Goal: Task Accomplishment & Management: Manage account settings

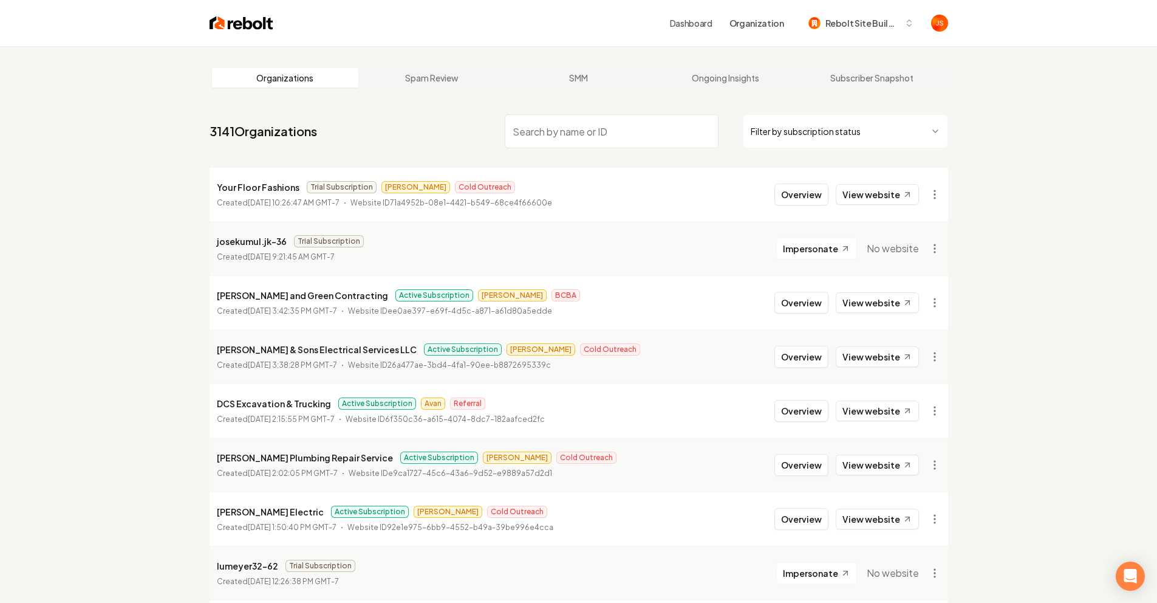
click at [391, 127] on nav "3141 Organizations Filter by subscription status" at bounding box center [579, 135] width 739 height 53
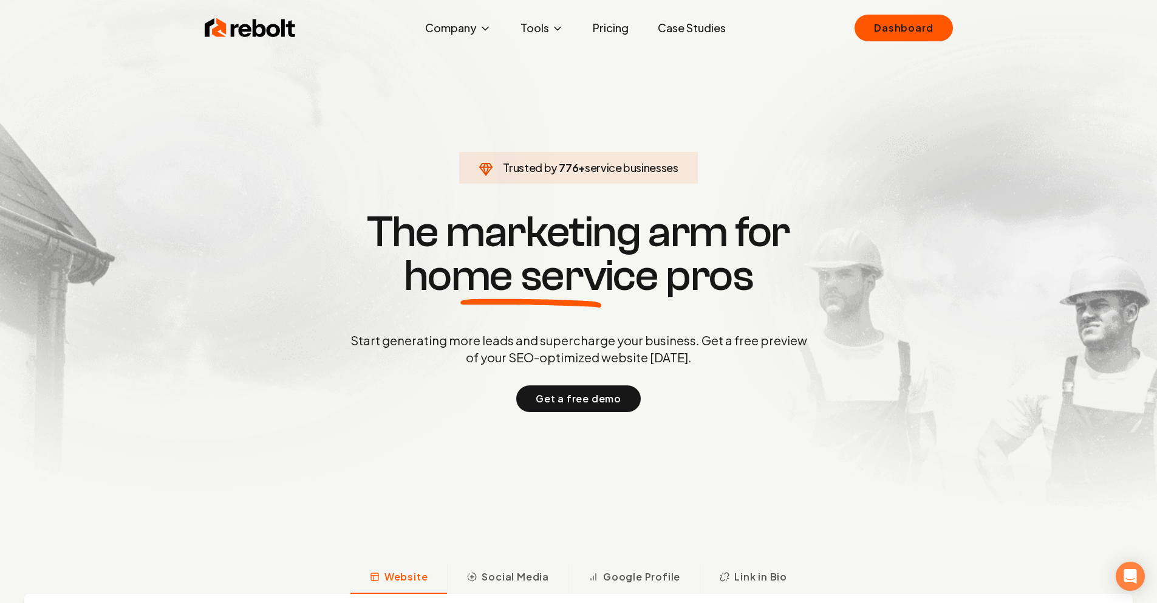
click at [580, 29] on ul "Company About Blog Jobs Tools Google Review QR Code Generator Google Business P…" at bounding box center [576, 28] width 320 height 24
click at [604, 27] on link "Pricing" at bounding box center [610, 28] width 55 height 24
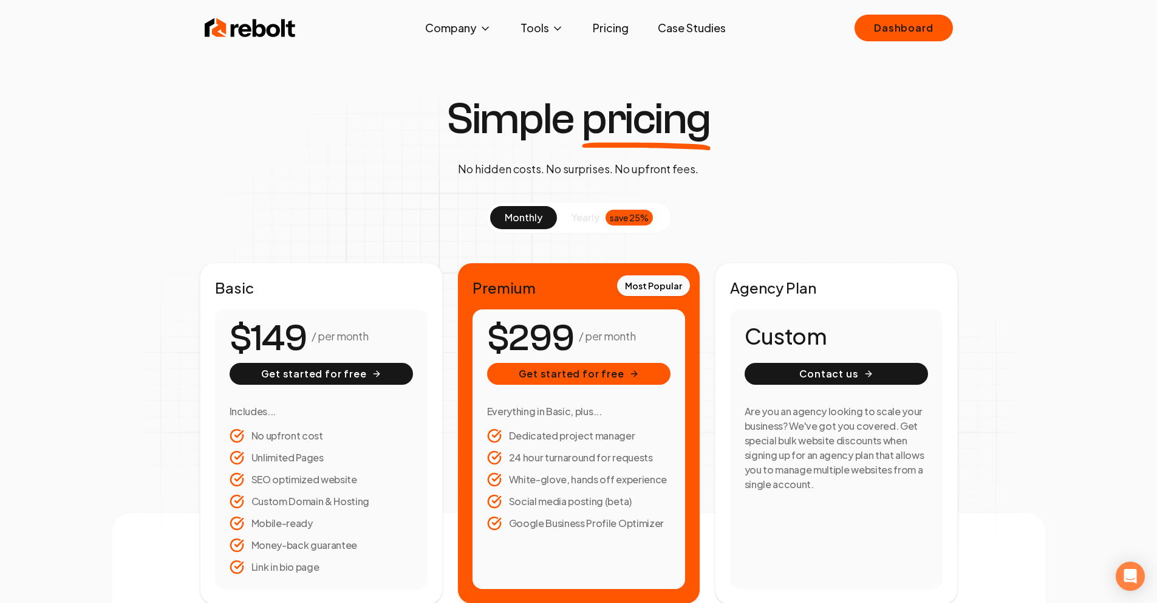
click at [666, 26] on link "Case Studies" at bounding box center [691, 28] width 87 height 24
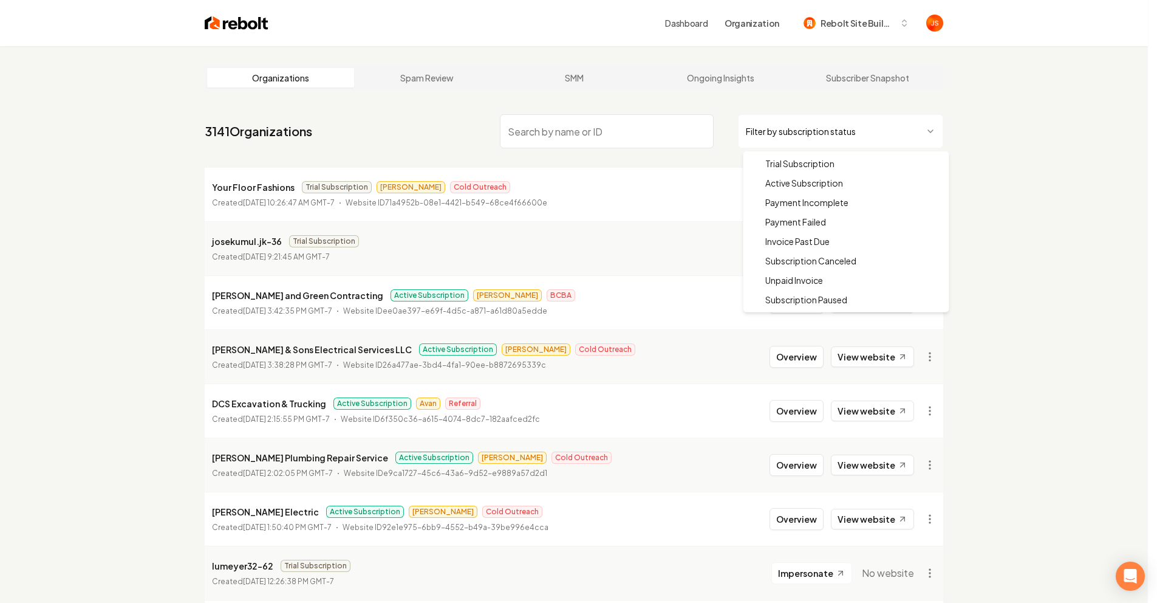
click at [792, 129] on html "Dashboard Organization Rebolt Site Builder Organizations Spam Review SMM Ongoin…" at bounding box center [578, 301] width 1157 height 603
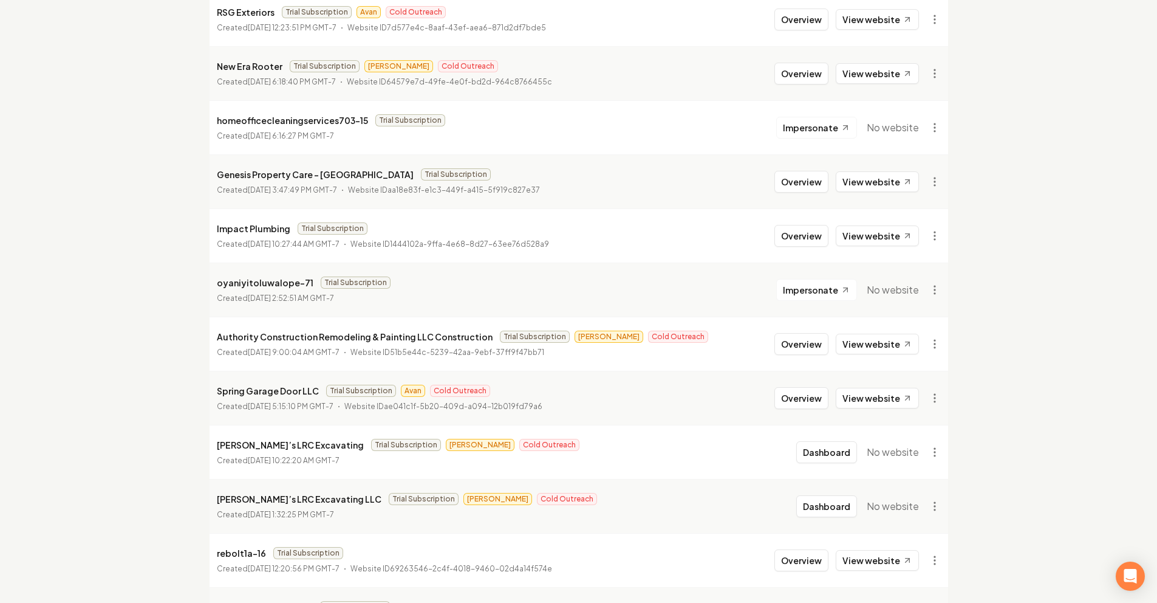
scroll to position [780, 0]
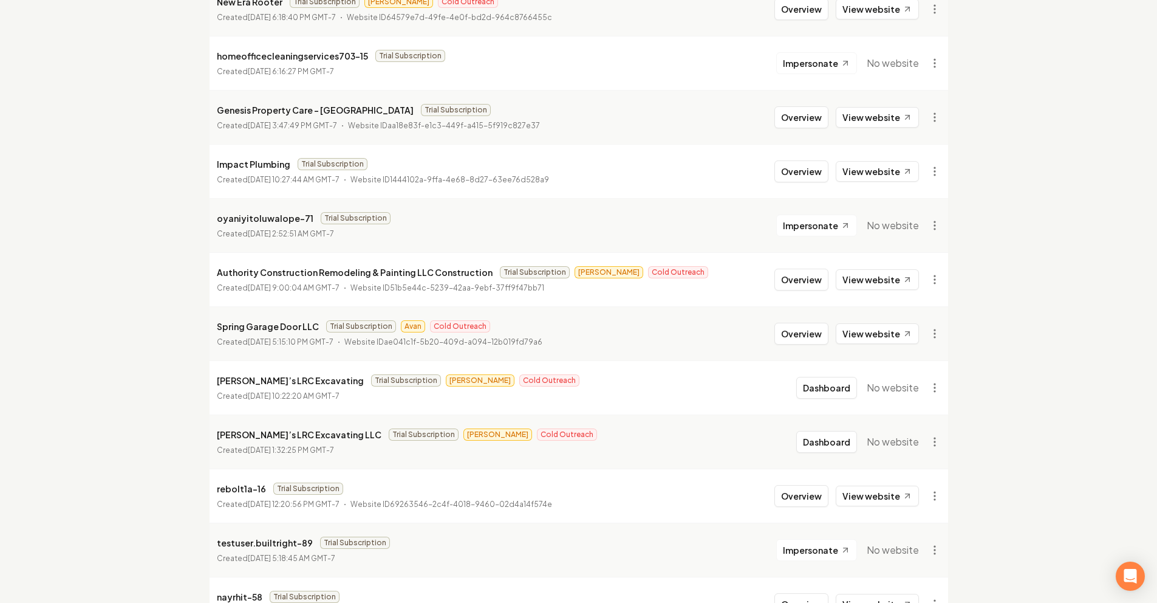
click at [292, 373] on p "Ruben’s LRC Excavating" at bounding box center [290, 380] width 147 height 15
click at [312, 380] on p "Ruben’s LRC Excavating" at bounding box center [290, 380] width 147 height 15
drag, startPoint x: 315, startPoint y: 381, endPoint x: 196, endPoint y: 368, distance: 119.1
click at [196, 368] on main "Organizations Spam Review SMM Ongoing Insights Subscriber Snapshot 1622 Organiz…" at bounding box center [579, 163] width 778 height 1794
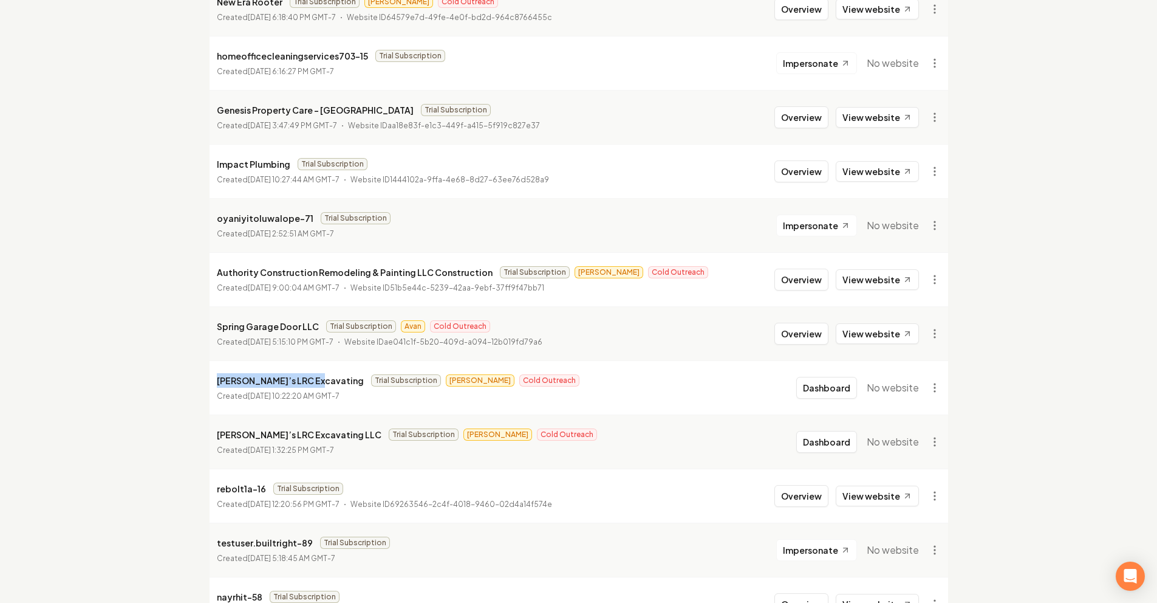
copy p "Ruben’s LRC Excavating"
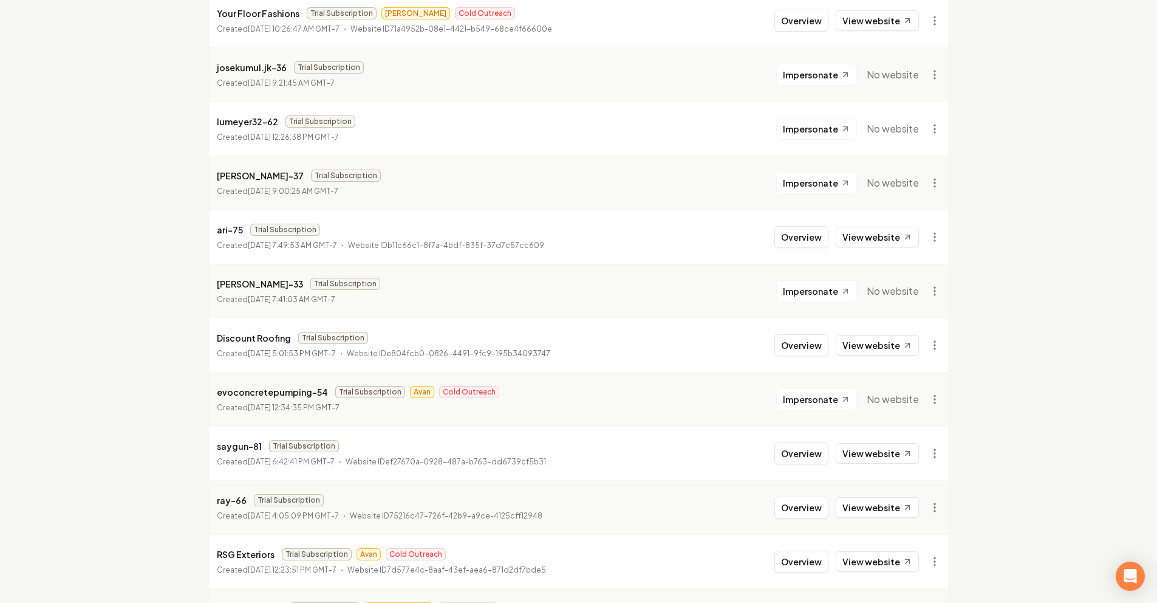
scroll to position [0, 0]
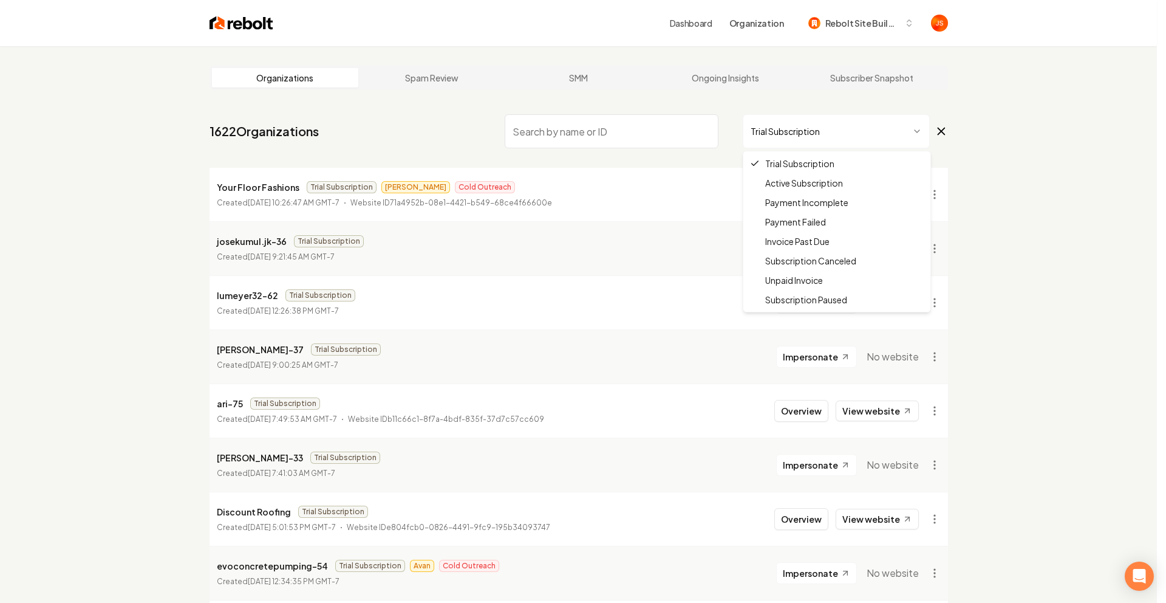
click at [754, 128] on html "Dashboard Organization Rebolt Site Builder Organizations Spam Review SMM Ongoin…" at bounding box center [583, 301] width 1166 height 603
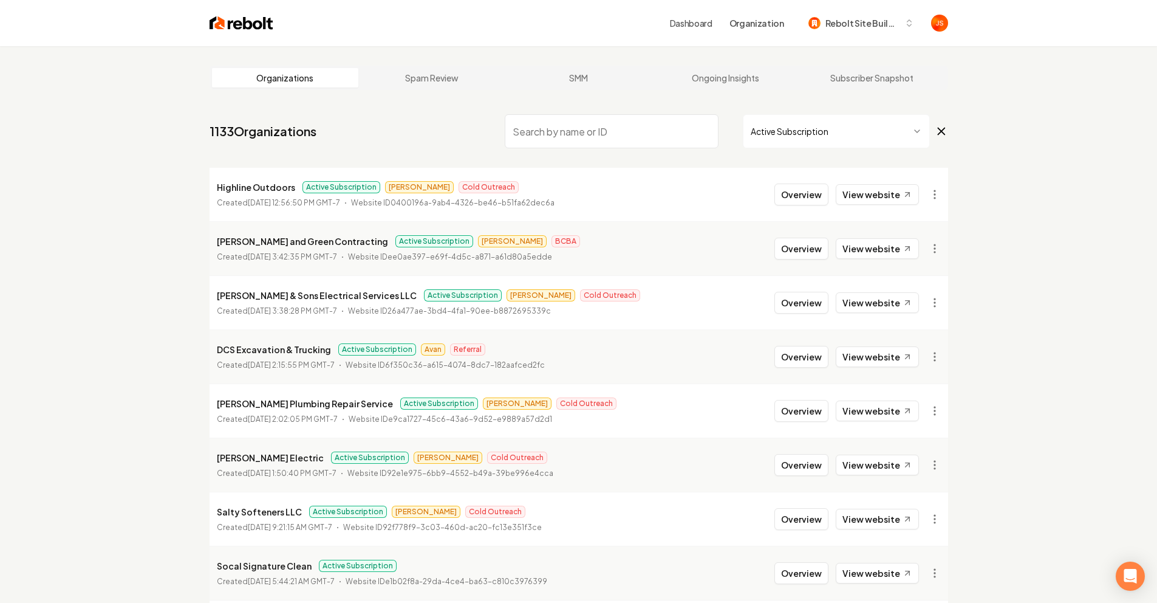
click at [583, 135] on input "search" at bounding box center [612, 131] width 214 height 34
paste input "Gregg/James/Arwin Website Demonstration Wednesday, September 17 · 2:00 – 3:00pm…"
type input "Gregg/James/Arwin Website Demonstration Wednesday, September 17 · 2:00 – 3:00pm…"
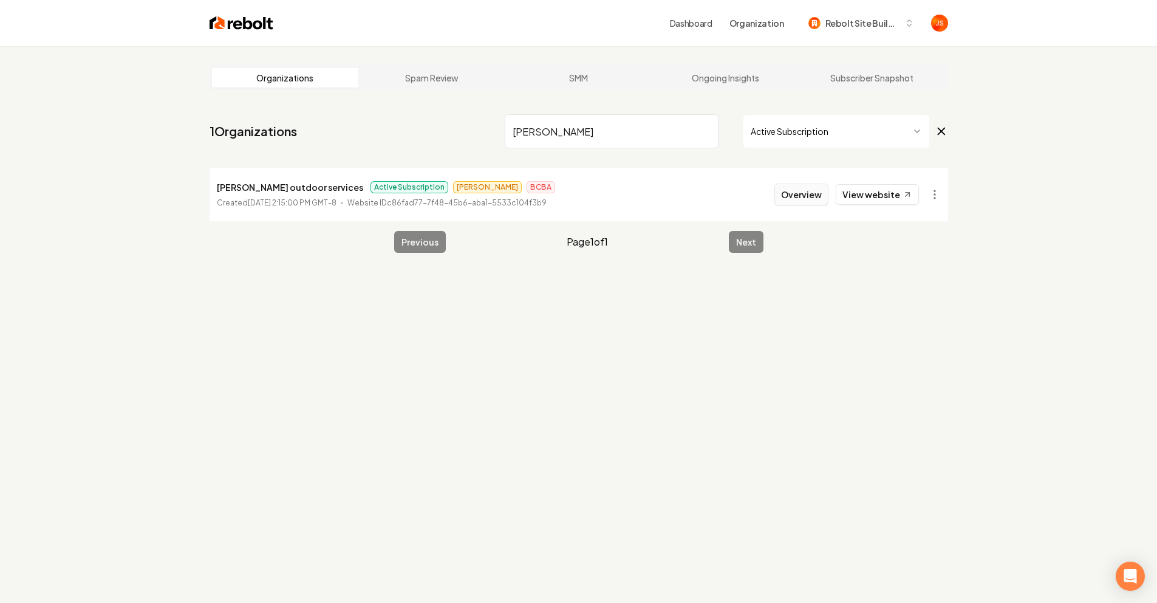
type input "Marnach"
click at [793, 195] on button "Overview" at bounding box center [802, 194] width 54 height 22
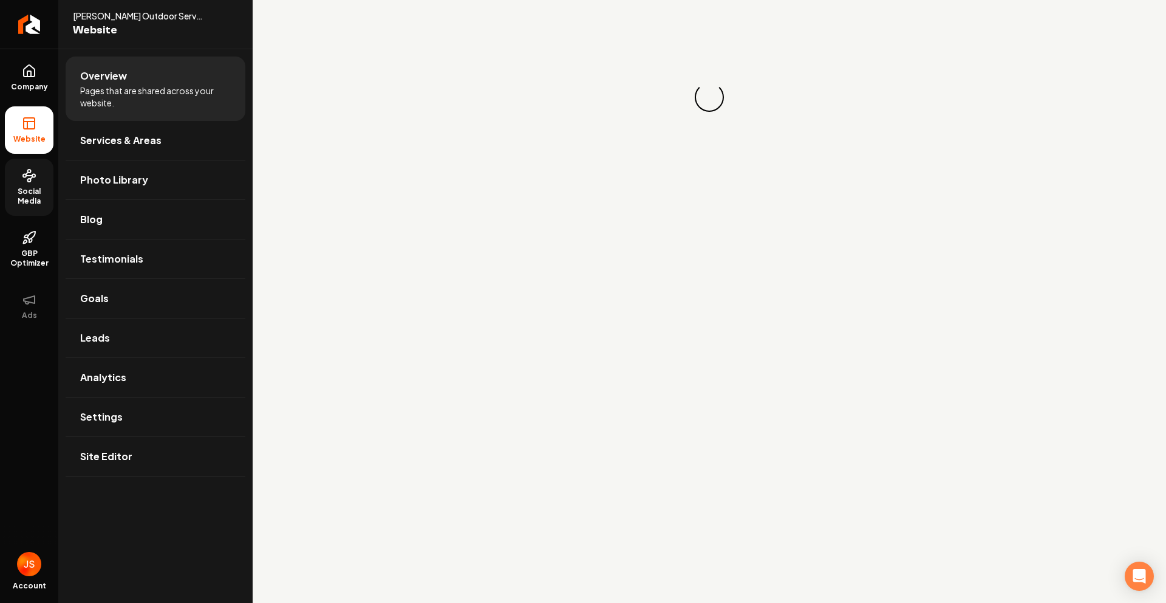
click at [13, 191] on span "Social Media" at bounding box center [29, 196] width 49 height 19
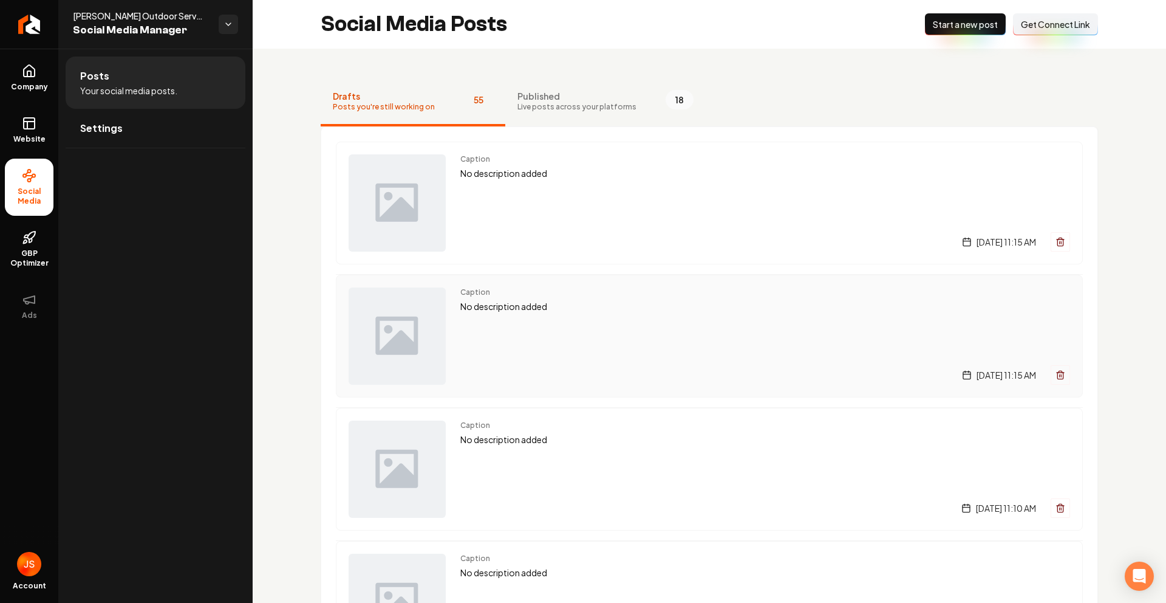
click at [1056, 377] on icon "Main content area" at bounding box center [1061, 375] width 10 height 10
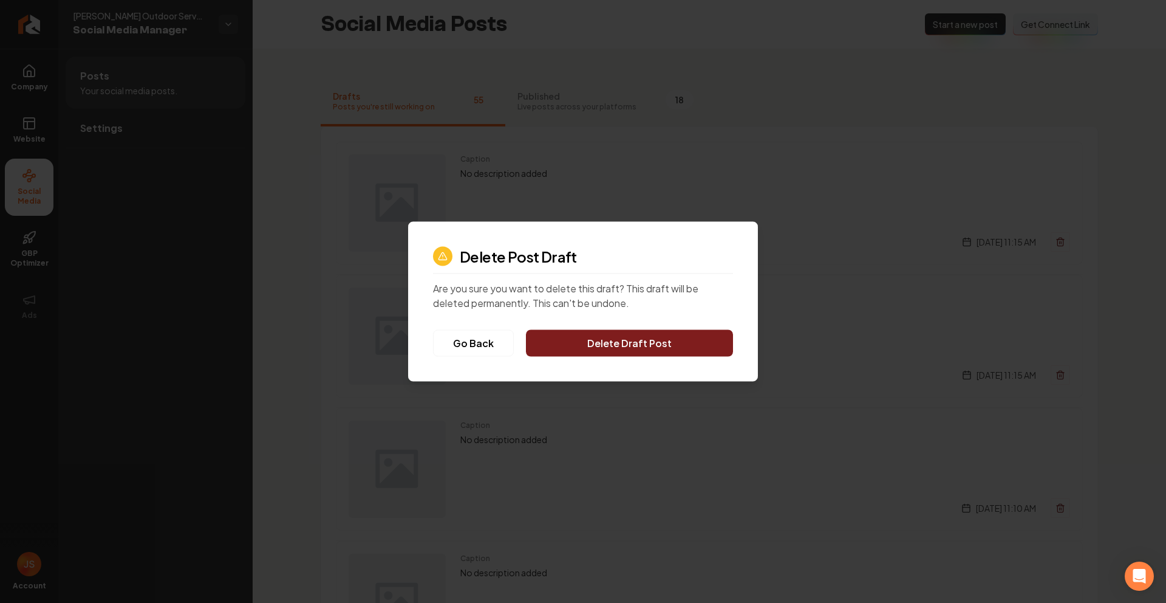
click at [590, 335] on button "Delete Draft Post" at bounding box center [629, 343] width 207 height 27
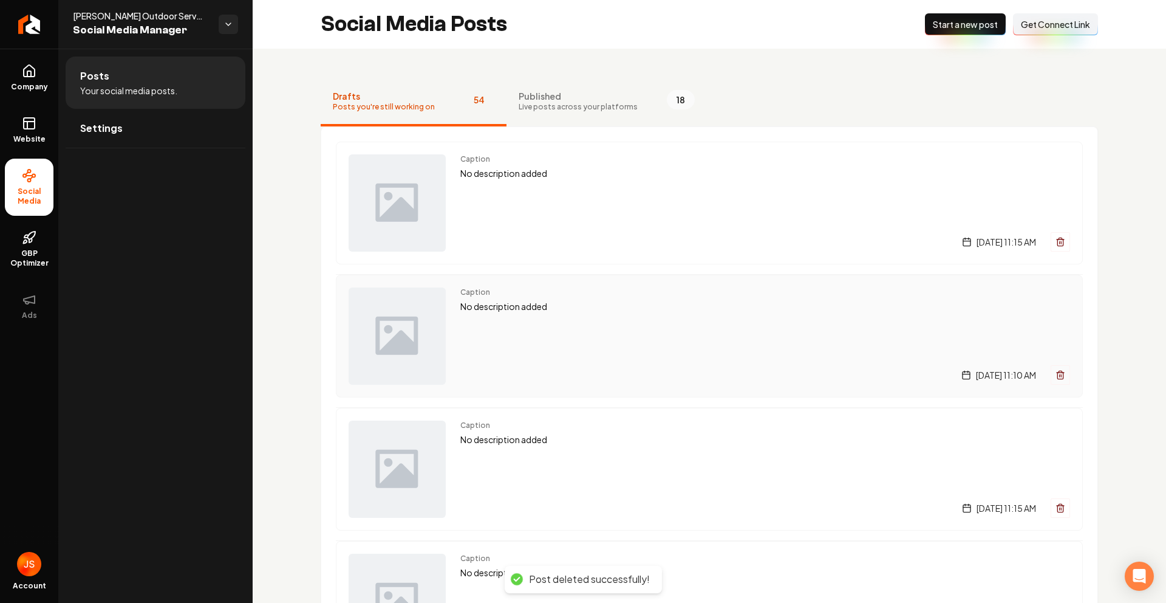
click at [1051, 382] on button "Main content area" at bounding box center [1060, 374] width 19 height 19
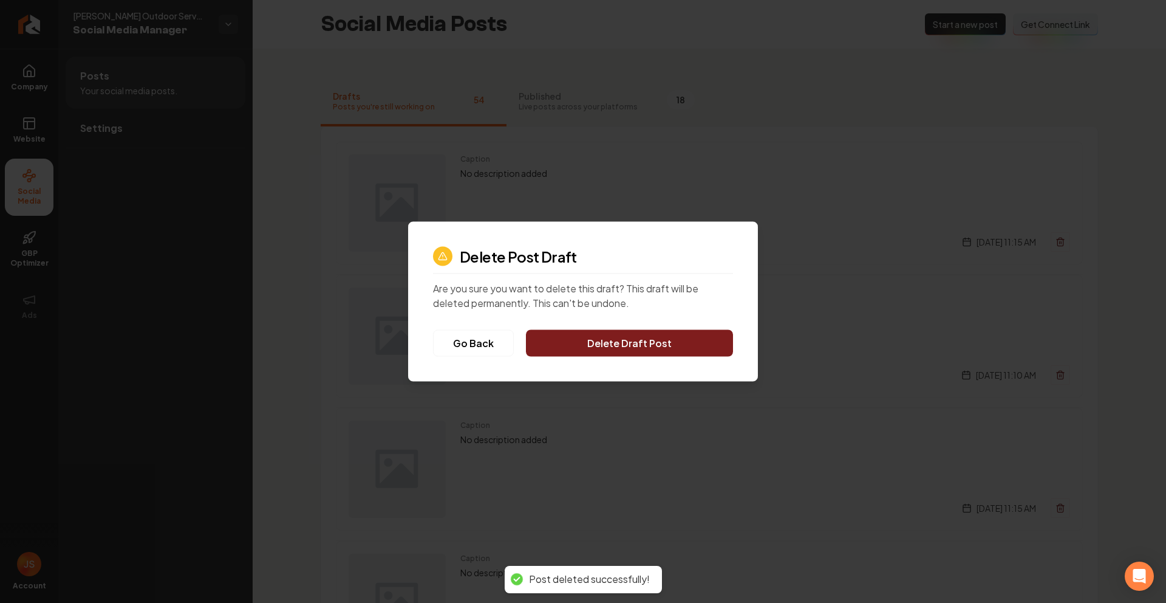
click at [645, 341] on button "Delete Draft Post" at bounding box center [629, 343] width 207 height 27
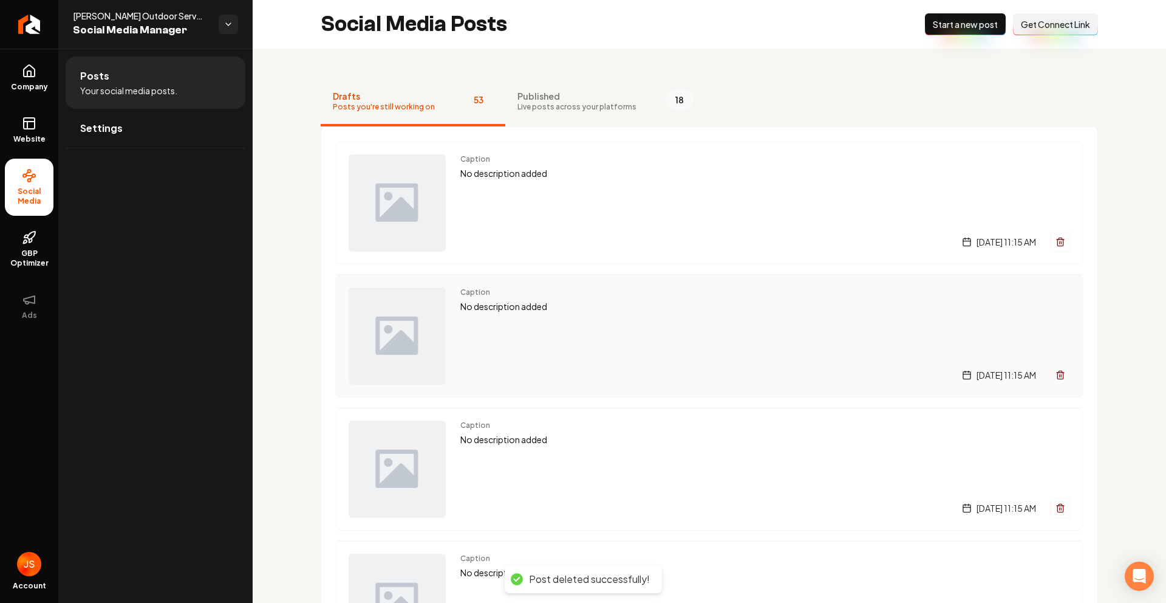
click at [1056, 374] on icon "Main content area" at bounding box center [1061, 375] width 10 height 10
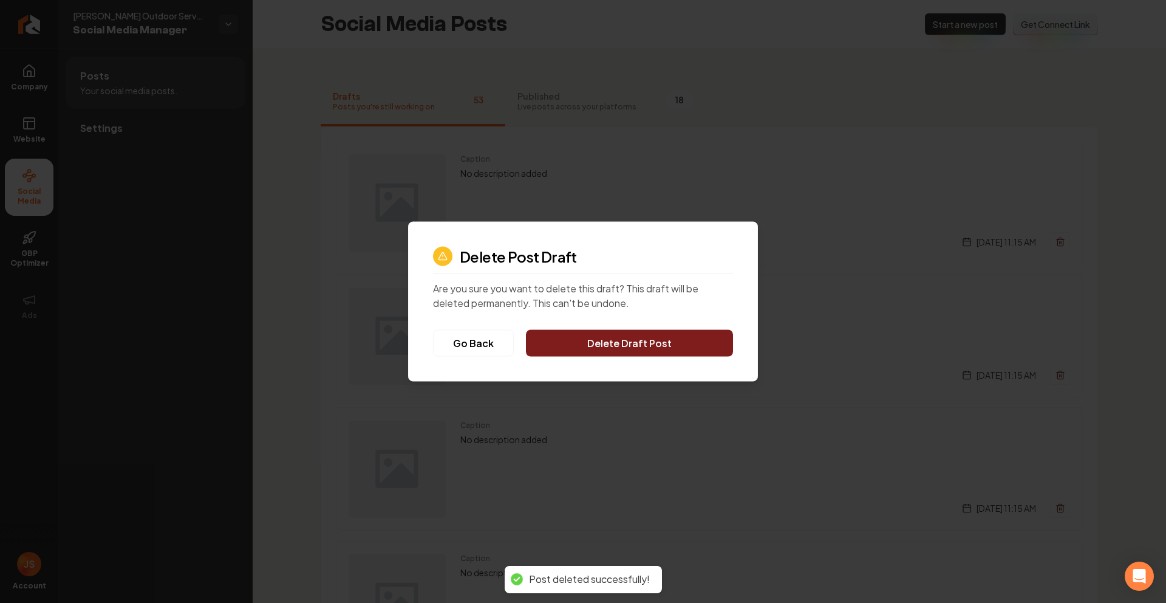
click at [714, 345] on button "Delete Draft Post" at bounding box center [629, 343] width 207 height 27
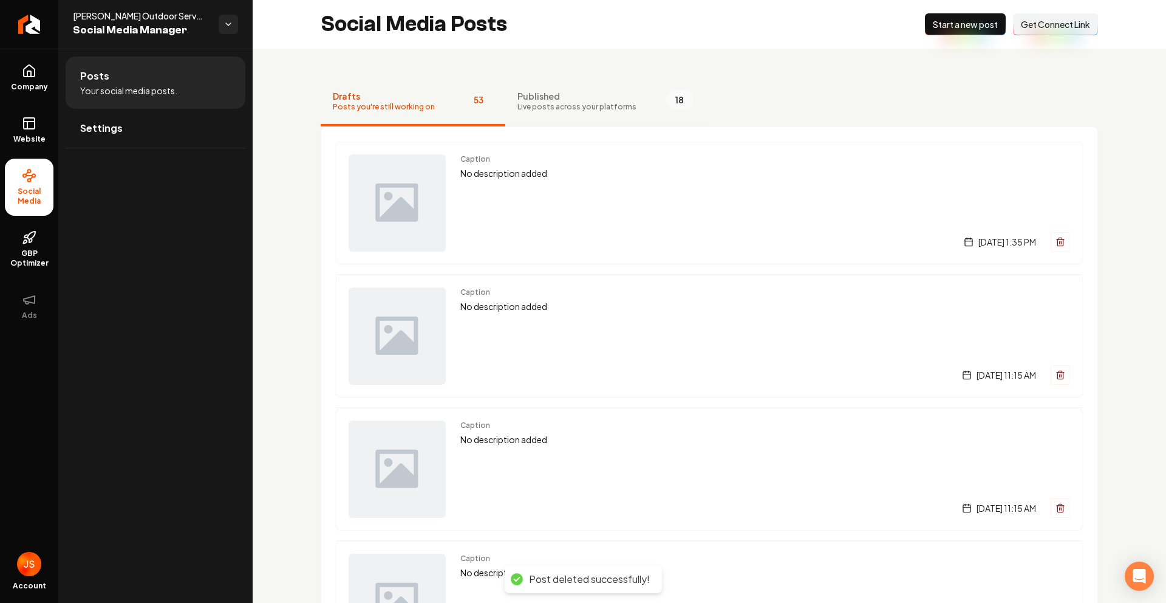
click at [551, 102] on span "Live posts across your platforms" at bounding box center [577, 107] width 119 height 10
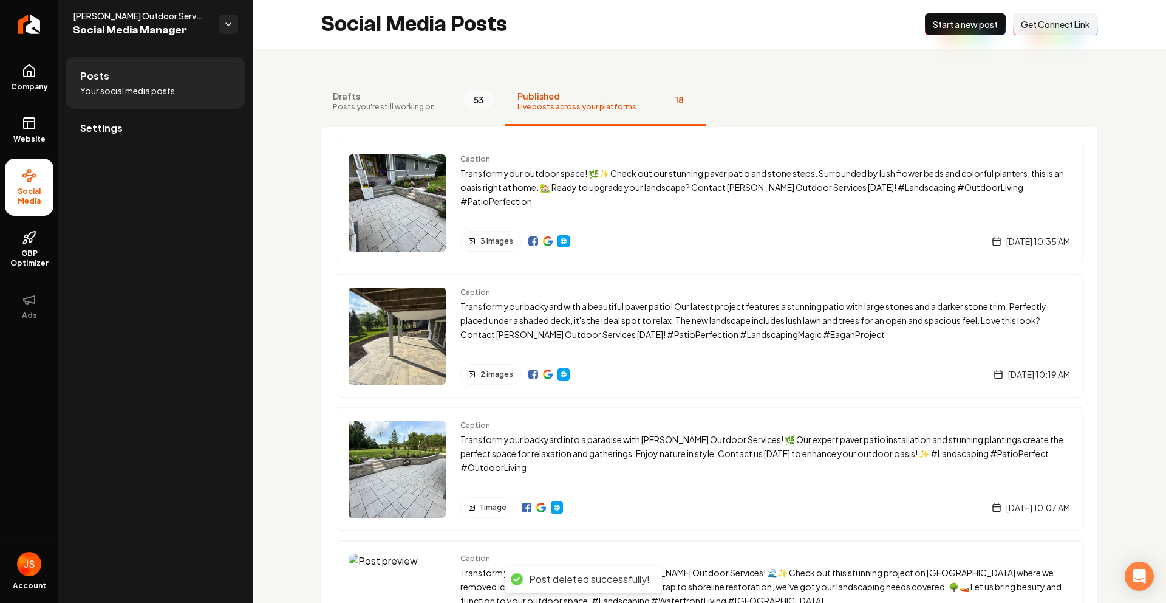
click at [952, 23] on span "Start a new post" at bounding box center [965, 24] width 65 height 12
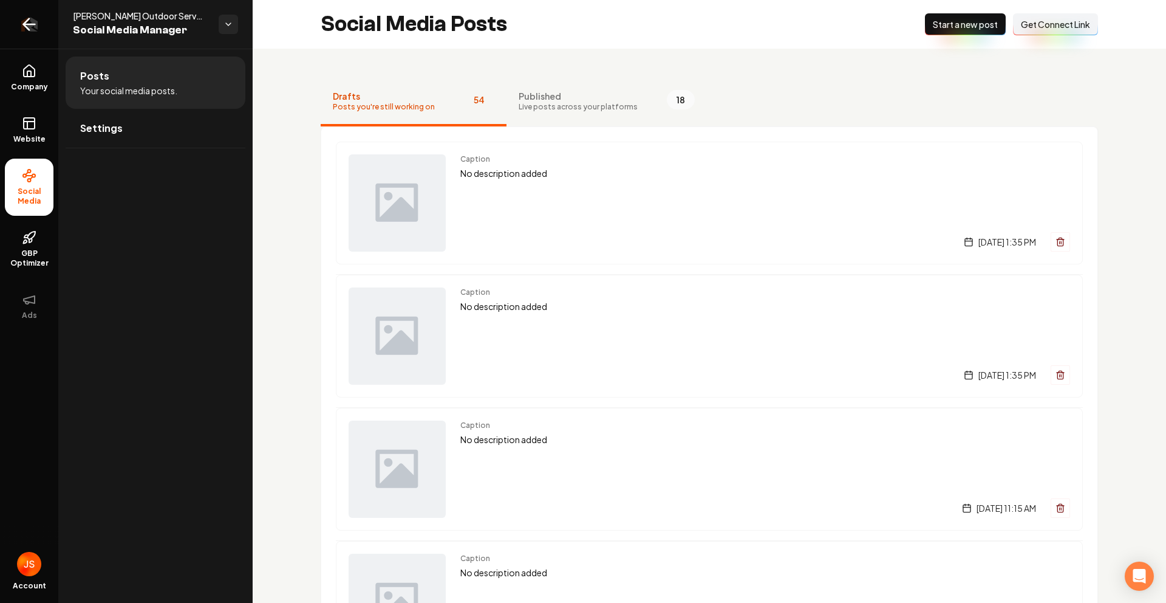
click at [5, 25] on link "Return to dashboard" at bounding box center [29, 24] width 58 height 49
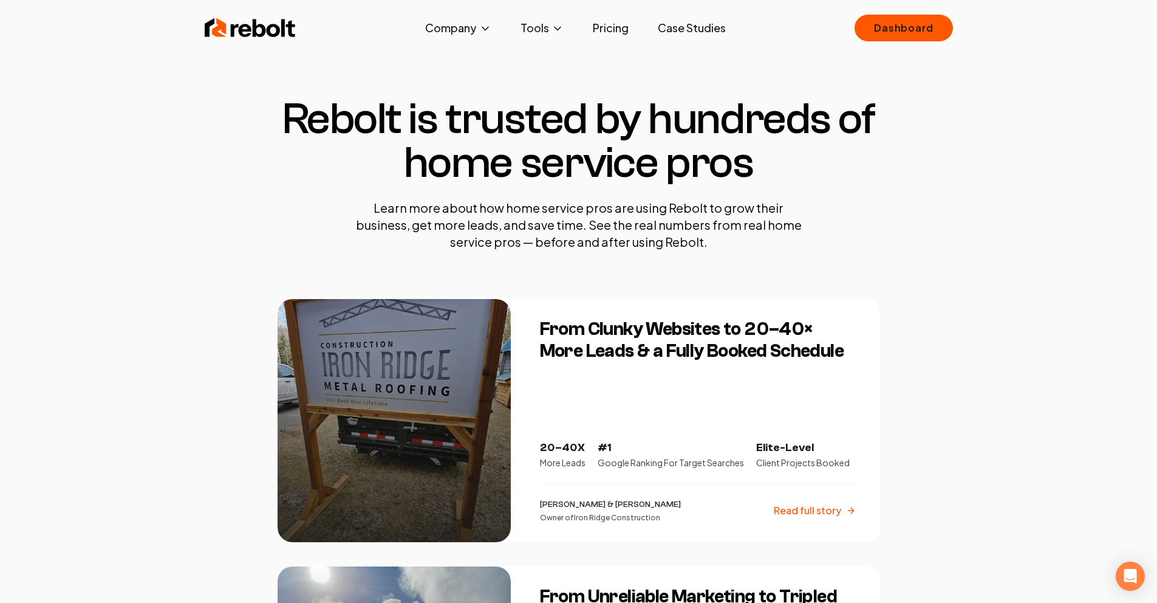
click at [263, 41] on div "Rebolt Company About Blog Jobs Tools Google Review QR Code Generator Google Bus…" at bounding box center [579, 28] width 778 height 36
click at [261, 22] on img at bounding box center [250, 28] width 91 height 24
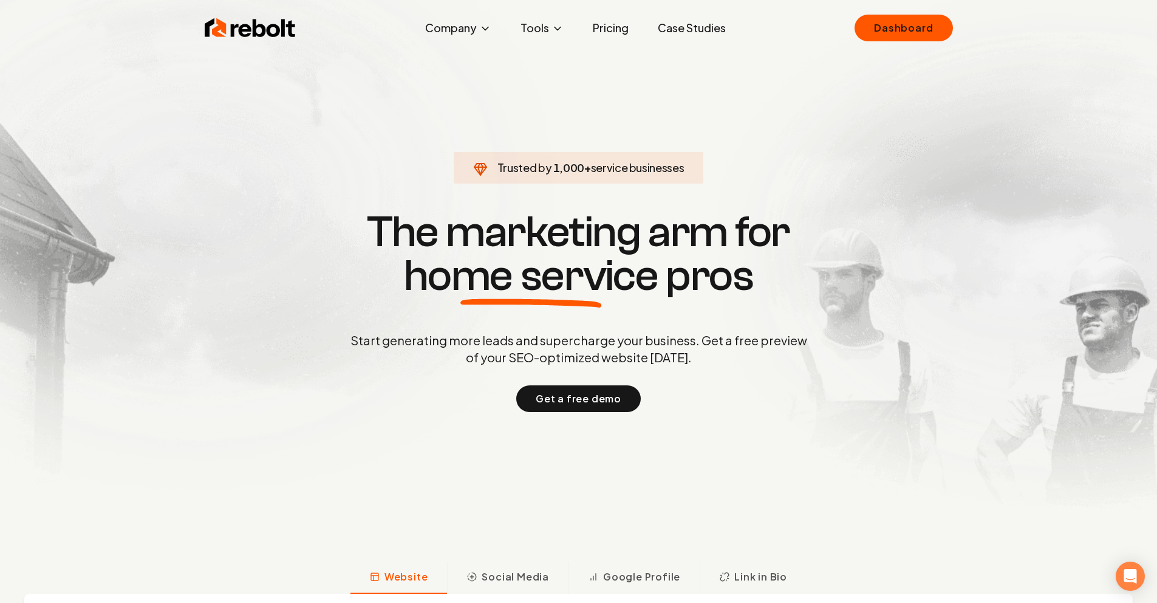
click at [742, 116] on section "Trusted by 1,000 + service businesses The marketing arm for home service pros S…" at bounding box center [579, 310] width 603 height 543
click at [657, 107] on section "Trusted by 1,000 + service businesses The marketing arm for home service pros S…" at bounding box center [579, 310] width 603 height 543
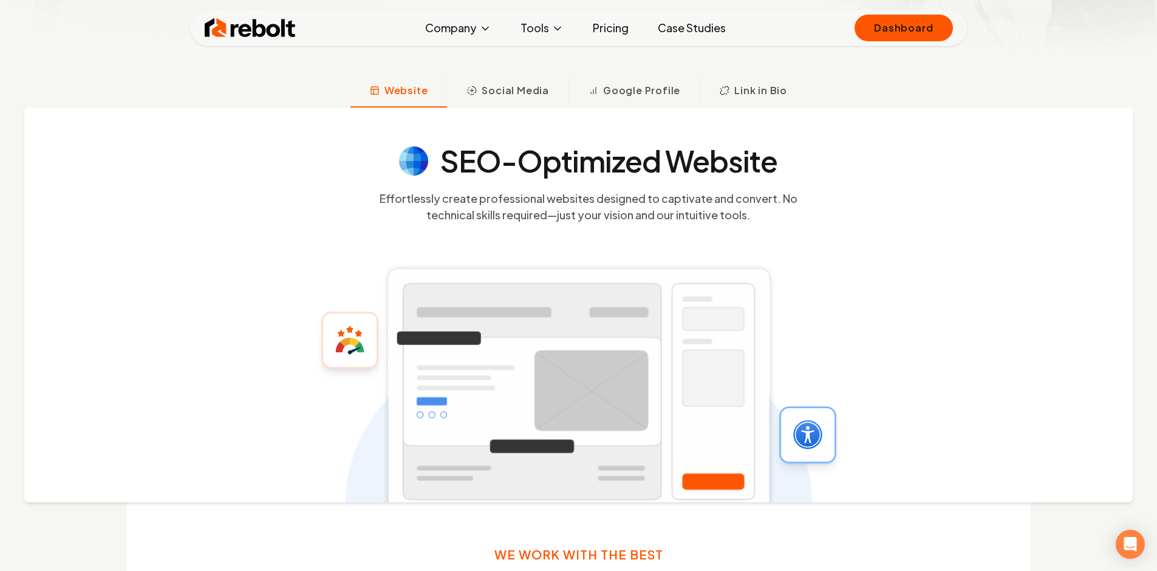
scroll to position [465, 0]
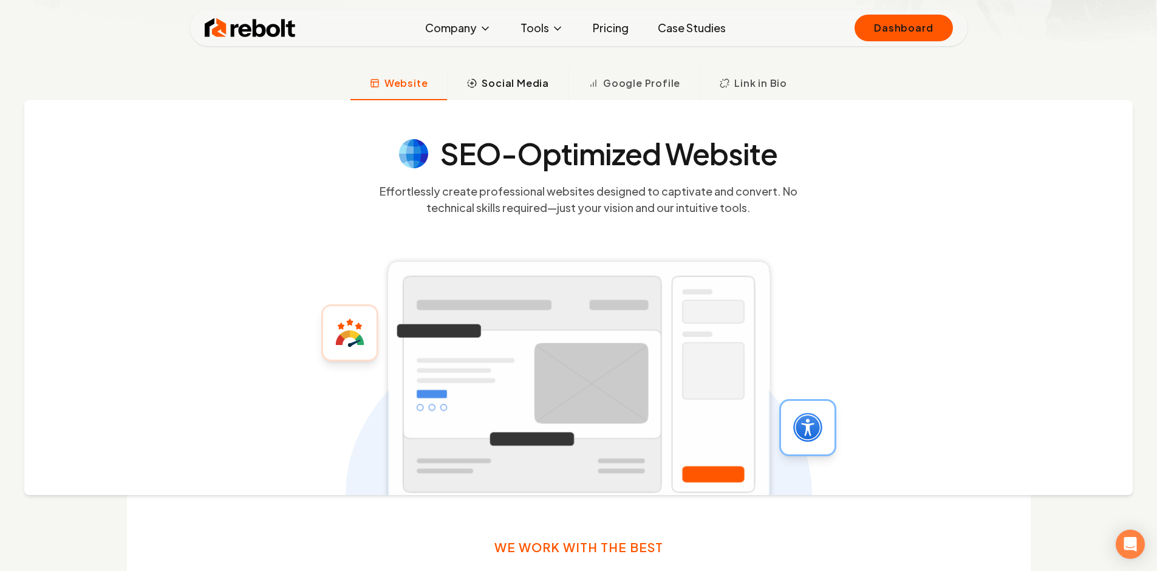
click at [503, 83] on span "Social Media" at bounding box center [515, 83] width 67 height 15
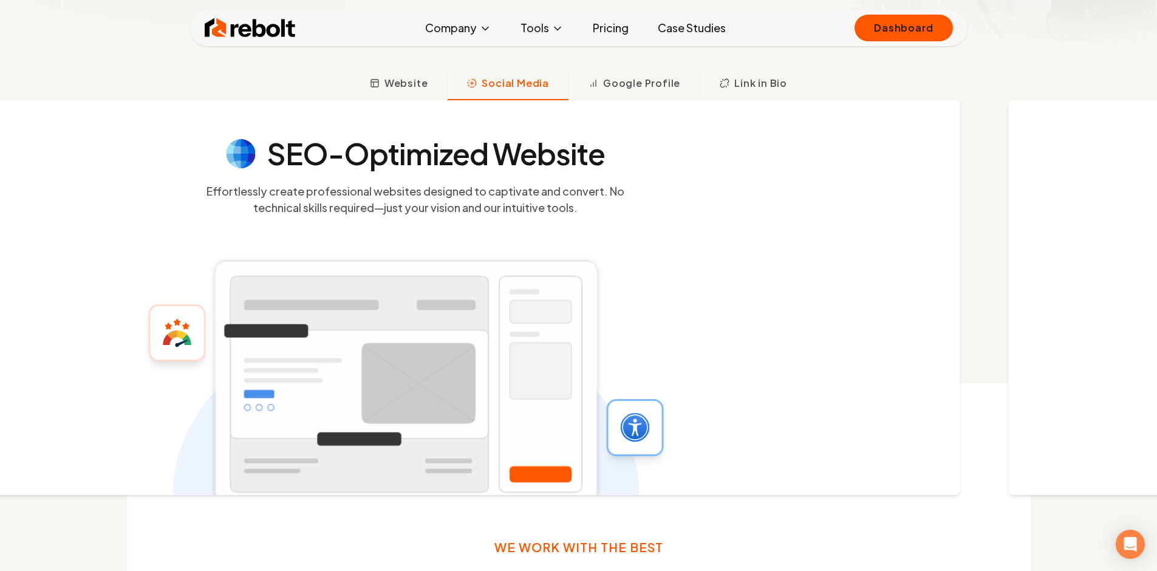
scroll to position [474, 0]
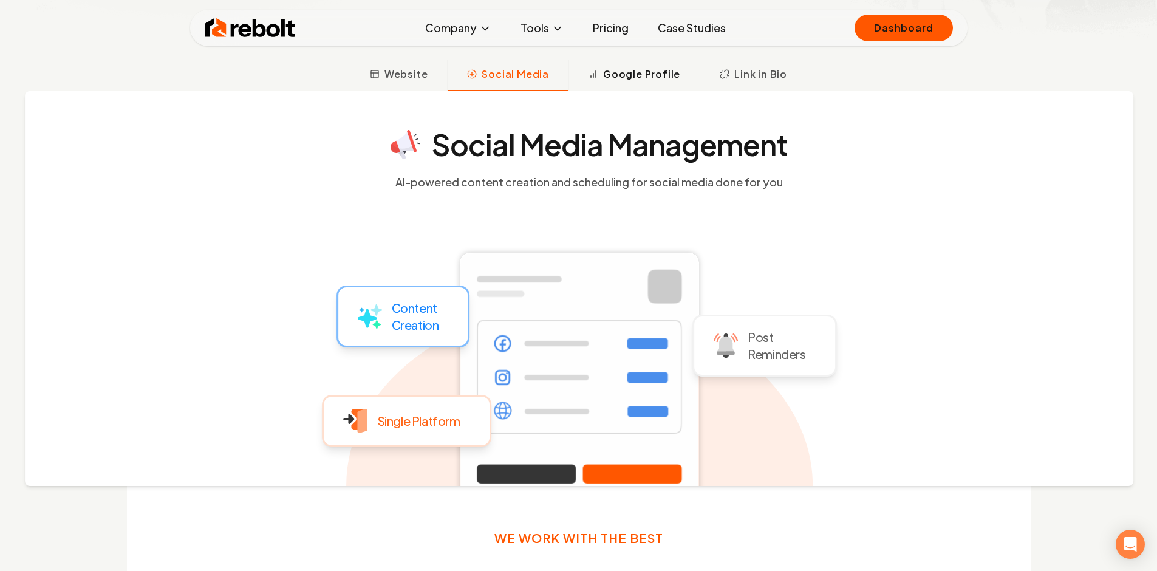
click at [621, 89] on button "Google Profile" at bounding box center [634, 76] width 131 height 32
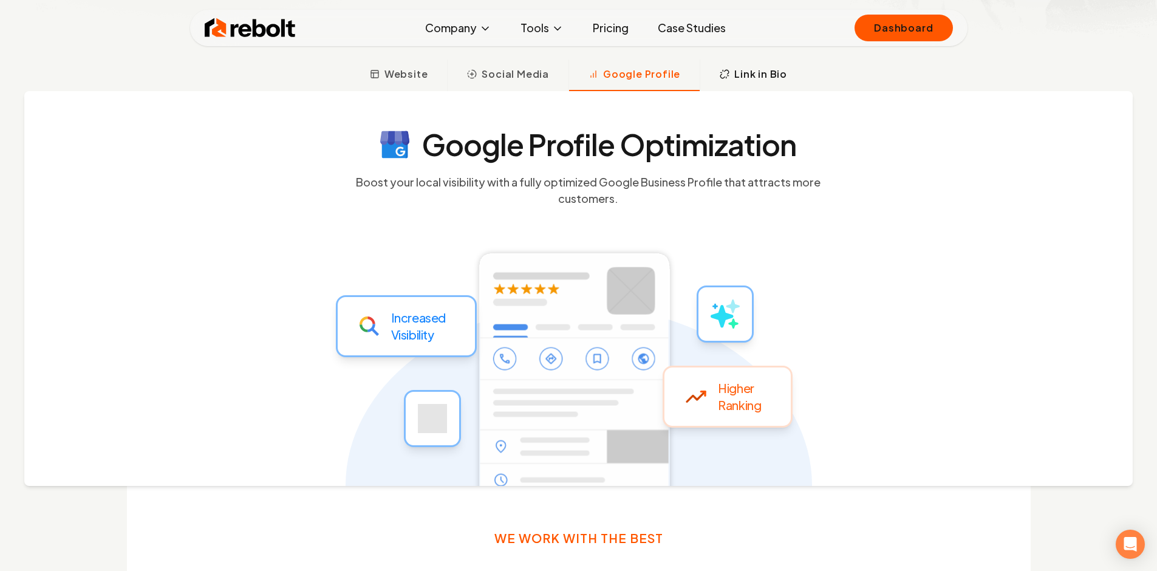
click at [753, 66] on button "Link in Bio" at bounding box center [753, 76] width 107 height 32
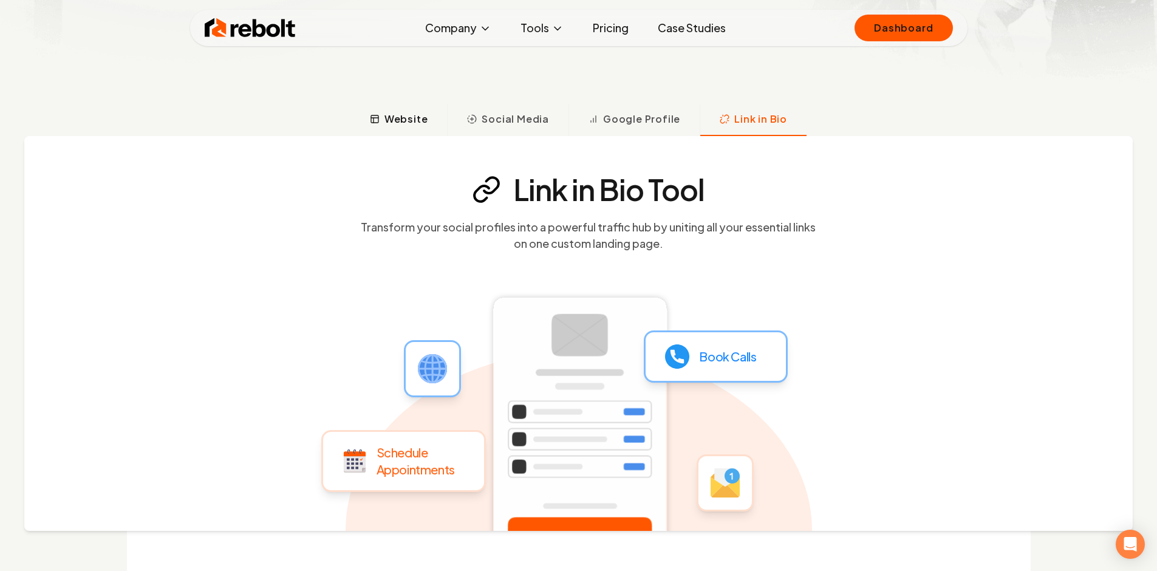
click at [388, 118] on span "Website" at bounding box center [407, 119] width 44 height 15
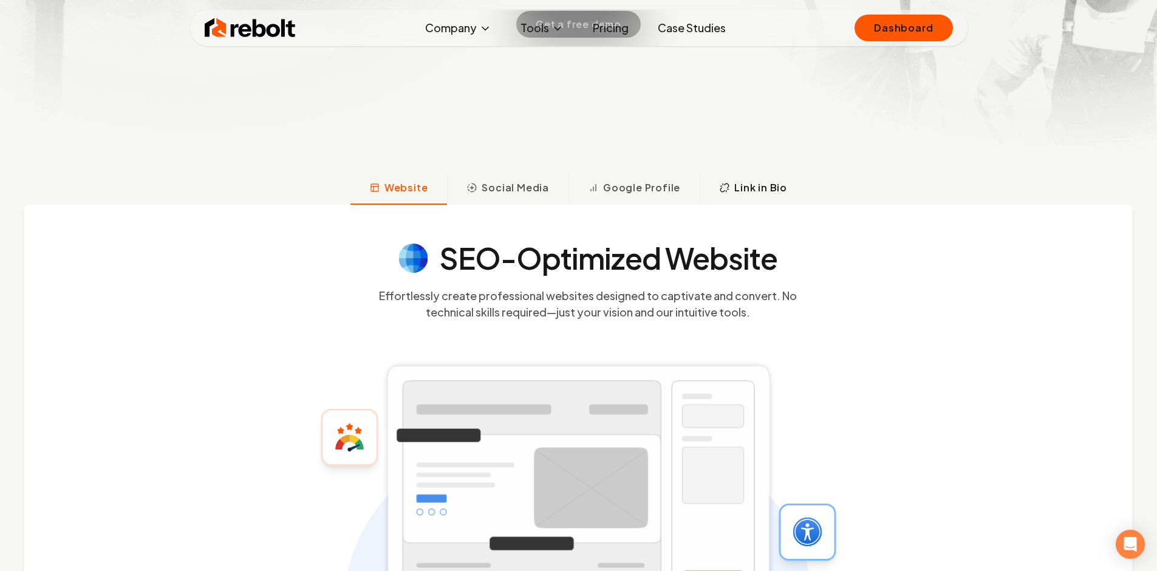
click at [728, 179] on button "Link in Bio" at bounding box center [753, 189] width 107 height 32
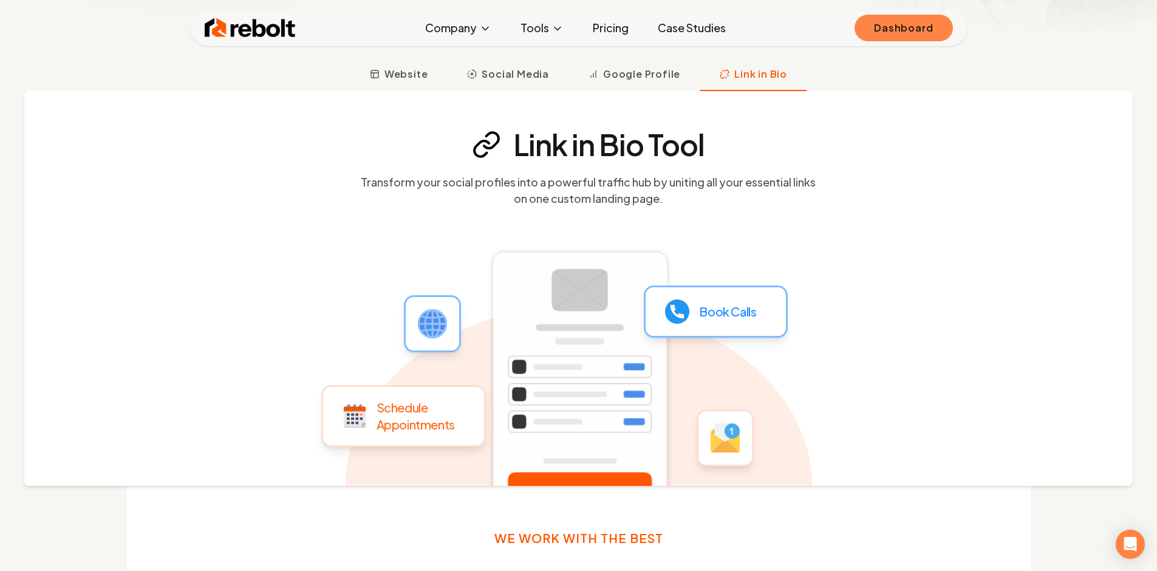
click at [895, 26] on link "Dashboard" at bounding box center [904, 28] width 98 height 27
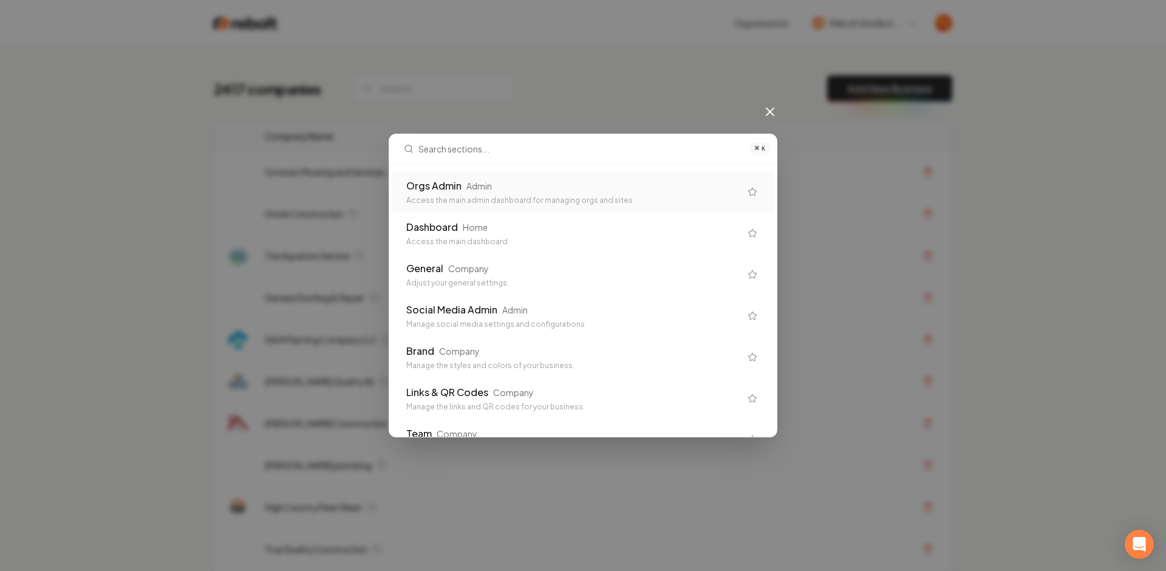
click at [615, 187] on div "Orgs Admin Admin" at bounding box center [573, 186] width 334 height 15
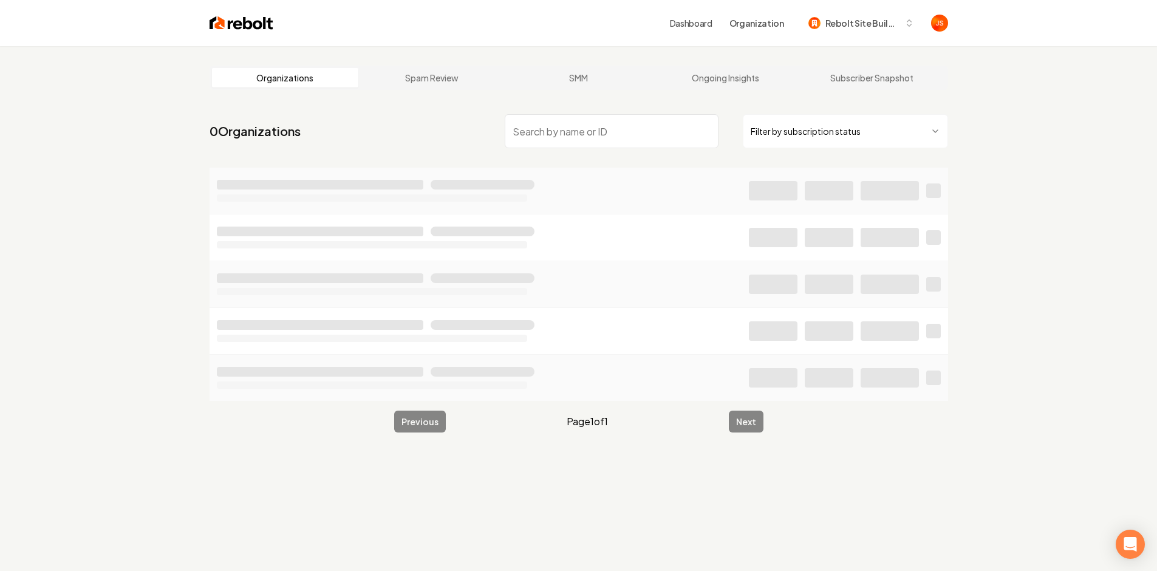
click at [775, 122] on html "Dashboard Organization Rebolt Site Builder Organizations Spam Review SMM Ongoin…" at bounding box center [578, 285] width 1157 height 571
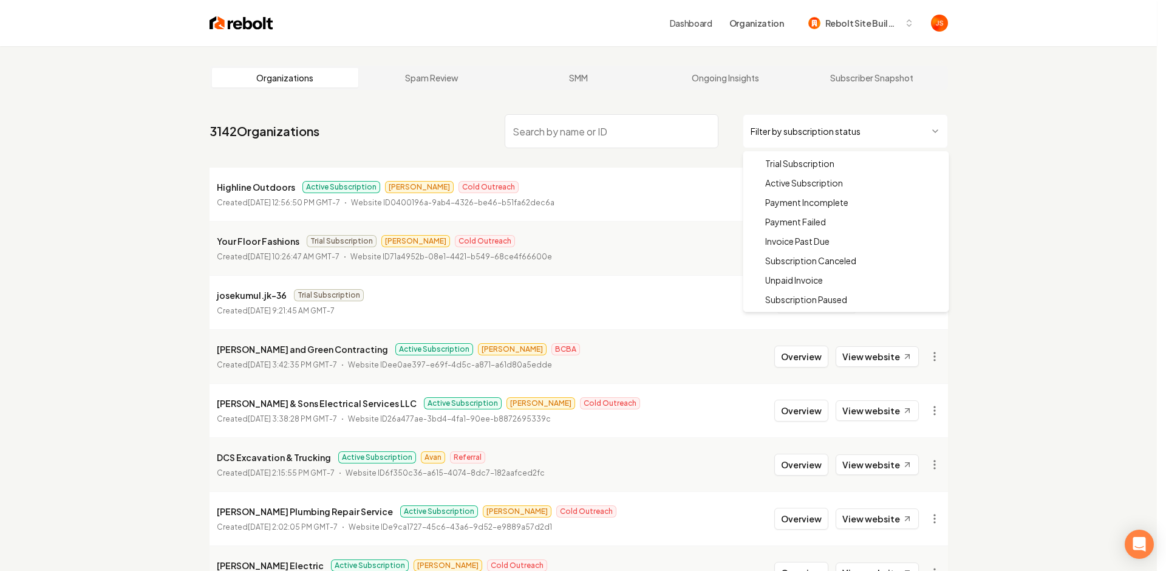
drag, startPoint x: 772, startPoint y: 193, endPoint x: 778, endPoint y: 174, distance: 19.4
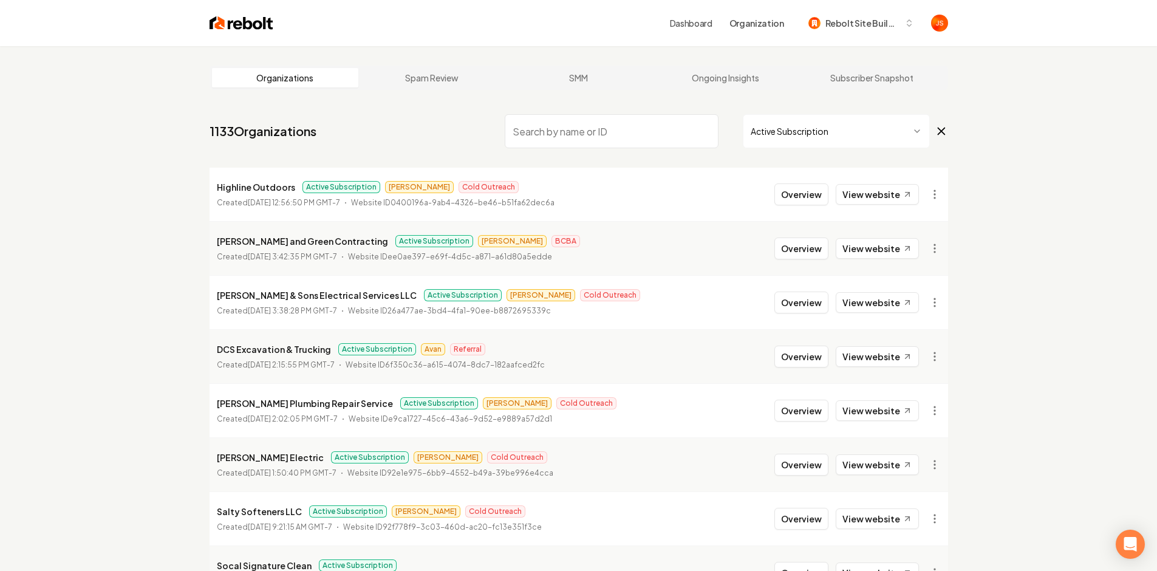
click at [584, 129] on input "search" at bounding box center [612, 131] width 214 height 34
drag, startPoint x: 628, startPoint y: 105, endPoint x: 604, endPoint y: 128, distance: 33.1
click at [604, 129] on input "search" at bounding box center [612, 131] width 214 height 34
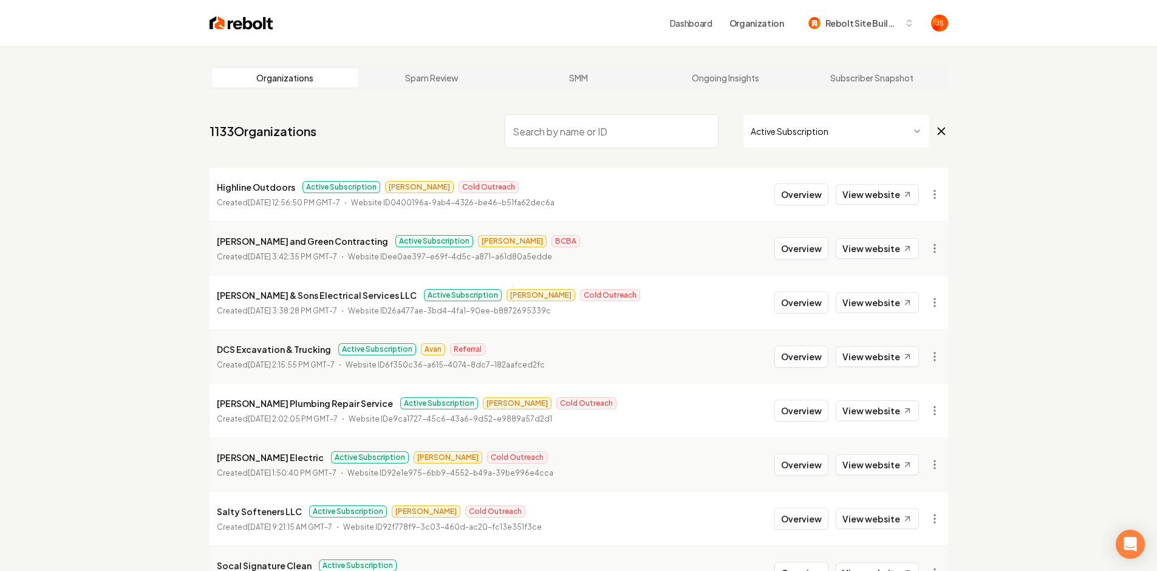
click at [604, 129] on input "search" at bounding box center [612, 131] width 214 height 34
click at [829, 26] on span "Rebolt Site Builder" at bounding box center [863, 23] width 74 height 13
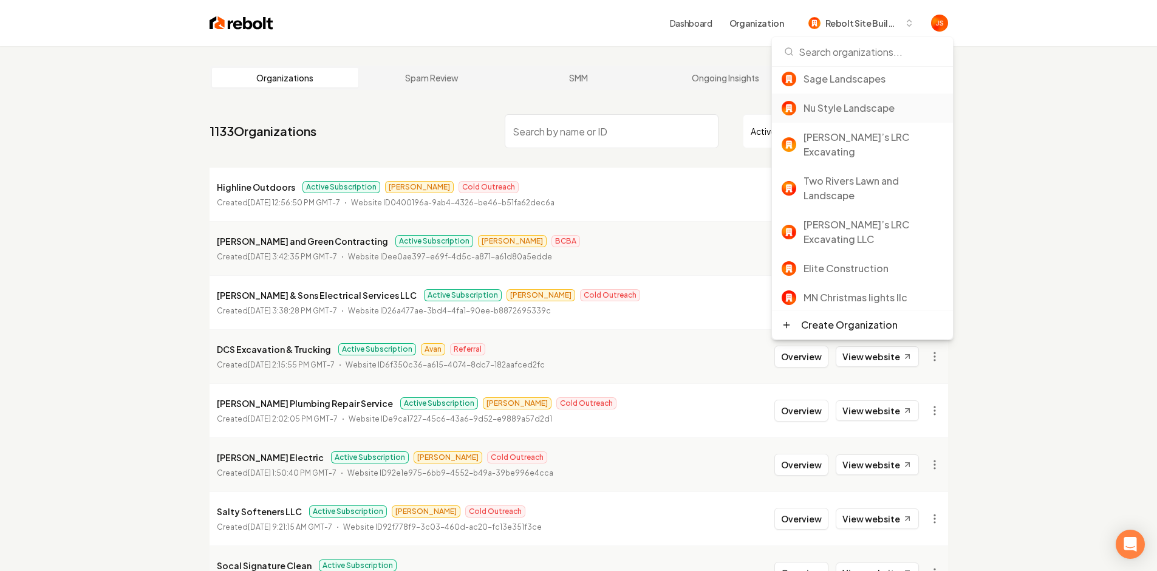
scroll to position [117, 0]
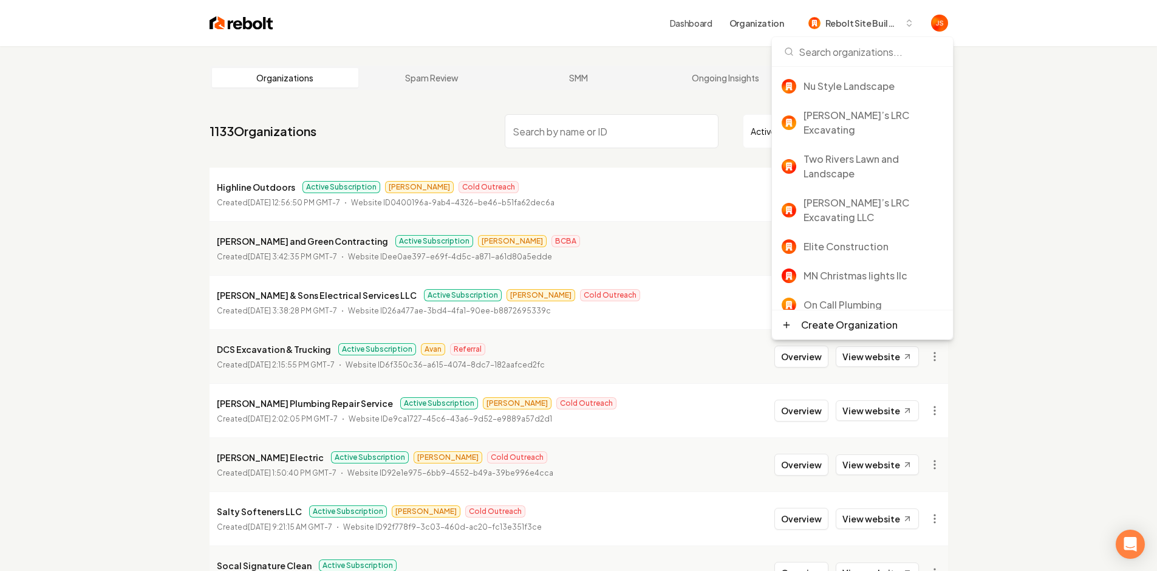
click at [307, 119] on nav "1133 Organizations Active Subscription" at bounding box center [579, 135] width 739 height 53
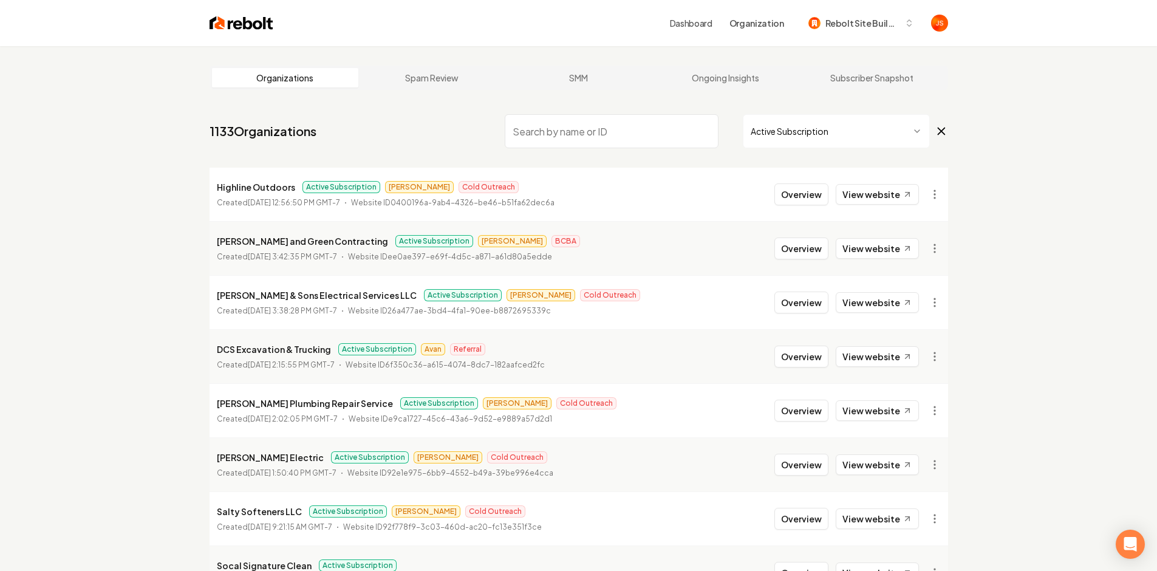
click at [349, 114] on nav "1133 Organizations Active Subscription" at bounding box center [579, 135] width 739 height 53
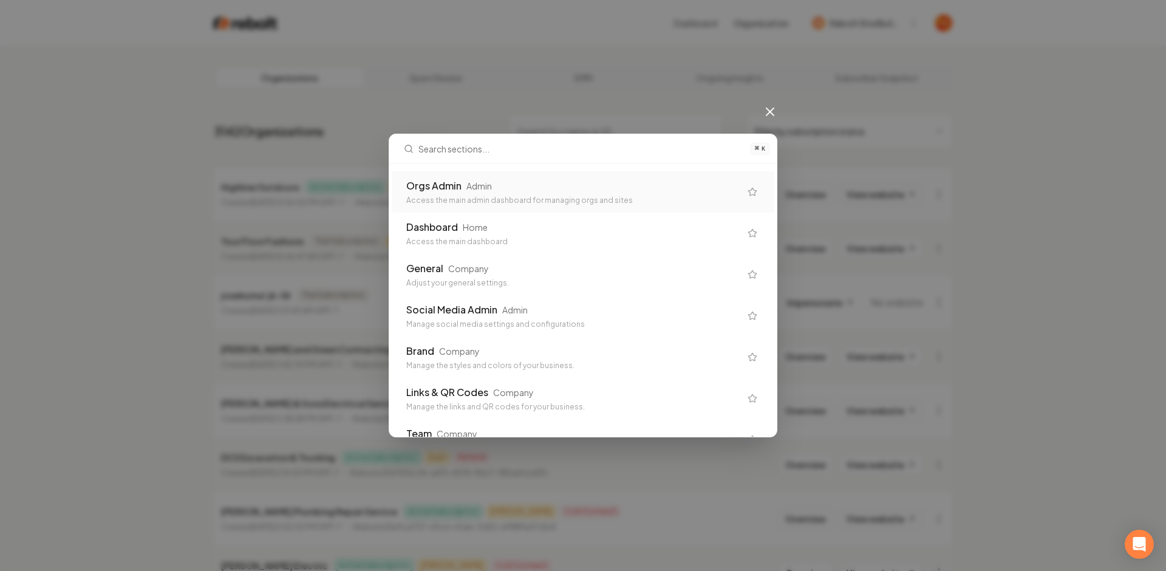
click at [766, 118] on icon at bounding box center [770, 111] width 15 height 15
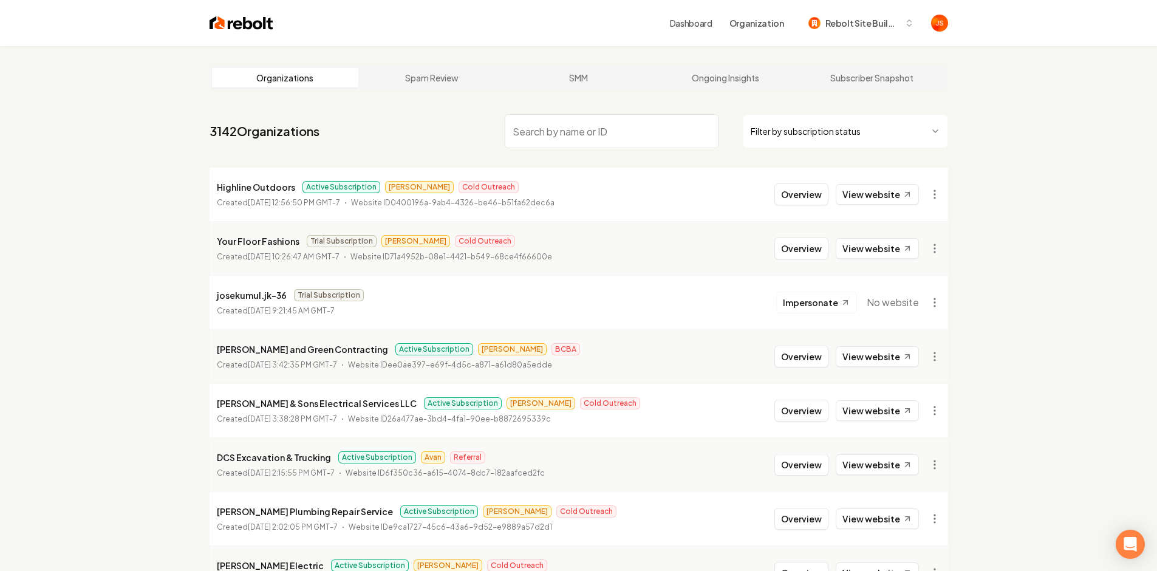
click at [887, 21] on span "Rebolt Site Builder" at bounding box center [863, 23] width 74 height 13
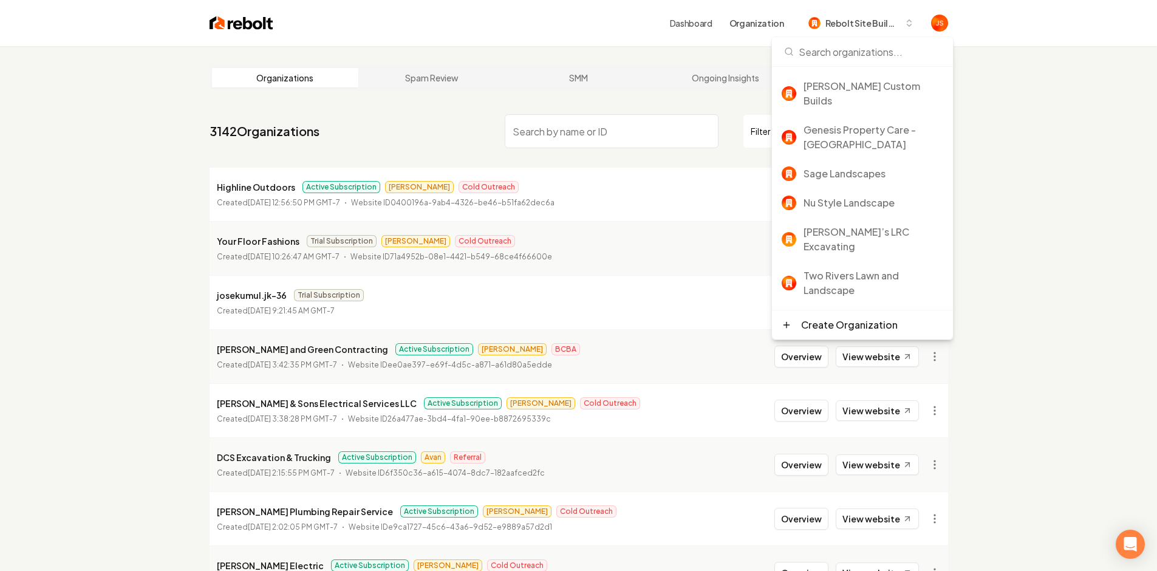
drag, startPoint x: 1014, startPoint y: 70, endPoint x: 866, endPoint y: 44, distance: 149.8
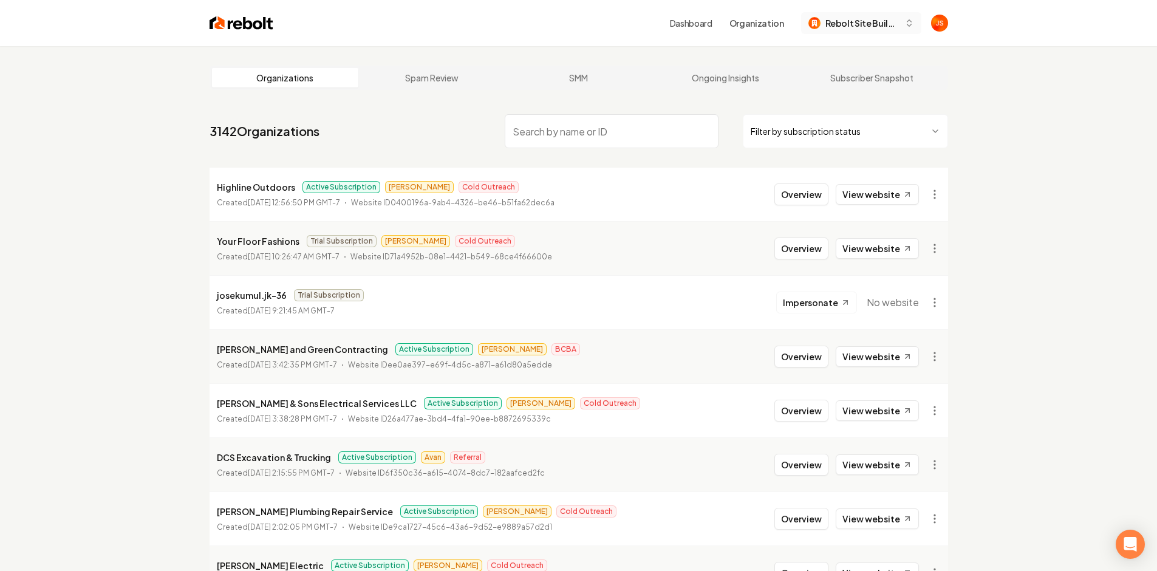
click at [858, 26] on span "Rebolt Site Builder" at bounding box center [863, 23] width 74 height 13
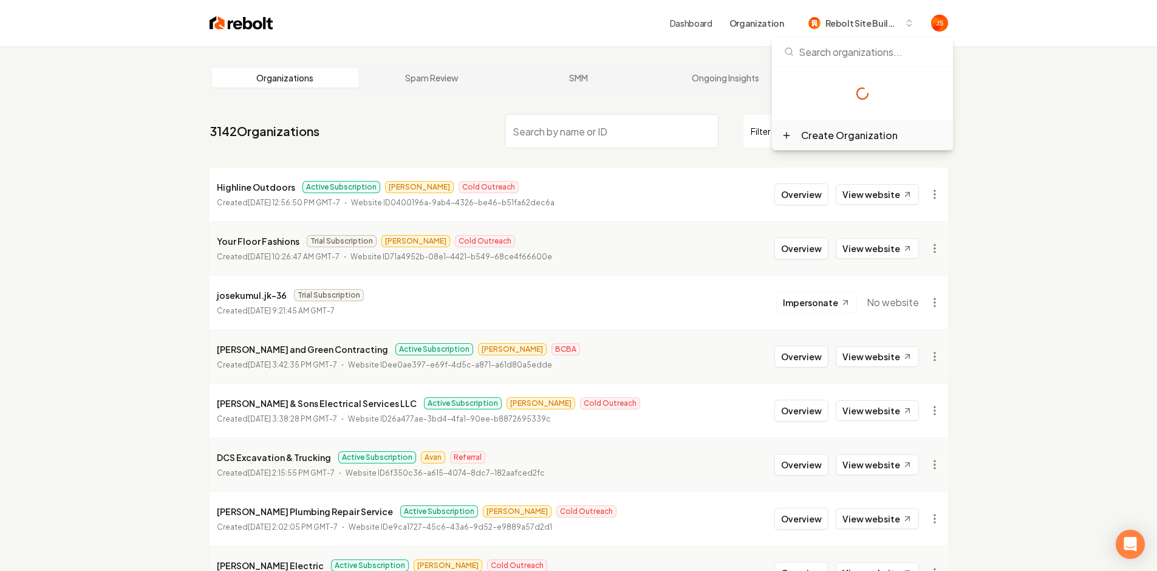
click at [807, 132] on div "Create Organization" at bounding box center [849, 135] width 97 height 15
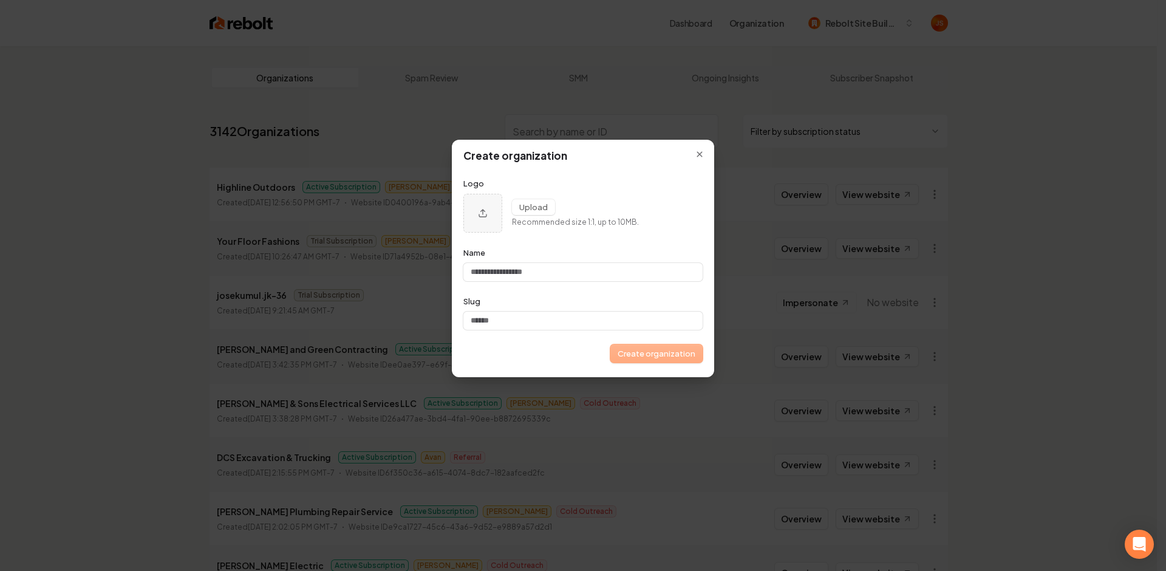
type input "*"
type input "**"
type input "***"
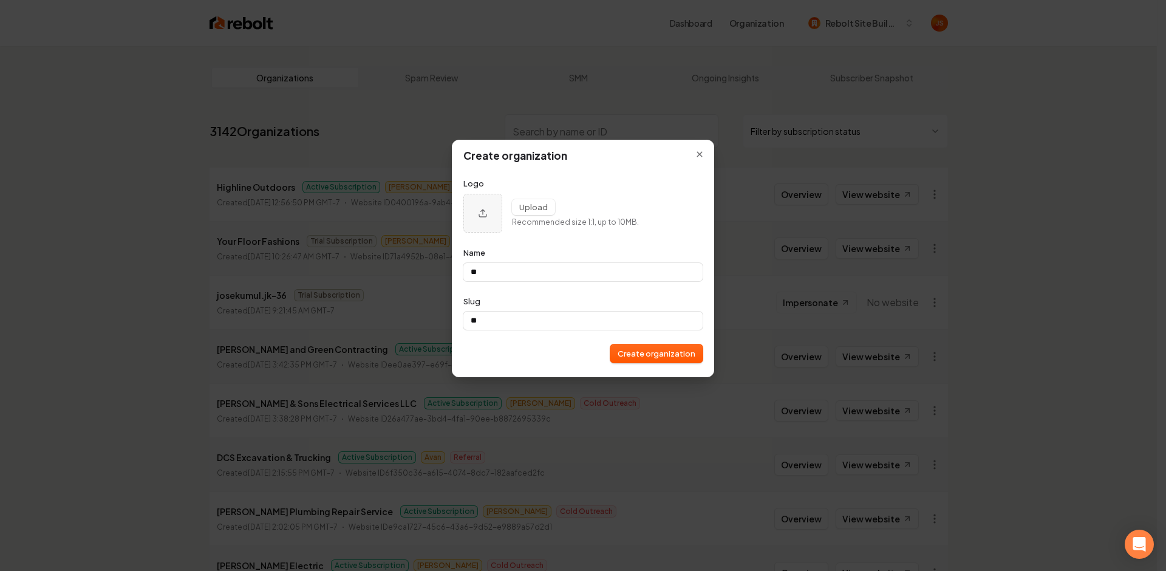
type input "***"
type input "****"
type input "*****"
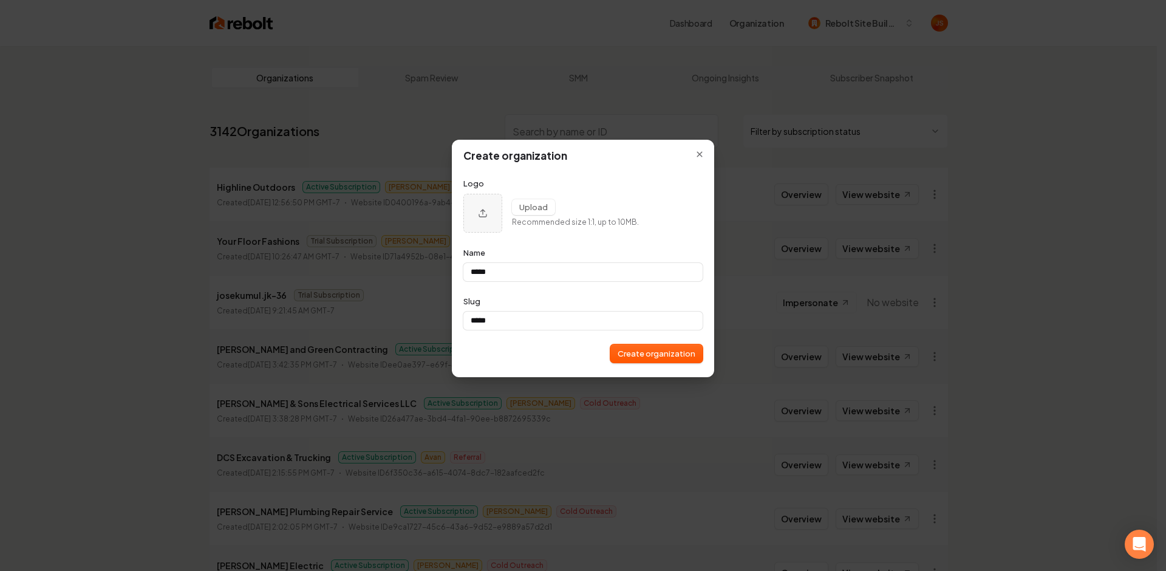
type input "******"
type input "*******"
type input "********"
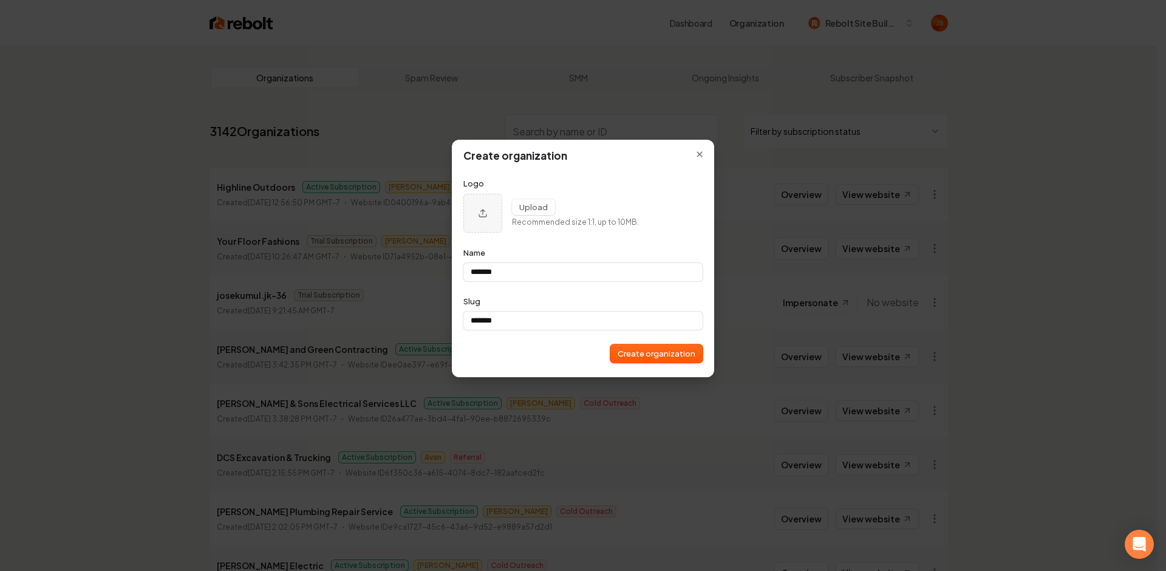
type input "********"
type input "*********"
type input "********"
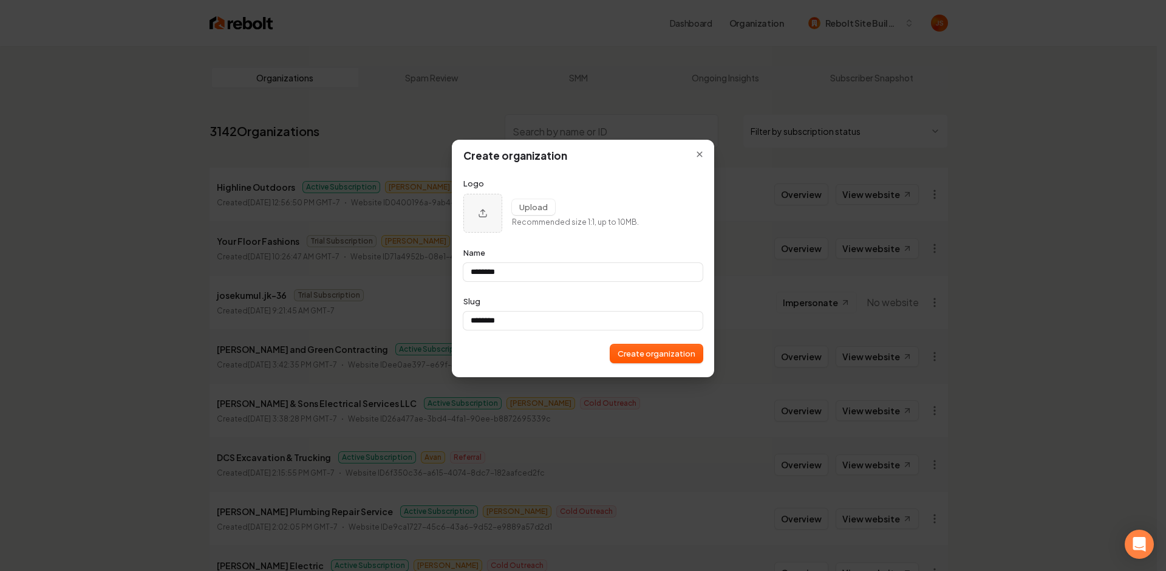
type input "*******"
type input "******"
type input "*******"
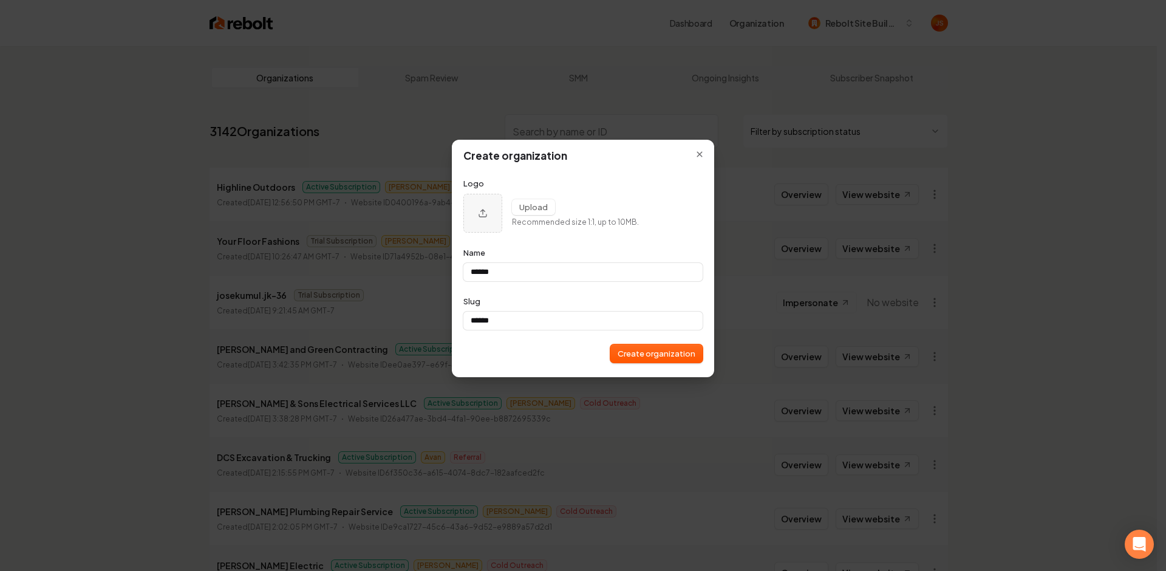
type input "*******"
type input "********"
type input "*********"
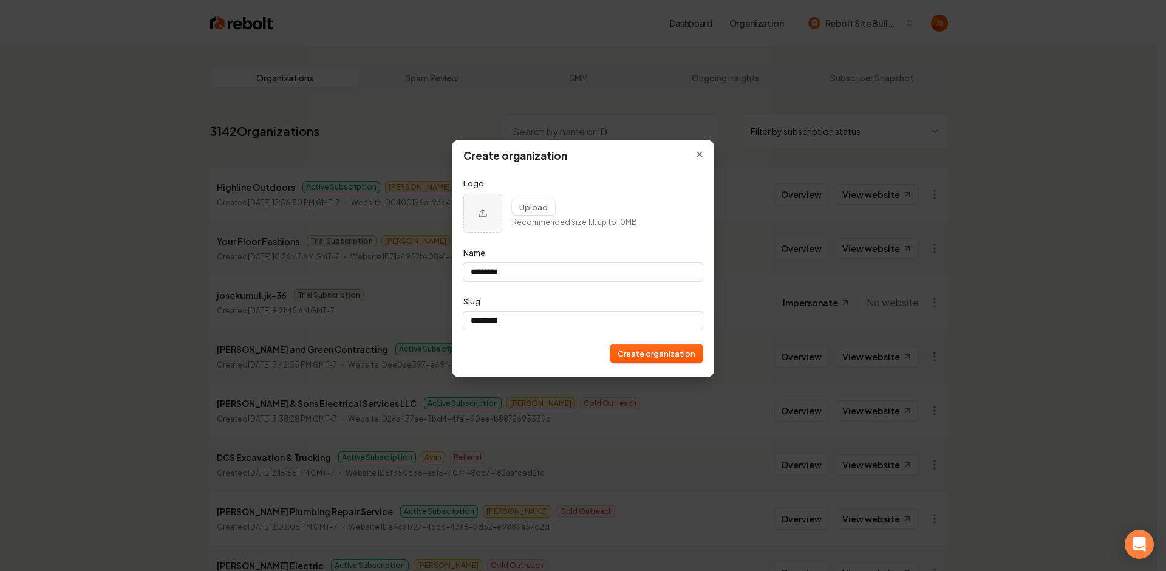
type input "**********"
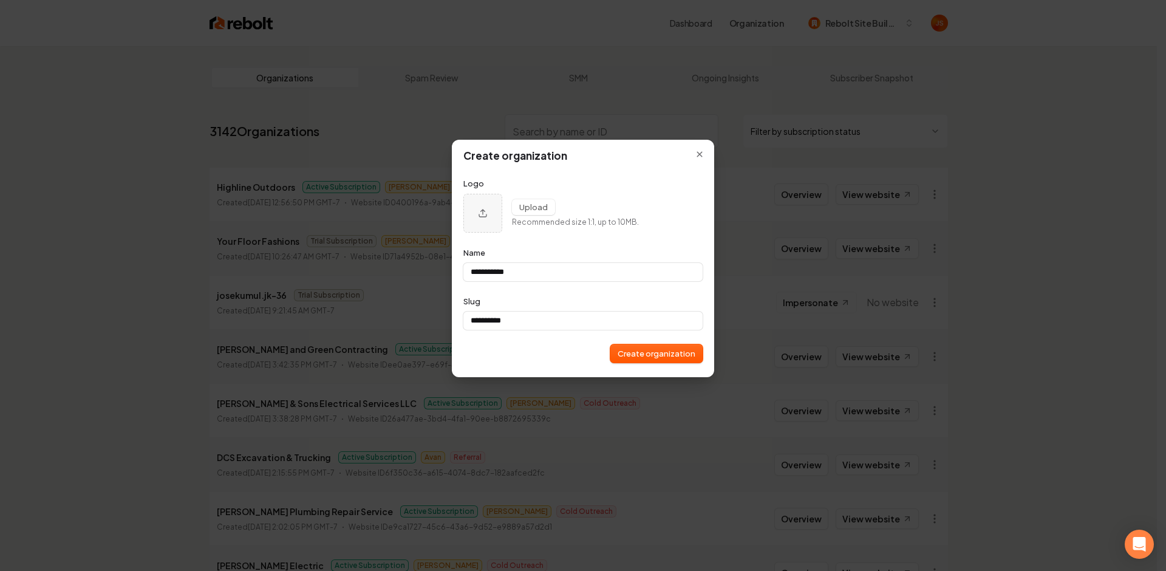
type input "**********"
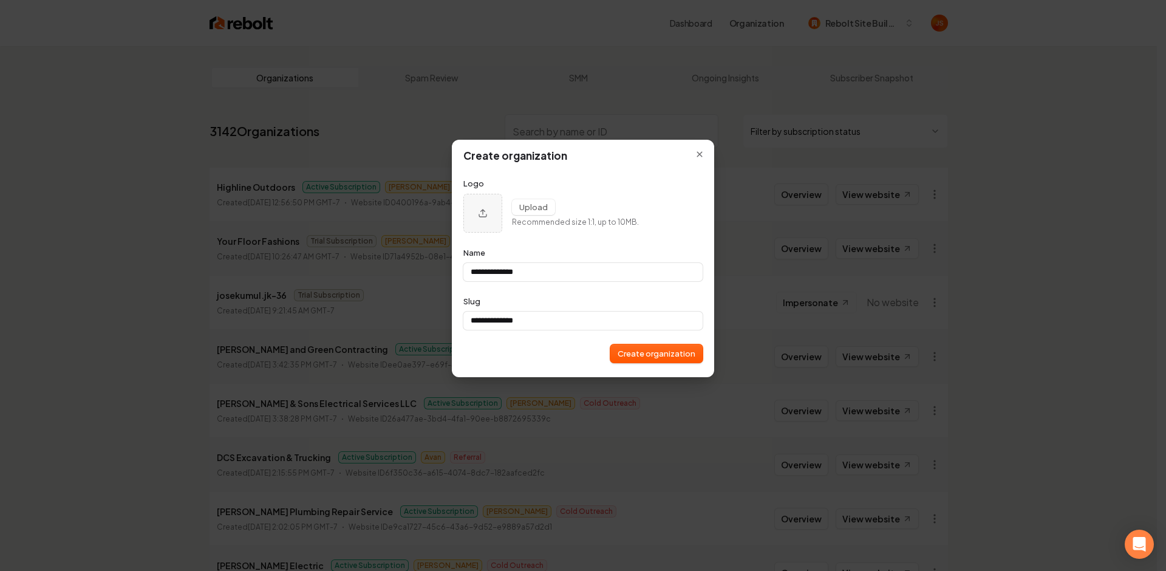
type input "**********"
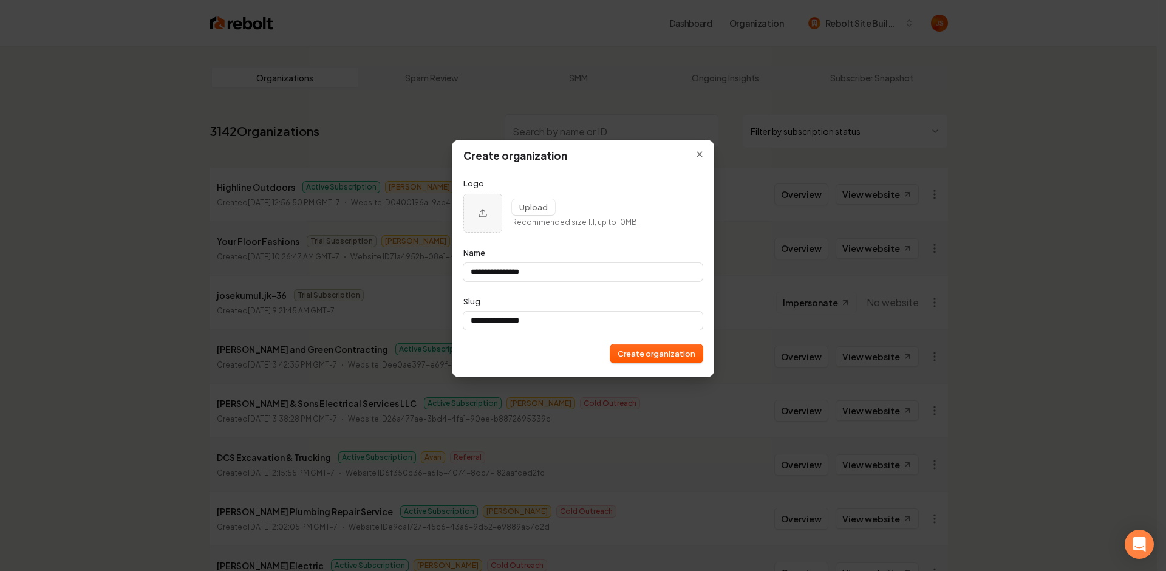
type input "**********"
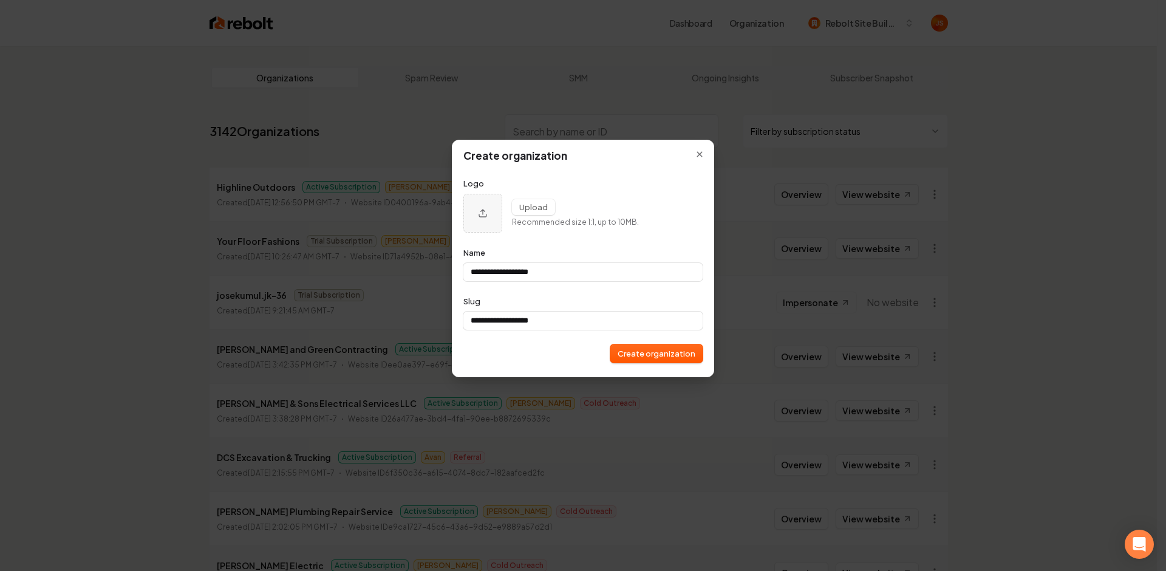
type input "**********"
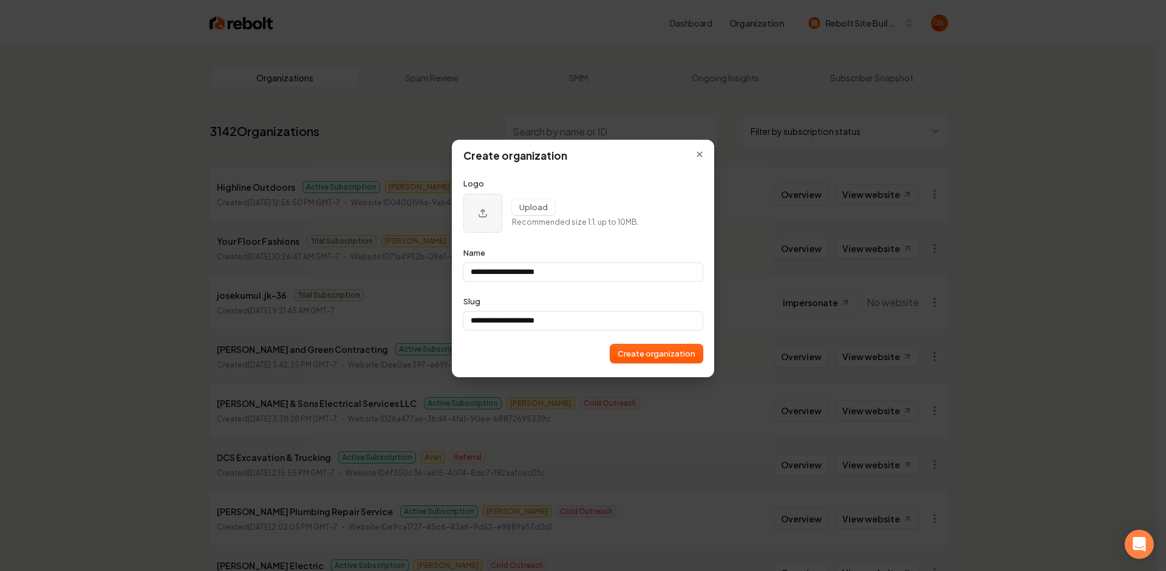
type input "**********"
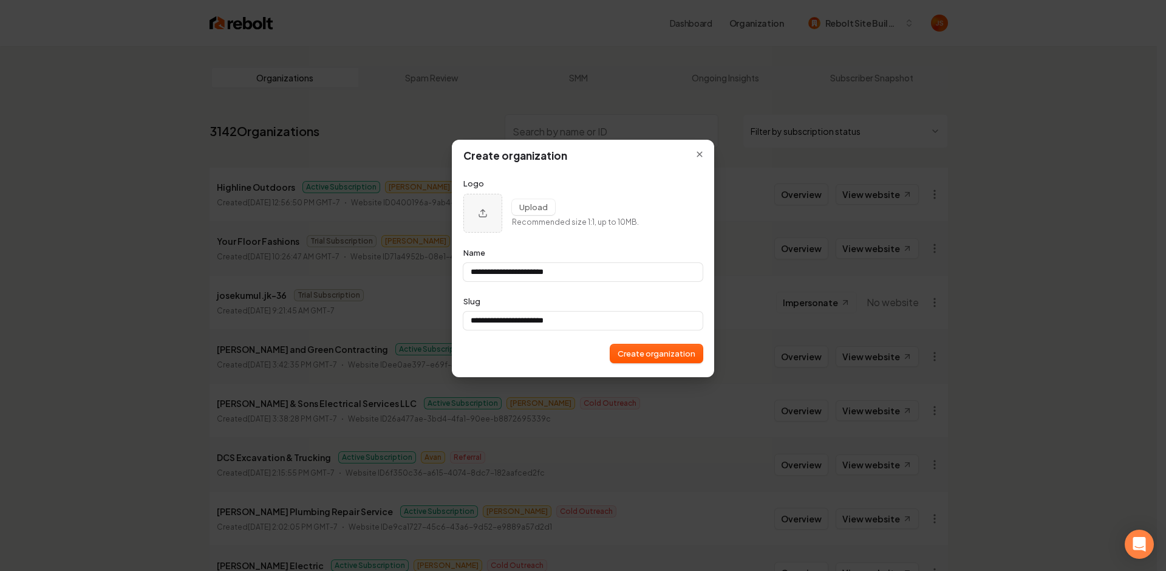
type input "**********"
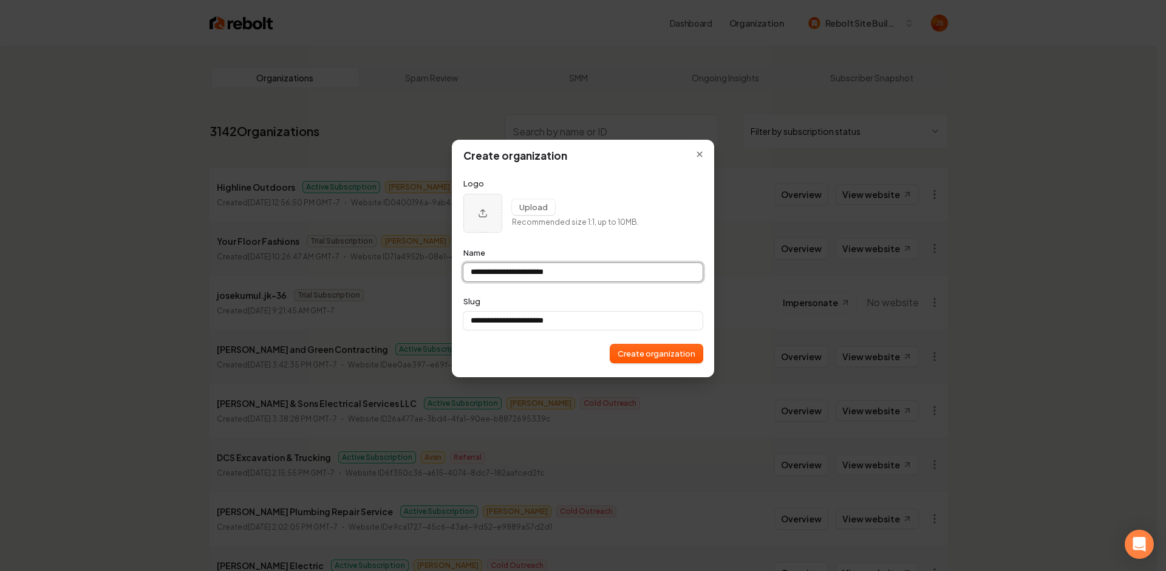
type input "**********"
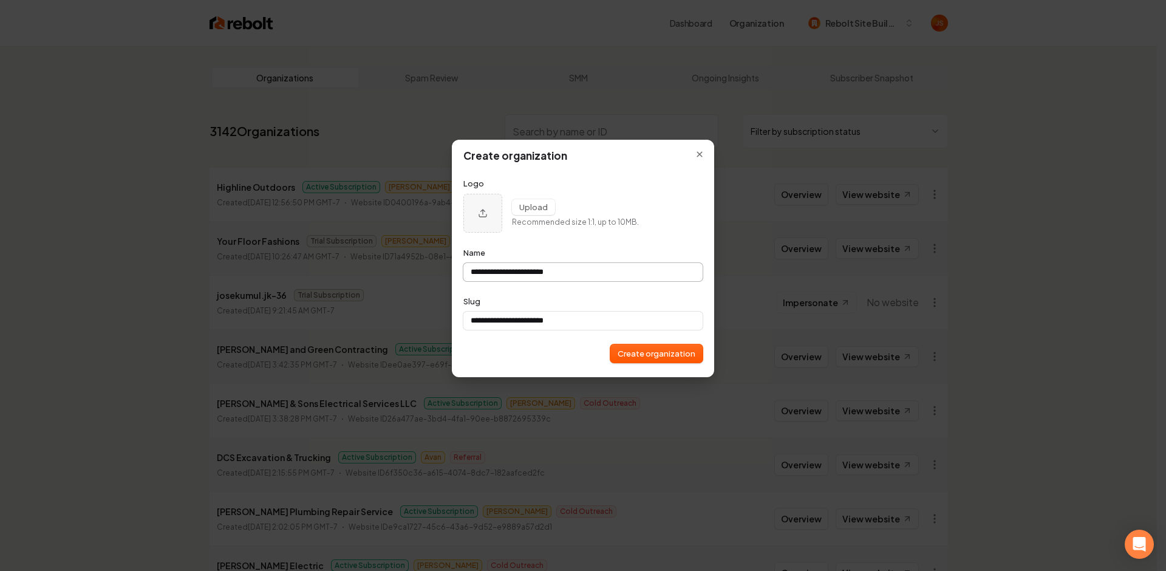
drag, startPoint x: 585, startPoint y: 282, endPoint x: 581, endPoint y: 269, distance: 14.6
click at [584, 282] on form "**********" at bounding box center [583, 270] width 239 height 185
type input "**********"
click at [581, 269] on input "**********" at bounding box center [583, 272] width 239 height 18
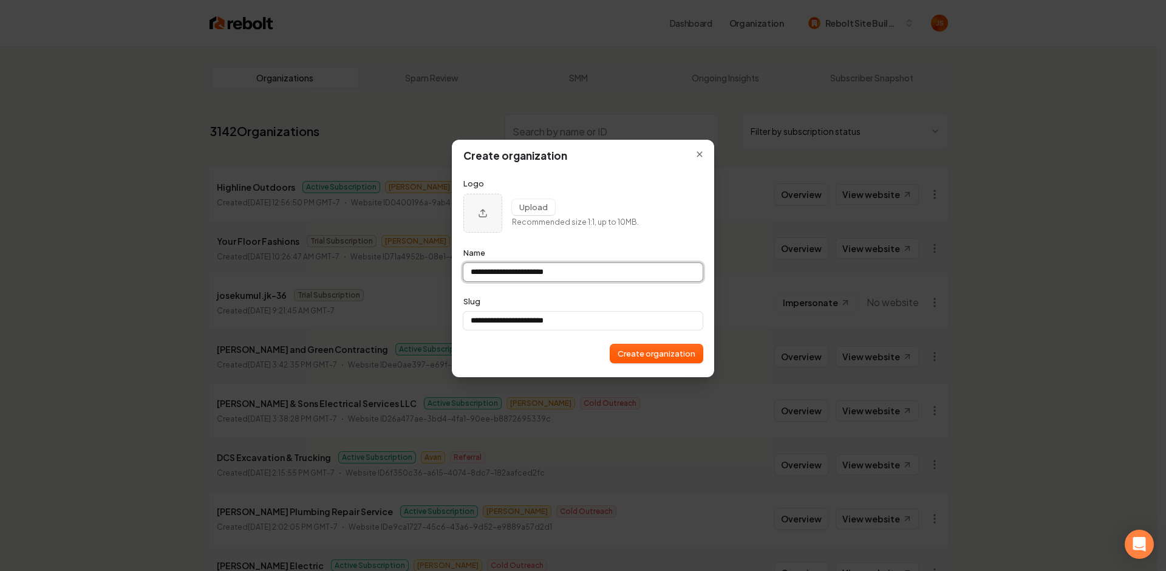
click at [581, 269] on input "**********" at bounding box center [583, 272] width 239 height 18
paste input "**********"
type input "**********"
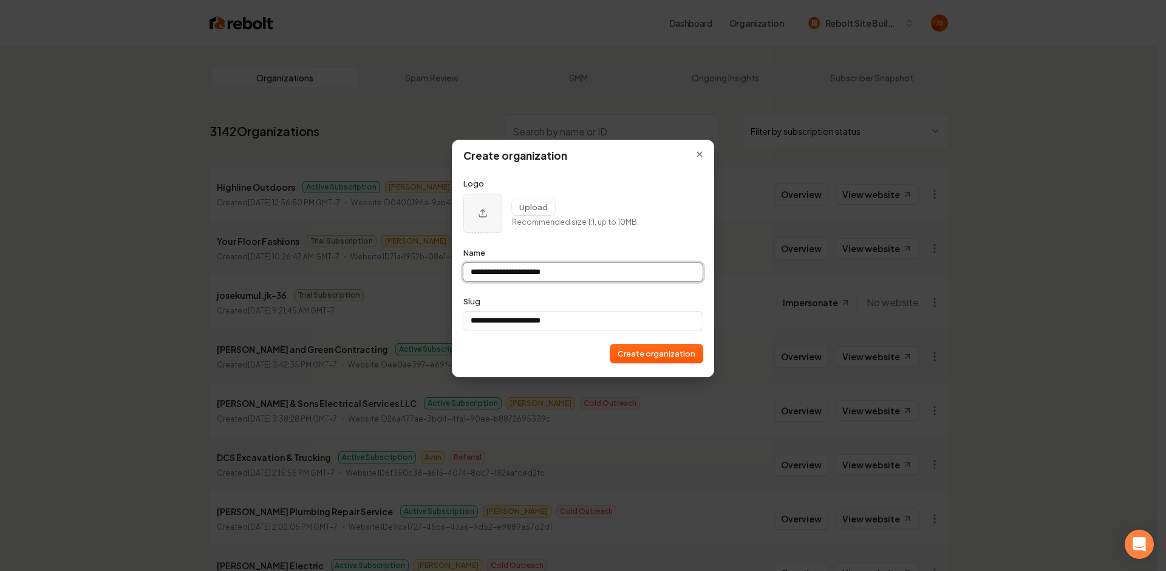
type input "**********"
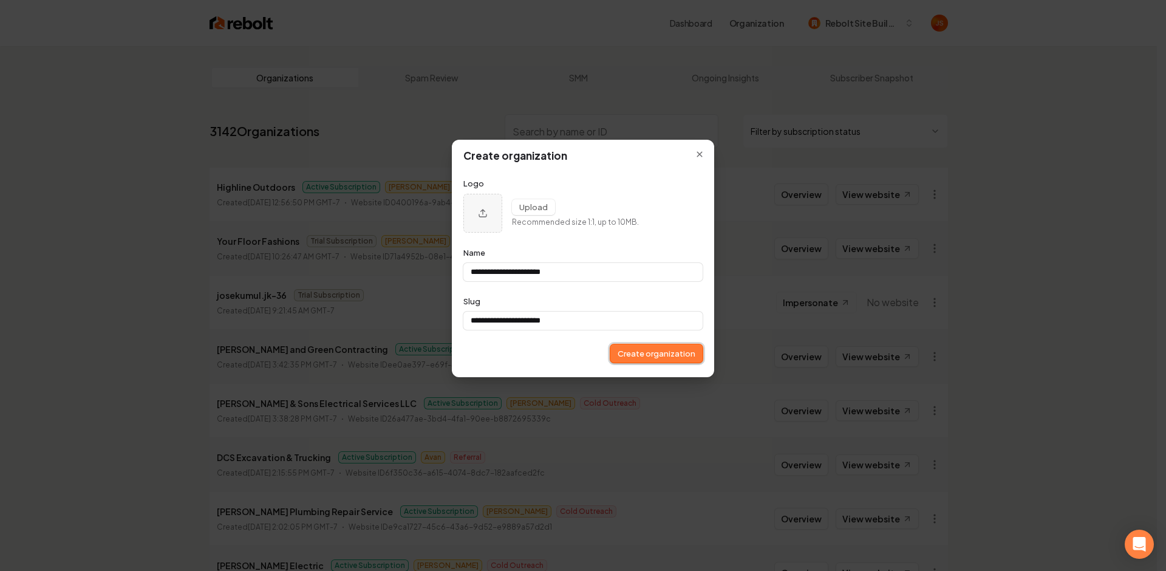
type input "**********"
click at [657, 358] on button "Create organization" at bounding box center [657, 353] width 92 height 18
type input "**********"
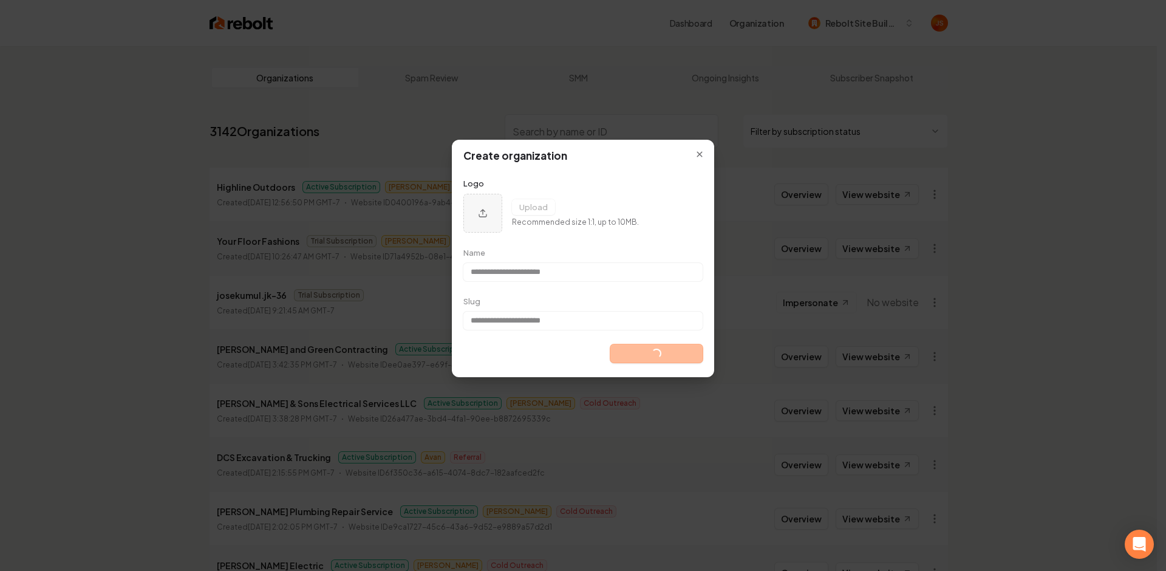
type input "**********"
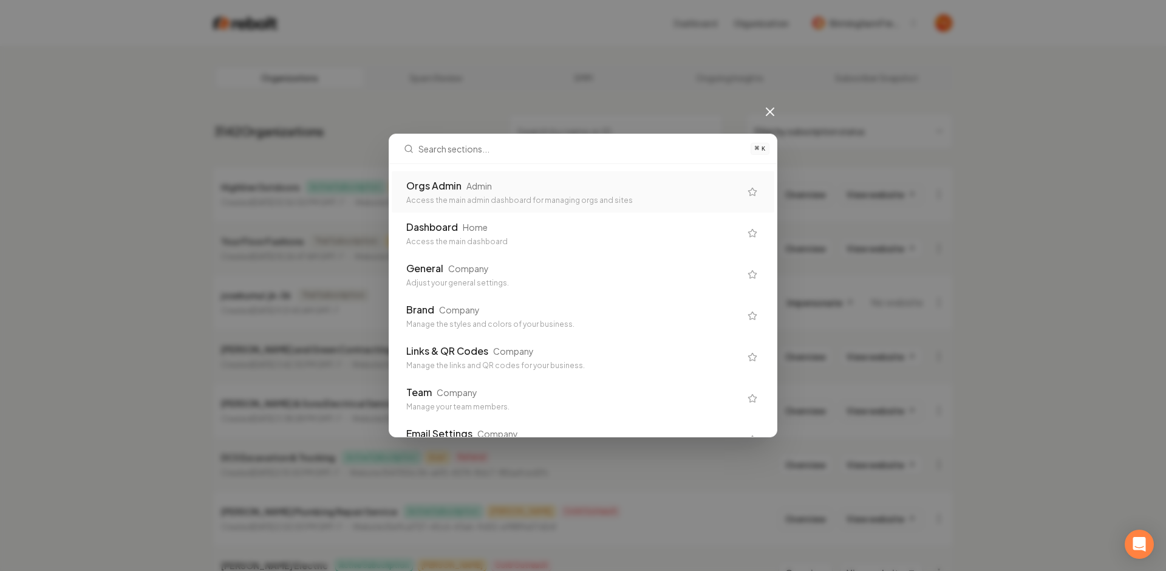
click at [595, 204] on div "Access the main admin dashboard for managing orgs and sites" at bounding box center [573, 201] width 334 height 10
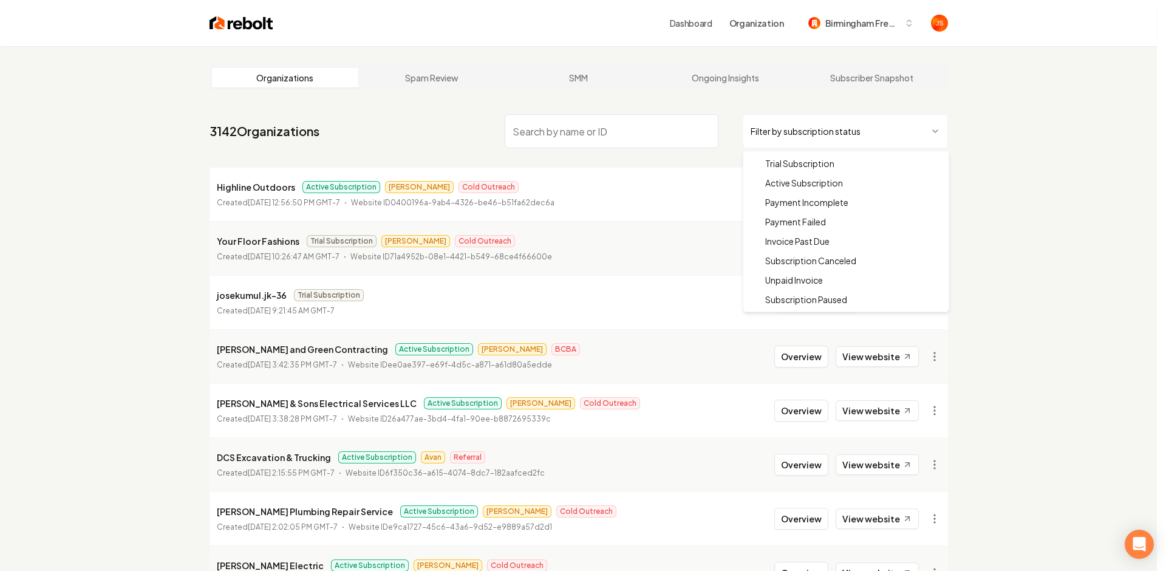
click at [858, 116] on html "Dashboard Organization Birmingham French Drain Organizations Spam Review SMM On…" at bounding box center [583, 285] width 1166 height 571
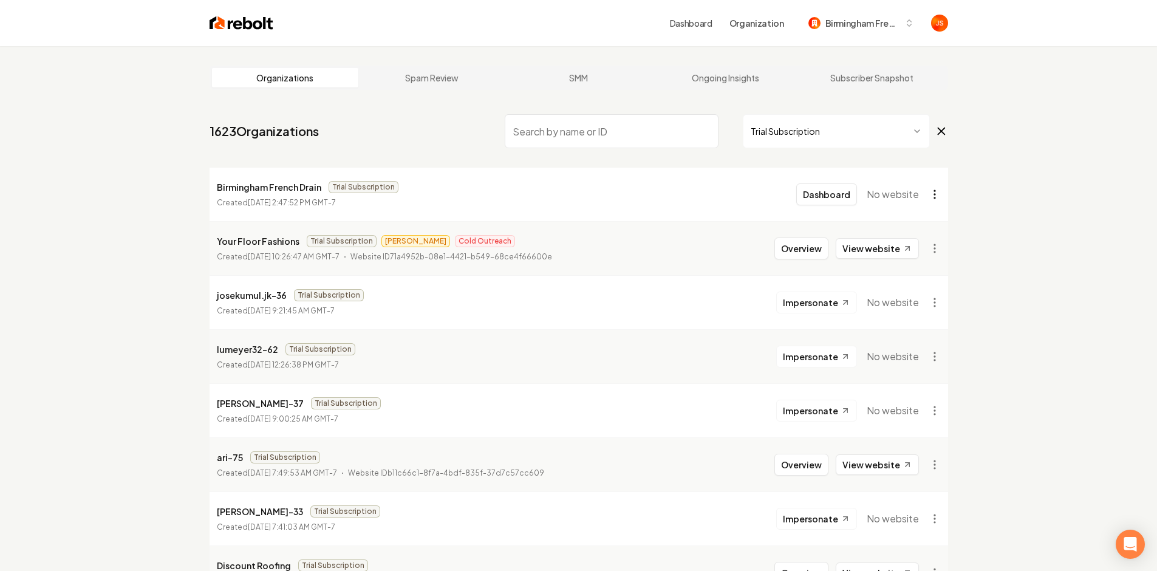
click at [936, 192] on html "Dashboard Organization Birmingham French Drain Organizations Spam Review SMM On…" at bounding box center [578, 285] width 1157 height 571
click at [886, 238] on div "Get Payment Link" at bounding box center [904, 240] width 77 height 19
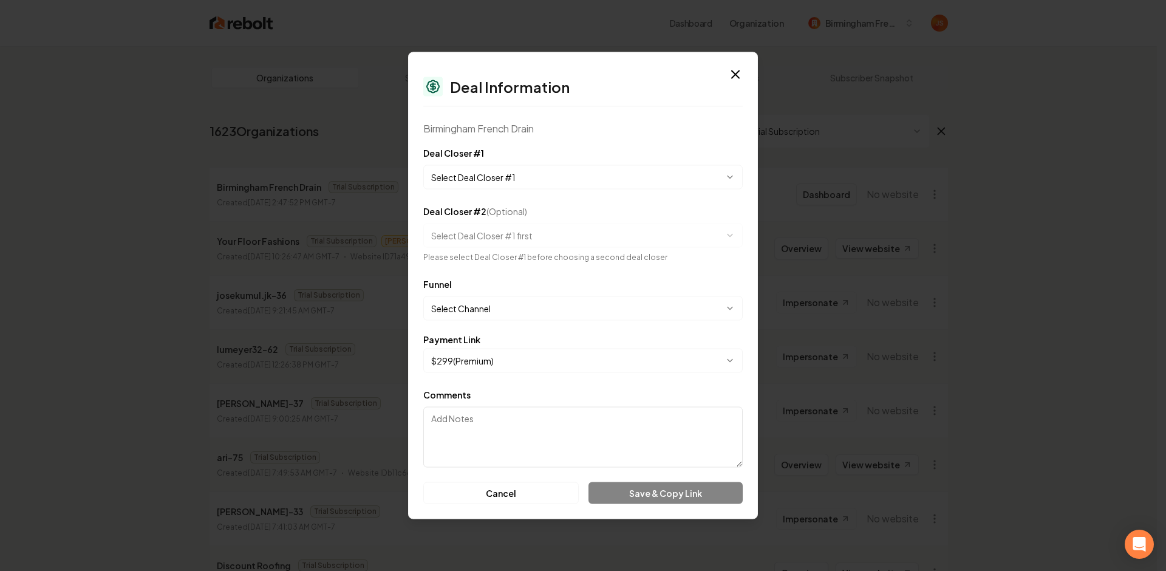
click at [499, 167] on body "Dashboard Organization Birmingham French Drain Organizations Spam Review SMM On…" at bounding box center [578, 285] width 1157 height 571
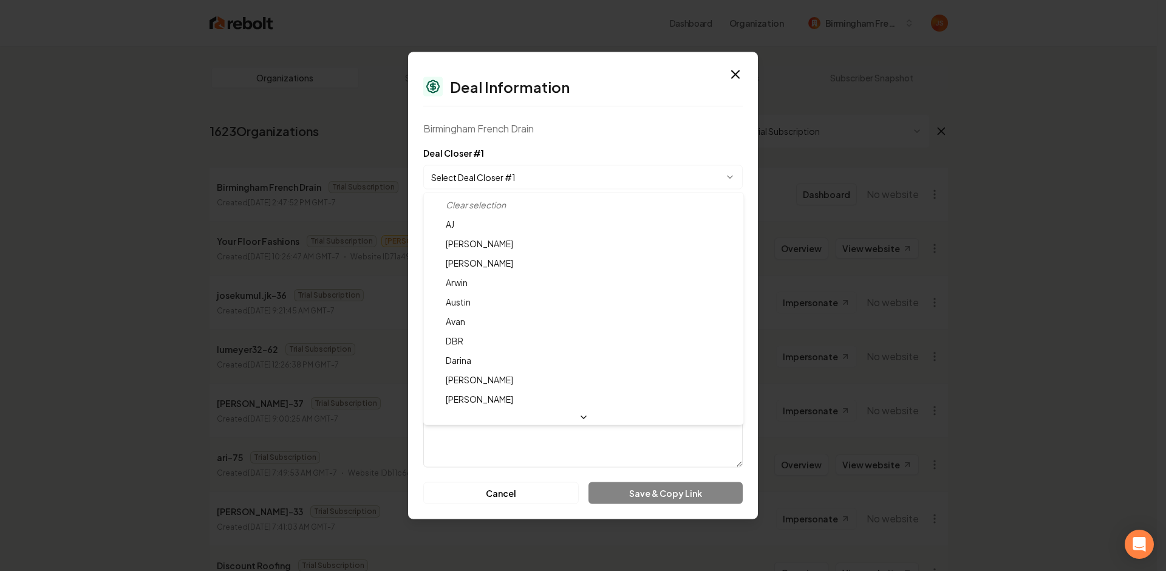
select select "**********"
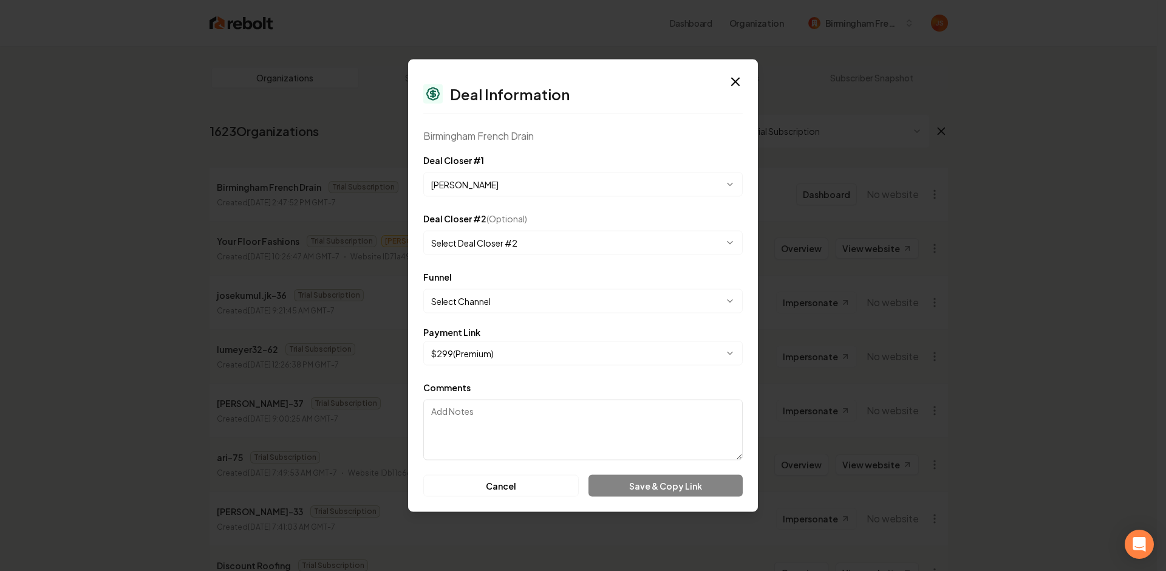
click at [481, 293] on body "Dashboard Organization Birmingham French Drain Organizations Spam Review SMM On…" at bounding box center [578, 285] width 1157 height 571
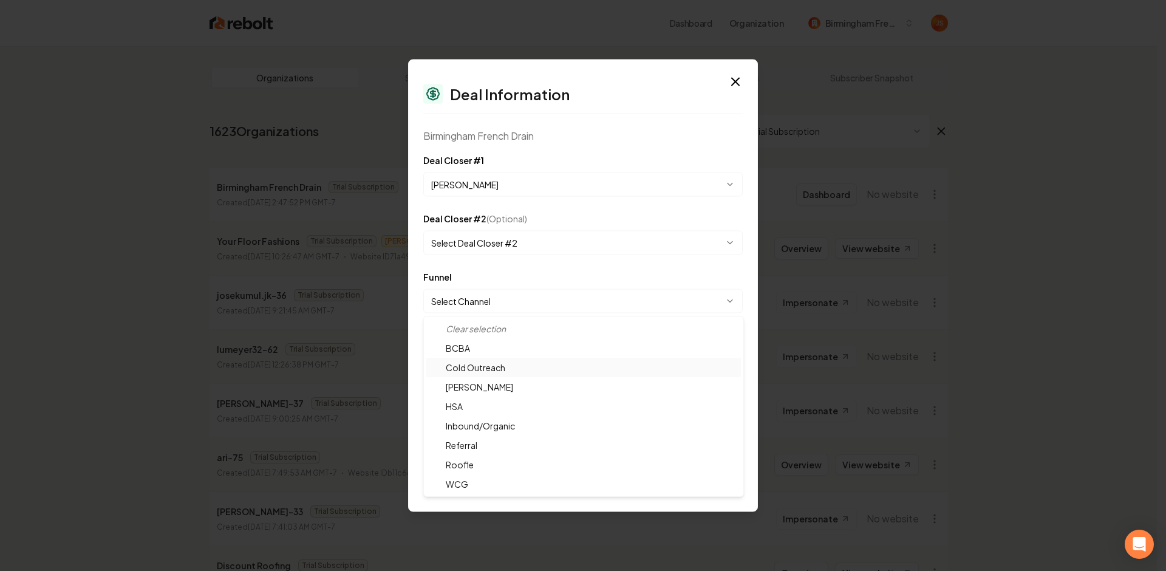
select select "**********"
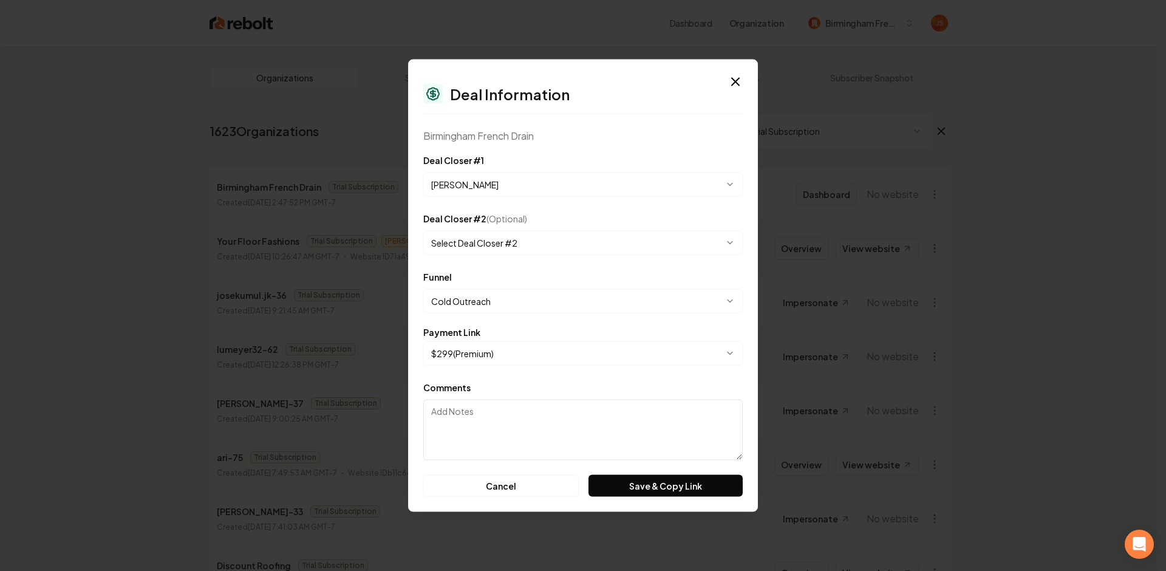
click at [479, 380] on div "Comments" at bounding box center [583, 420] width 320 height 80
click at [502, 393] on div "Comments" at bounding box center [583, 420] width 320 height 80
click at [620, 476] on button "Save & Copy Link" at bounding box center [666, 486] width 154 height 22
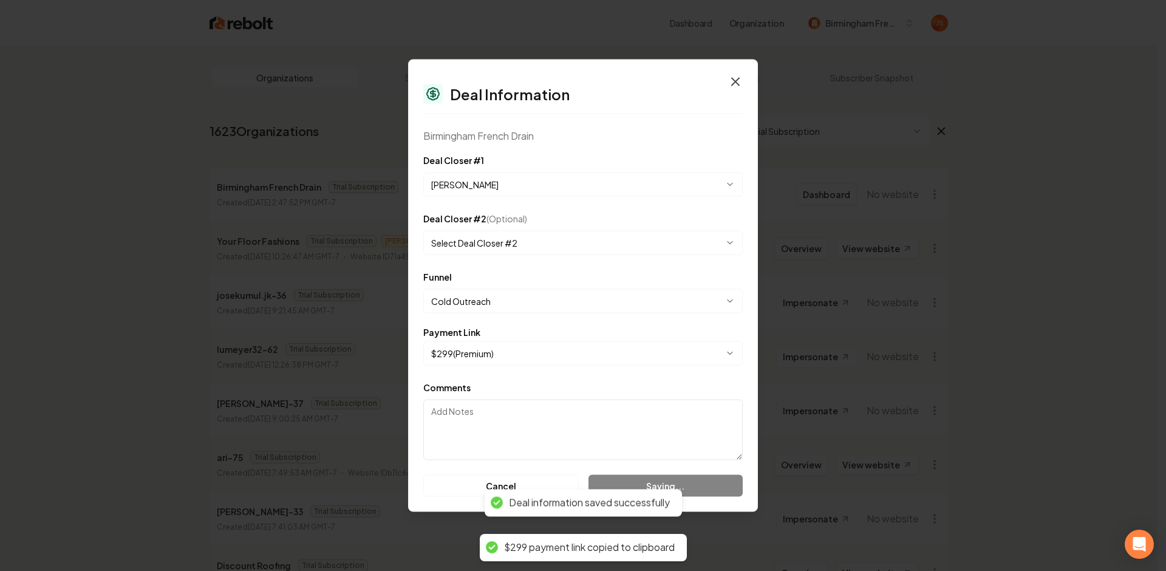
click at [736, 81] on icon "button" at bounding box center [735, 82] width 15 height 15
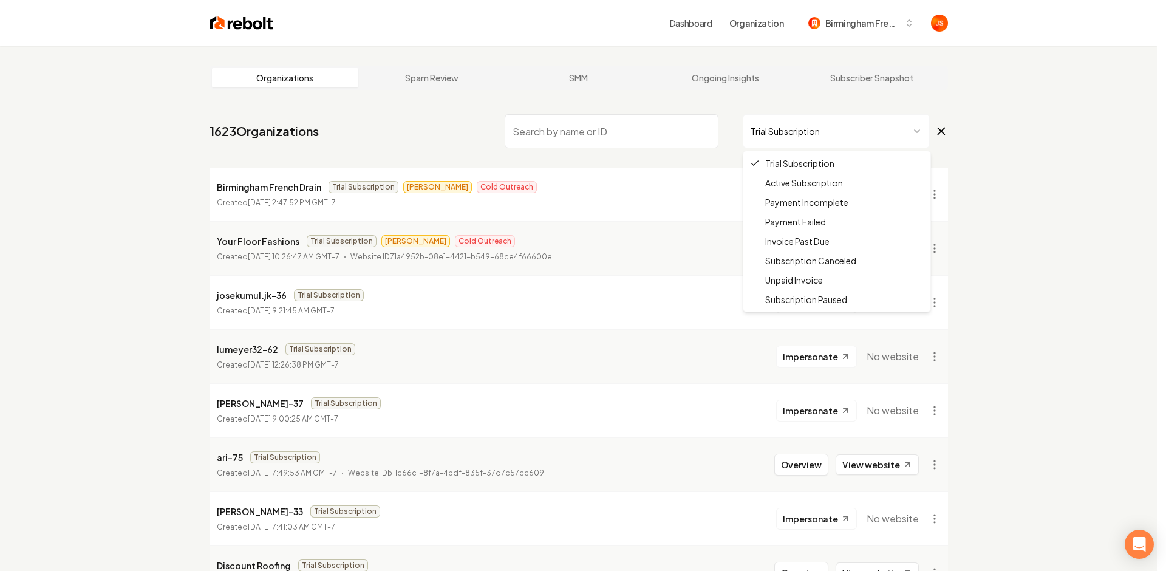
click at [812, 132] on html "Dashboard Organization Birmingham French Drain Organizations Spam Review SMM On…" at bounding box center [583, 285] width 1166 height 571
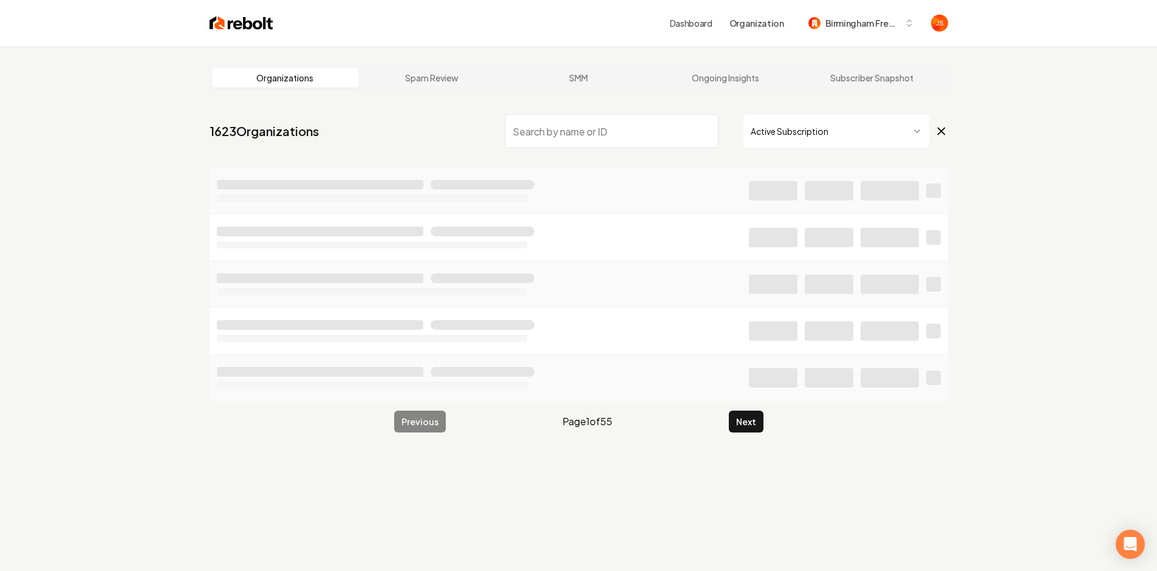
click at [679, 143] on input "search" at bounding box center [612, 131] width 214 height 34
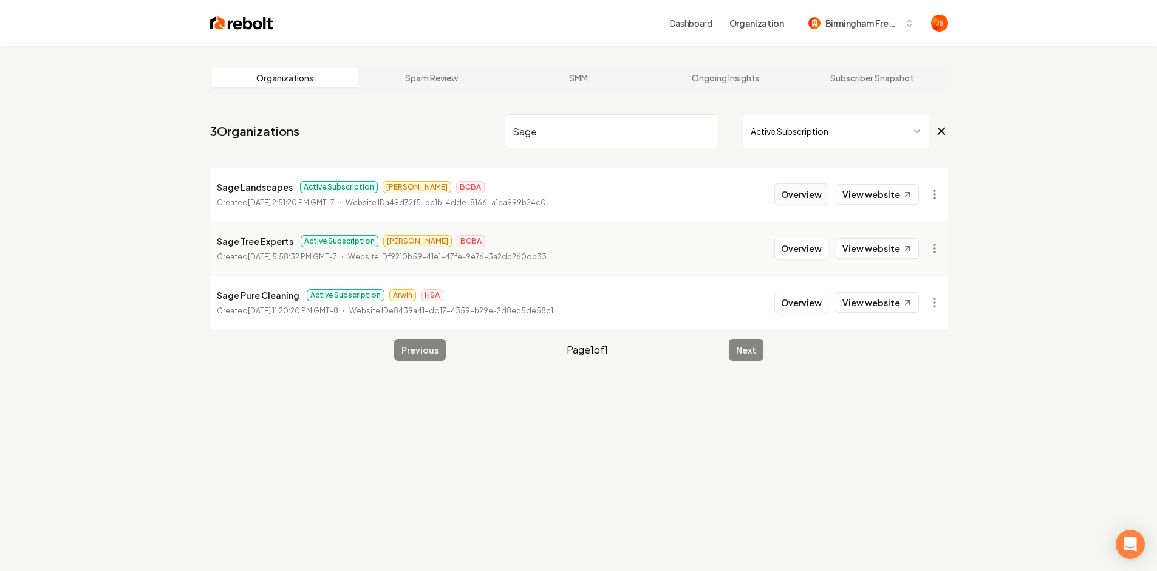
type input "Sage"
click at [801, 190] on button "Overview" at bounding box center [802, 194] width 54 height 22
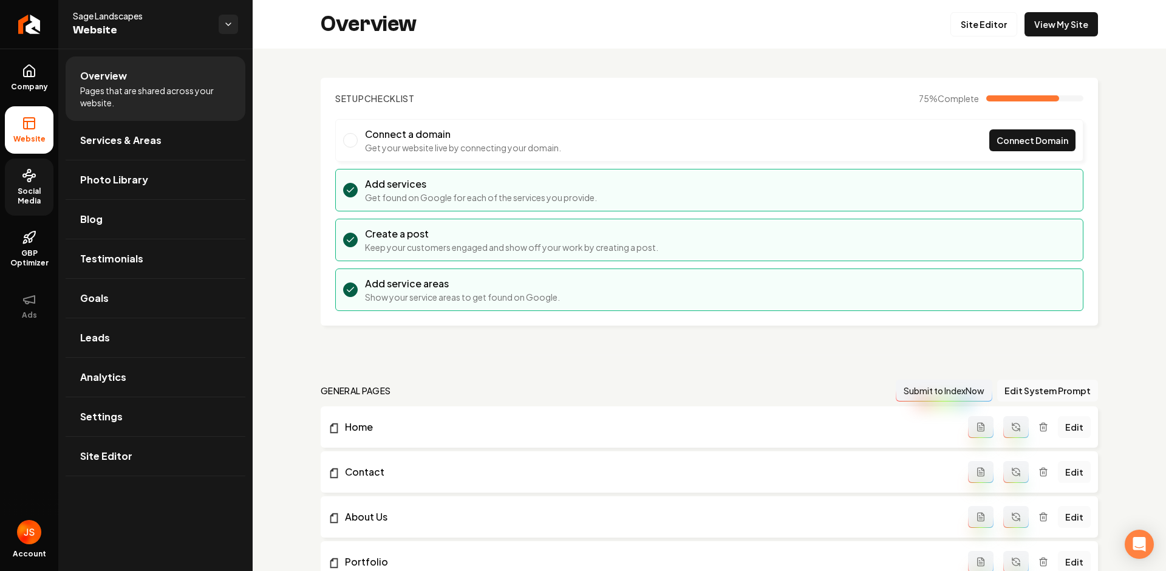
click at [22, 193] on span "Social Media" at bounding box center [29, 196] width 49 height 19
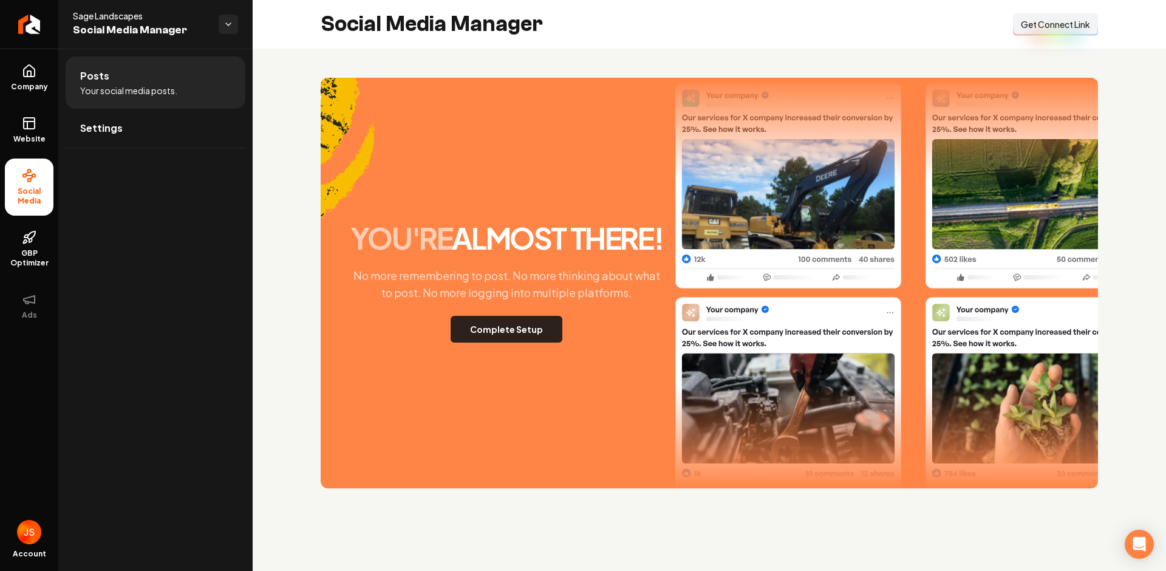
click at [478, 334] on button "Complete Setup" at bounding box center [507, 329] width 112 height 27
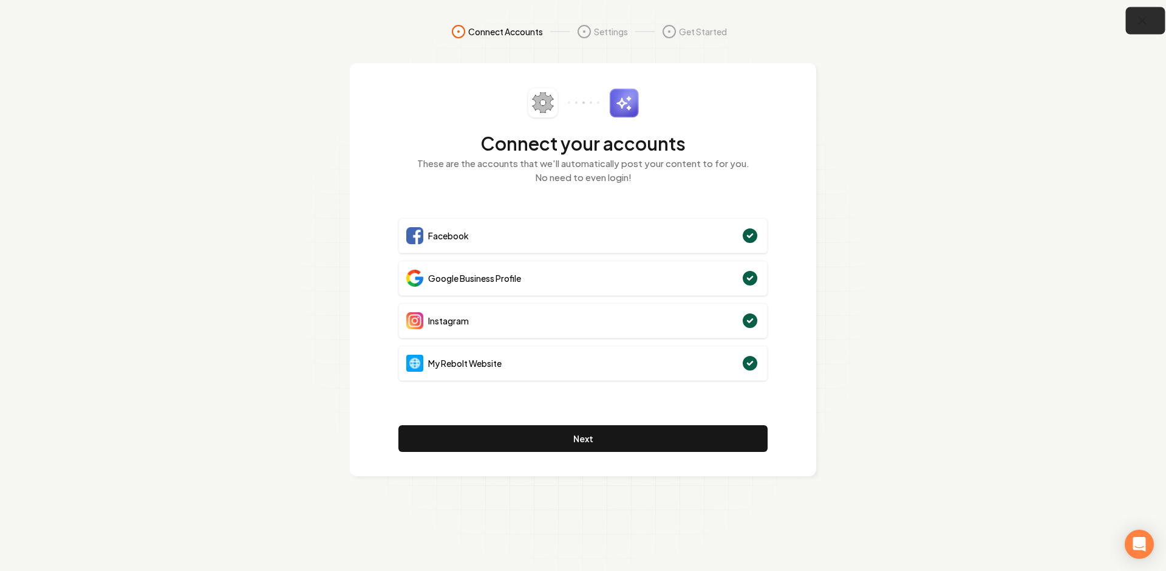
click at [1133, 25] on button "button" at bounding box center [1145, 20] width 39 height 27
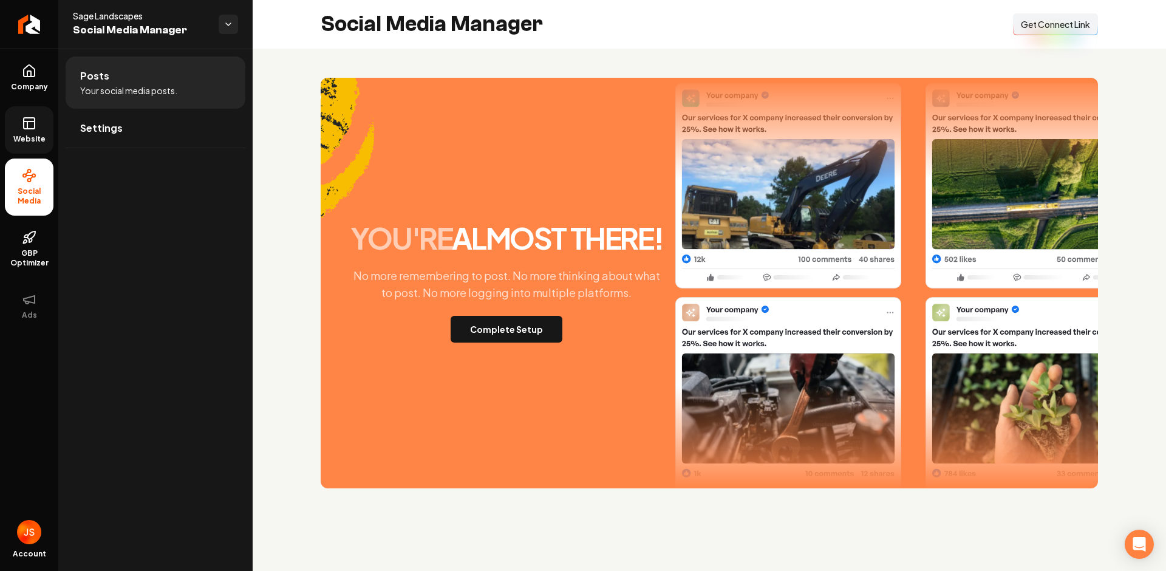
click at [24, 129] on icon at bounding box center [29, 123] width 15 height 15
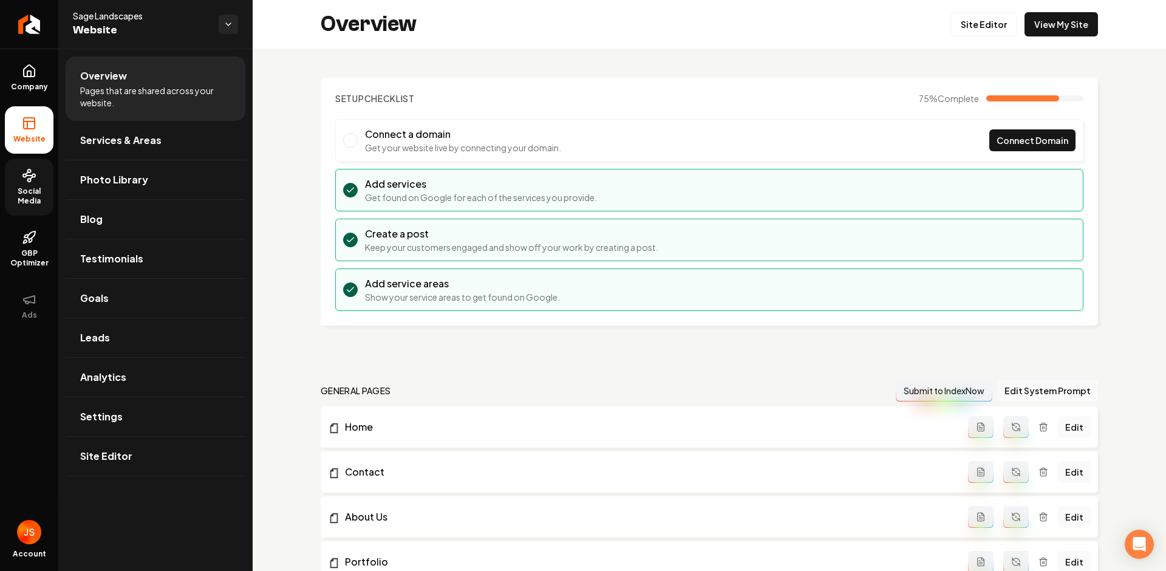
click at [30, 180] on icon at bounding box center [29, 175] width 15 height 15
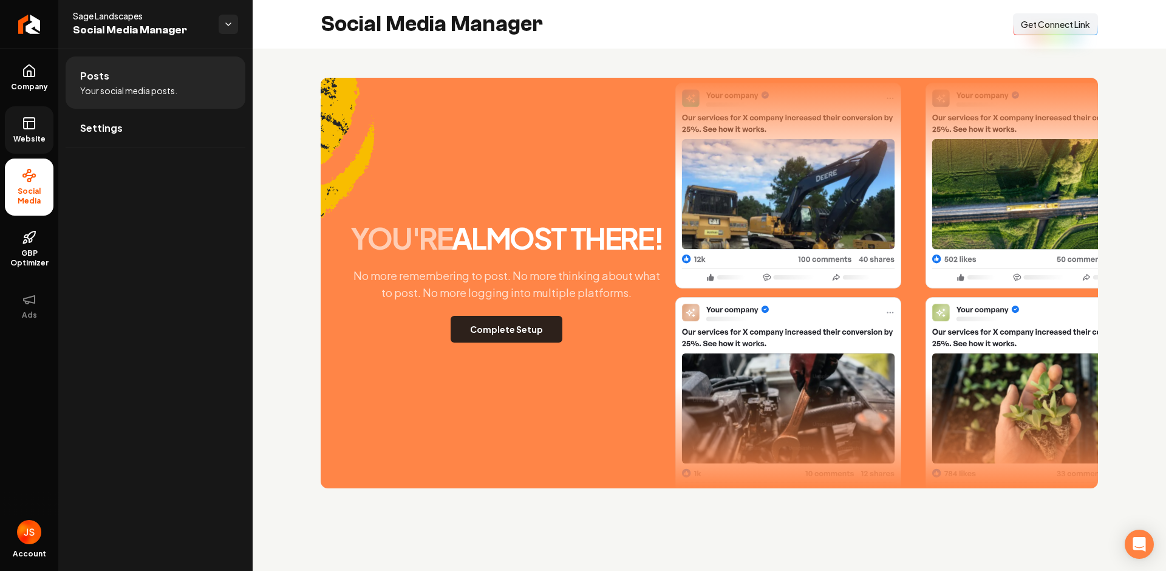
click at [526, 319] on button "Complete Setup" at bounding box center [507, 329] width 112 height 27
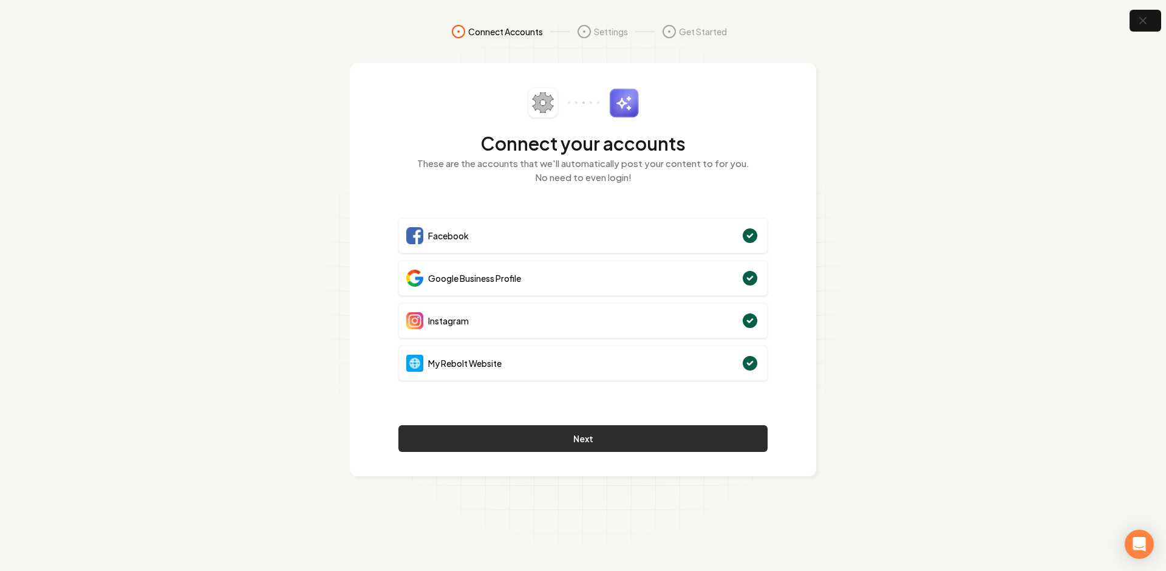
click at [582, 434] on button "Next" at bounding box center [583, 438] width 369 height 27
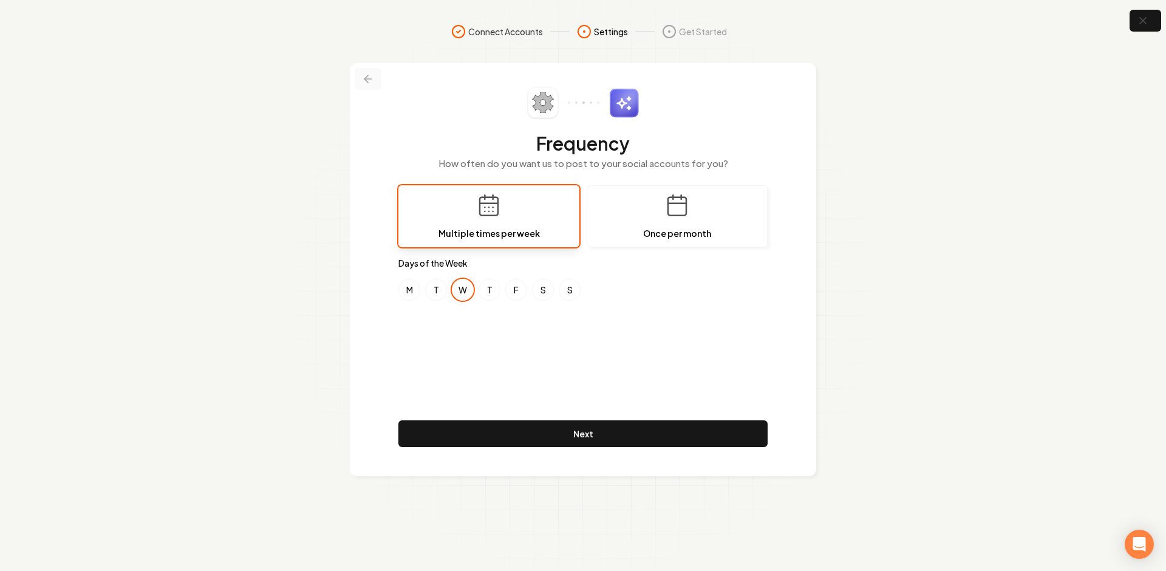
click at [368, 79] on icon at bounding box center [368, 79] width 7 height 0
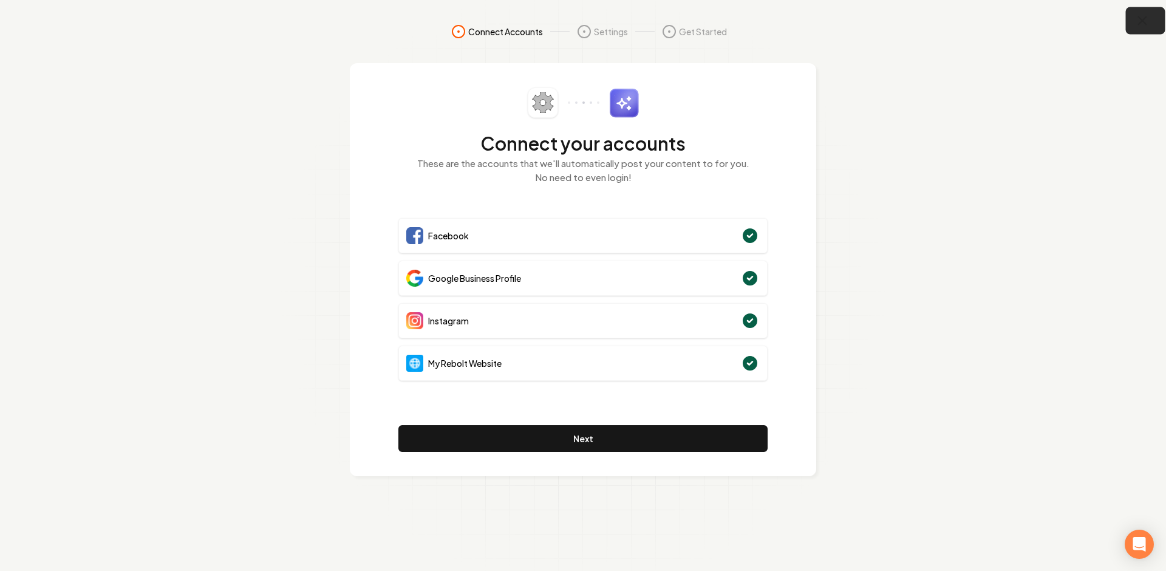
click at [1142, 26] on icon "button" at bounding box center [1142, 20] width 15 height 15
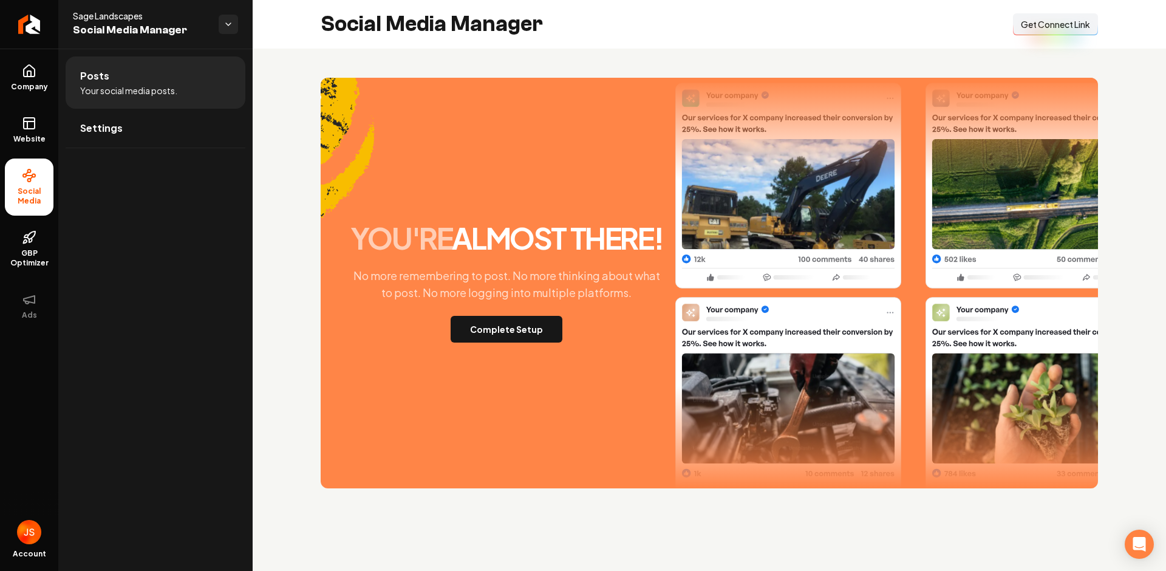
click at [750, 40] on div "Social Media Manager Connect Link Get Connect Link" at bounding box center [710, 24] width 914 height 49
click at [789, 16] on div "Social Media Manager Connect Link Get Connect Link" at bounding box center [710, 24] width 914 height 49
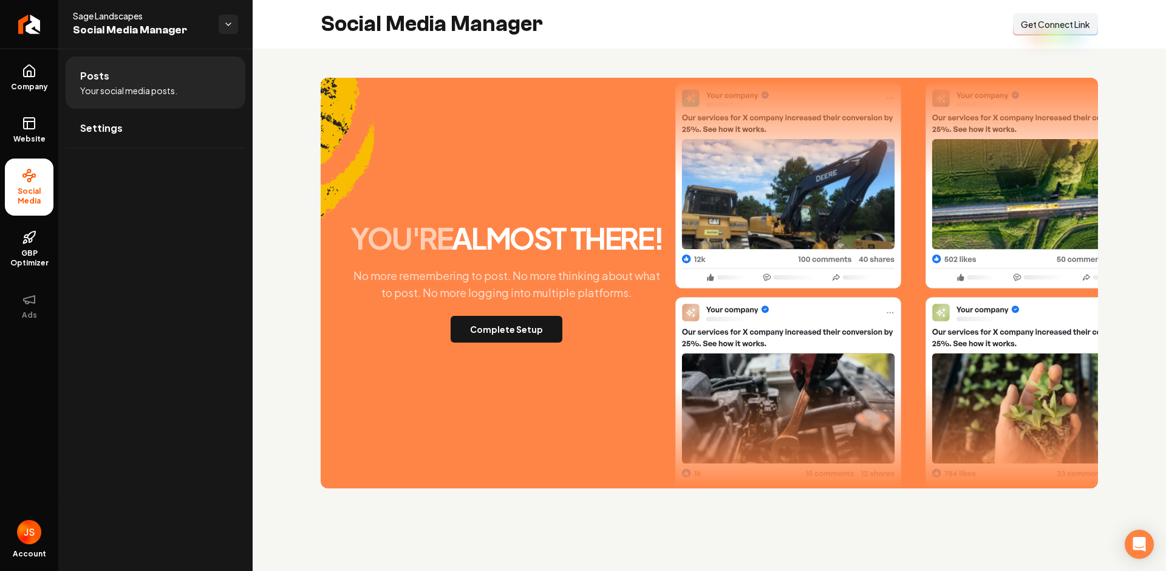
drag, startPoint x: 93, startPoint y: 256, endPoint x: 397, endPoint y: 159, distance: 319.3
click at [93, 256] on div "Posts Your social media posts. Settings" at bounding box center [155, 310] width 194 height 522
click at [535, 327] on button "Complete Setup" at bounding box center [507, 329] width 112 height 27
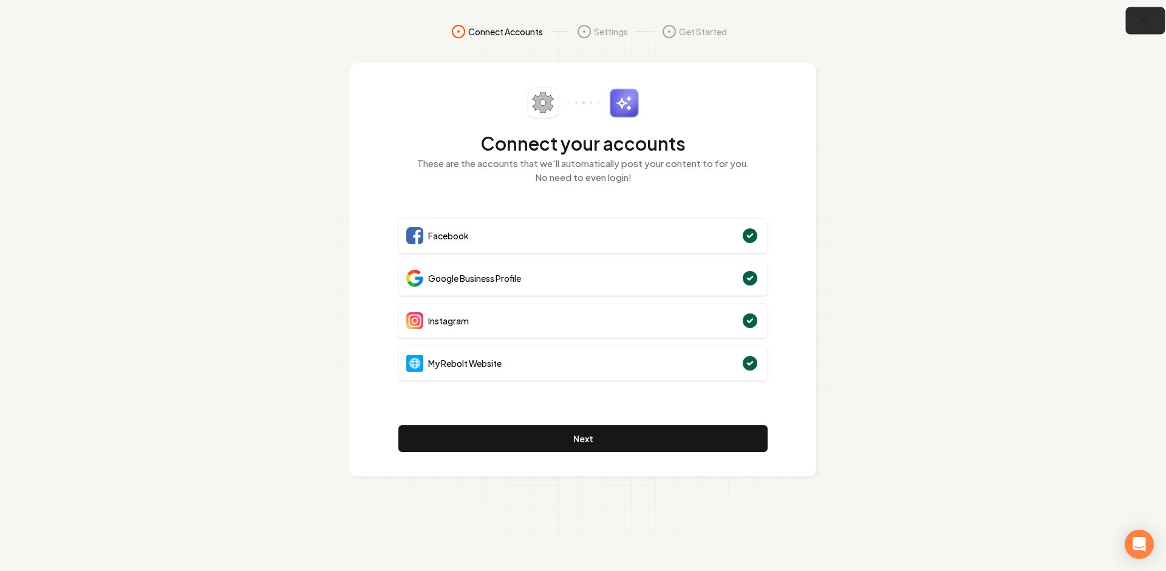
click at [1153, 26] on button "button" at bounding box center [1145, 20] width 39 height 27
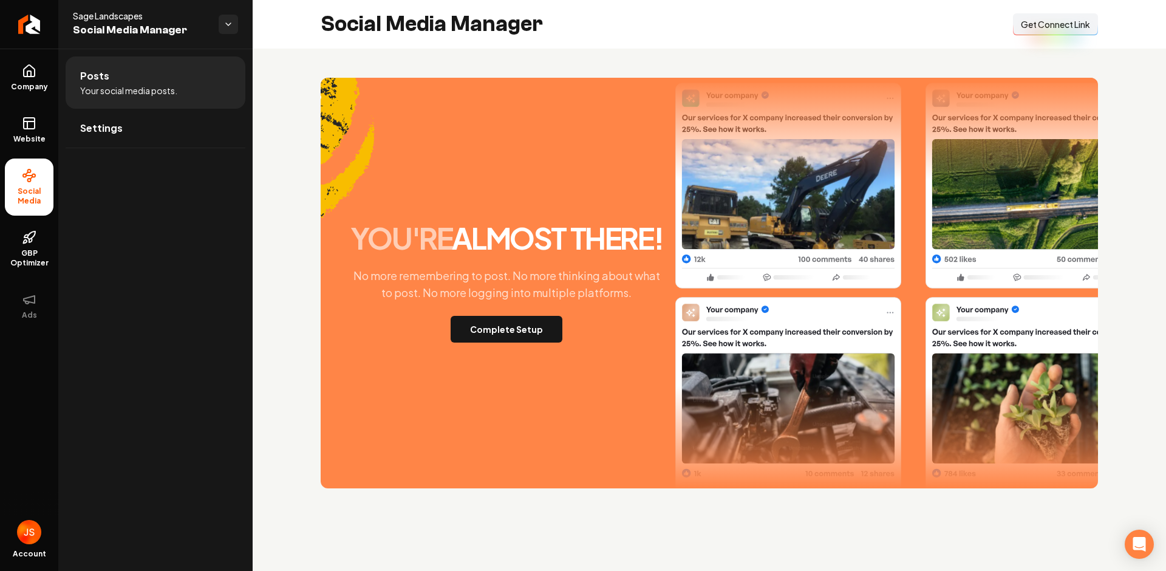
click at [0, 135] on ul "Company Website Social Media GBP Optimizer Ads" at bounding box center [29, 192] width 58 height 286
click at [15, 127] on link "Website" at bounding box center [29, 129] width 49 height 47
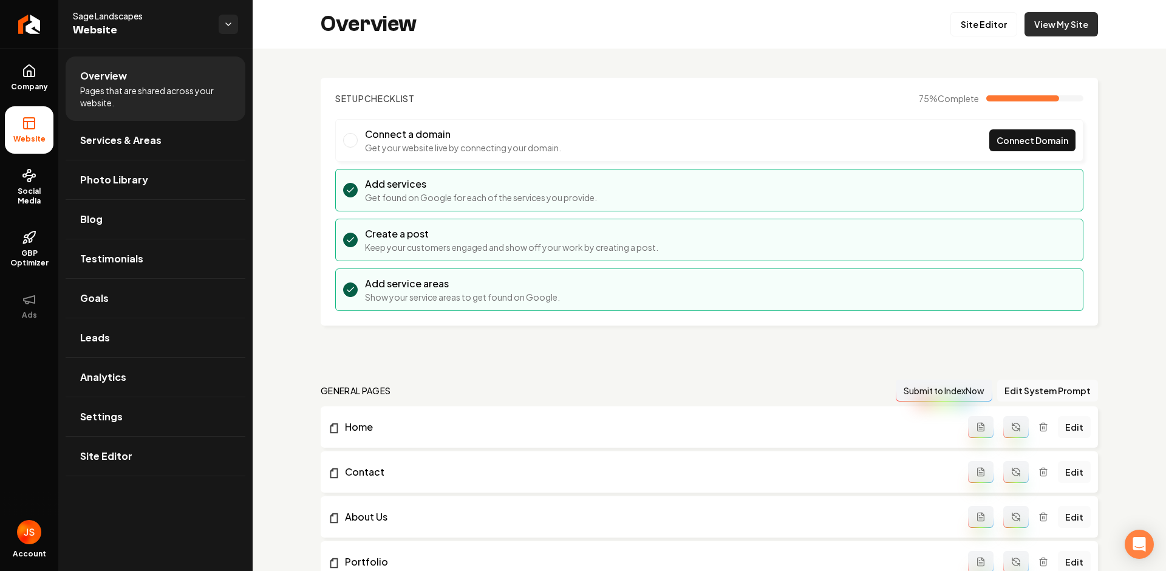
click at [1064, 21] on link "View My Site" at bounding box center [1062, 24] width 74 height 24
click at [1030, 19] on link "View My Site" at bounding box center [1062, 24] width 74 height 24
click at [19, 184] on link "Social Media" at bounding box center [29, 187] width 49 height 57
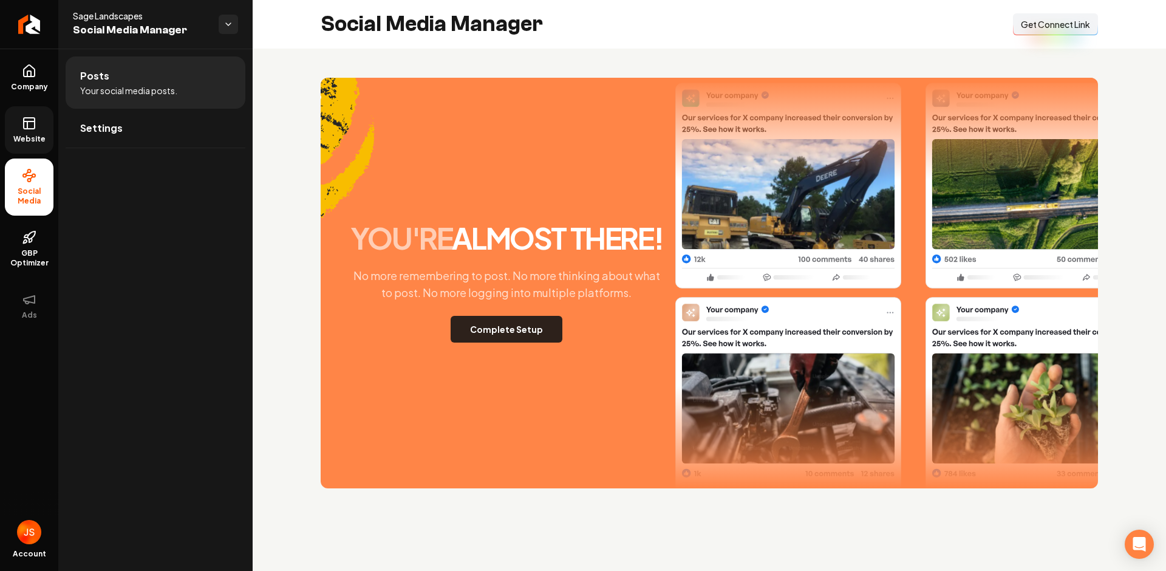
click at [524, 331] on button "Complete Setup" at bounding box center [507, 329] width 112 height 27
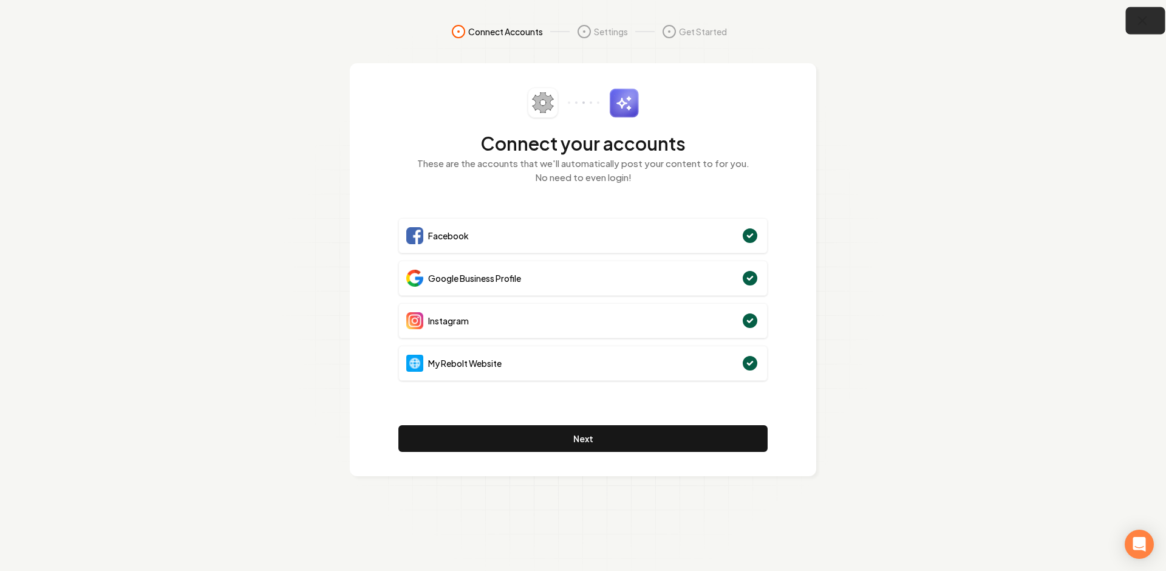
click at [1148, 22] on icon "button" at bounding box center [1142, 20] width 15 height 15
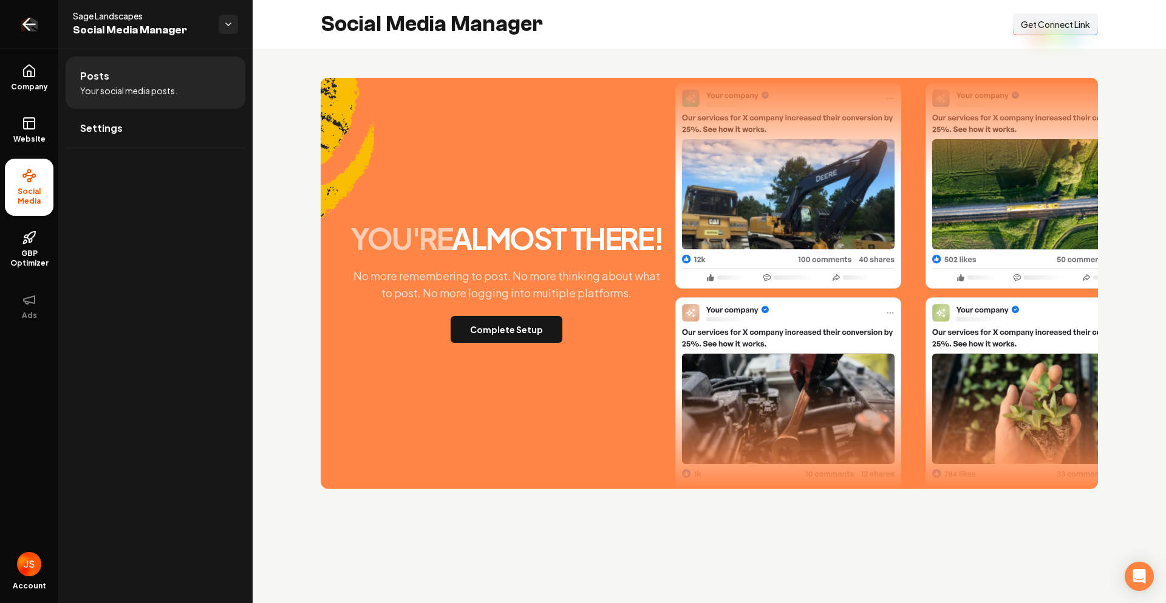
click at [23, 43] on link "Return to dashboard" at bounding box center [29, 24] width 58 height 49
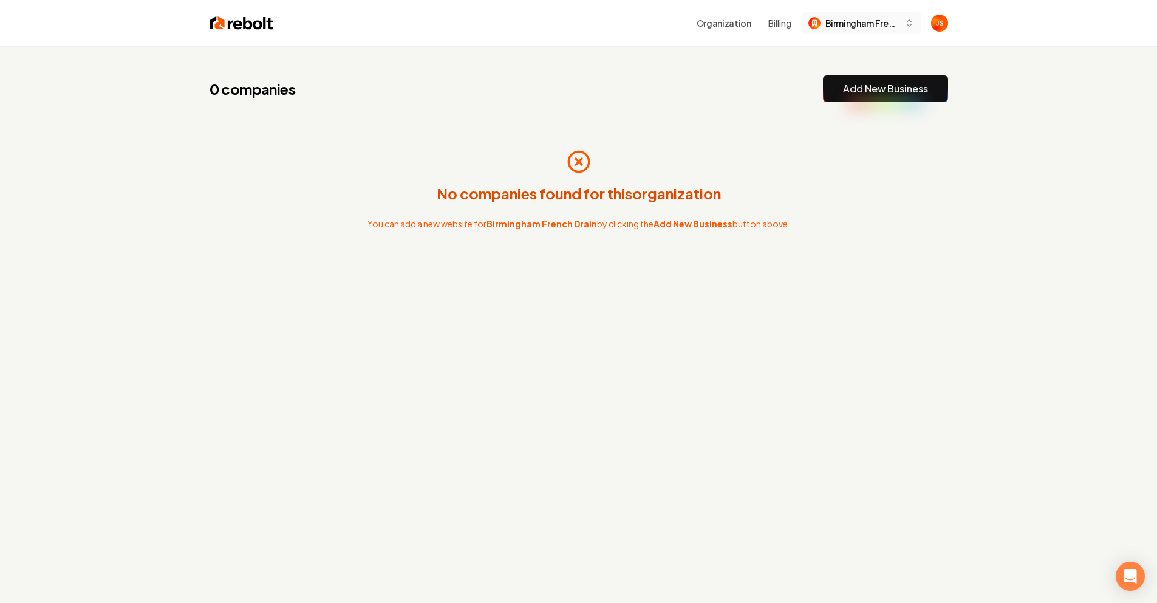
click at [834, 32] on button "Birmingham French Drain" at bounding box center [861, 23] width 120 height 22
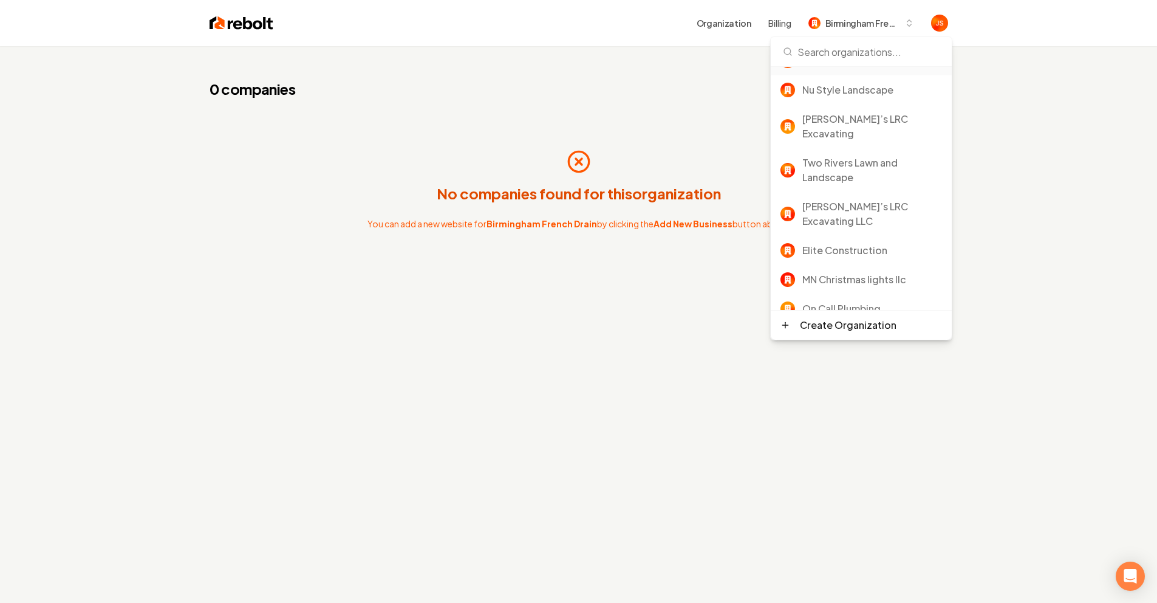
scroll to position [146, 0]
click at [841, 327] on div "Rebolt Site Builder" at bounding box center [873, 334] width 140 height 15
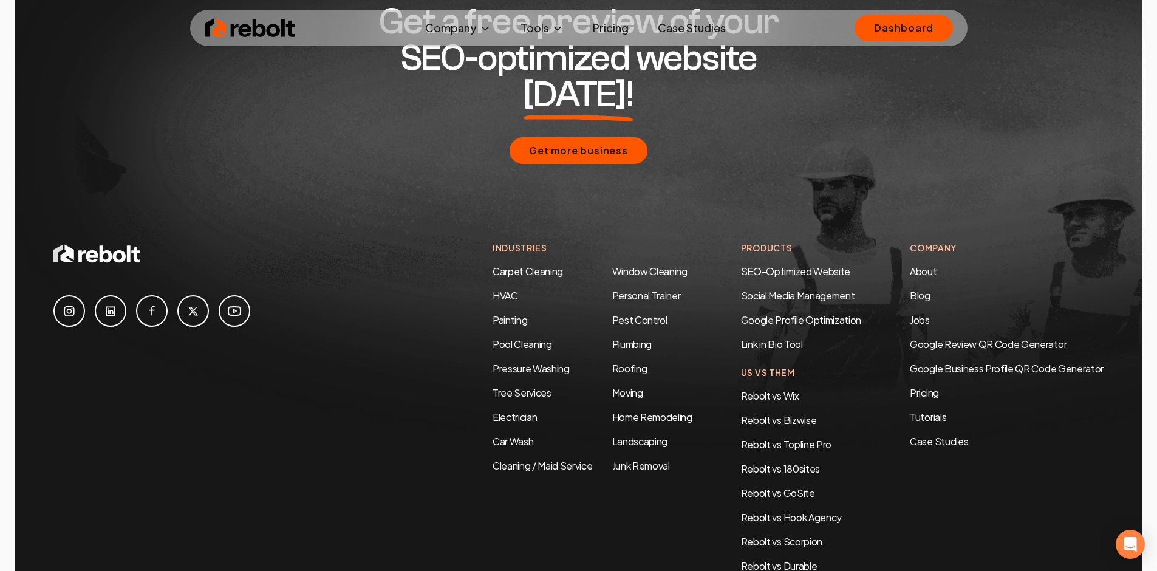
scroll to position [5881, 0]
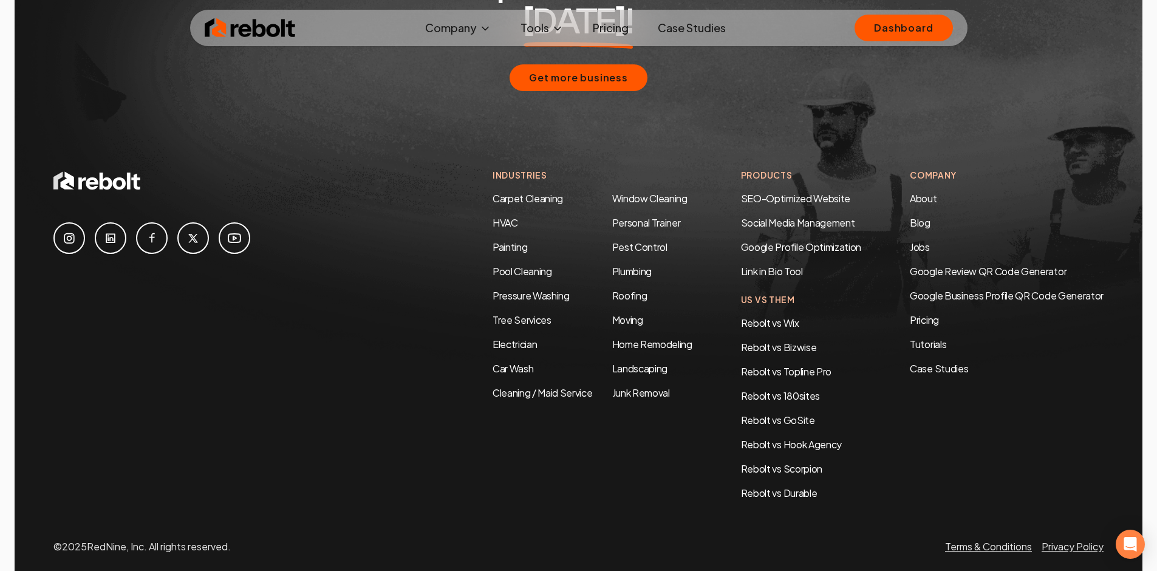
click at [360, 103] on div "Get a free preview of your SEO-optimized website today! Get more business" at bounding box center [578, 11] width 1050 height 316
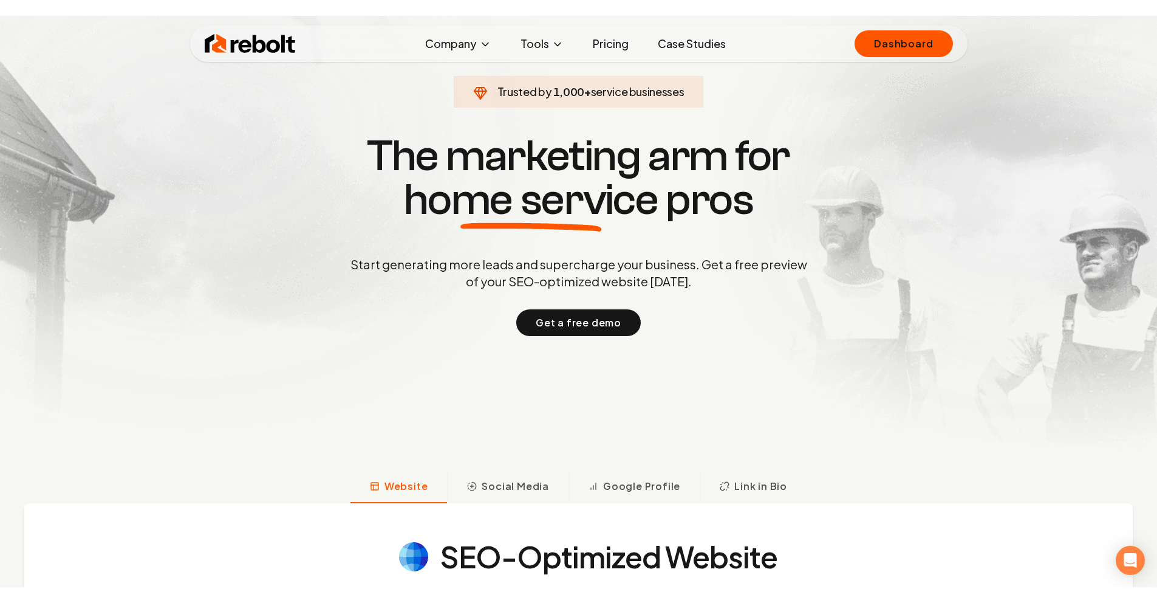
scroll to position [0, 0]
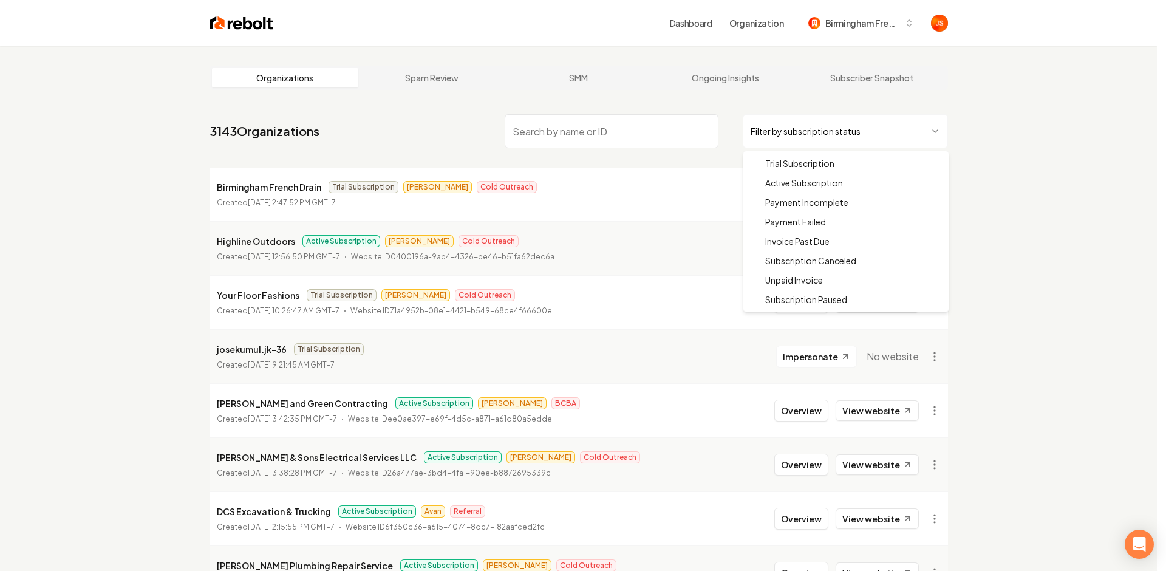
click at [802, 141] on html "Dashboard Organization Birmingham French Drain Organizations Spam Review SMM On…" at bounding box center [583, 285] width 1166 height 571
click at [800, 123] on html "Dashboard Organization Birmingham French Drain Organizations Spam Review SMM On…" at bounding box center [583, 285] width 1166 height 571
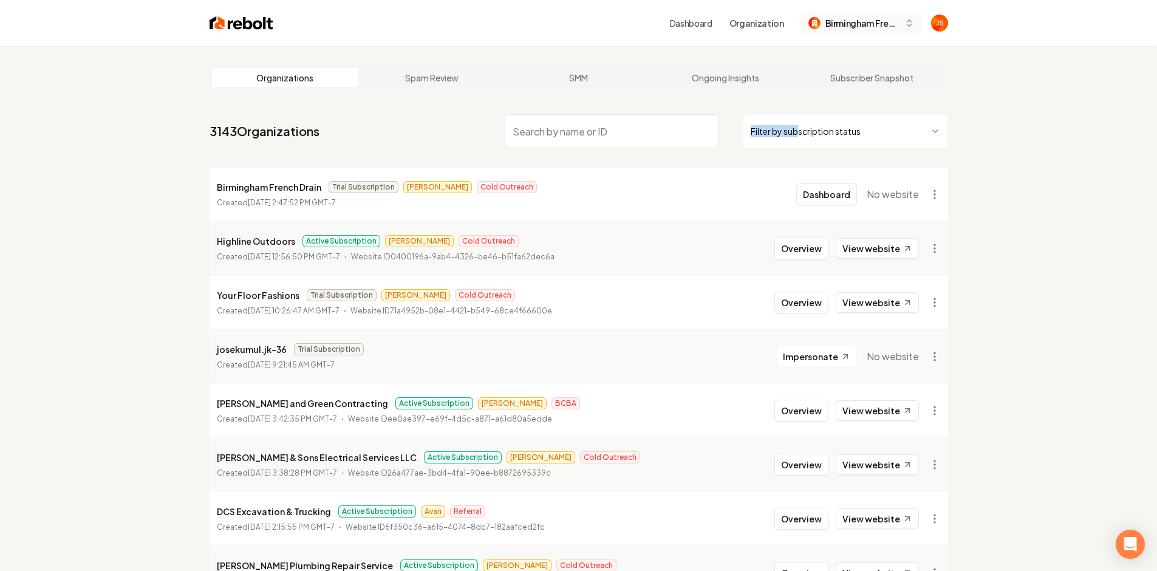
click at [829, 33] on button "Birmingham French Drain" at bounding box center [861, 23] width 120 height 22
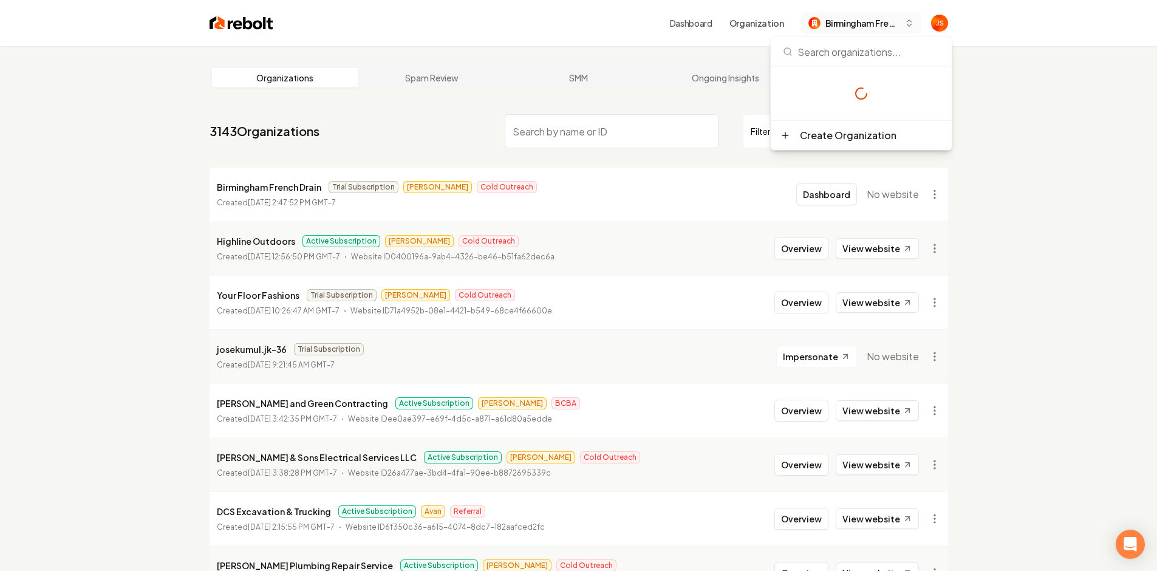
click at [829, 33] on button "Birmingham French Drain" at bounding box center [861, 23] width 120 height 22
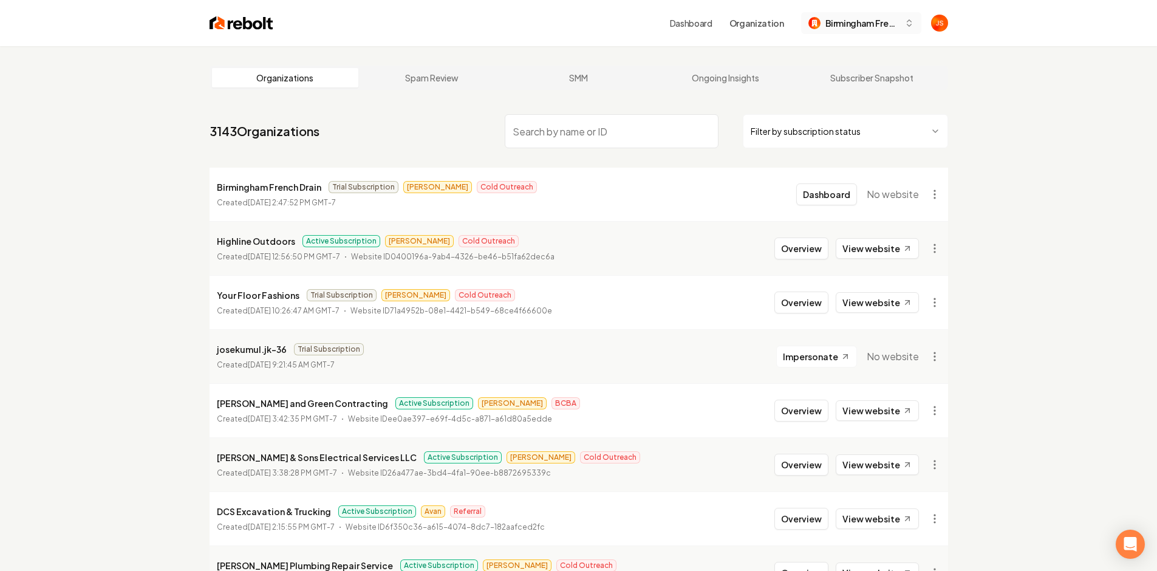
click at [829, 33] on button "Birmingham French Drain" at bounding box center [861, 23] width 120 height 22
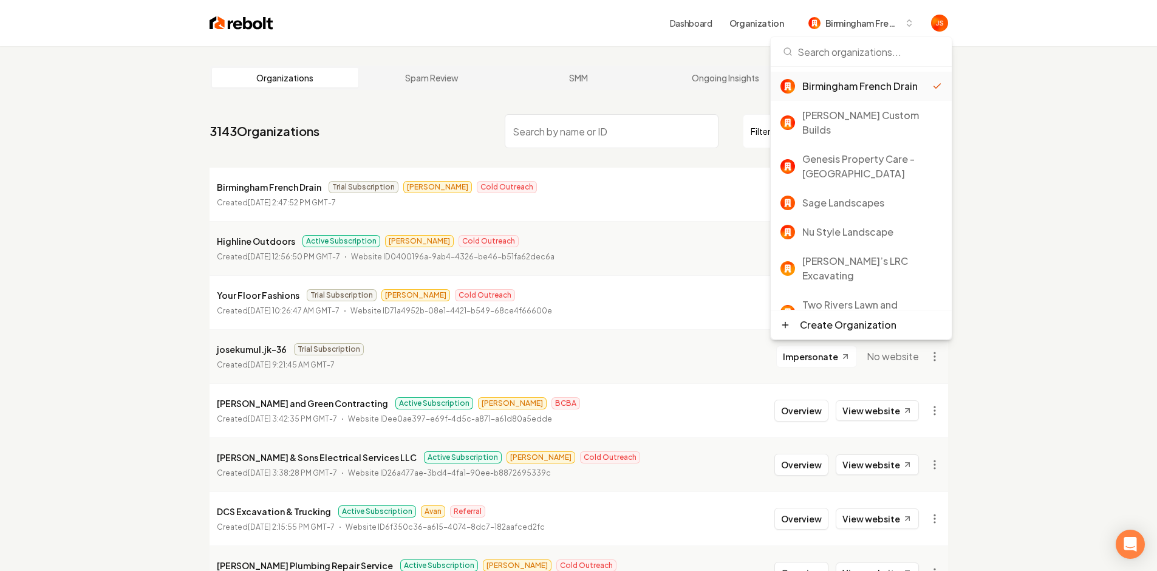
click at [597, 111] on nav "3143 Organizations Filter by subscription status" at bounding box center [579, 135] width 739 height 53
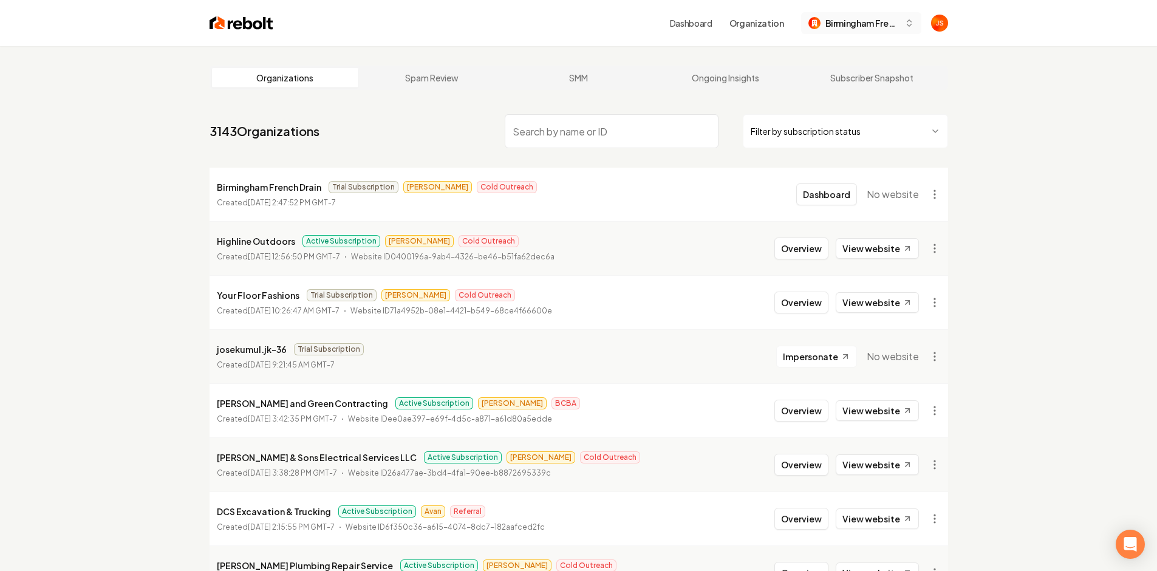
click at [823, 23] on div "Birmingham French Drain" at bounding box center [854, 23] width 91 height 13
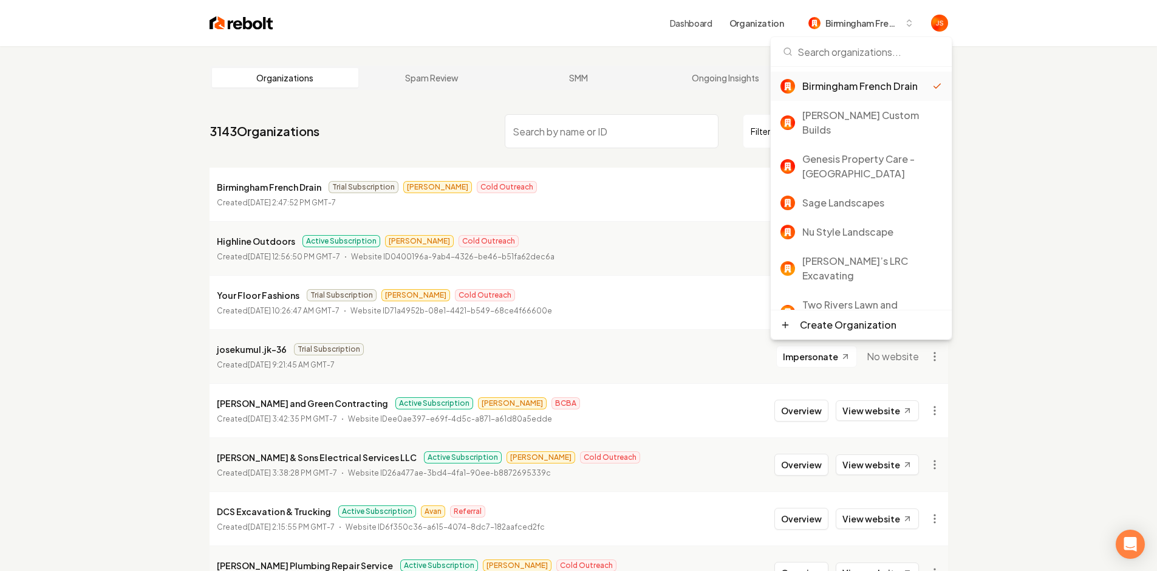
drag, startPoint x: 615, startPoint y: 137, endPoint x: 636, endPoint y: 131, distance: 21.4
click at [622, 134] on input "search" at bounding box center [612, 131] width 214 height 34
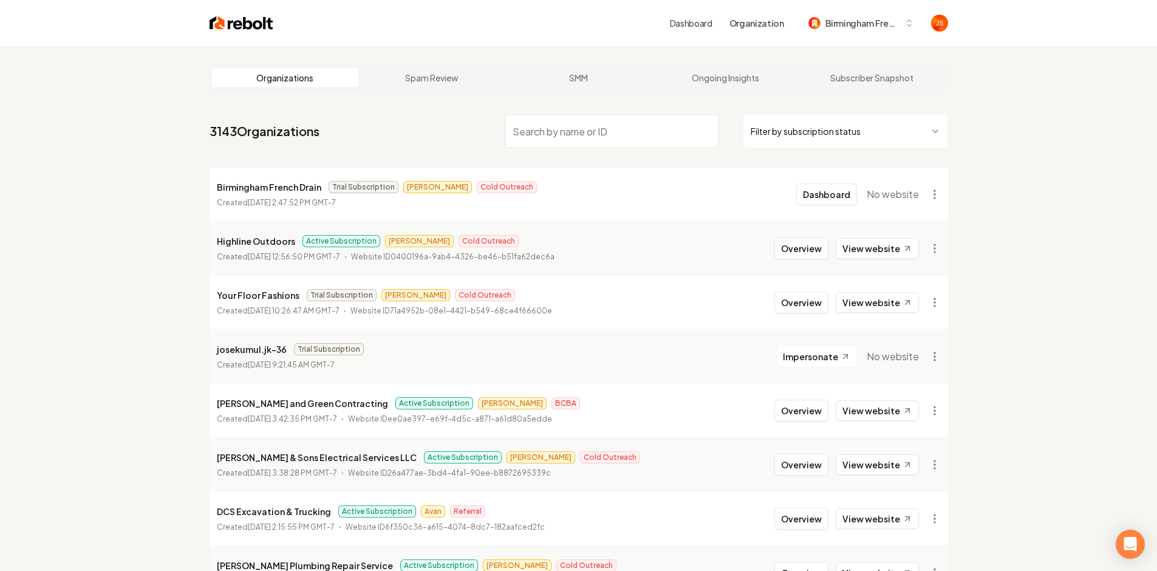
click at [759, 128] on html "Dashboard Organization Birmingham French Drain Organizations Spam Review SMM On…" at bounding box center [578, 285] width 1157 height 571
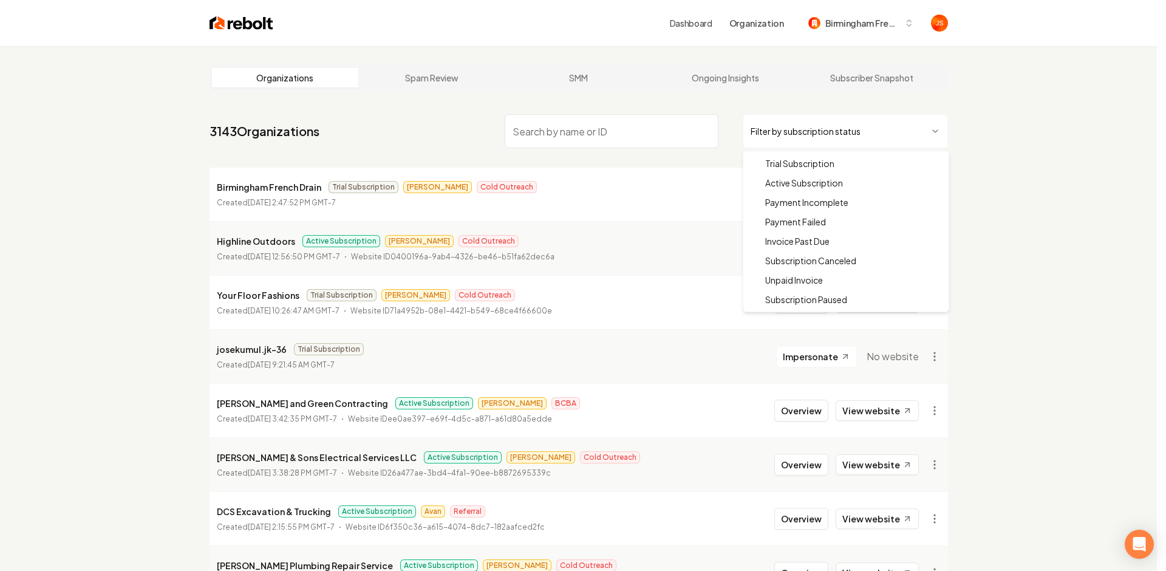
drag, startPoint x: 763, startPoint y: 182, endPoint x: 650, endPoint y: 140, distance: 120.5
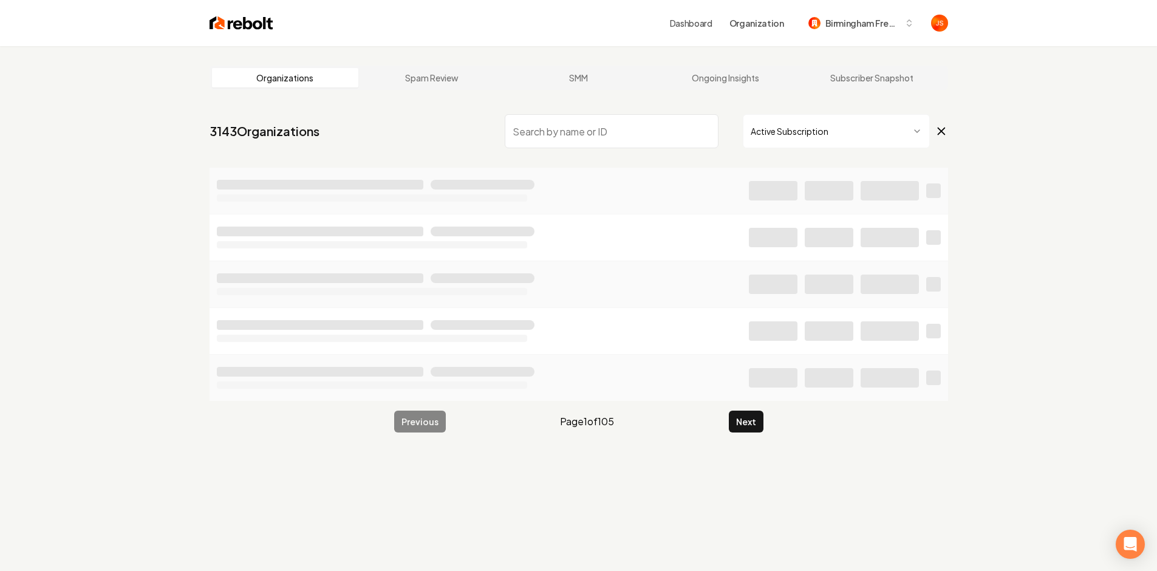
click at [630, 129] on input "search" at bounding box center [612, 131] width 214 height 34
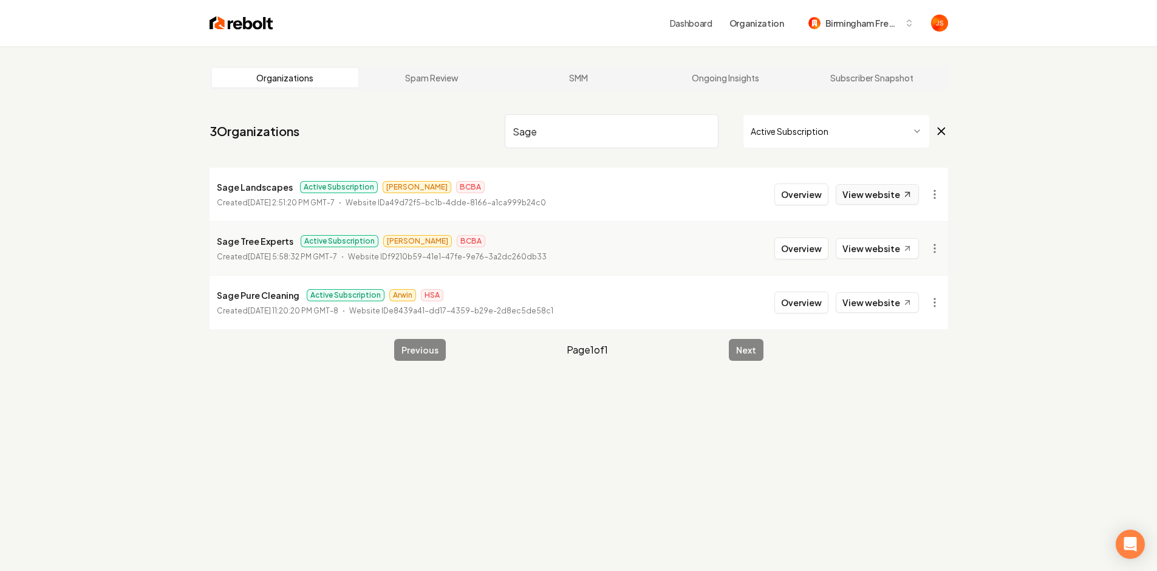
type input "Sage"
click at [864, 188] on link "View website" at bounding box center [877, 194] width 83 height 21
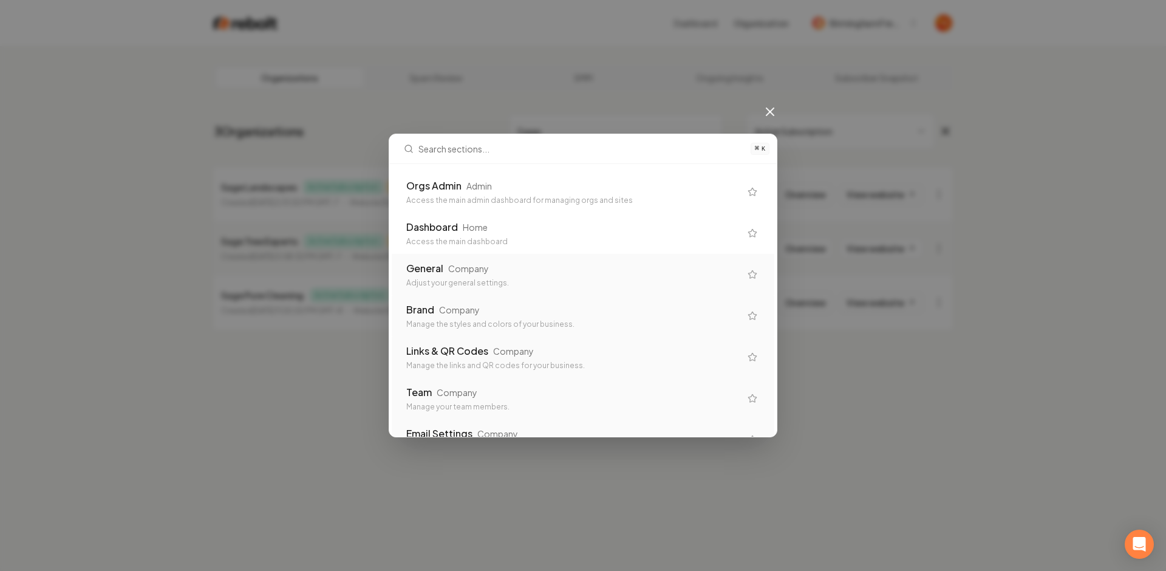
click at [450, 272] on div "Company" at bounding box center [468, 268] width 41 height 12
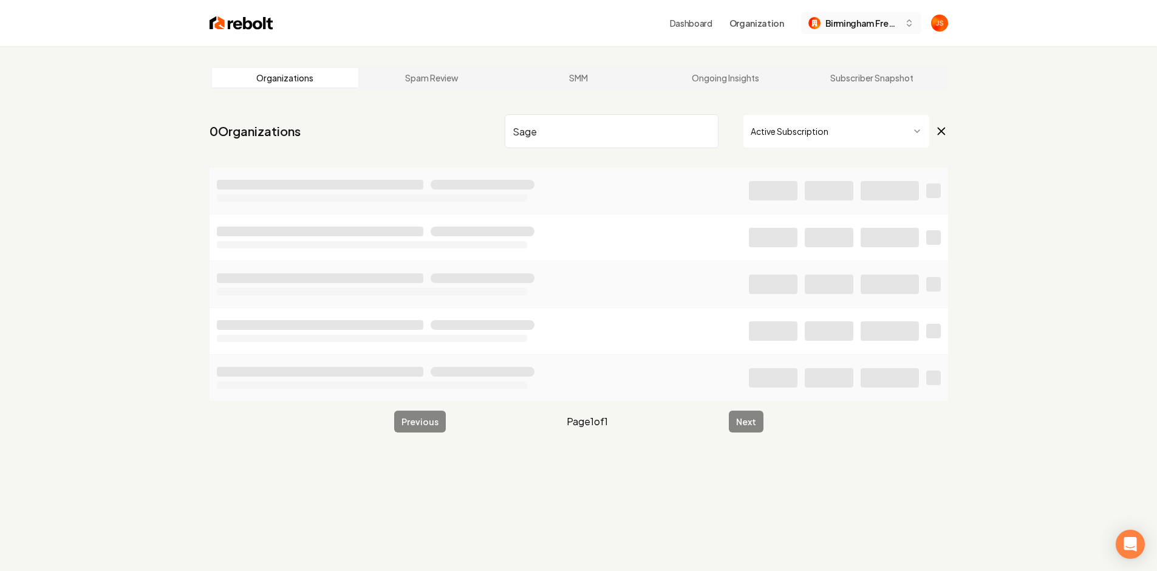
click at [829, 32] on button "Birmingham French Drain" at bounding box center [861, 23] width 120 height 22
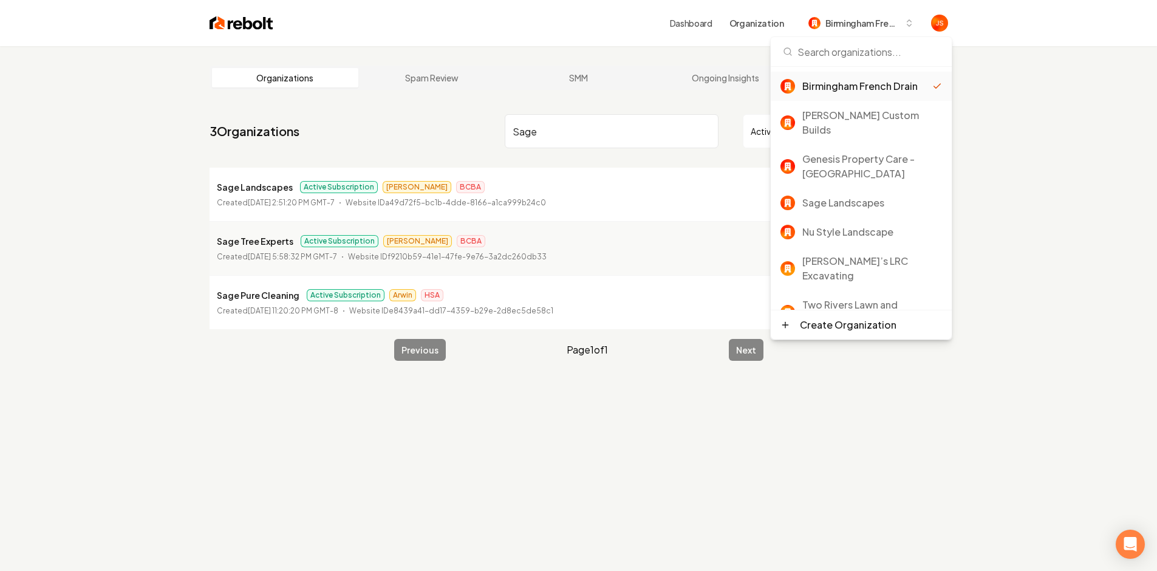
click at [826, 57] on input at bounding box center [861, 51] width 166 height 29
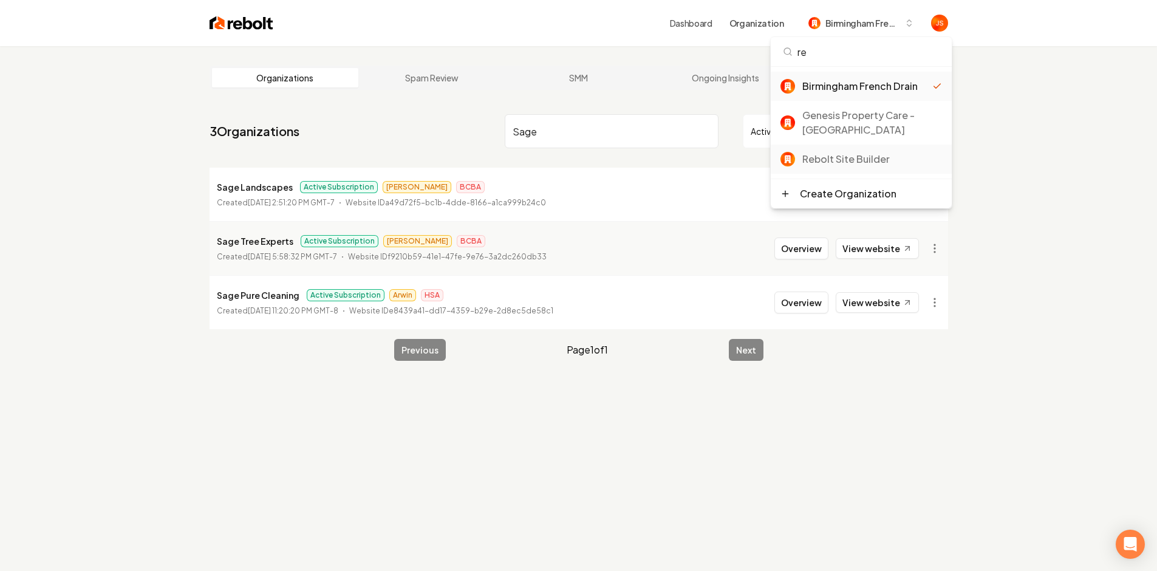
type input "re"
click at [825, 151] on div "Rebolt Site Builder" at bounding box center [861, 159] width 181 height 29
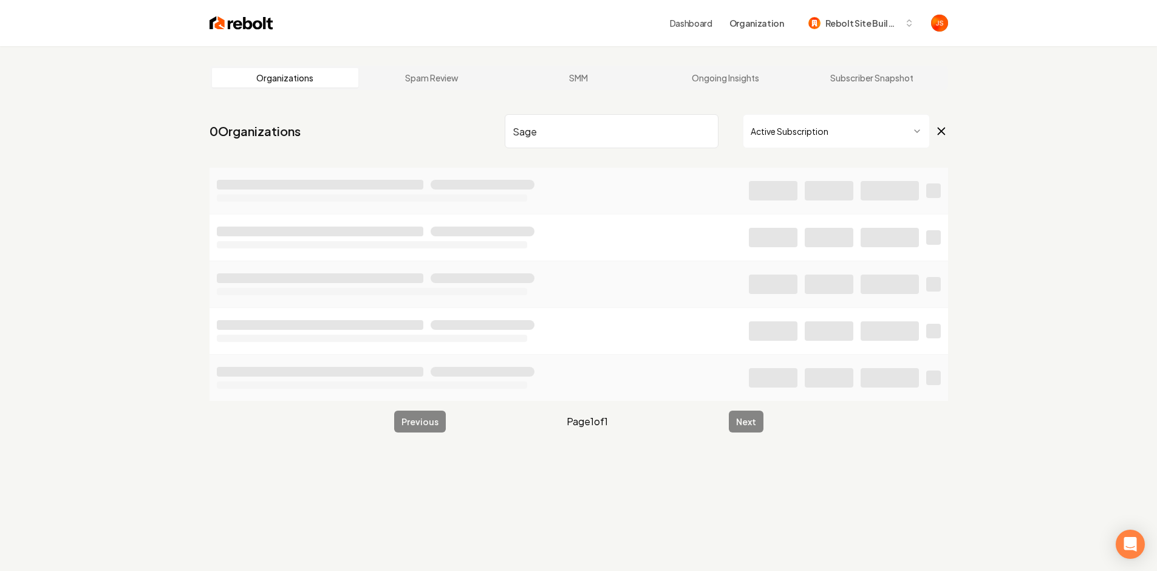
click at [689, 128] on input "Sage" at bounding box center [612, 131] width 214 height 34
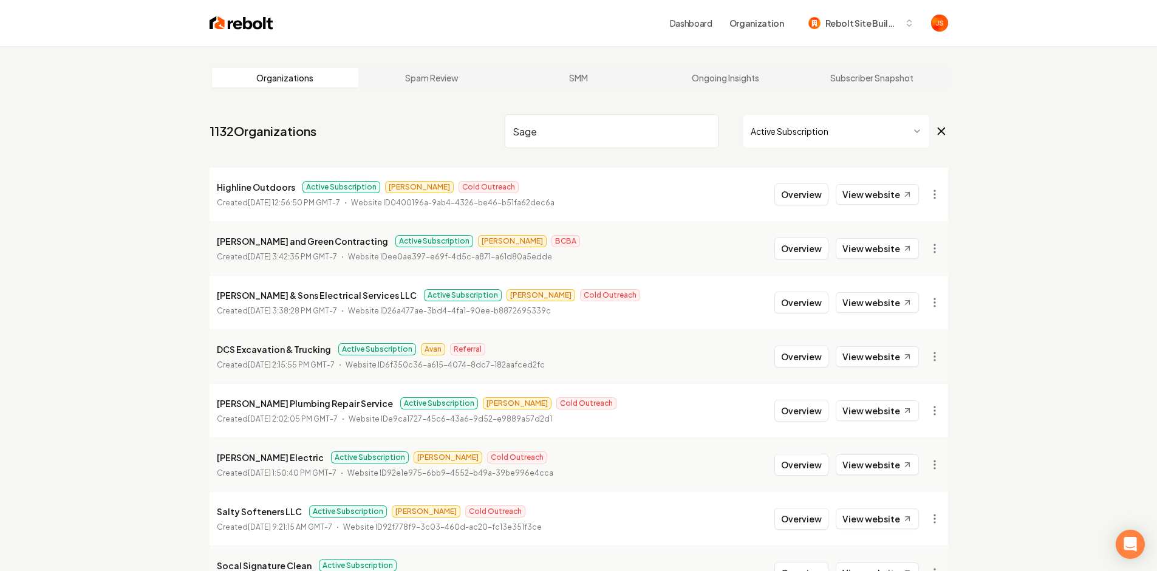
click at [700, 132] on input "Sage" at bounding box center [612, 131] width 214 height 34
click at [709, 134] on input "Sage" at bounding box center [612, 131] width 214 height 34
click at [702, 128] on input "Sage" at bounding box center [612, 131] width 214 height 34
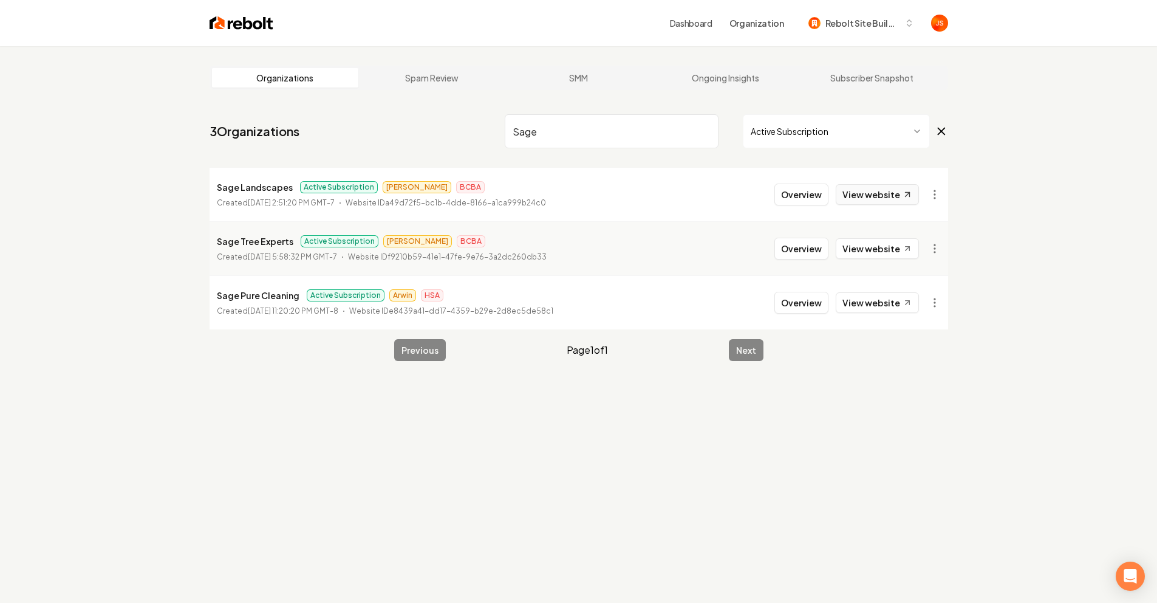
type input "Sage"
click at [898, 194] on link "View website" at bounding box center [877, 194] width 83 height 21
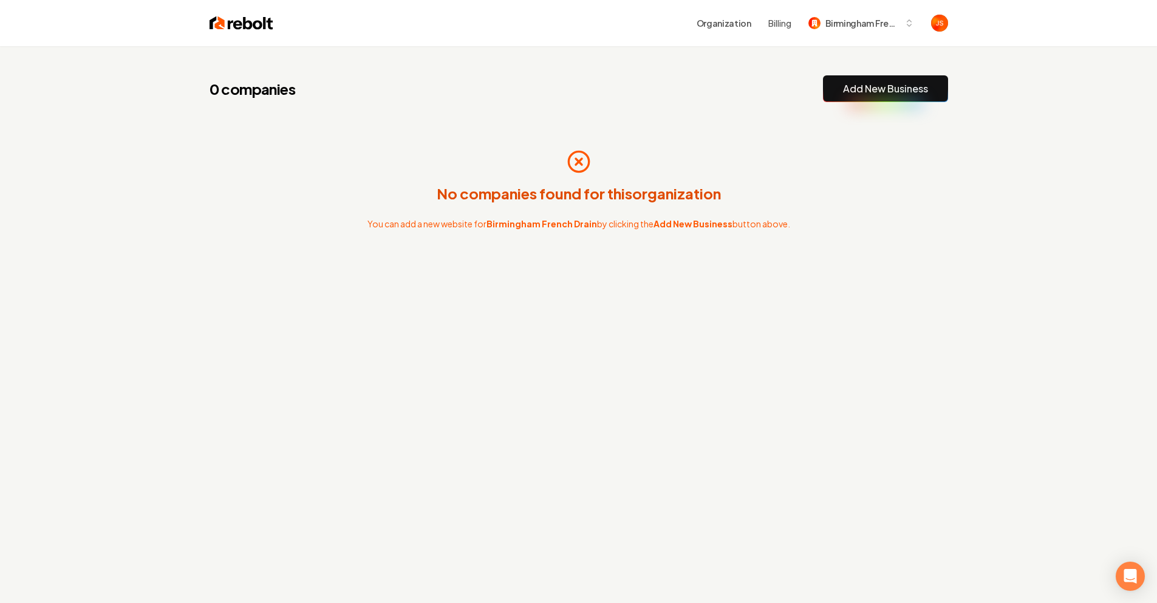
click at [754, 80] on div "0 companies Add New Business" at bounding box center [579, 88] width 739 height 27
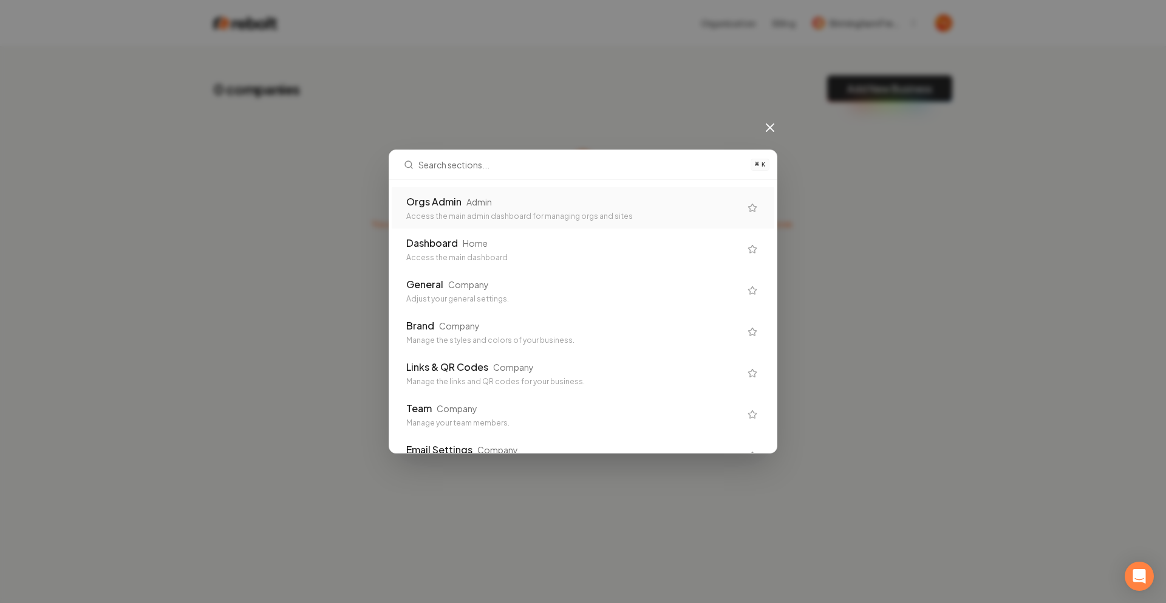
click at [436, 214] on div "Access the main admin dashboard for managing orgs and sites" at bounding box center [573, 216] width 334 height 10
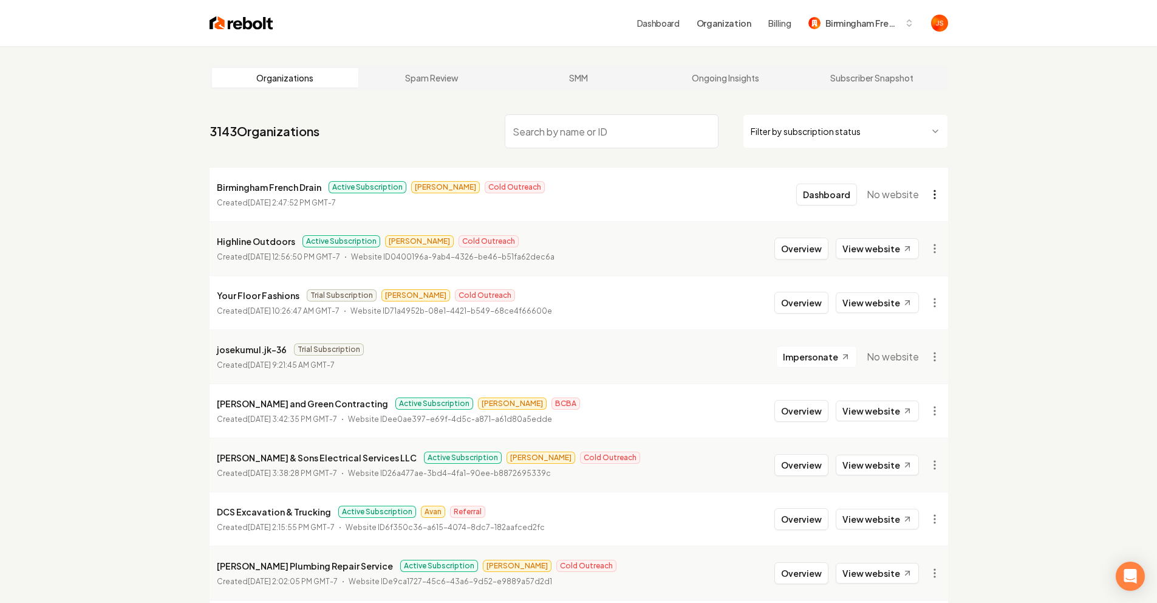
click at [935, 191] on html "Dashboard Organization Billing Birmingham French Drain Organizations Spam Revie…" at bounding box center [578, 301] width 1157 height 603
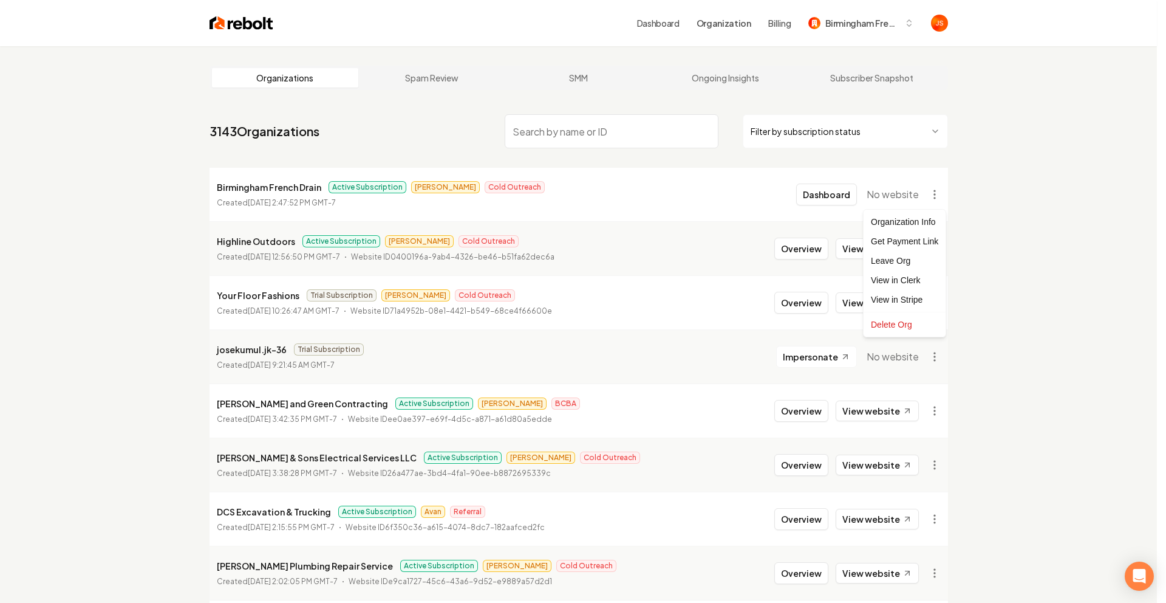
click at [982, 178] on html "Dashboard Organization Billing Birmingham French Drain Organizations Spam Revie…" at bounding box center [583, 301] width 1166 height 603
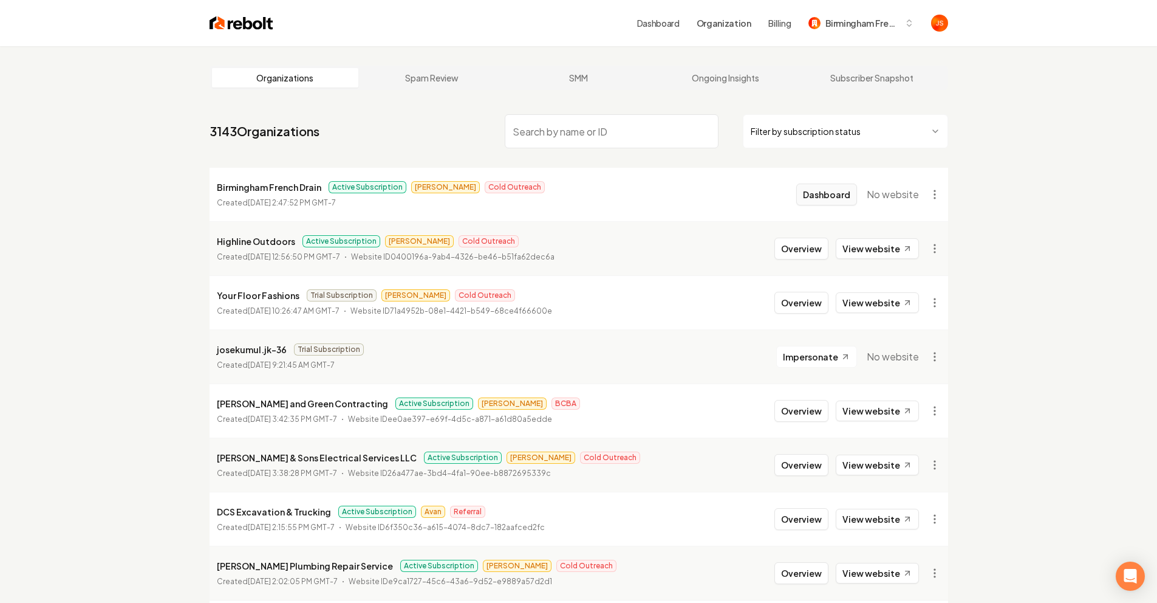
click at [820, 201] on button "Dashboard" at bounding box center [826, 194] width 61 height 22
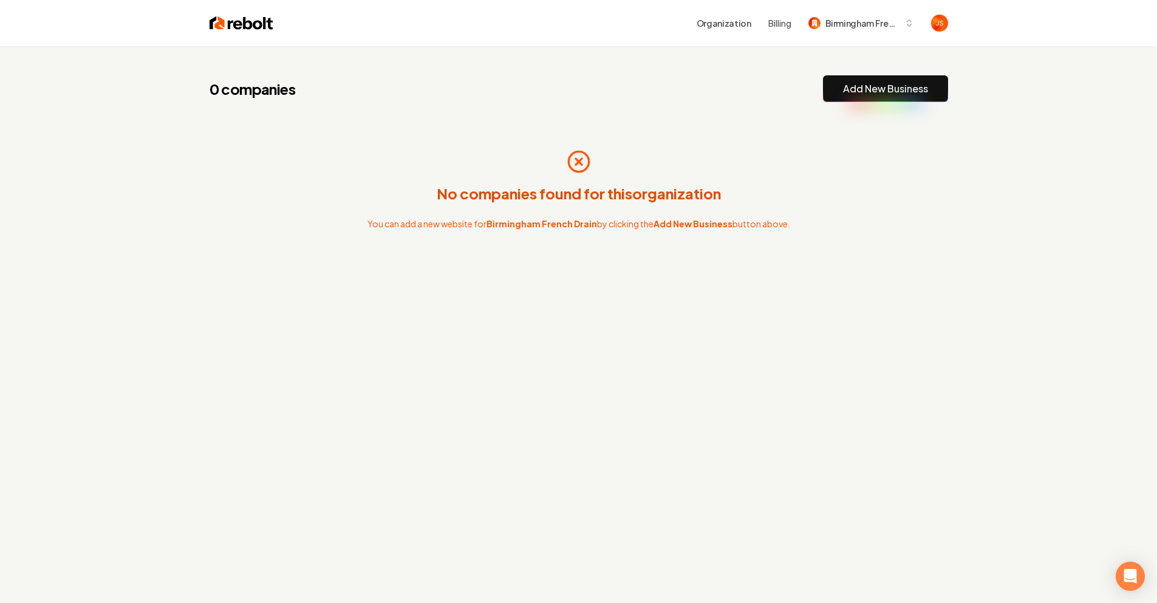
drag, startPoint x: 700, startPoint y: 129, endPoint x: 751, endPoint y: 114, distance: 52.7
click at [700, 129] on div "No companies found for this organization You can add a new website for Birmingh…" at bounding box center [579, 190] width 739 height 136
click at [847, 102] on div "0 companies Add New Business No companies found for this organization You can a…" at bounding box center [579, 190] width 778 height 289
click at [852, 90] on link "Add New Business" at bounding box center [885, 88] width 85 height 15
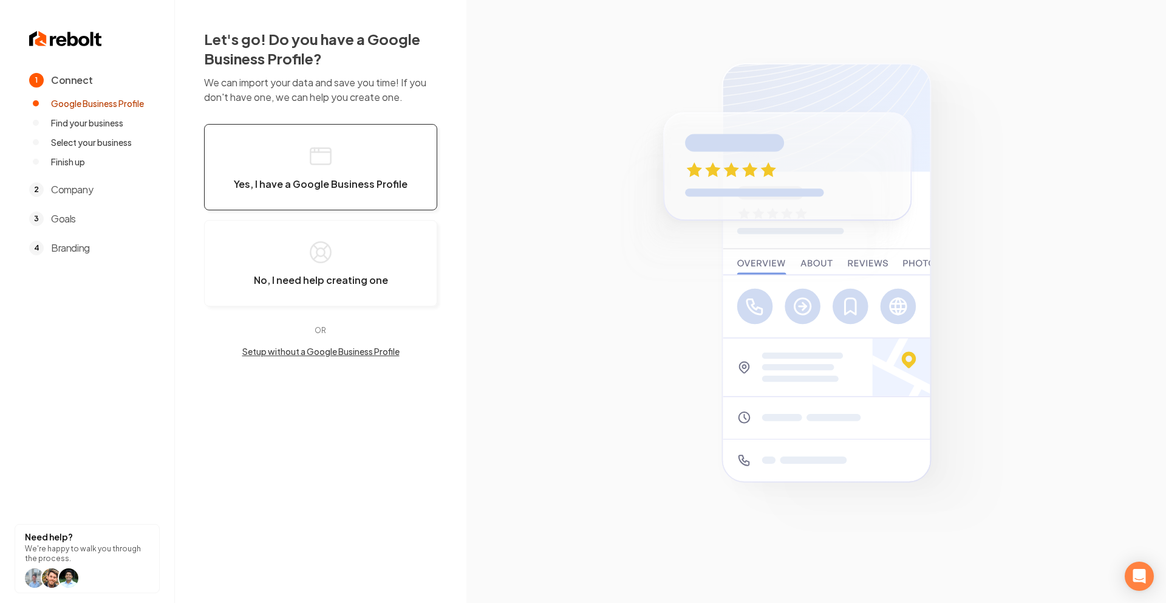
click at [371, 195] on button "Yes, I have a Google Business Profile" at bounding box center [320, 167] width 233 height 86
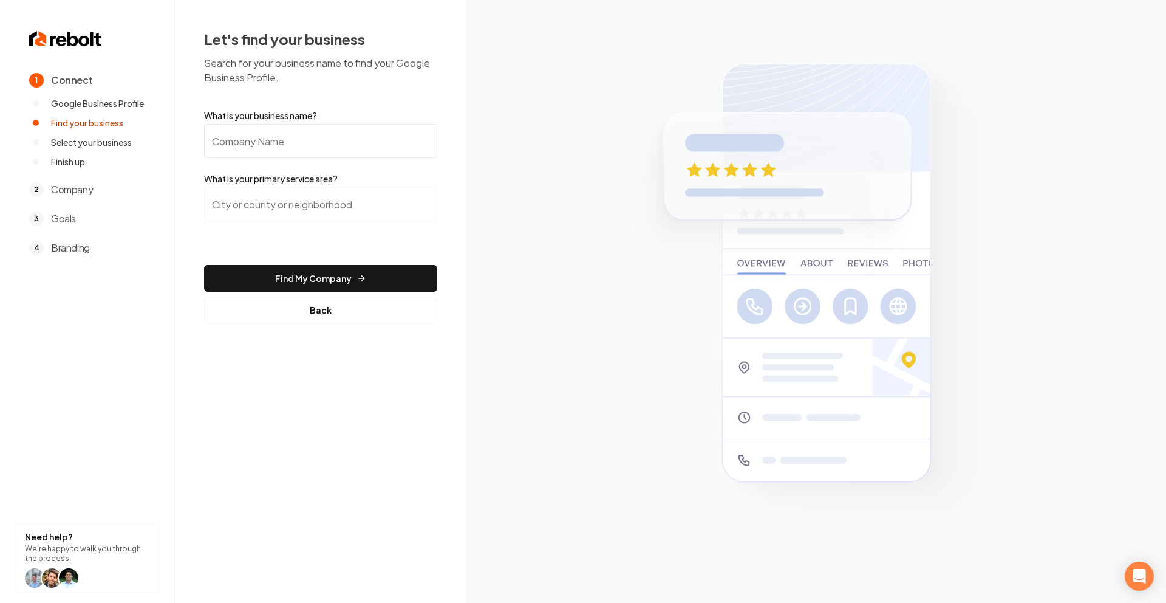
click at [269, 132] on input "What is your business name?" at bounding box center [320, 141] width 233 height 34
paste input "Birmingham French Drain"
type input "Birmingham French Drain"
click at [298, 193] on input "search" at bounding box center [320, 204] width 233 height 34
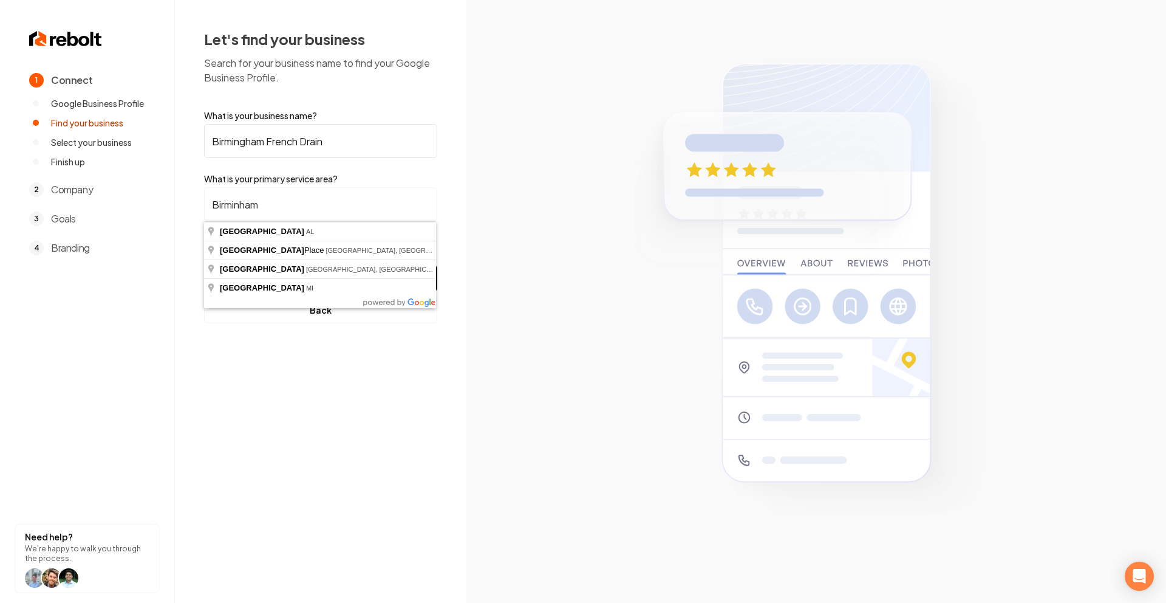
type input "[GEOGRAPHIC_DATA], [GEOGRAPHIC_DATA]"
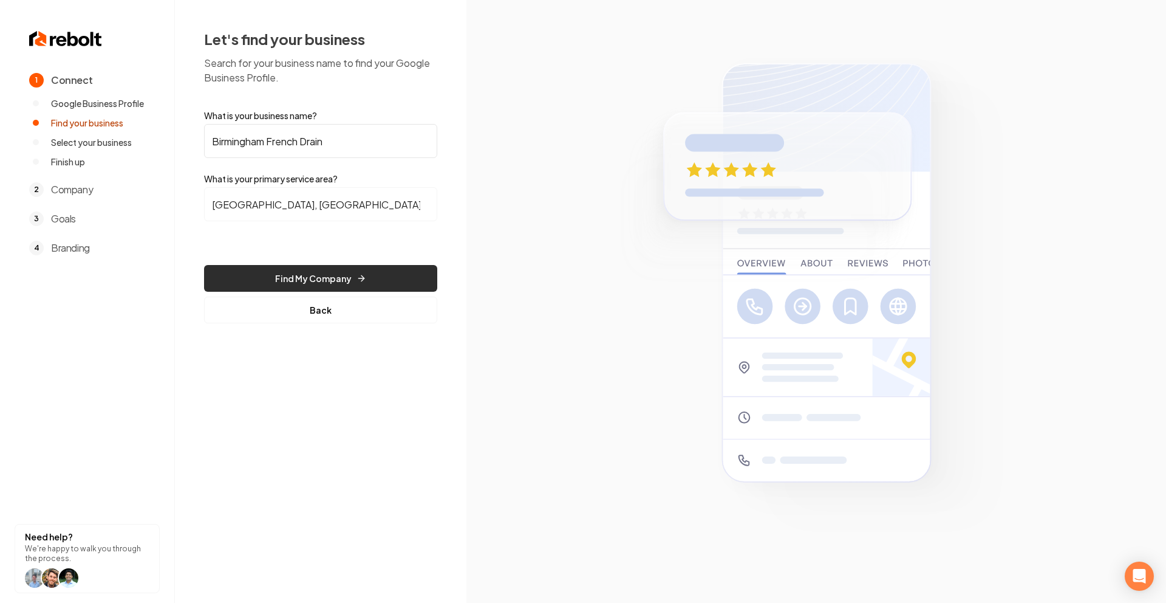
click at [293, 272] on button "Find My Company" at bounding box center [320, 278] width 233 height 27
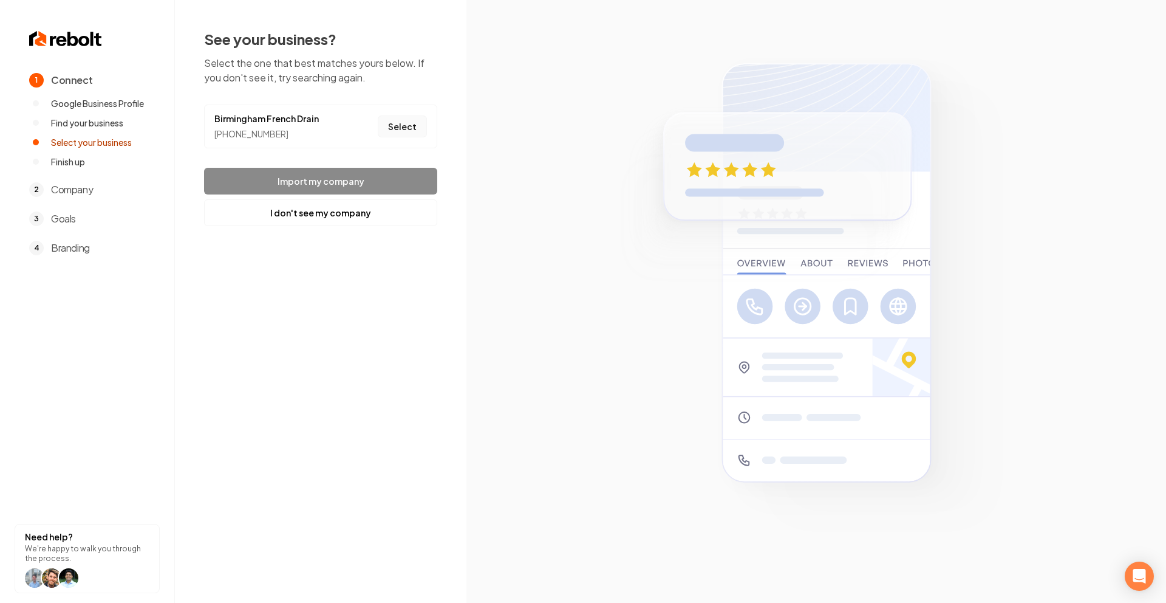
click at [408, 132] on button "Select" at bounding box center [402, 126] width 49 height 22
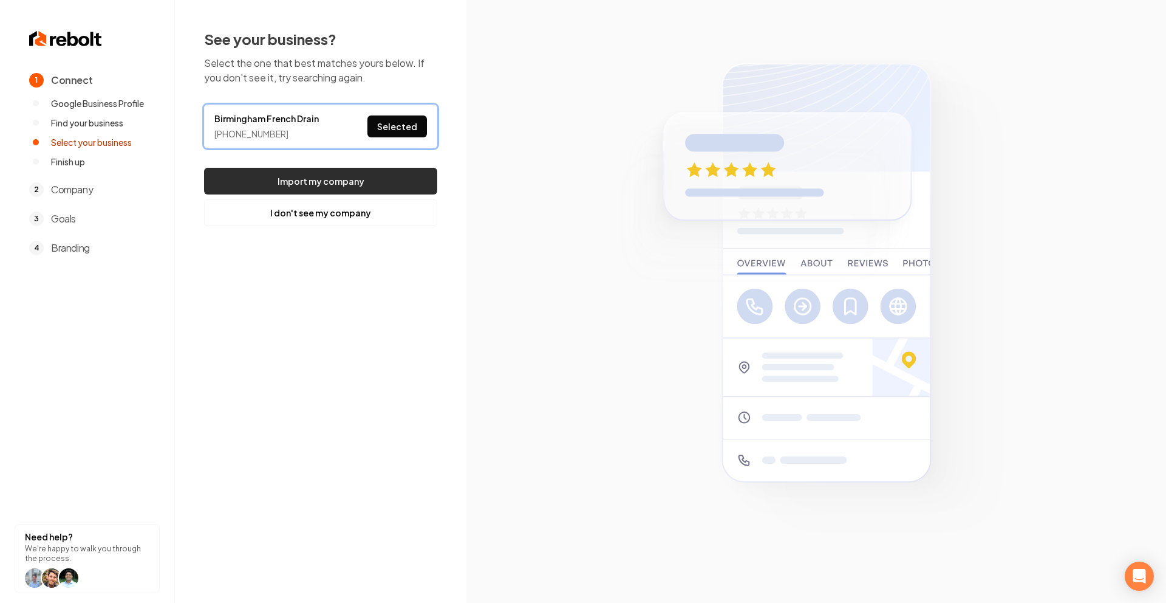
click at [391, 173] on button "Import my company" at bounding box center [320, 181] width 233 height 27
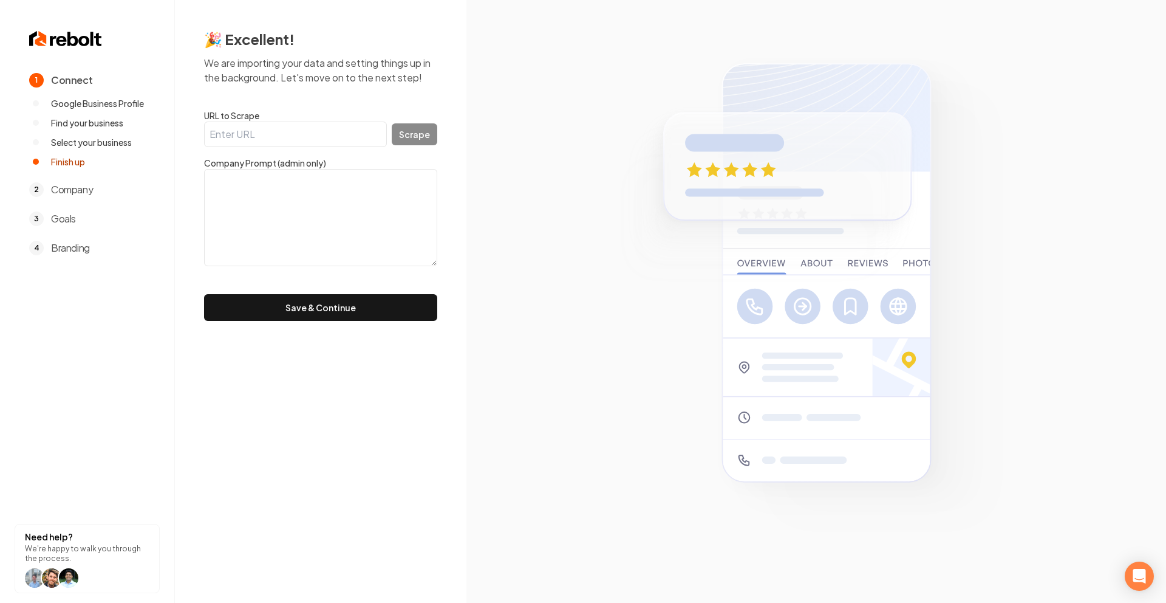
click at [317, 128] on input "URL to Scrape" at bounding box center [295, 135] width 183 height 26
click at [363, 131] on input "URL to Scrape" at bounding box center [295, 135] width 183 height 26
paste input "Birmingham French Drain and Rebolt"
click at [419, 130] on div "Birmingham French Drain and Rebolt Scrape" at bounding box center [320, 135] width 233 height 26
click at [320, 128] on input "Birmingham French Drain and Rebolt" at bounding box center [295, 135] width 183 height 26
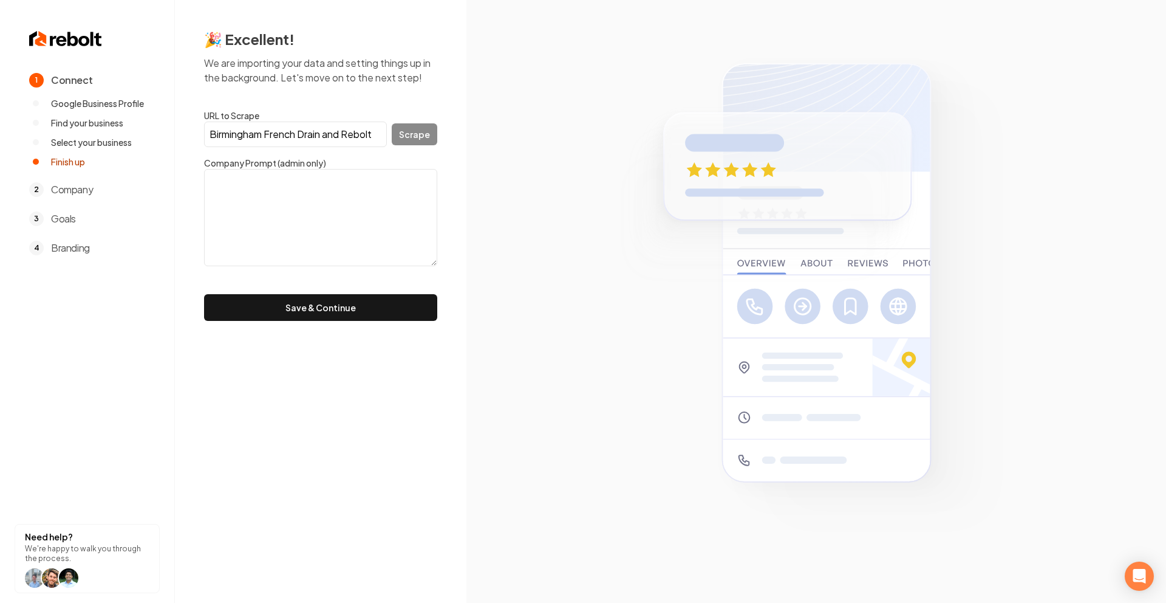
click at [320, 128] on input "Birmingham French Drain and Rebolt" at bounding box center [295, 135] width 183 height 26
type input "="
paste input "[URL][DOMAIN_NAME]"
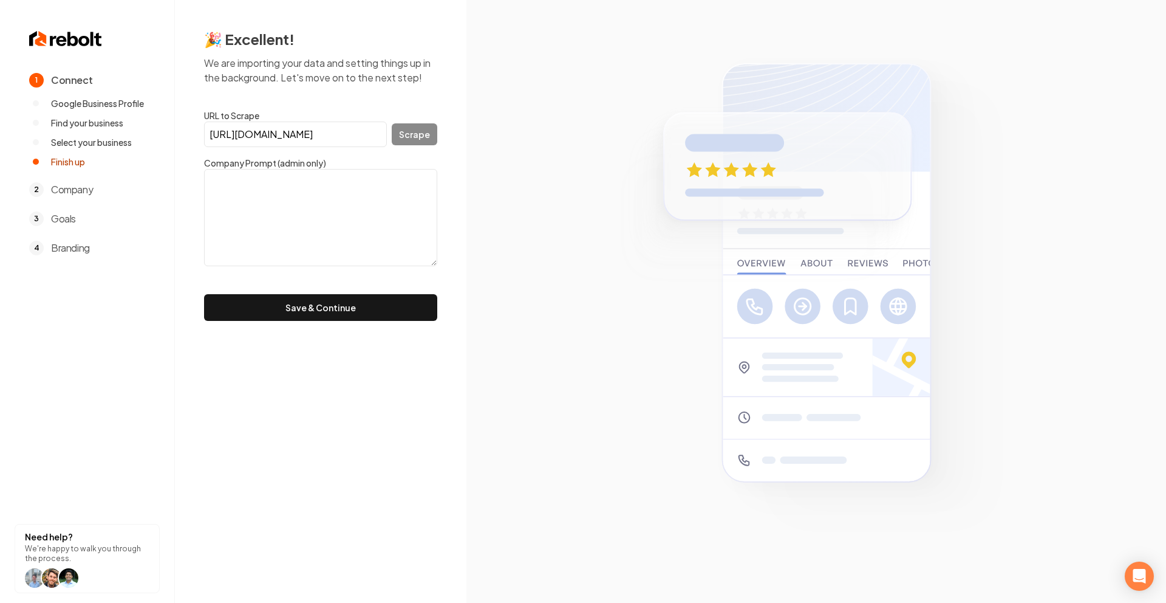
scroll to position [0, 15]
type input "[URL][DOMAIN_NAME]"
click at [429, 135] on button "Scrape" at bounding box center [415, 134] width 46 height 22
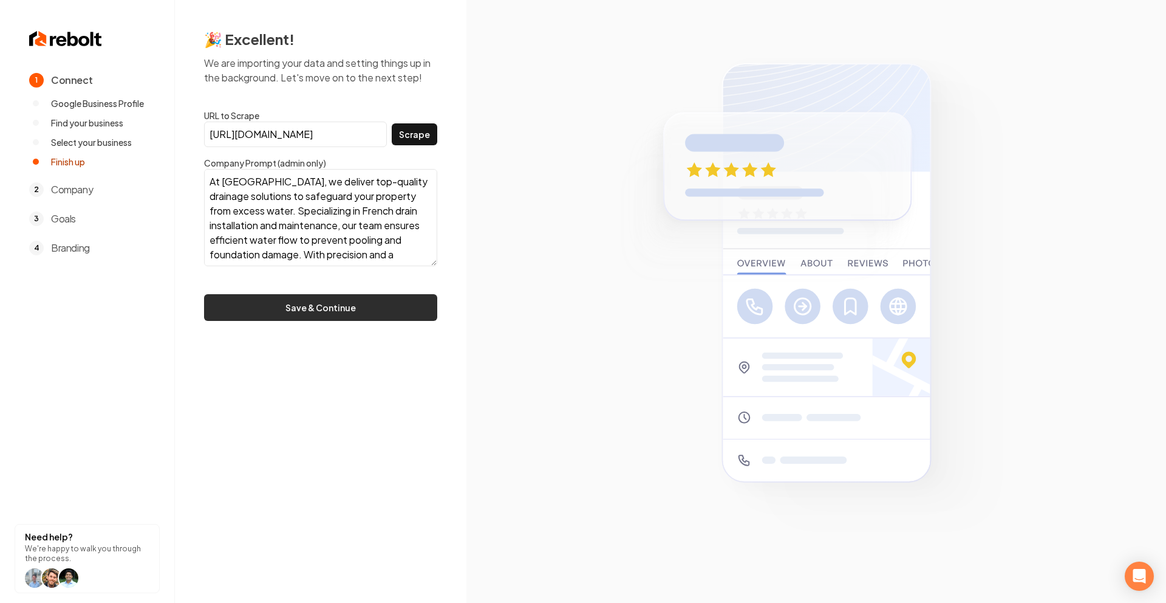
click at [329, 301] on button "Save & Continue" at bounding box center [320, 307] width 233 height 27
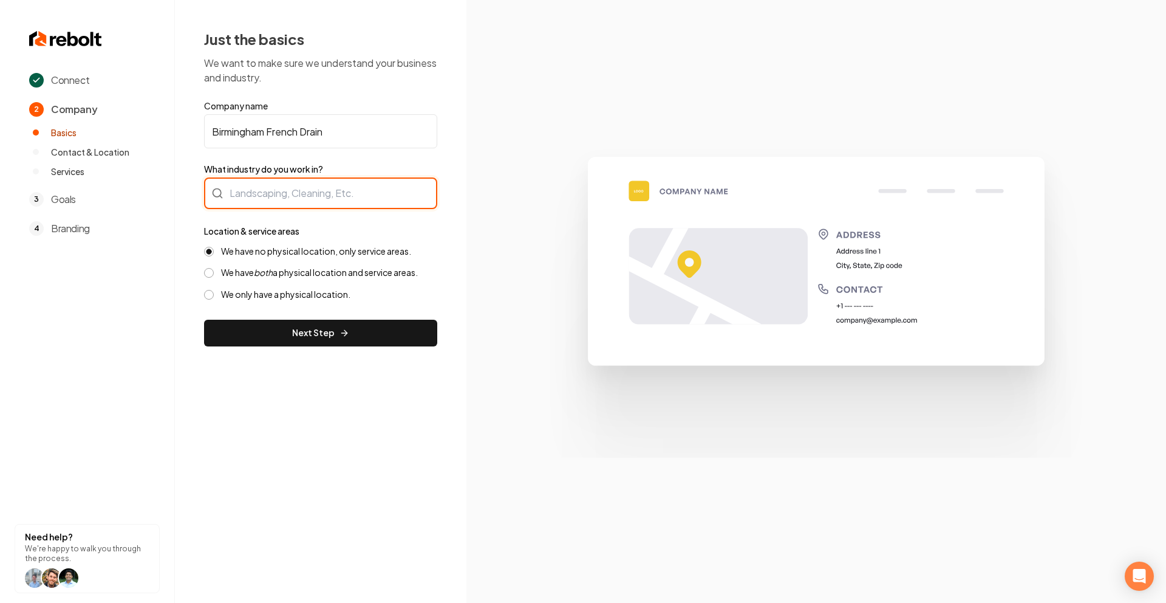
click at [286, 207] on div at bounding box center [320, 193] width 233 height 32
type input "French Drains"
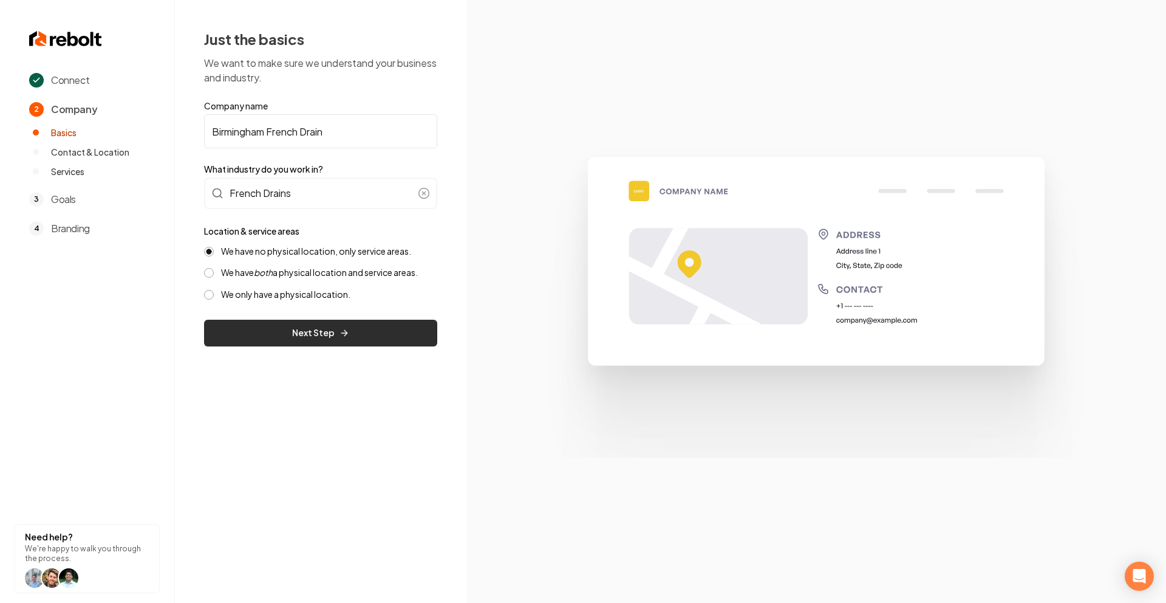
click at [382, 340] on button "Next Step" at bounding box center [320, 333] width 233 height 27
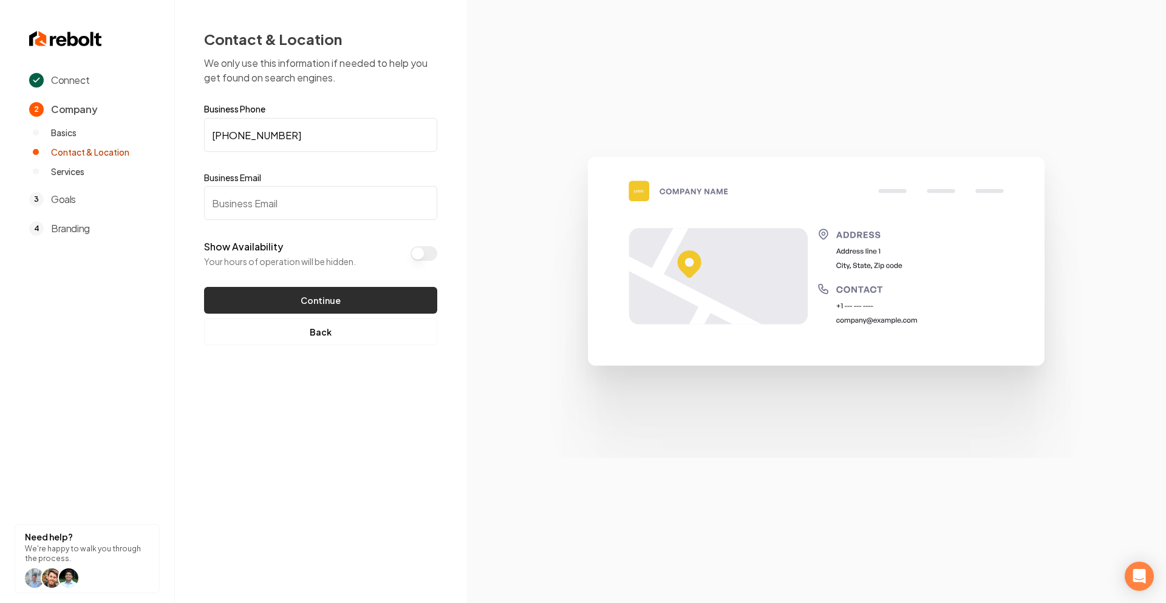
click at [297, 301] on button "Continue" at bounding box center [320, 300] width 233 height 27
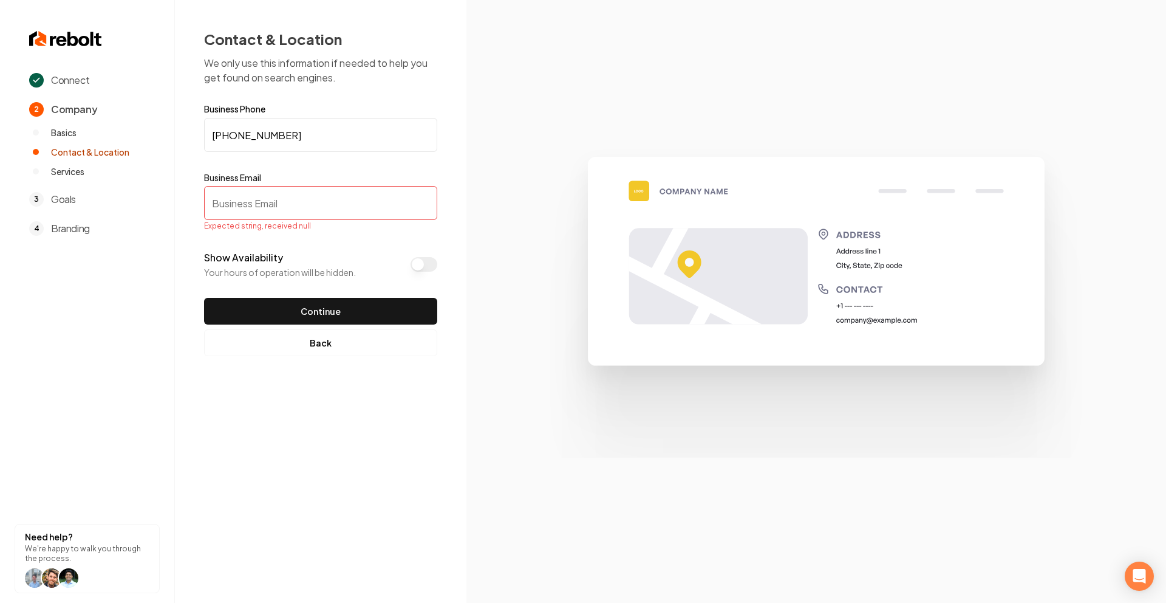
click at [305, 191] on input "Business Email" at bounding box center [320, 203] width 233 height 34
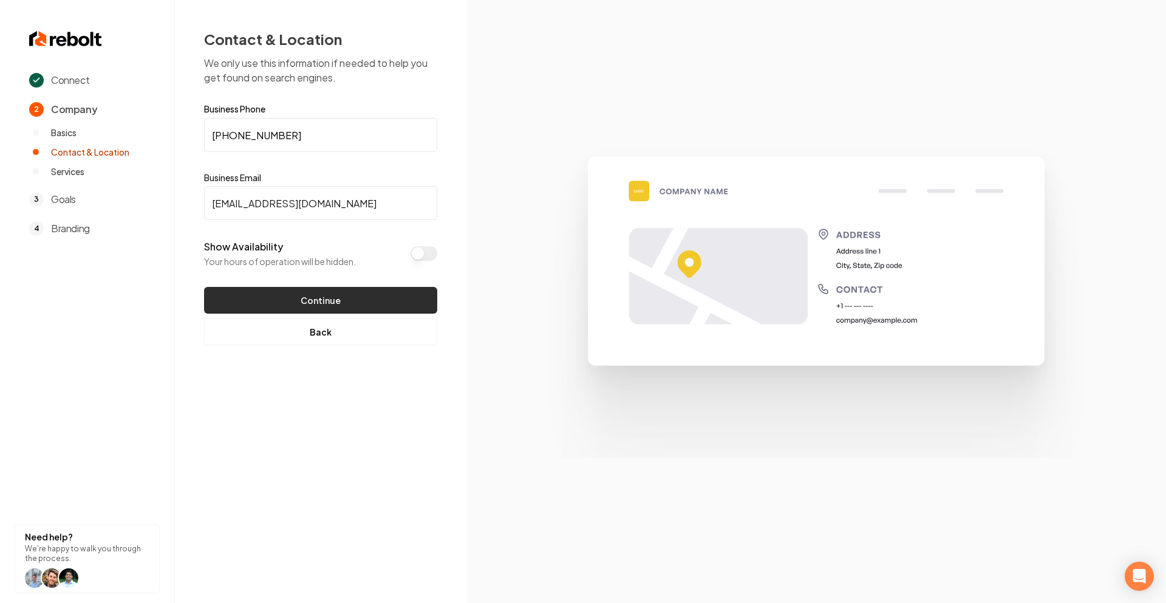
type input "[EMAIL_ADDRESS][DOMAIN_NAME]"
click at [305, 294] on button "Continue" at bounding box center [320, 300] width 233 height 27
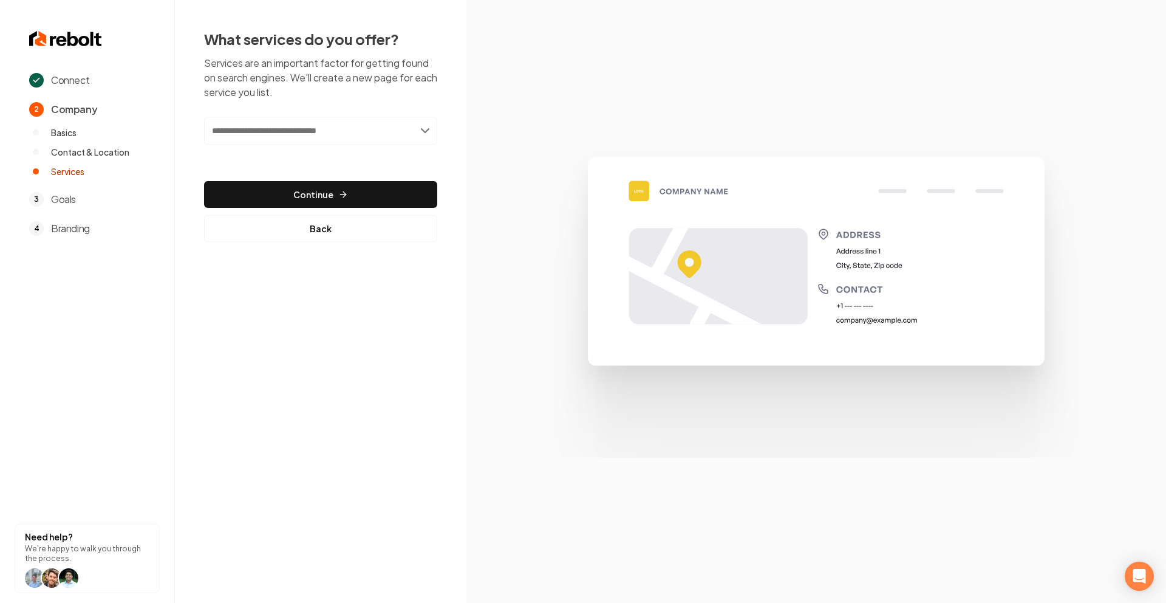
click at [323, 132] on input "text" at bounding box center [320, 131] width 233 height 28
click at [395, 125] on input "text" at bounding box center [320, 131] width 233 height 28
click at [446, 126] on div "What services do you offer? Services are an important factor for getting found …" at bounding box center [321, 135] width 292 height 271
drag, startPoint x: 431, startPoint y: 125, endPoint x: 420, endPoint y: 129, distance: 11.2
click at [430, 126] on input "text" at bounding box center [320, 131] width 233 height 28
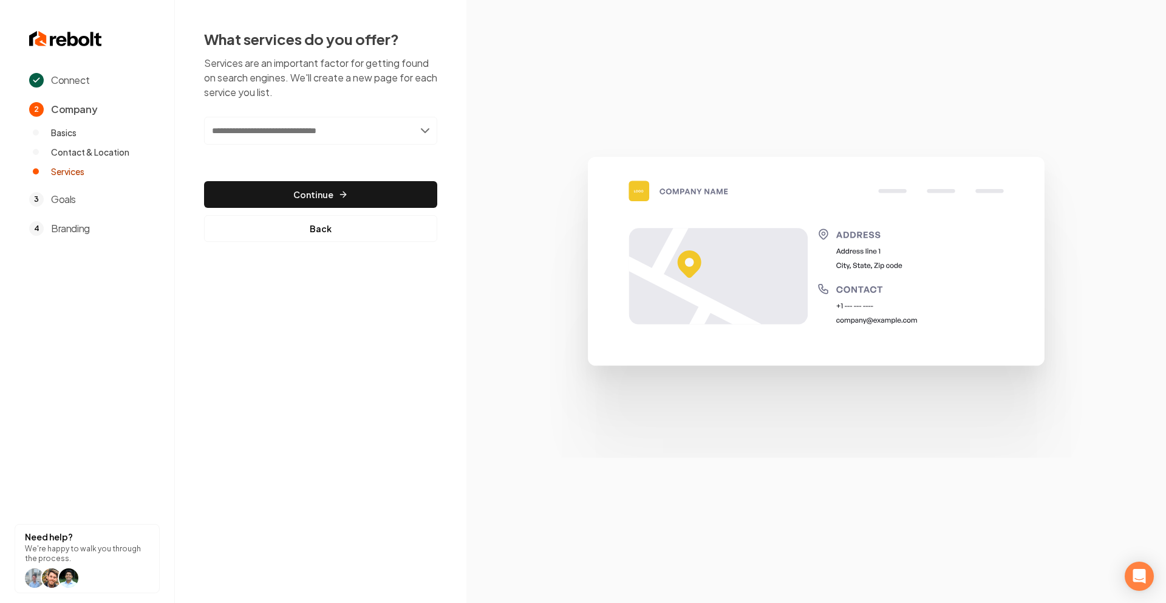
click at [420, 129] on input "text" at bounding box center [320, 131] width 233 height 28
click at [400, 140] on input "text" at bounding box center [320, 131] width 233 height 28
click at [420, 123] on input "text" at bounding box center [320, 131] width 233 height 28
click at [416, 130] on input "text" at bounding box center [320, 131] width 233 height 28
click at [424, 135] on input "text" at bounding box center [320, 131] width 233 height 28
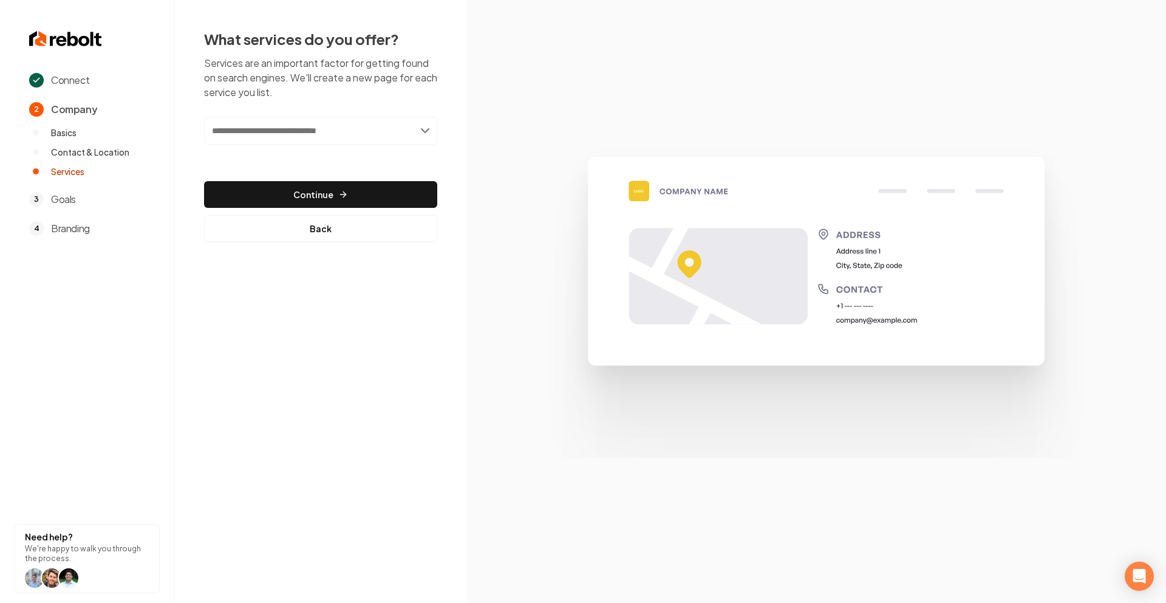
click at [364, 142] on input "text" at bounding box center [320, 131] width 233 height 28
click at [393, 145] on div "Add new or select from suggestions Select a service" at bounding box center [320, 139] width 233 height 45
click at [413, 133] on input "text" at bounding box center [320, 131] width 233 height 28
click at [419, 134] on input "text" at bounding box center [320, 131] width 233 height 28
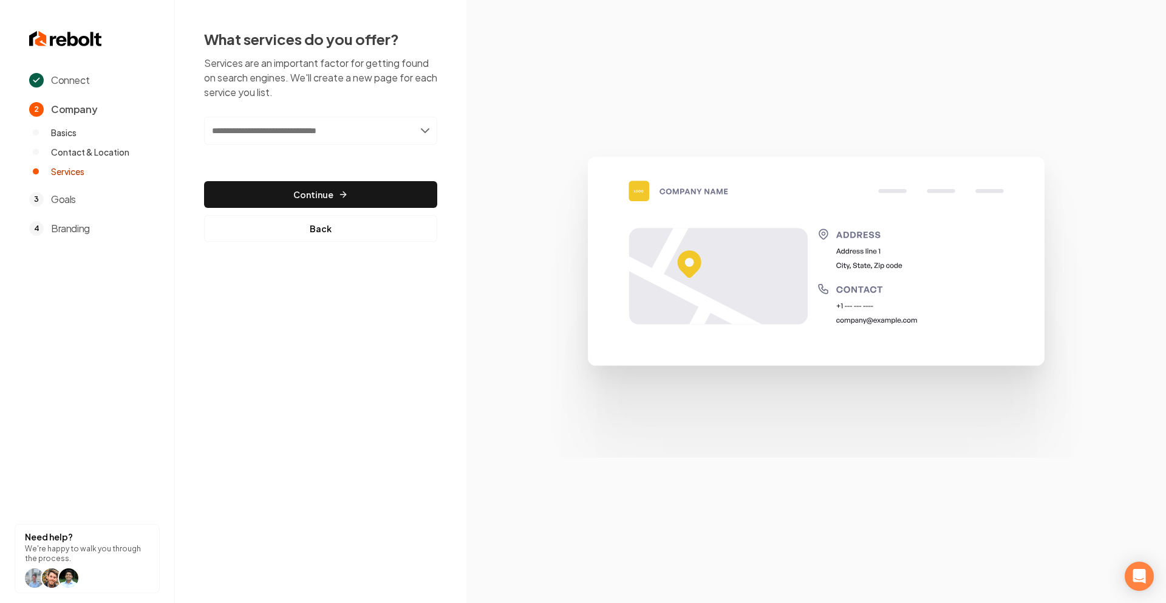
click at [419, 134] on input "text" at bounding box center [320, 131] width 233 height 28
click at [419, 133] on input "text" at bounding box center [320, 131] width 233 height 28
drag, startPoint x: 419, startPoint y: 133, endPoint x: 431, endPoint y: 126, distance: 13.9
click at [422, 133] on input "text" at bounding box center [320, 131] width 233 height 28
click at [431, 126] on input "text" at bounding box center [320, 131] width 233 height 28
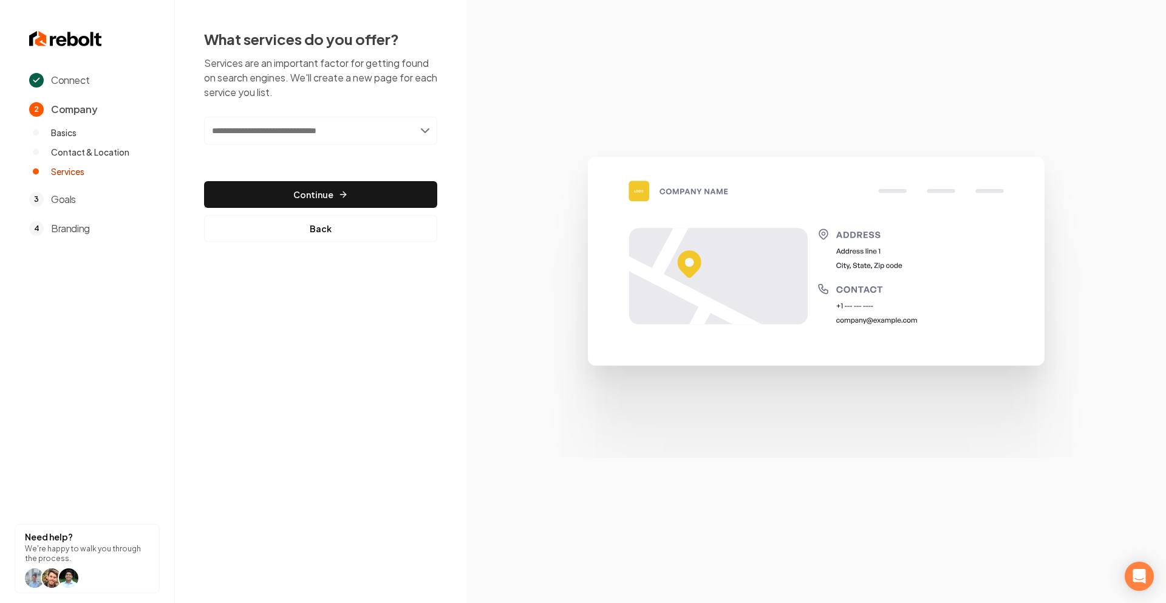
click at [410, 137] on input "text" at bounding box center [320, 131] width 233 height 28
click at [362, 140] on input "text" at bounding box center [320, 131] width 233 height 28
click at [412, 130] on input "text" at bounding box center [320, 131] width 233 height 28
paste input "**********"
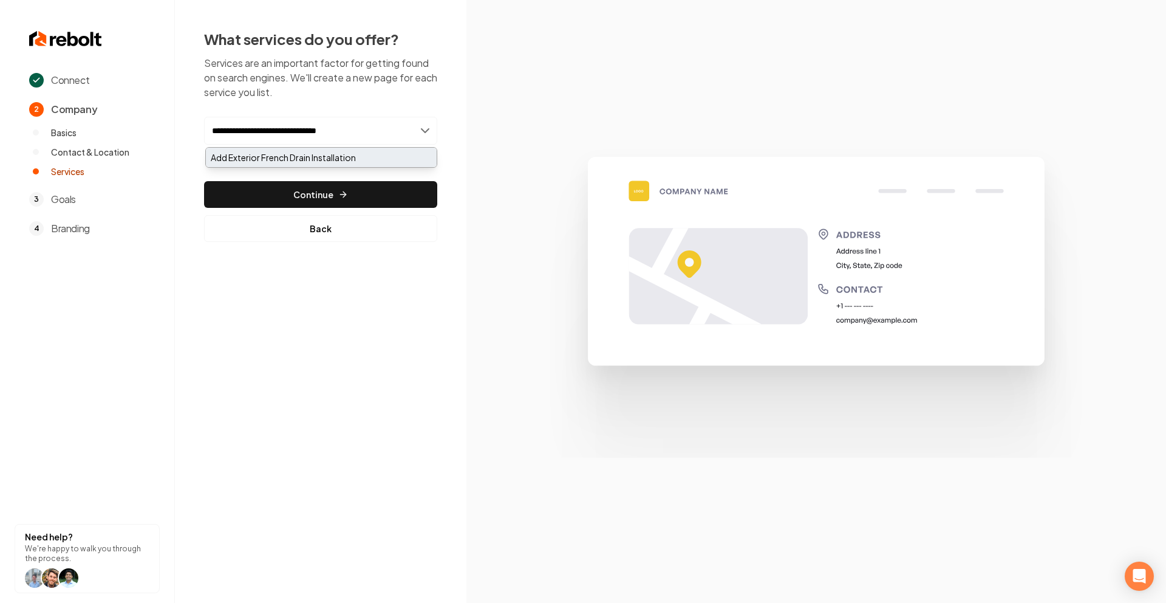
type input "**********"
click at [303, 160] on div "Add Exterior French Drain Installation" at bounding box center [321, 157] width 231 height 19
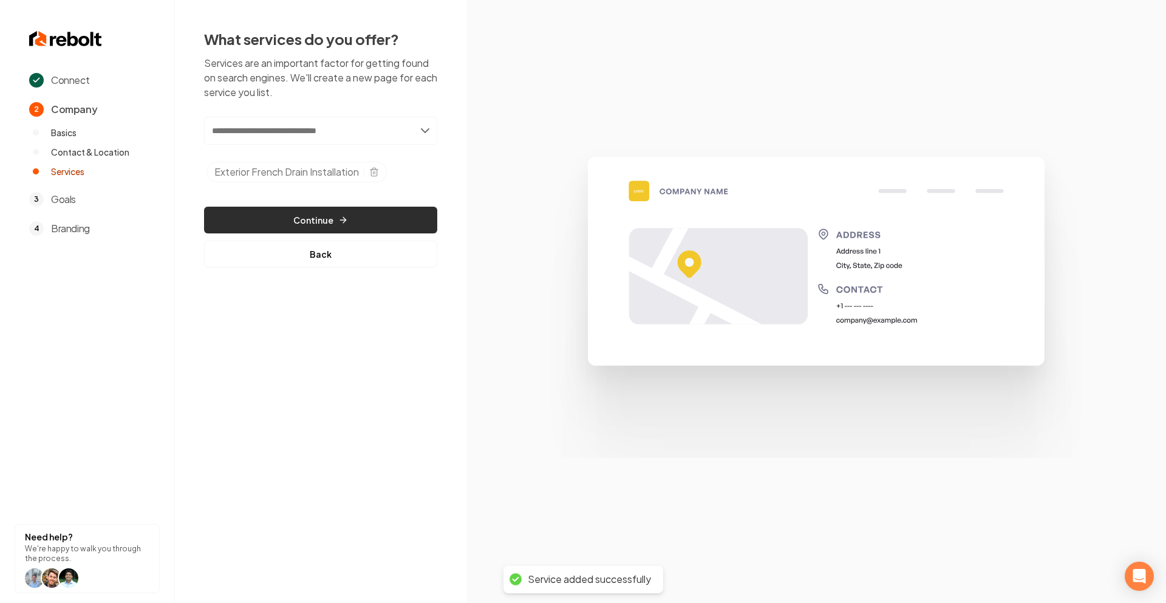
click at [335, 208] on button "Continue" at bounding box center [320, 220] width 233 height 27
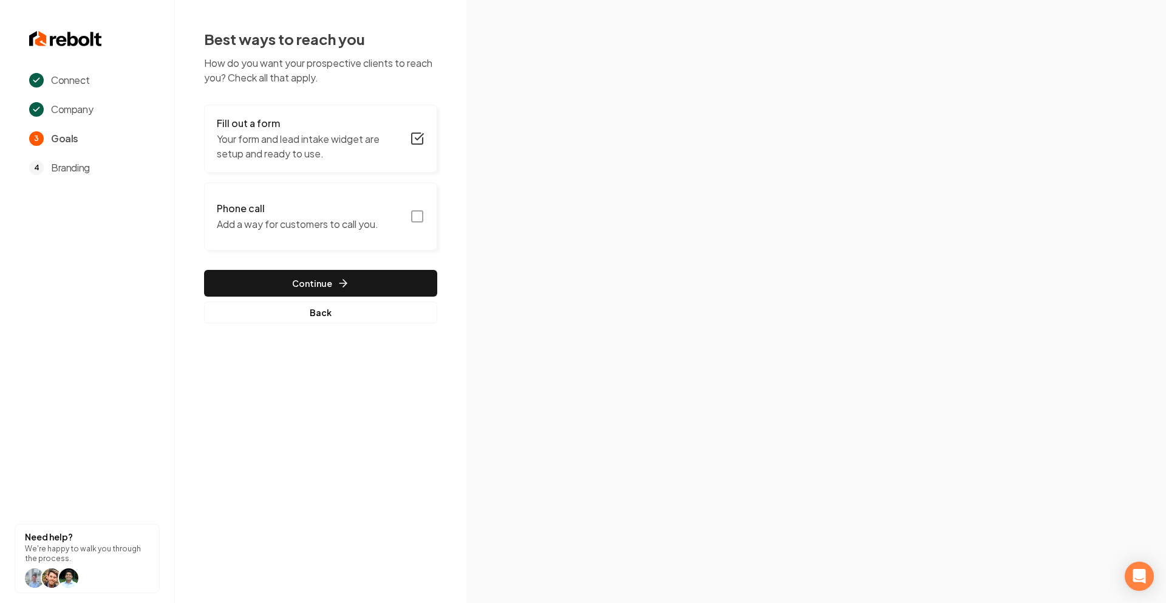
click at [337, 223] on p "Add a way for customers to call you." at bounding box center [298, 224] width 162 height 15
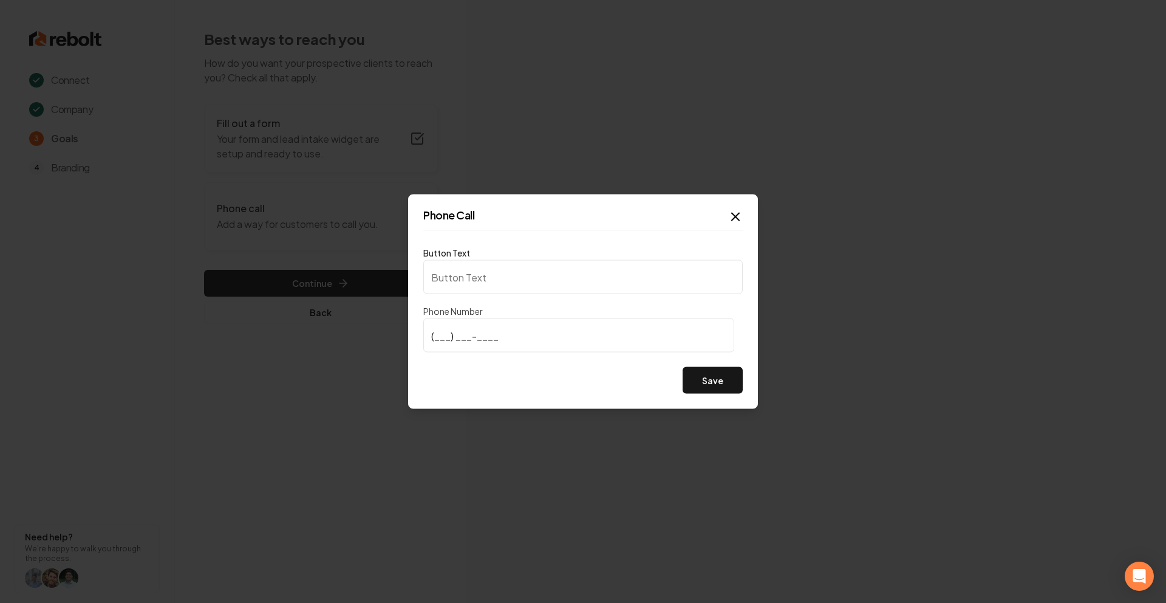
type input "Call us"
type input "[PHONE_NUMBER]"
click at [734, 216] on icon "button" at bounding box center [735, 217] width 15 height 15
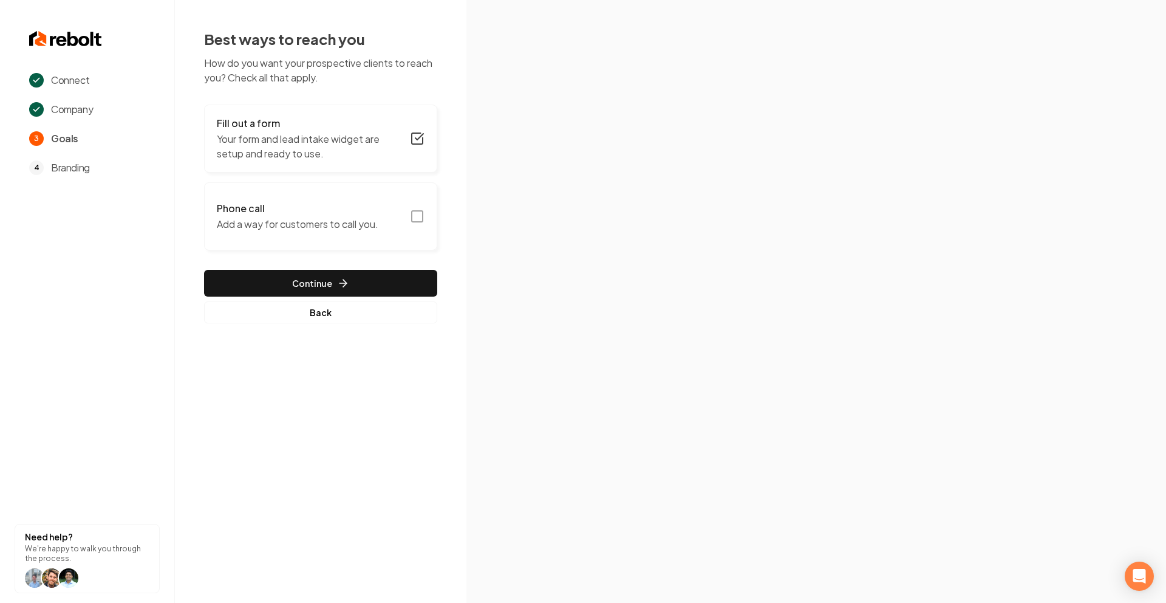
click at [417, 214] on icon "button" at bounding box center [417, 216] width 15 height 15
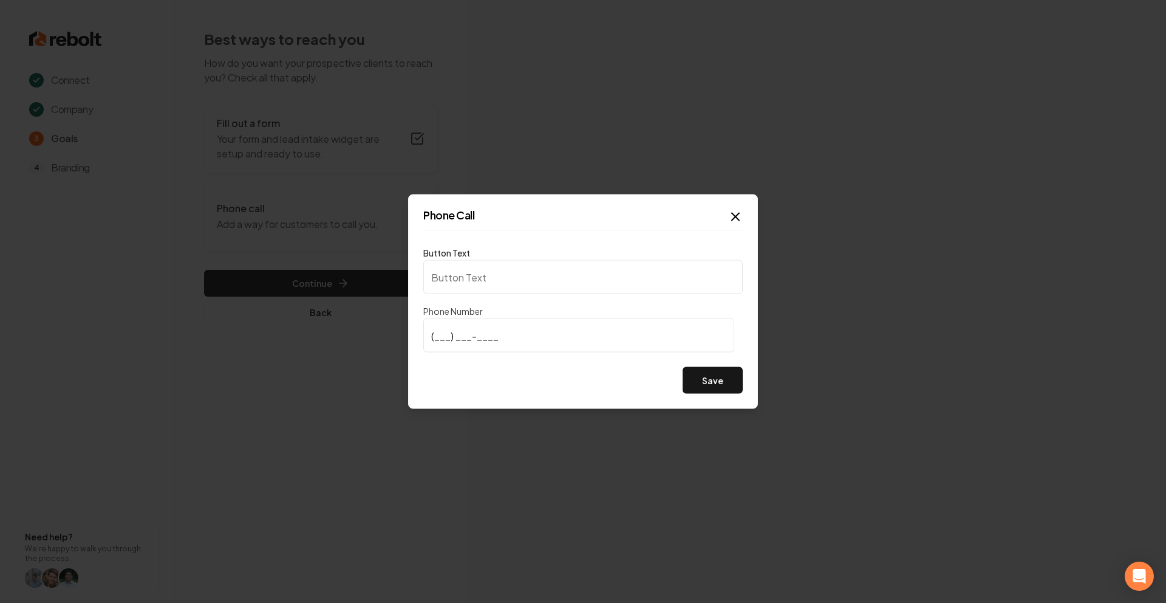
type input "Call us"
type input "(205) 582-8068"
click at [733, 384] on button "Save" at bounding box center [713, 380] width 60 height 27
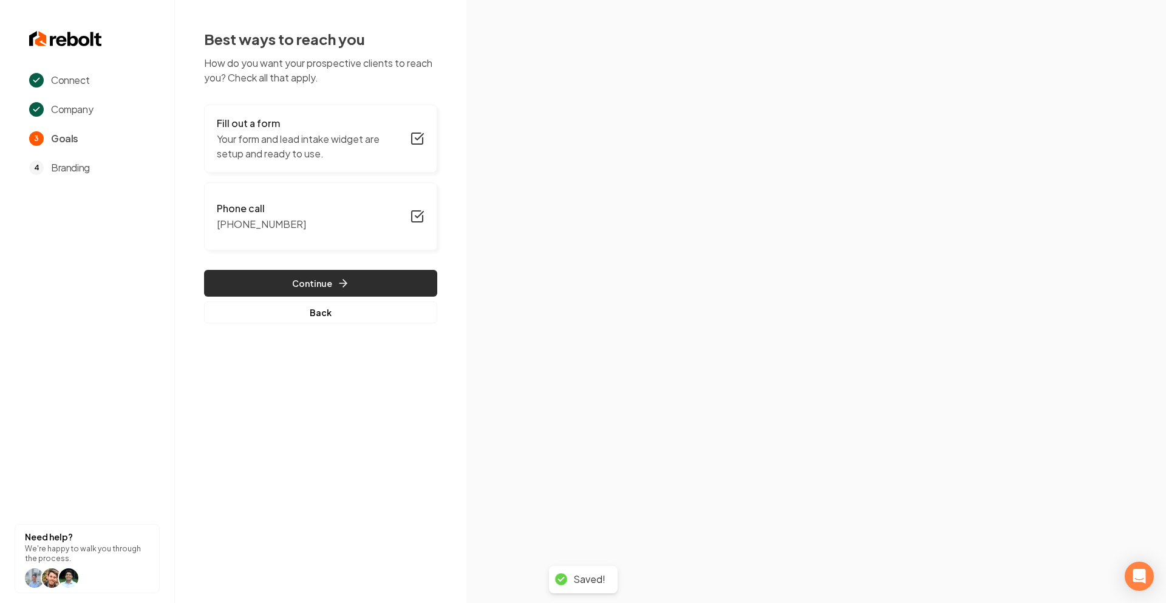
click at [296, 270] on button "Continue" at bounding box center [320, 283] width 233 height 27
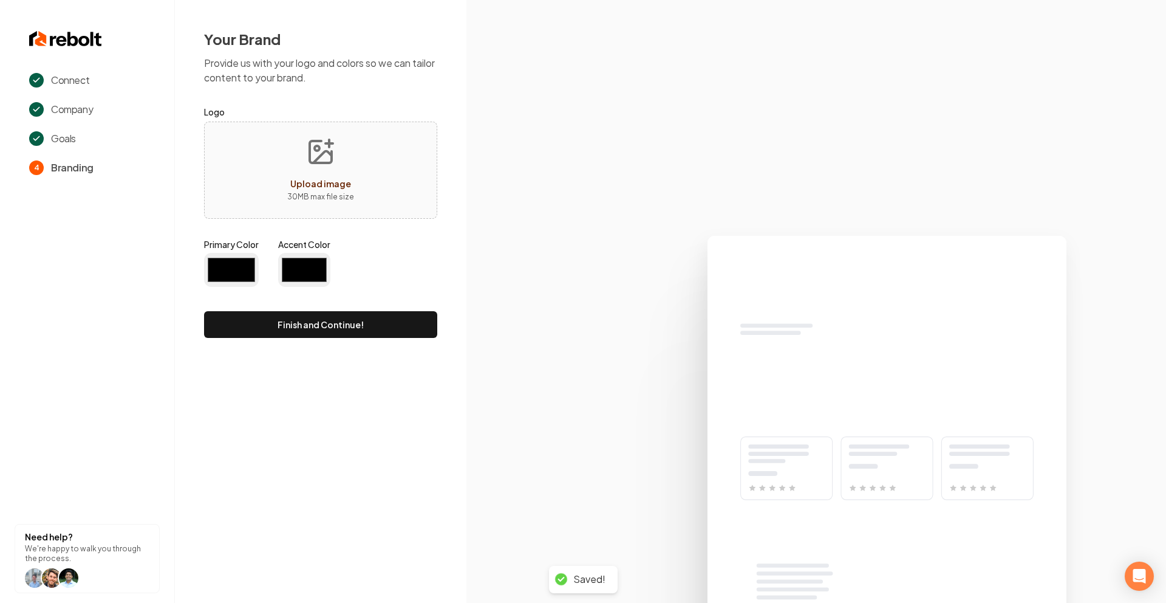
type input "#194d33"
type input "#70be00"
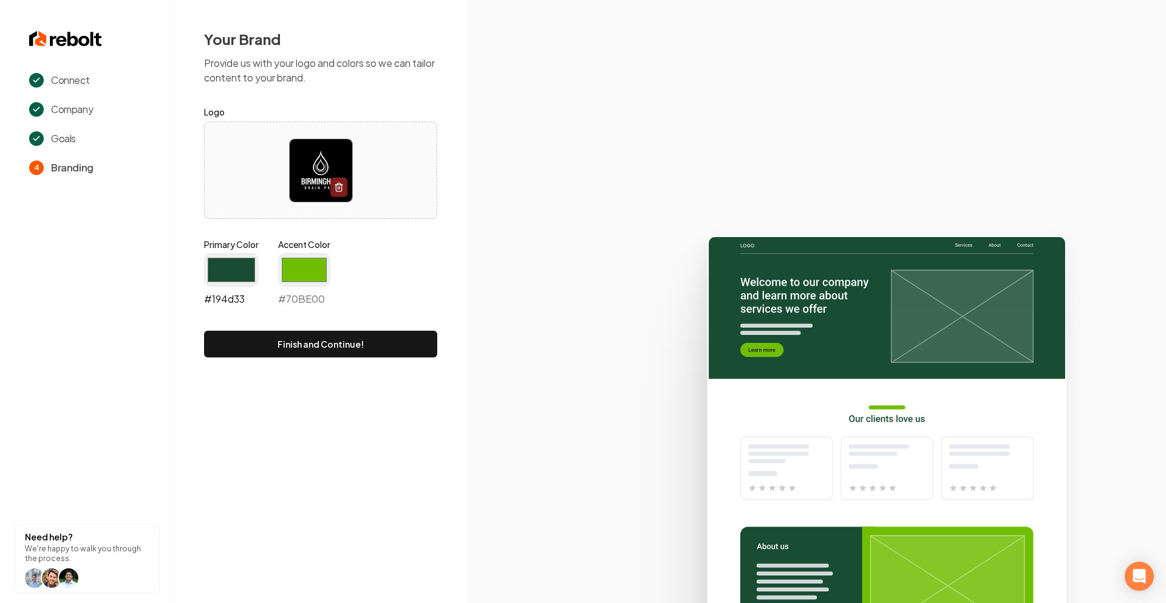
click at [231, 254] on input "#194d33" at bounding box center [231, 270] width 55 height 34
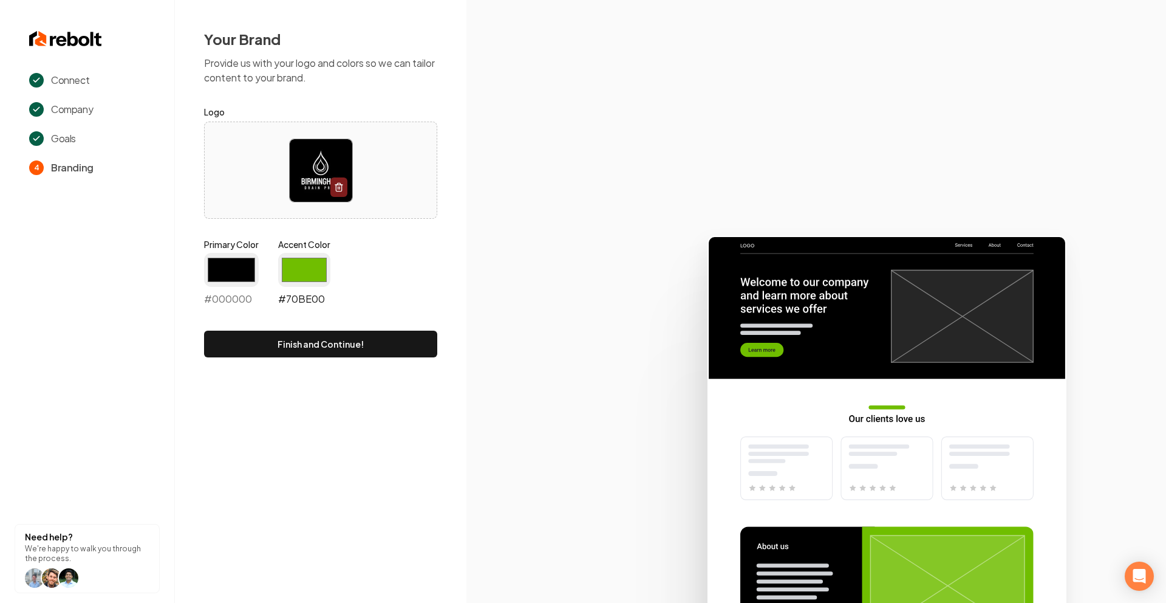
type input "#000000"
click at [312, 265] on input "#70be00" at bounding box center [304, 270] width 52 height 34
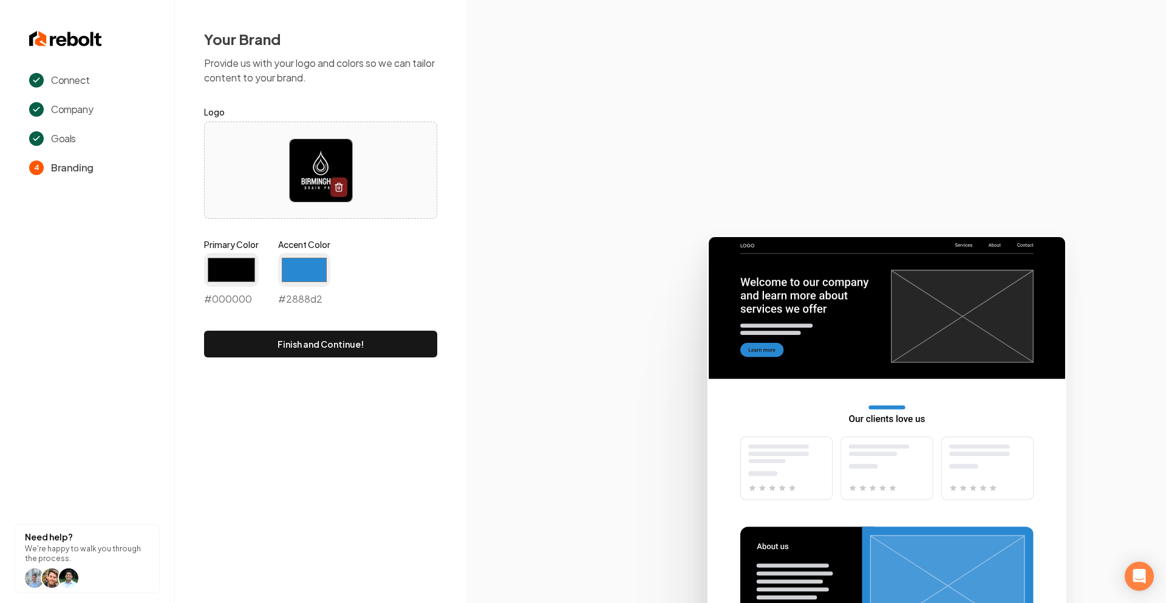
type input "#2888d2"
click at [437, 250] on div "Your Brand Provide us with your logo and colors so we can tailor content to you…" at bounding box center [321, 193] width 292 height 386
click at [369, 330] on button "Finish and Continue!" at bounding box center [320, 343] width 233 height 27
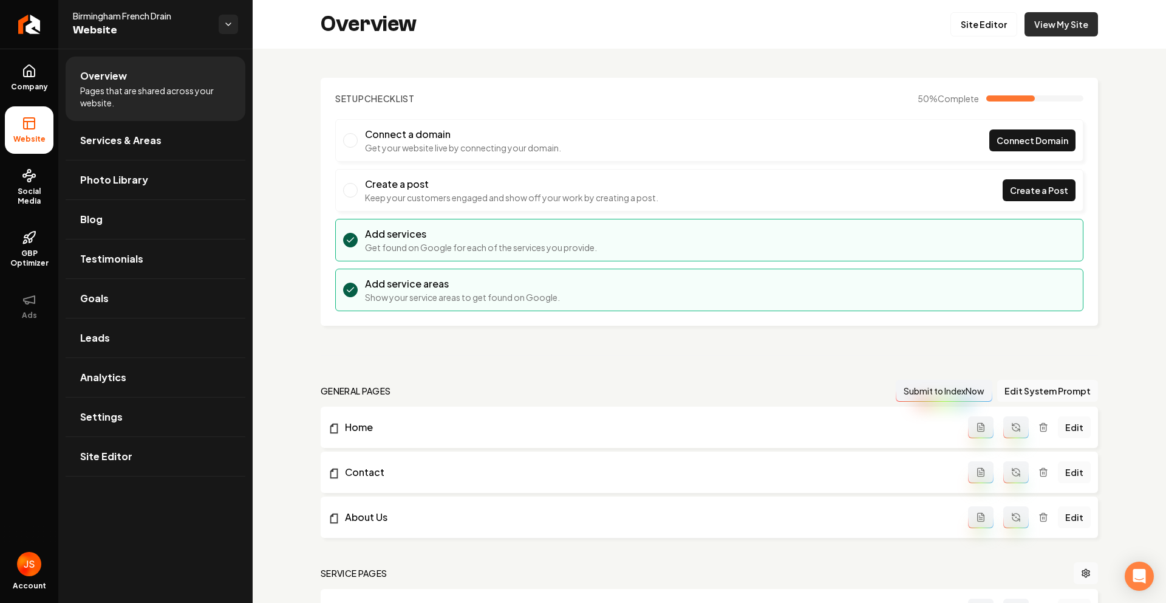
click at [1086, 35] on link "View My Site" at bounding box center [1062, 24] width 74 height 24
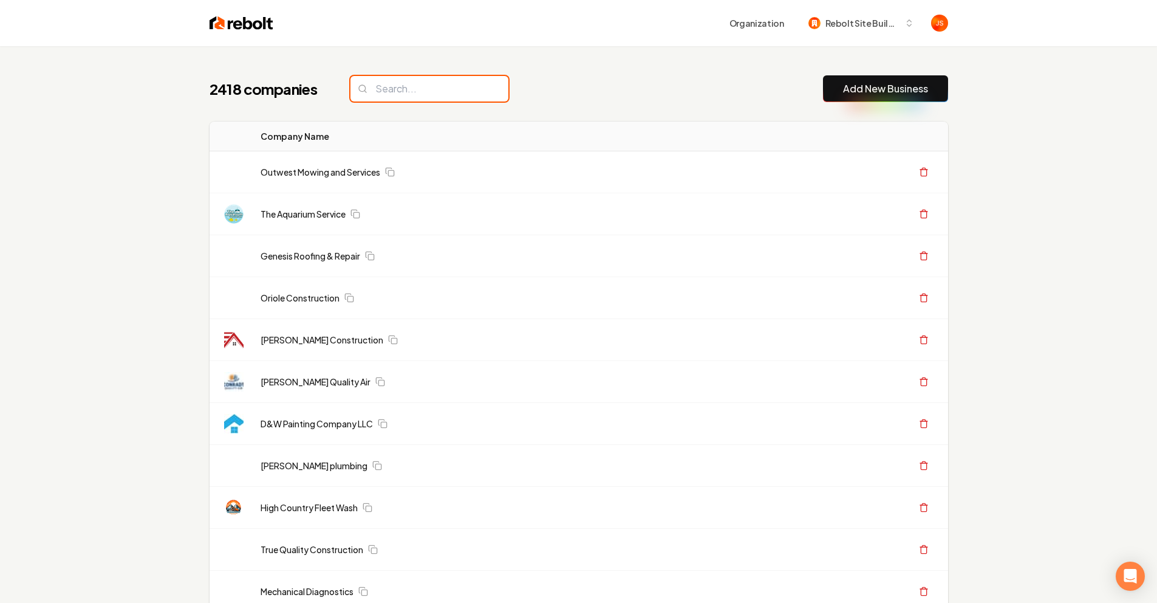
click at [399, 95] on input "search" at bounding box center [430, 89] width 158 height 26
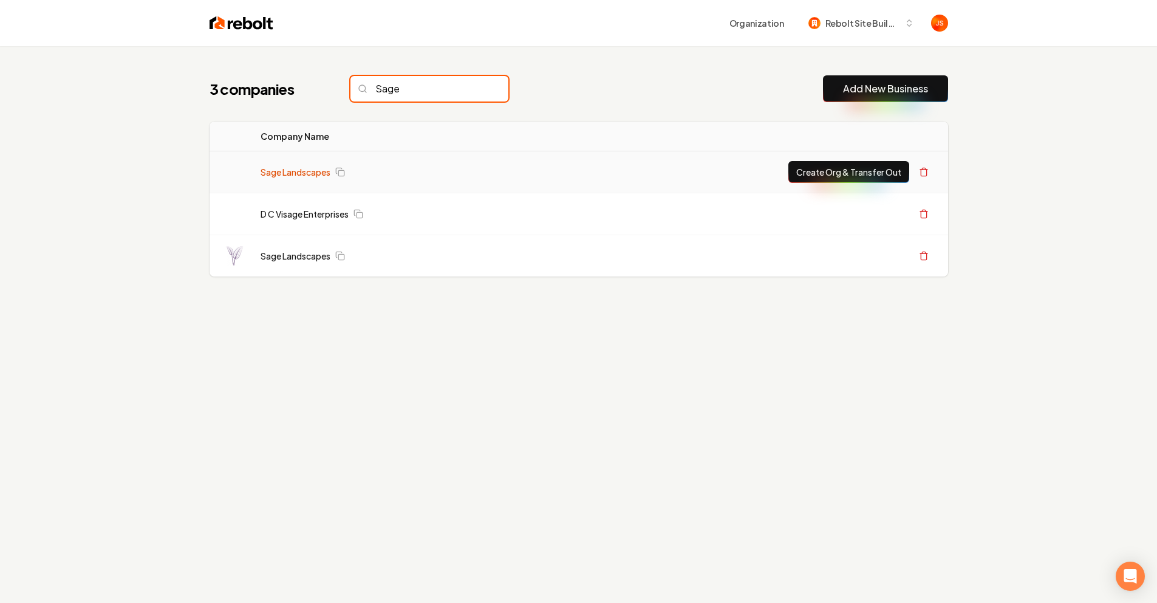
type input "Sage"
click at [296, 176] on link "Sage Landscapes" at bounding box center [296, 172] width 70 height 12
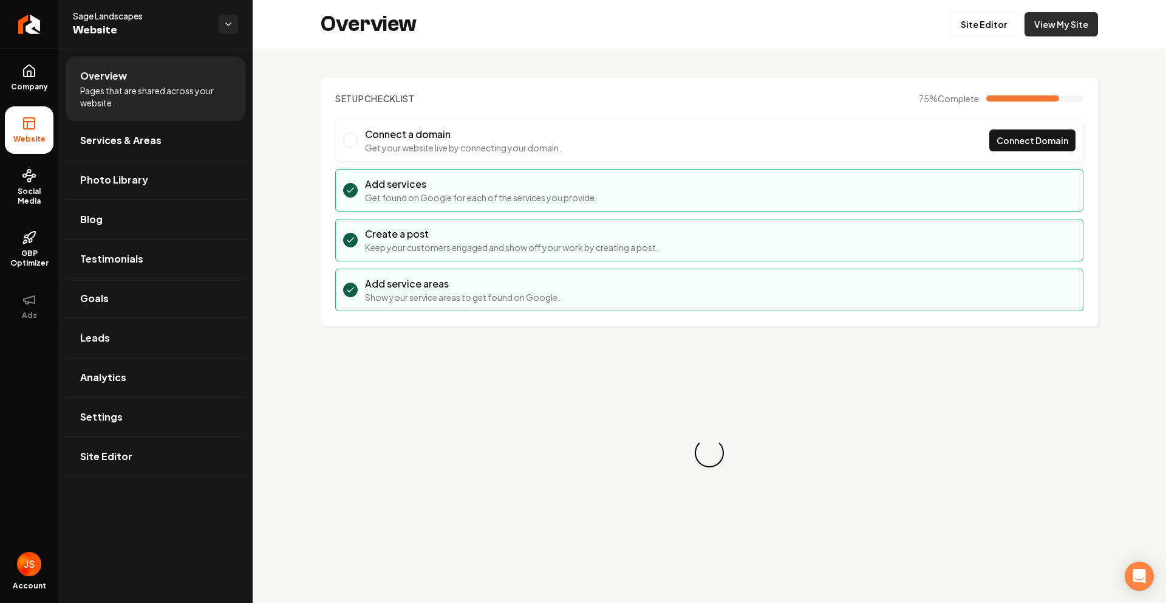
click at [1052, 16] on link "View My Site" at bounding box center [1062, 24] width 74 height 24
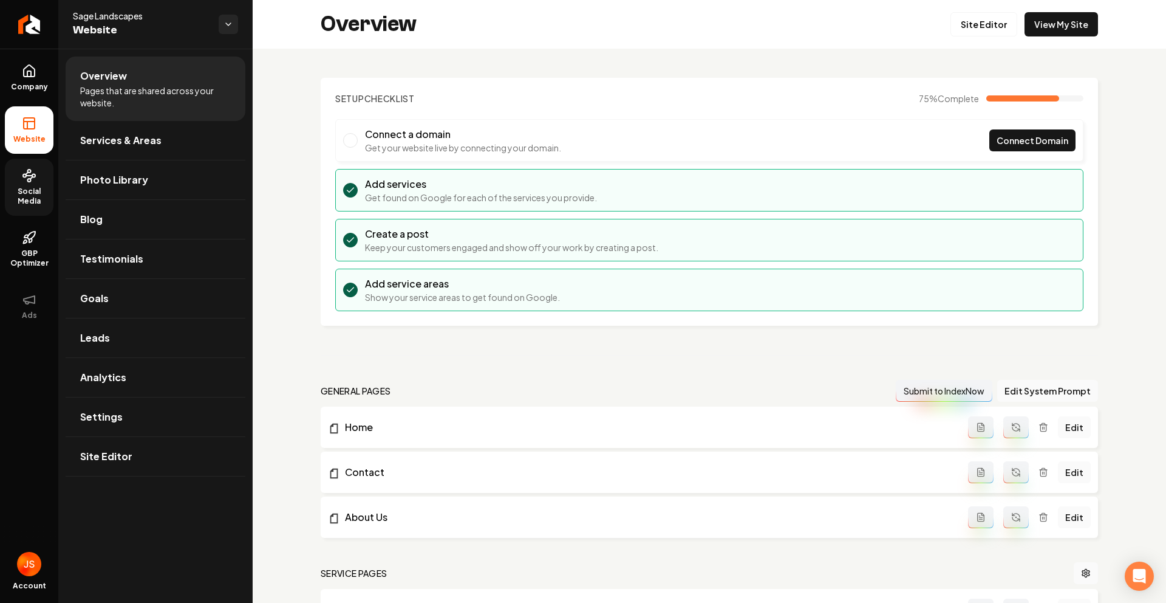
click at [26, 190] on span "Social Media" at bounding box center [29, 196] width 49 height 19
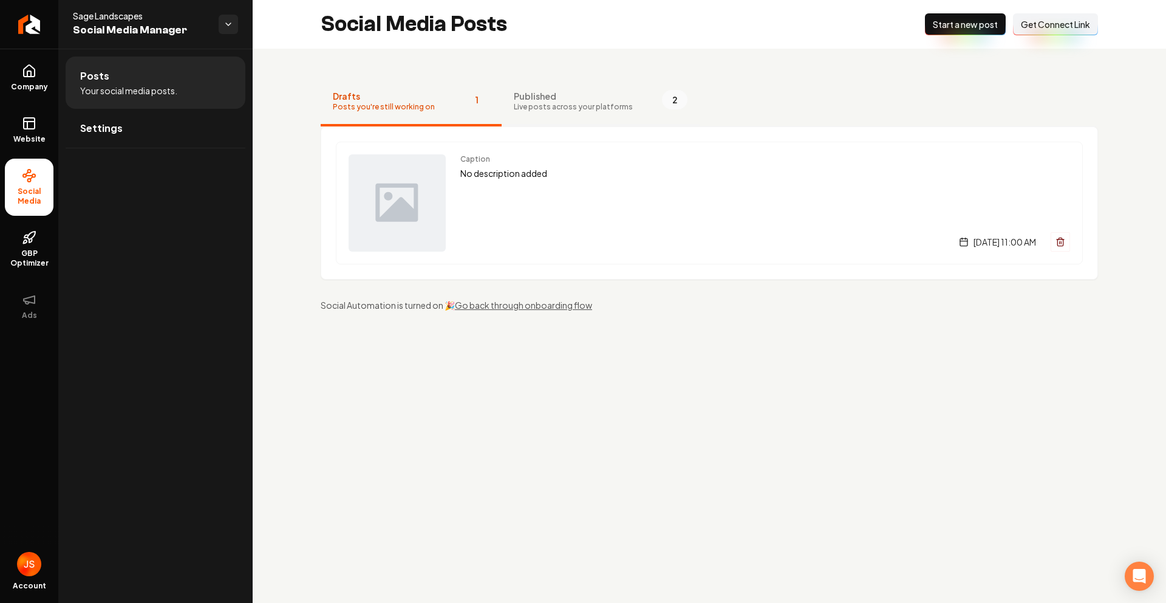
click at [527, 113] on button "Published Live posts across your platforms 2" at bounding box center [601, 102] width 198 height 49
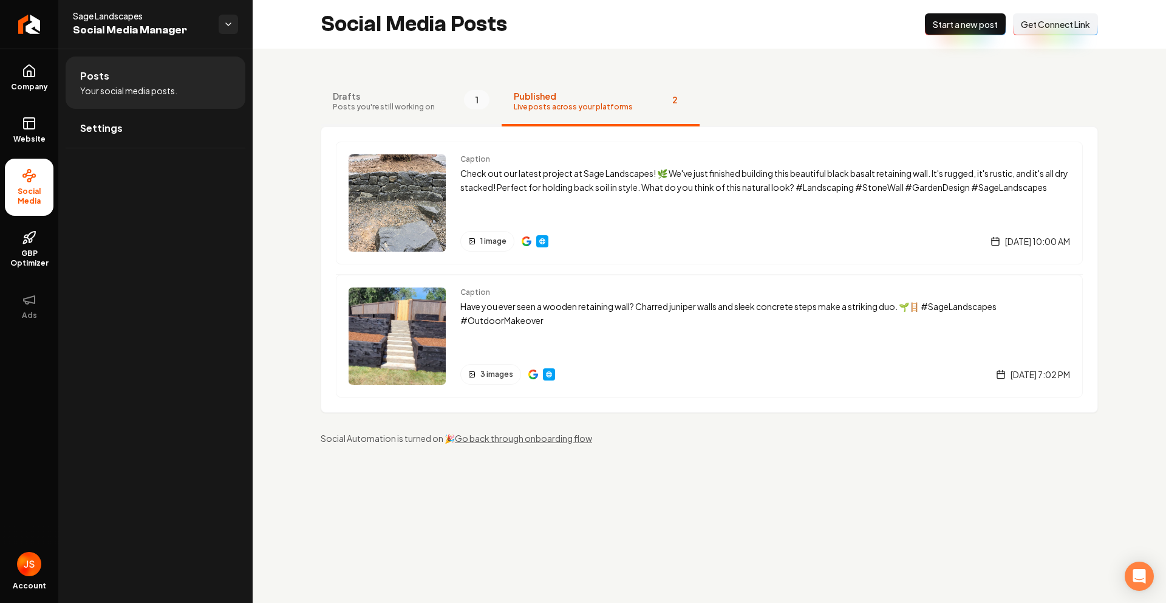
click at [411, 114] on button "Drafts Posts you're still working on 1" at bounding box center [411, 102] width 181 height 49
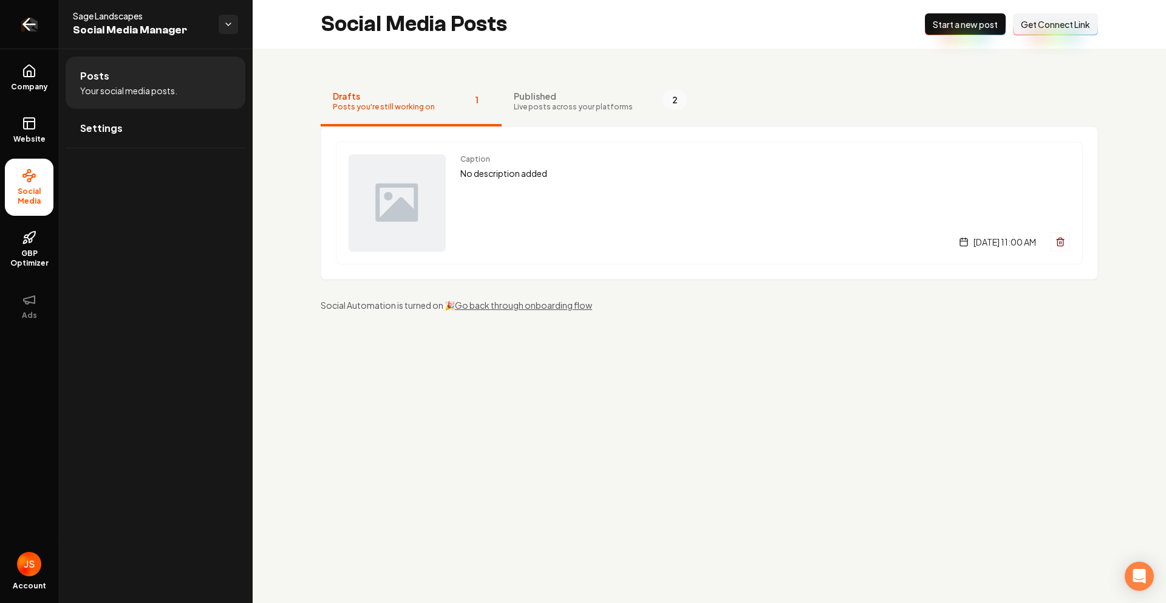
click at [24, 26] on icon "Return to dashboard" at bounding box center [28, 24] width 19 height 19
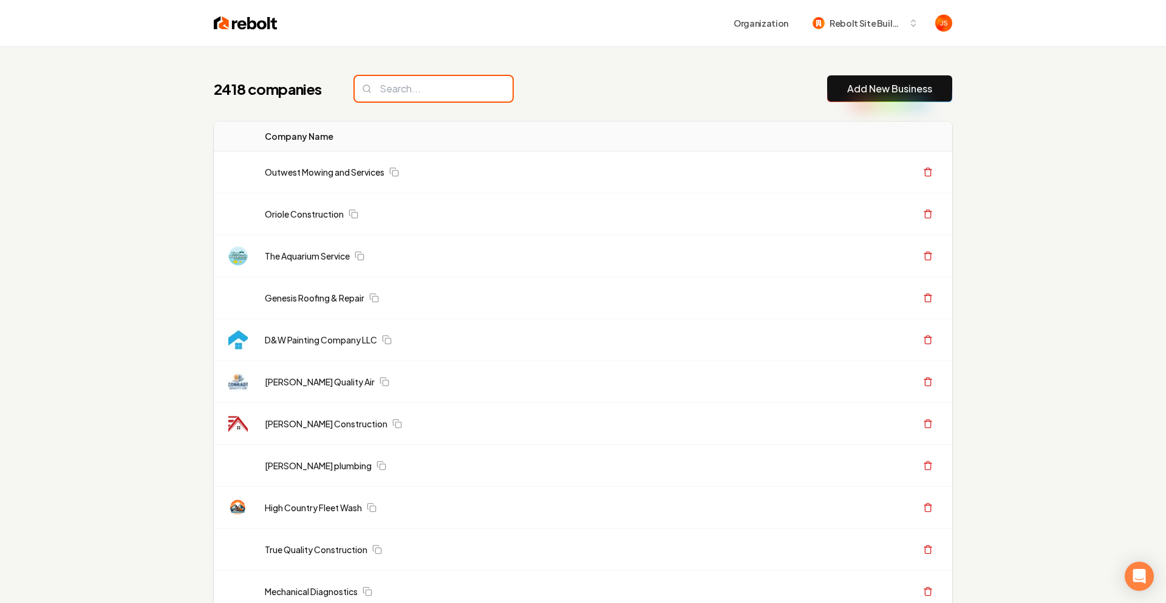
click at [372, 91] on input "search" at bounding box center [434, 89] width 158 height 26
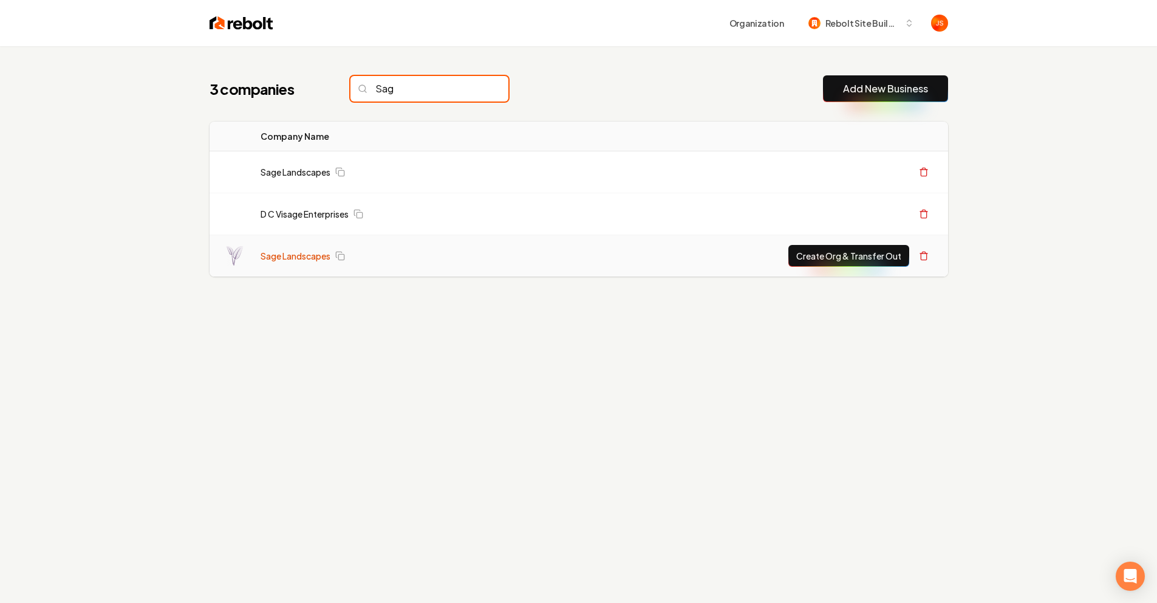
type input "Sag"
click at [303, 255] on link "Sage Landscapes" at bounding box center [296, 256] width 70 height 12
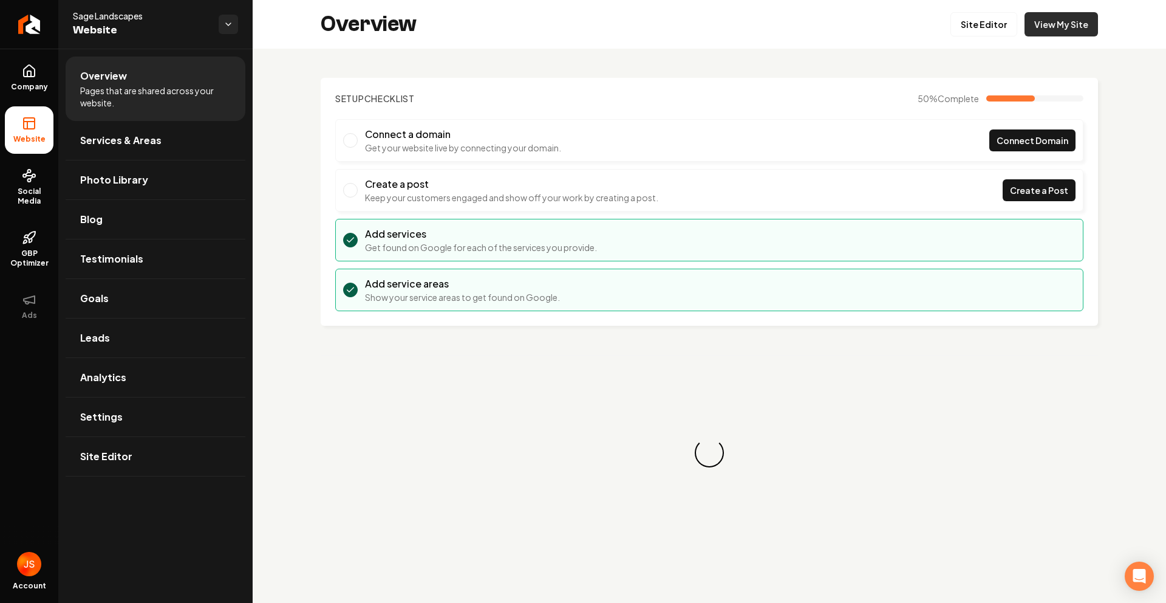
click at [1050, 24] on link "View My Site" at bounding box center [1062, 24] width 74 height 24
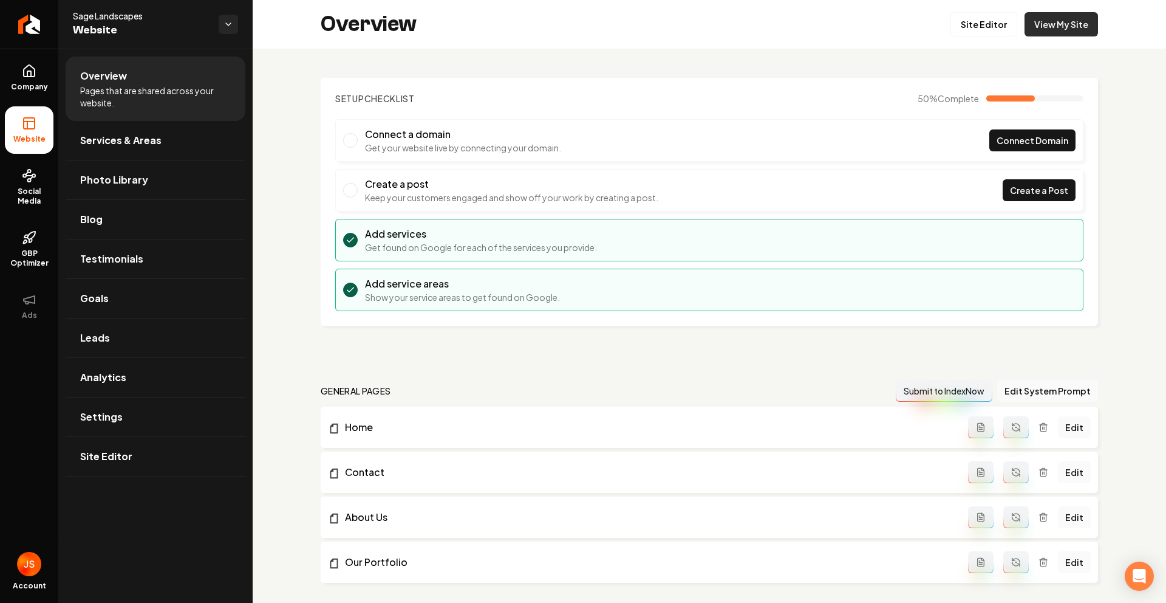
click at [1038, 27] on link "View My Site" at bounding box center [1062, 24] width 74 height 24
click at [20, 182] on link "Social Media" at bounding box center [29, 187] width 49 height 57
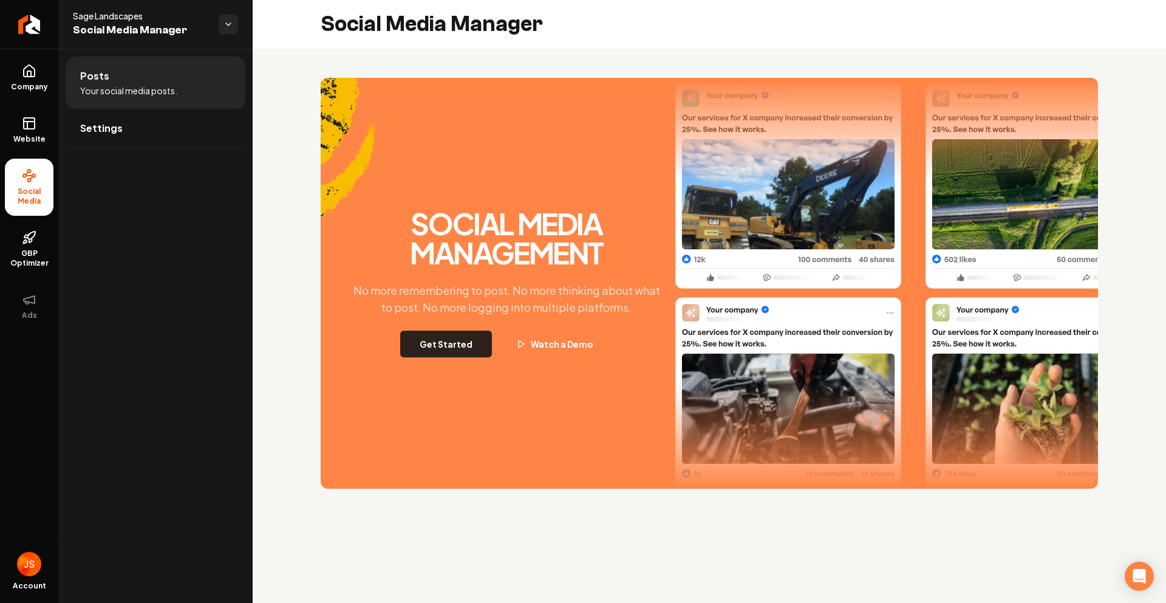
click at [450, 343] on button "Get Started" at bounding box center [446, 343] width 92 height 27
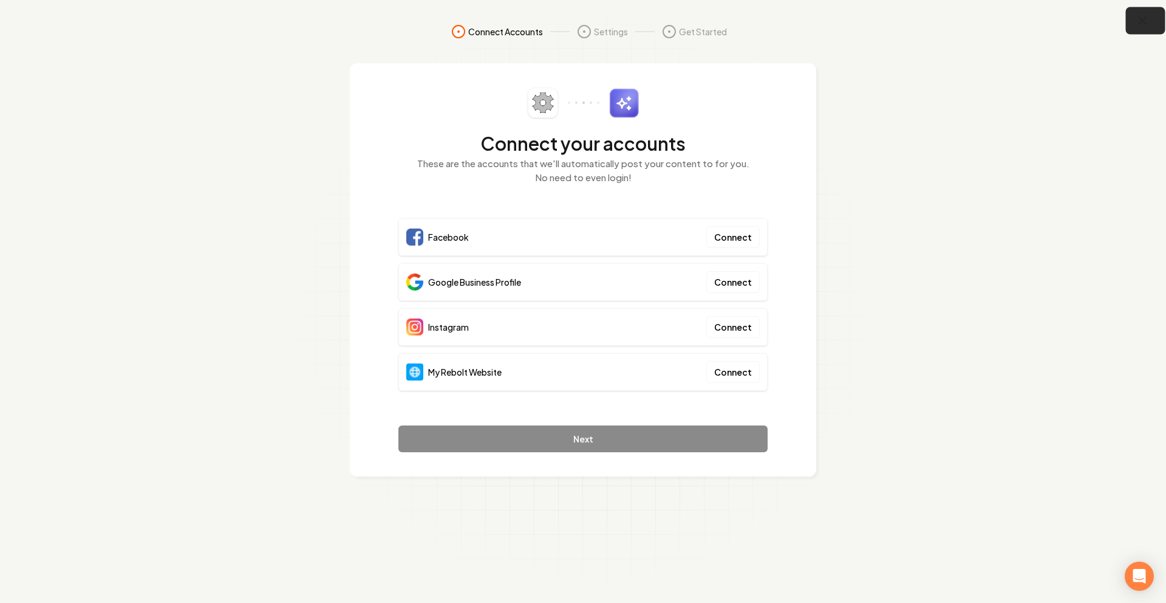
click at [1140, 16] on icon "button" at bounding box center [1142, 20] width 15 height 15
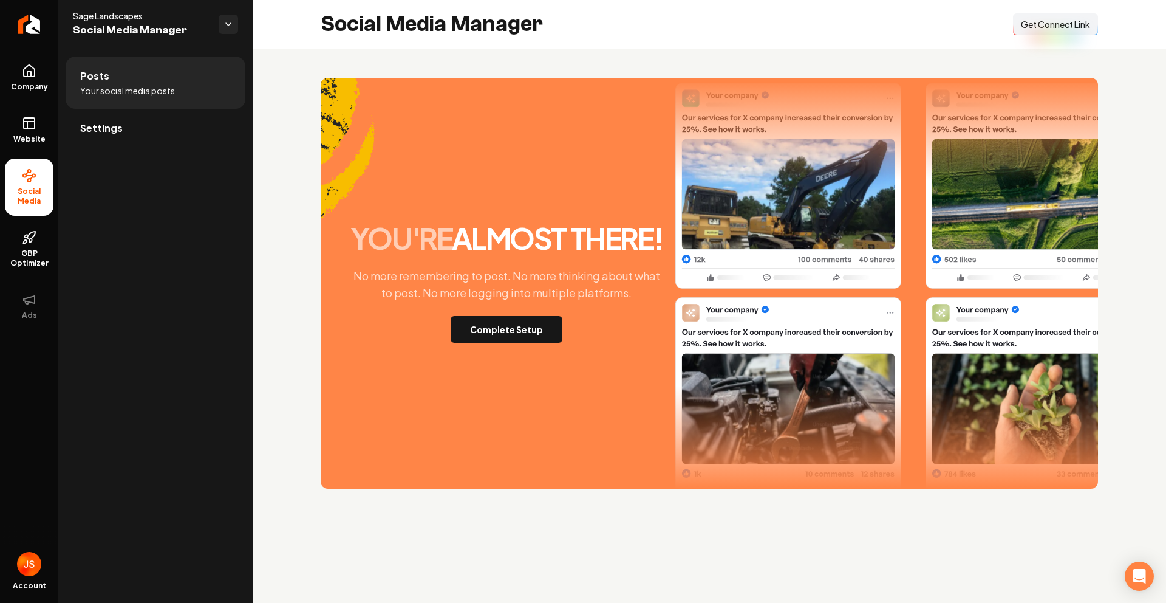
click at [543, 347] on div "you're almost there! No more remembering to post. No more thinking about what t…" at bounding box center [710, 283] width 778 height 411
click at [525, 336] on button "Complete Setup" at bounding box center [507, 329] width 112 height 27
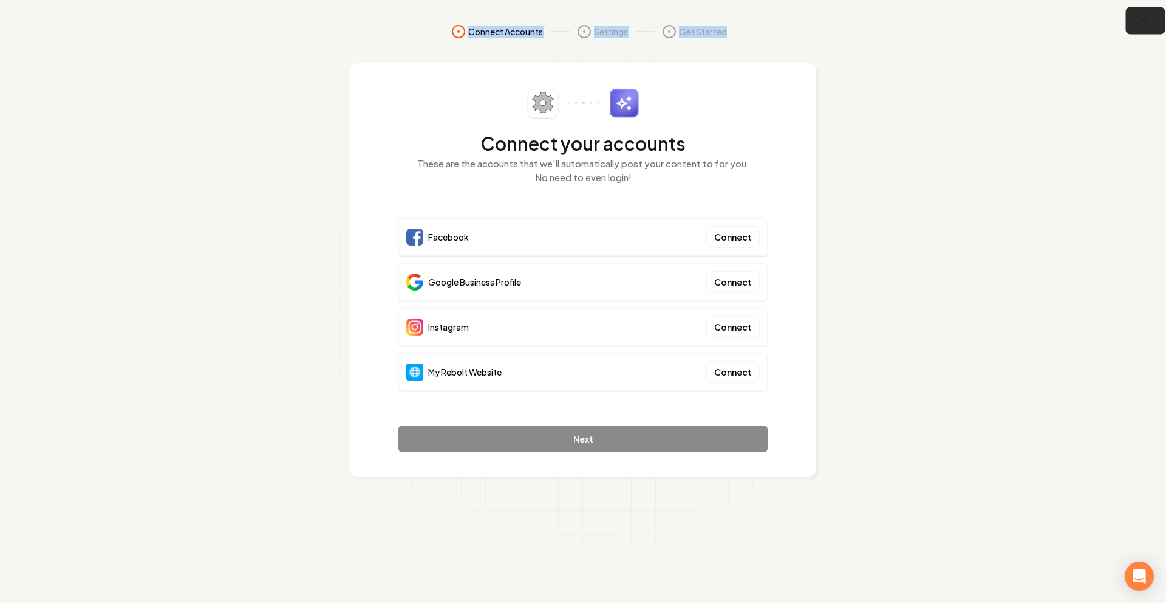
click at [1153, 30] on div "Connect Accounts Settings Get Started Connect your accounts These are the accou…" at bounding box center [583, 301] width 1166 height 603
click at [1151, 22] on button "button" at bounding box center [1145, 20] width 39 height 27
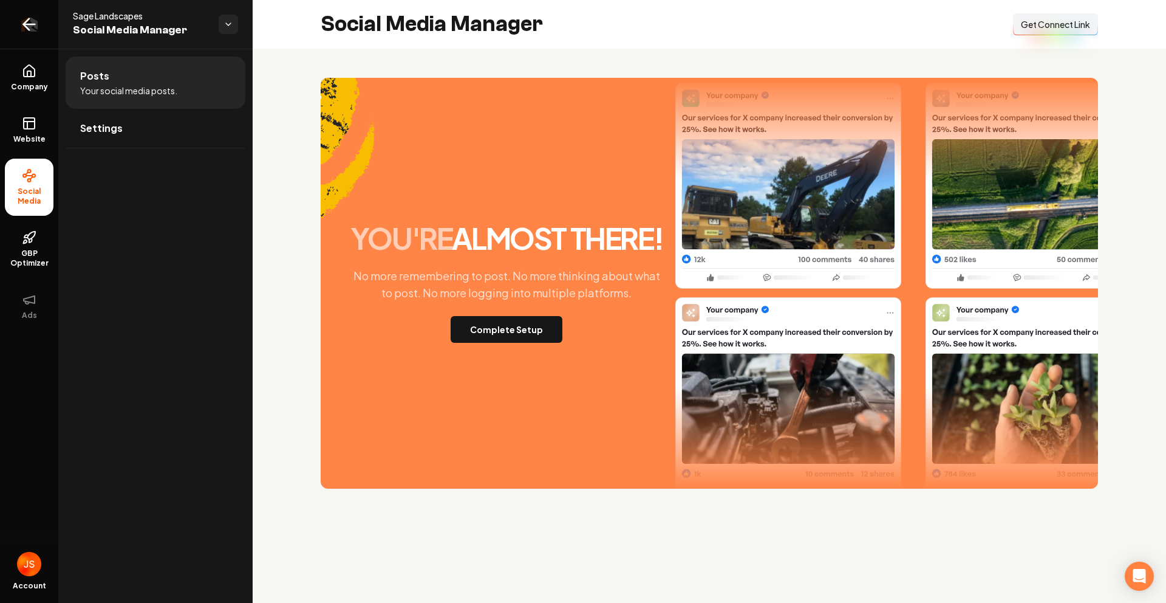
click at [16, 18] on link "Return to dashboard" at bounding box center [29, 24] width 58 height 49
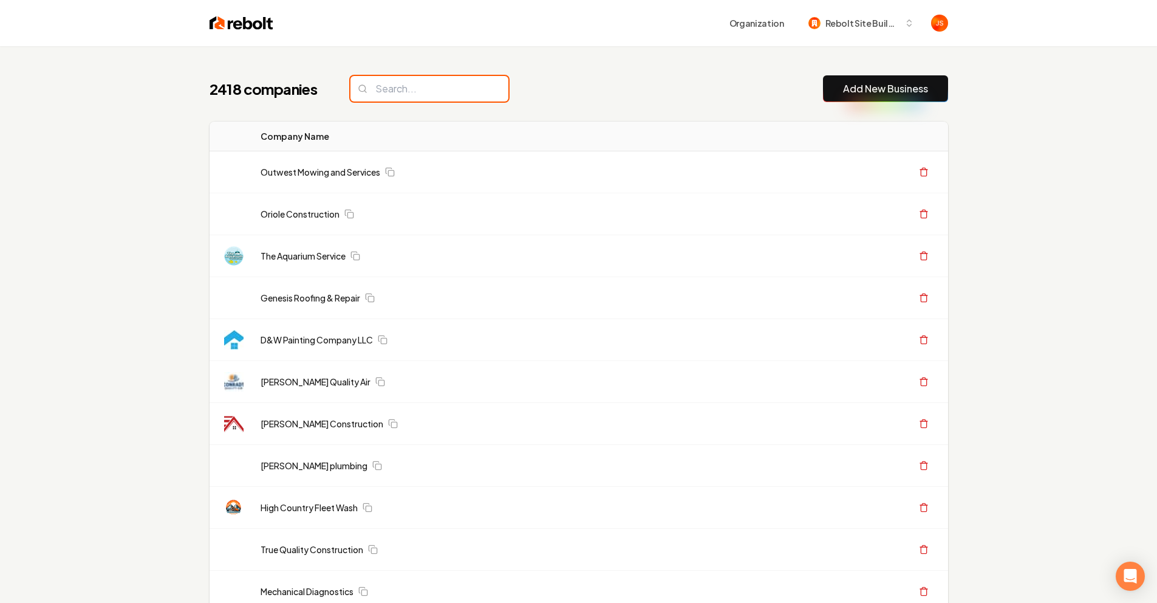
click at [396, 94] on input "search" at bounding box center [430, 89] width 158 height 26
click at [395, 83] on input "search" at bounding box center [430, 89] width 158 height 26
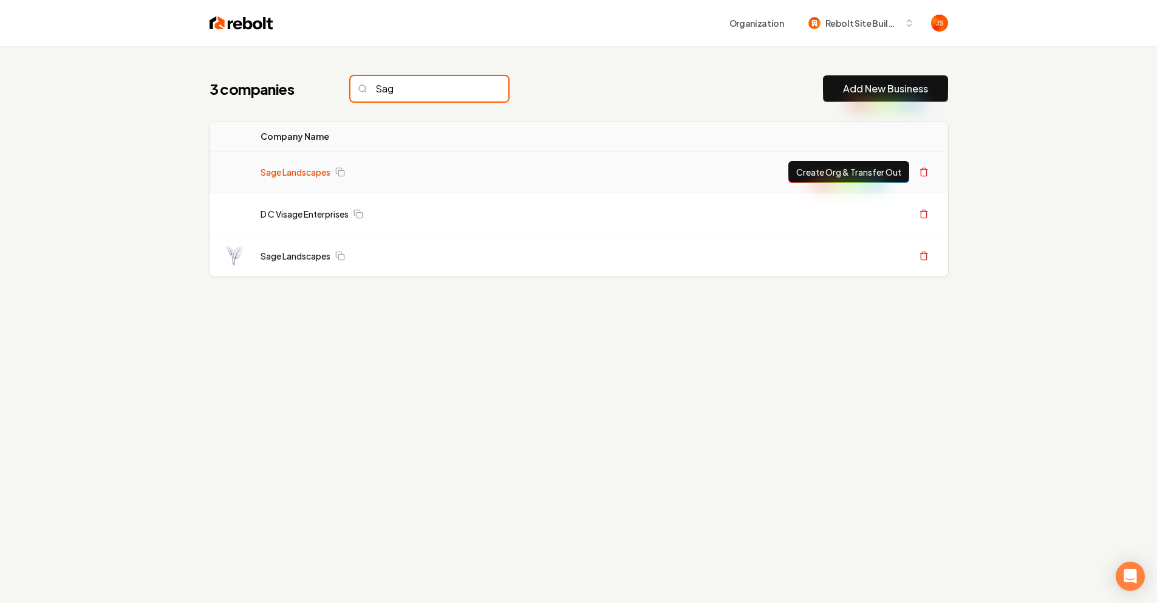
type input "Sag"
click at [306, 176] on link "Sage Landscapes" at bounding box center [296, 172] width 70 height 12
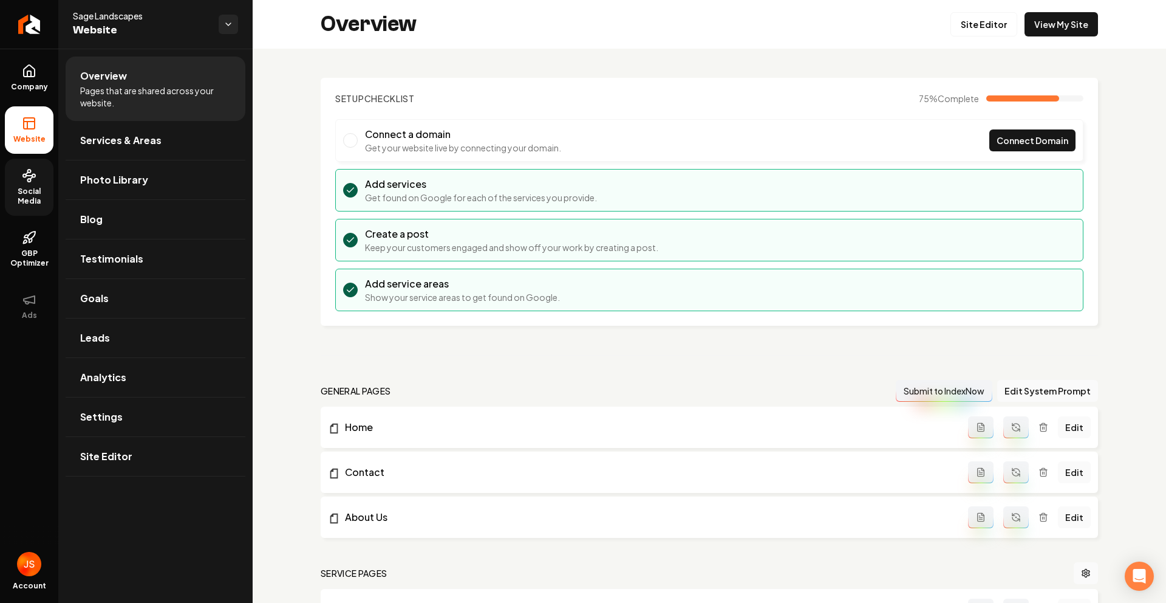
click at [18, 194] on span "Social Media" at bounding box center [29, 196] width 49 height 19
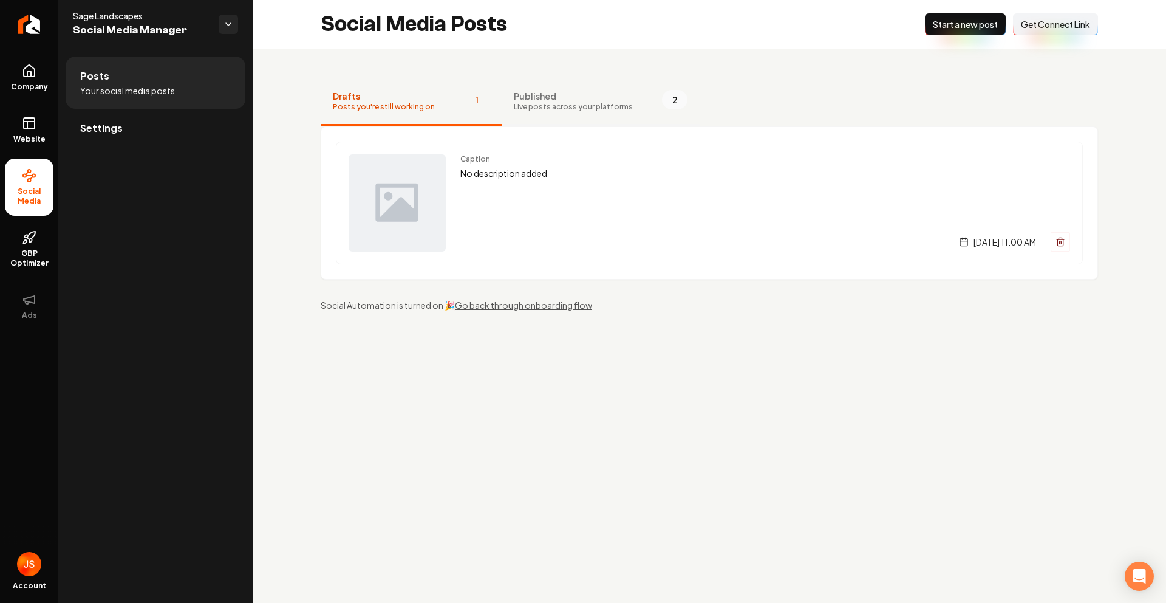
click at [555, 98] on span "Published" at bounding box center [573, 96] width 119 height 12
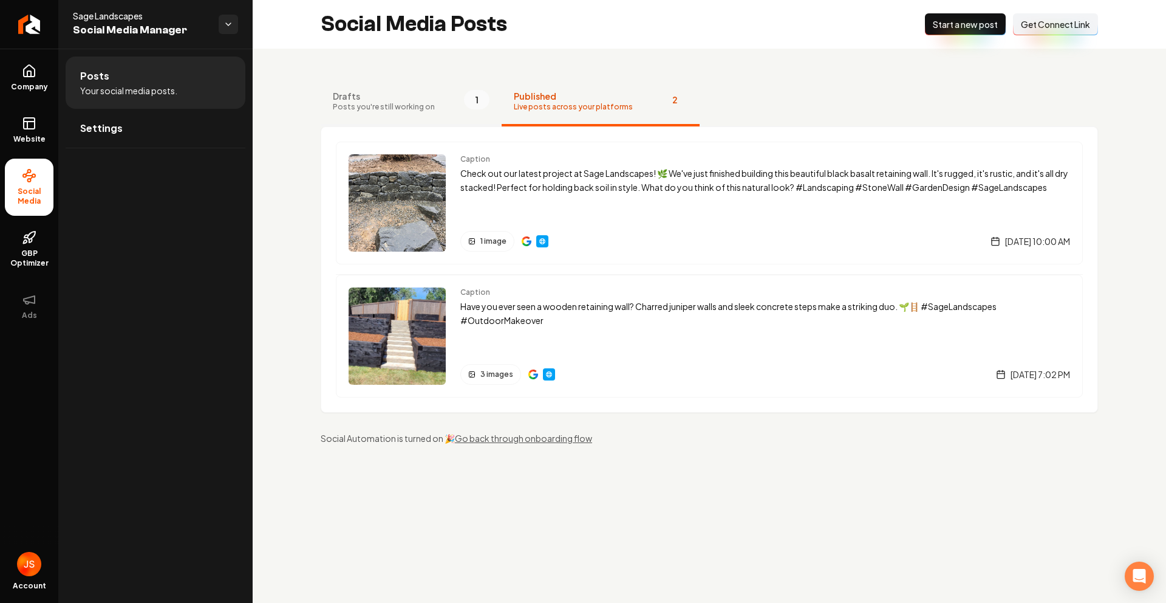
drag, startPoint x: 444, startPoint y: 108, endPoint x: 428, endPoint y: 104, distance: 16.1
click at [442, 107] on button "Drafts Posts you're still working on 1" at bounding box center [411, 102] width 181 height 49
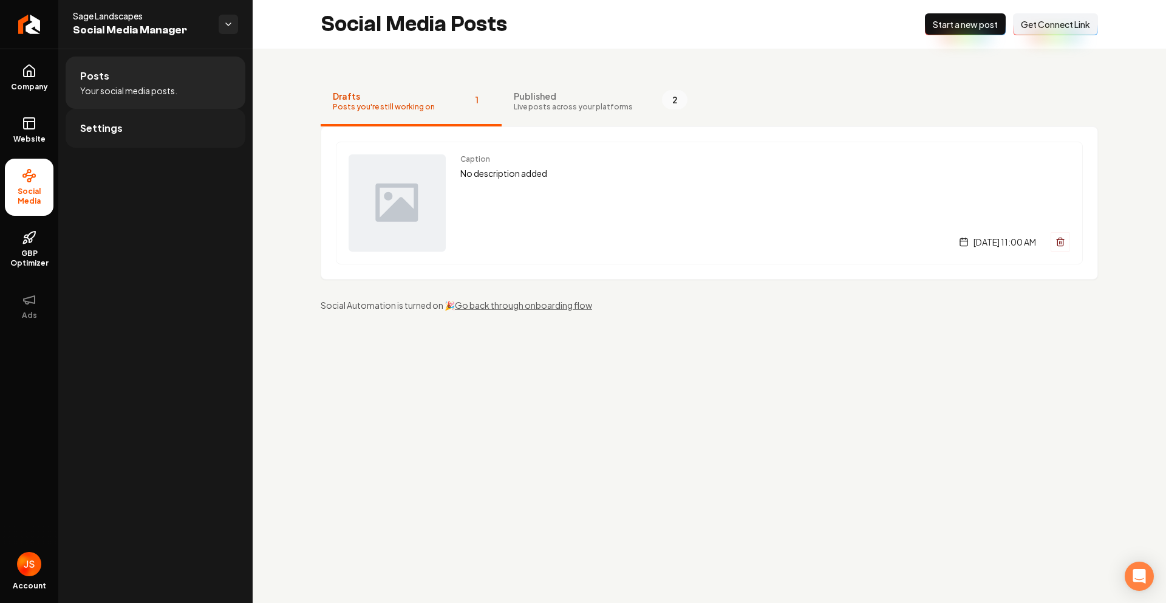
click at [131, 130] on link "Settings" at bounding box center [156, 128] width 180 height 39
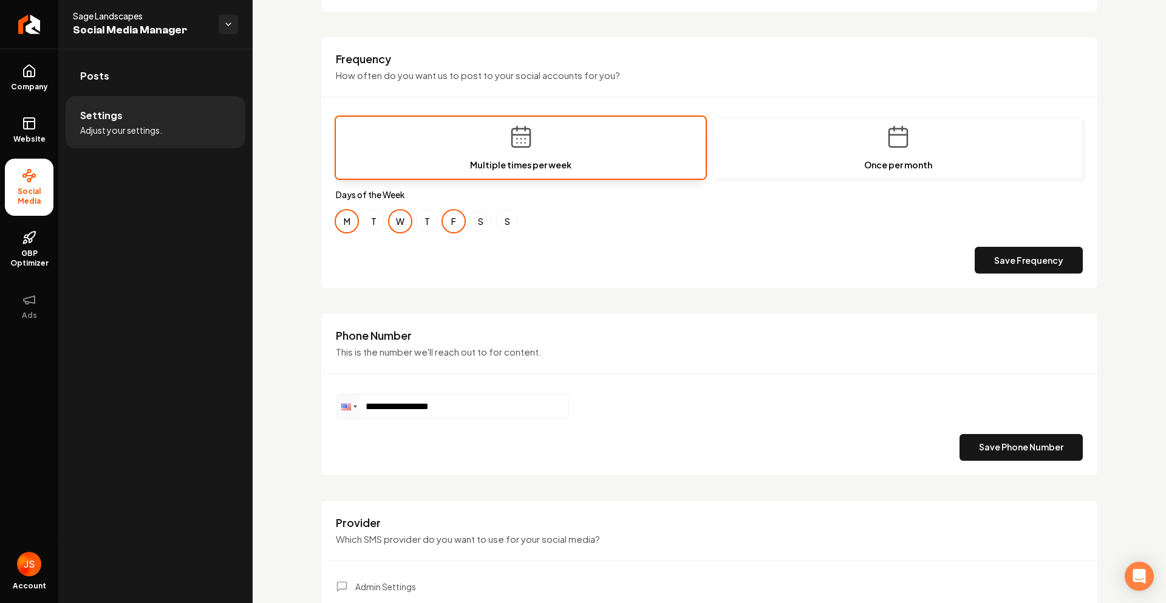
scroll to position [373, 0]
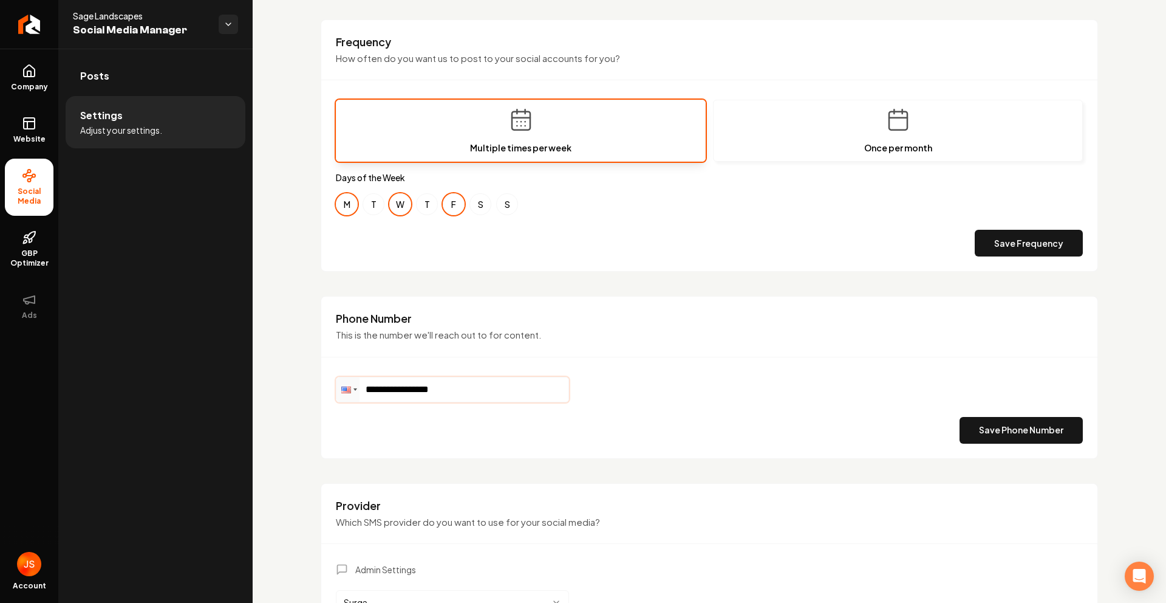
click at [459, 389] on input "**********" at bounding box center [453, 389] width 232 height 24
drag, startPoint x: 437, startPoint y: 391, endPoint x: 385, endPoint y: 388, distance: 52.3
click at [385, 388] on input "**********" at bounding box center [453, 389] width 232 height 24
click at [479, 388] on input "**********" at bounding box center [453, 389] width 232 height 24
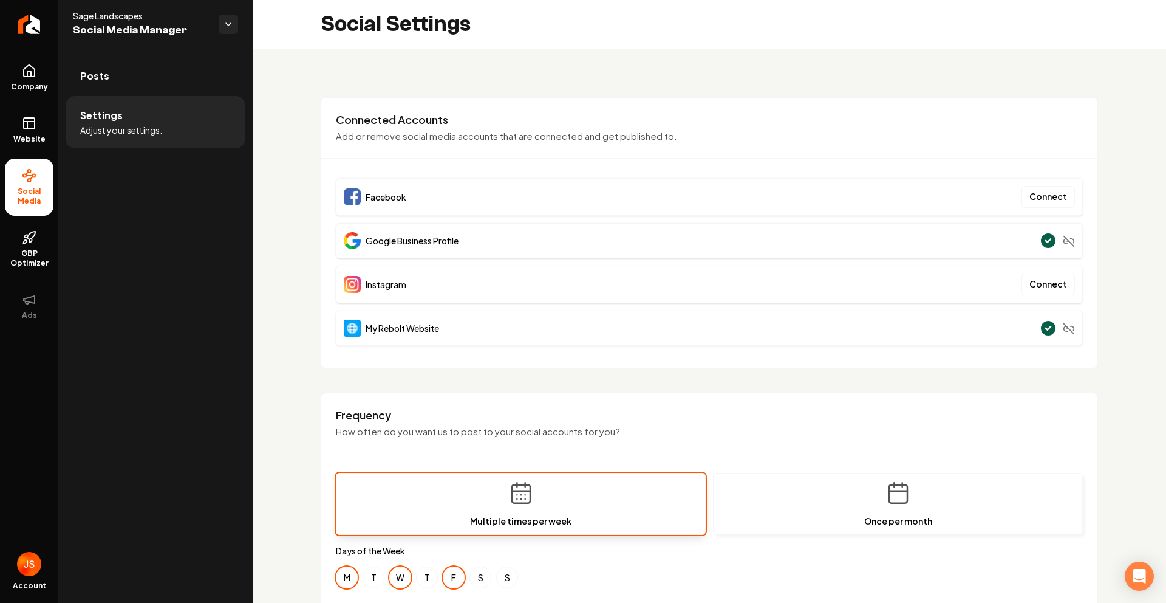
scroll to position [395, 0]
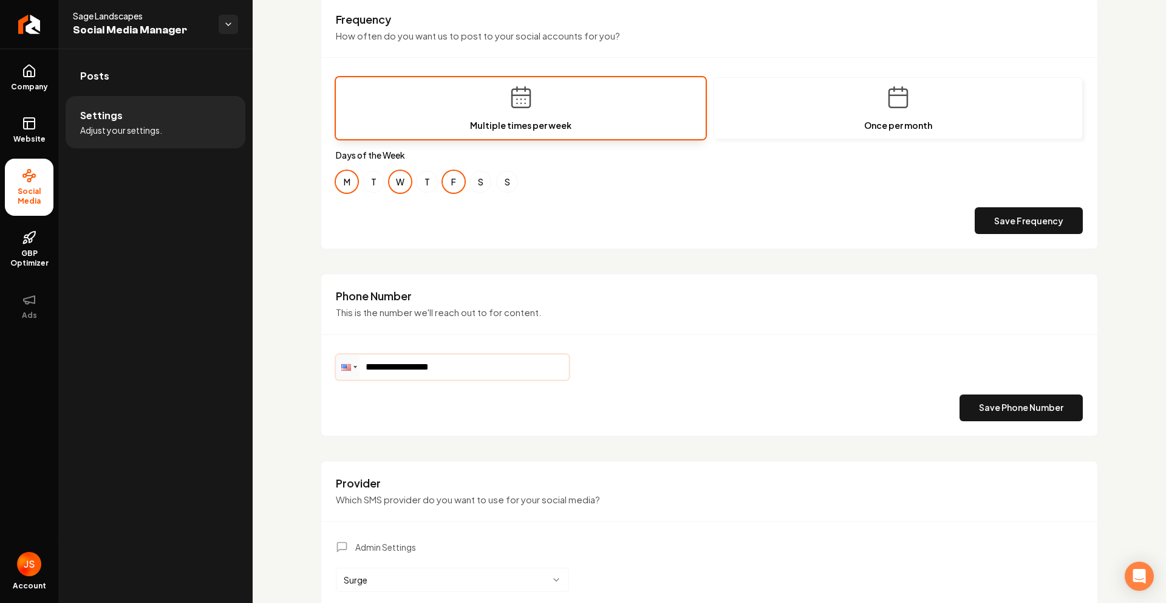
click at [476, 365] on input "**********" at bounding box center [453, 367] width 232 height 24
click at [351, 361] on div "**********" at bounding box center [452, 367] width 233 height 26
click at [424, 360] on input "**********" at bounding box center [453, 367] width 232 height 24
click at [470, 365] on input "**********" at bounding box center [453, 367] width 232 height 24
drag, startPoint x: 470, startPoint y: 365, endPoint x: 388, endPoint y: 363, distance: 82.7
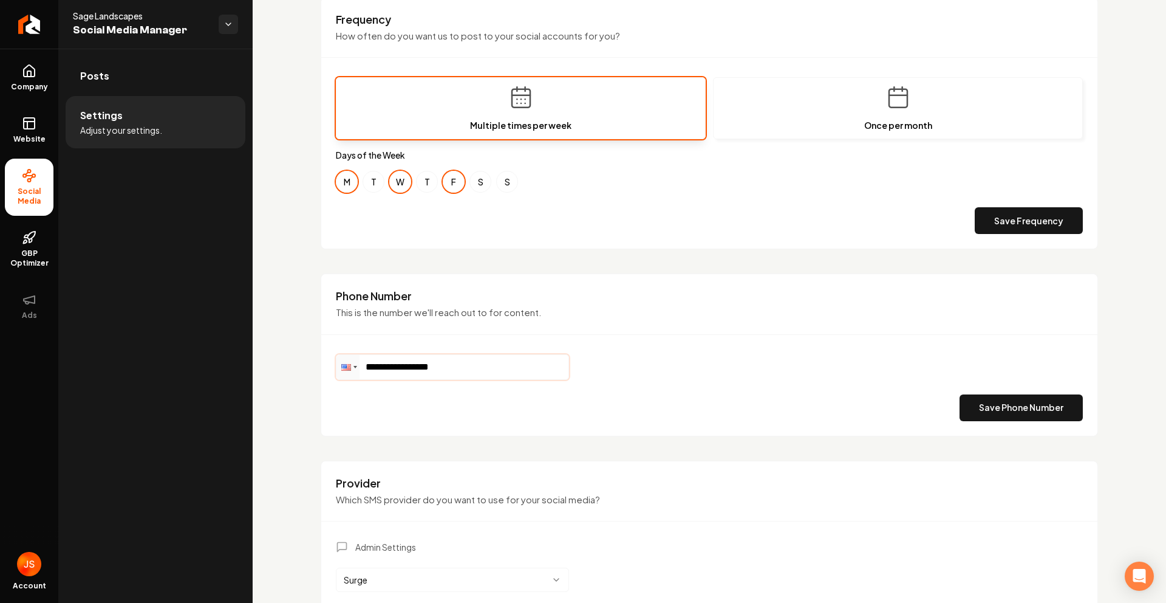
click at [388, 363] on input "**********" at bounding box center [453, 367] width 232 height 24
click at [512, 361] on input "**********" at bounding box center [453, 367] width 232 height 24
drag, startPoint x: 471, startPoint y: 361, endPoint x: 334, endPoint y: 357, distance: 137.4
click at [334, 357] on div "**********" at bounding box center [710, 354] width 778 height 163
type input "**********"
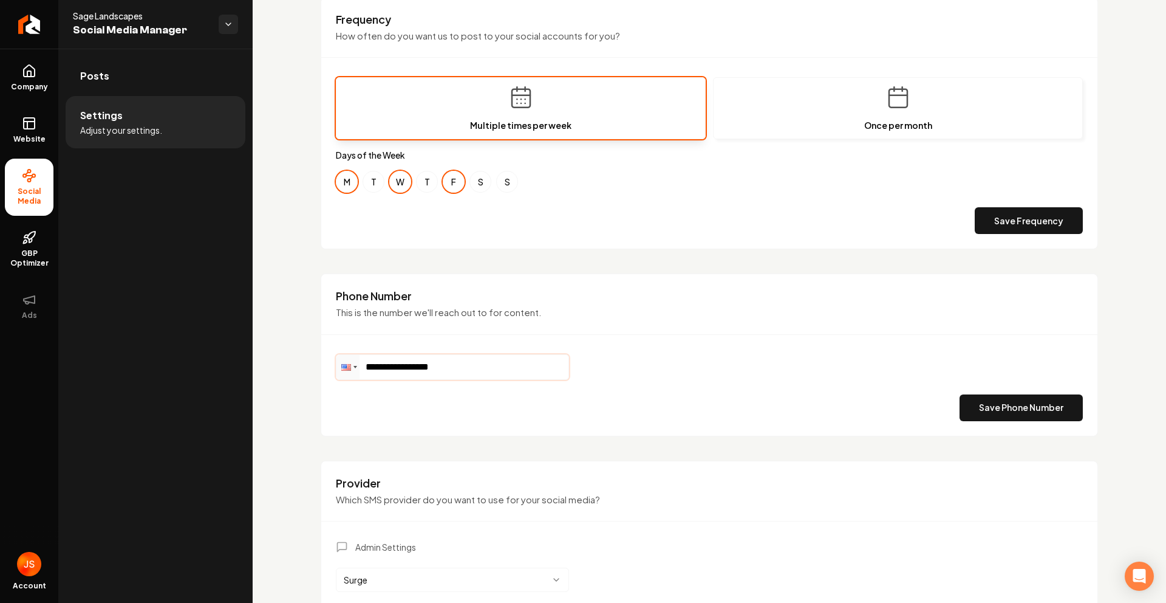
click at [470, 371] on input "**********" at bounding box center [453, 367] width 232 height 24
click at [469, 371] on input "**********" at bounding box center [453, 367] width 232 height 24
click at [502, 361] on input "**********" at bounding box center [453, 367] width 232 height 24
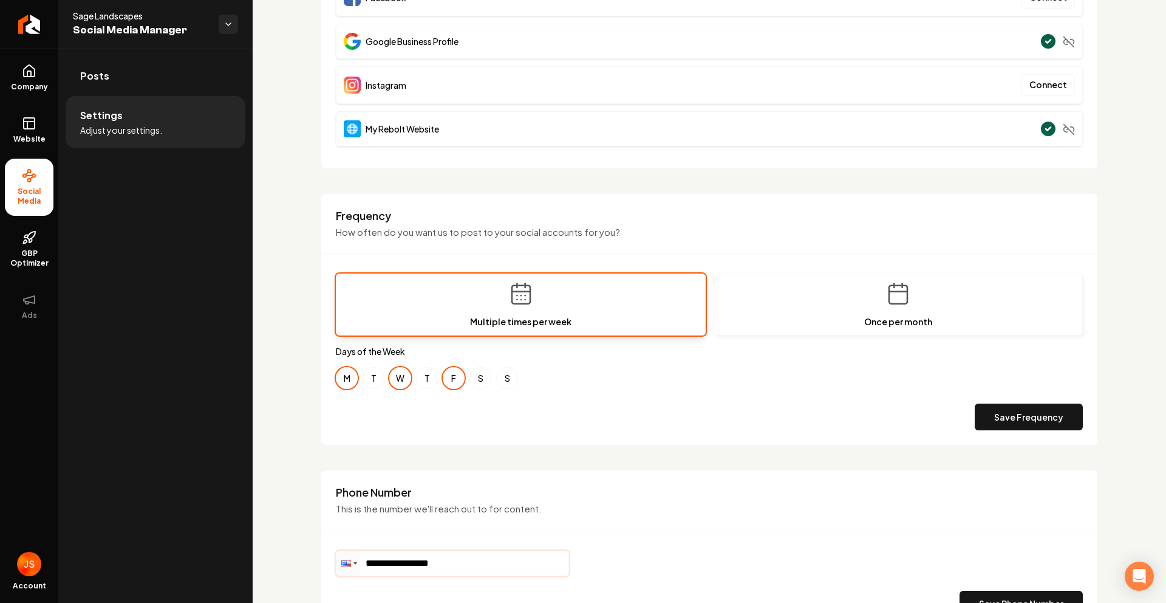
scroll to position [0, 0]
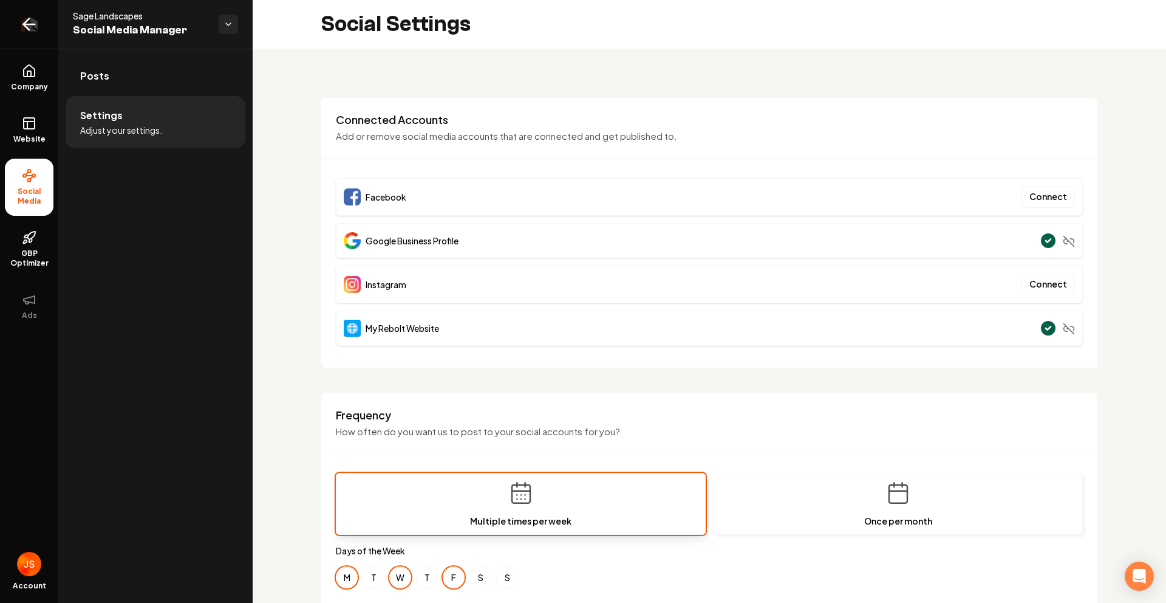
click at [19, 36] on link "Return to dashboard" at bounding box center [29, 24] width 58 height 49
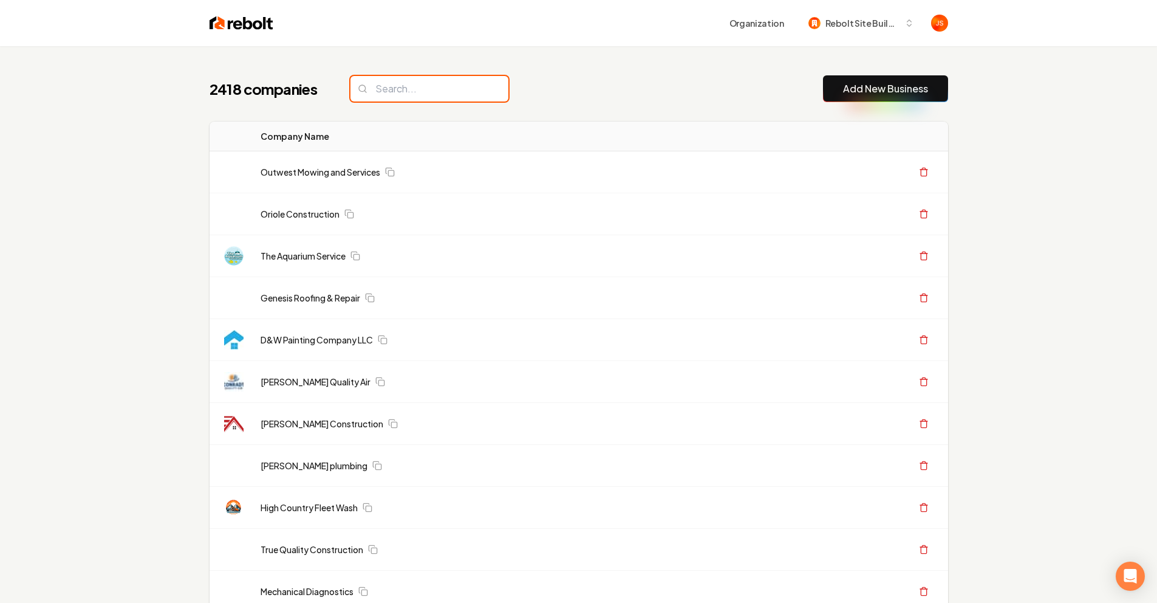
click at [398, 87] on input "search" at bounding box center [430, 89] width 158 height 26
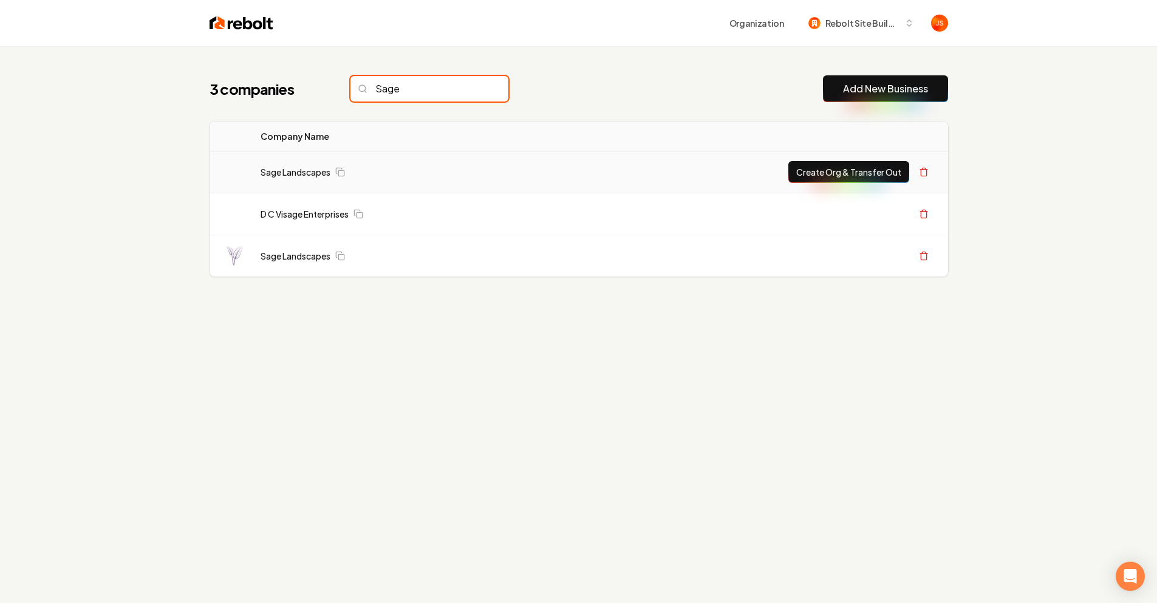
type input "Sage"
click at [298, 178] on td "Sage Landscapes" at bounding box center [396, 172] width 291 height 42
click at [295, 172] on link "Sage Landscapes" at bounding box center [296, 172] width 70 height 12
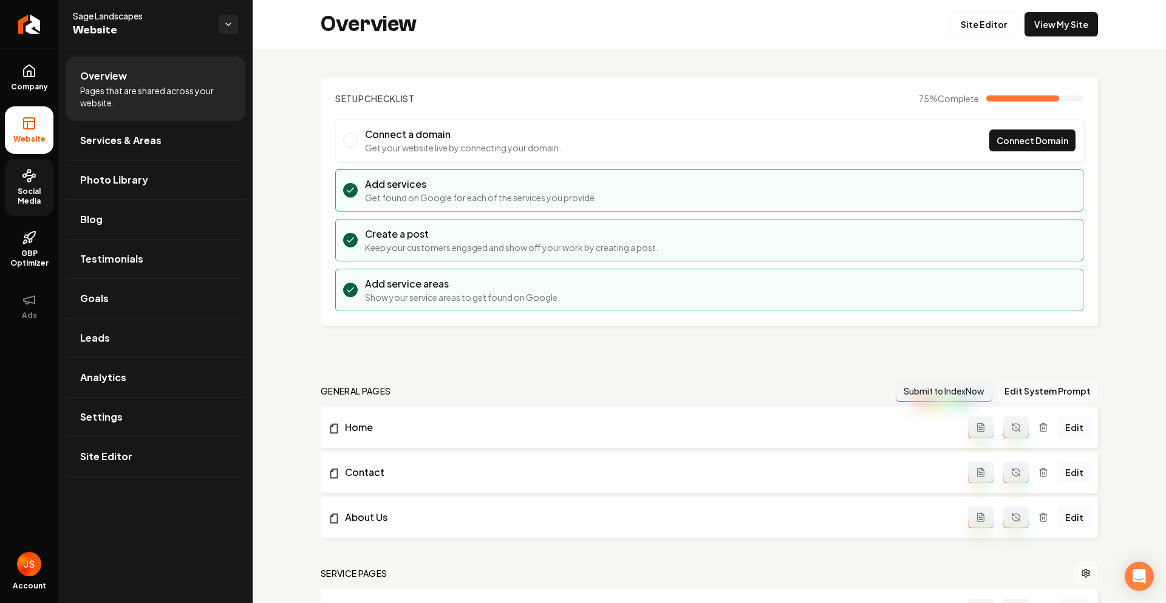
click at [27, 160] on link "Social Media" at bounding box center [29, 187] width 49 height 57
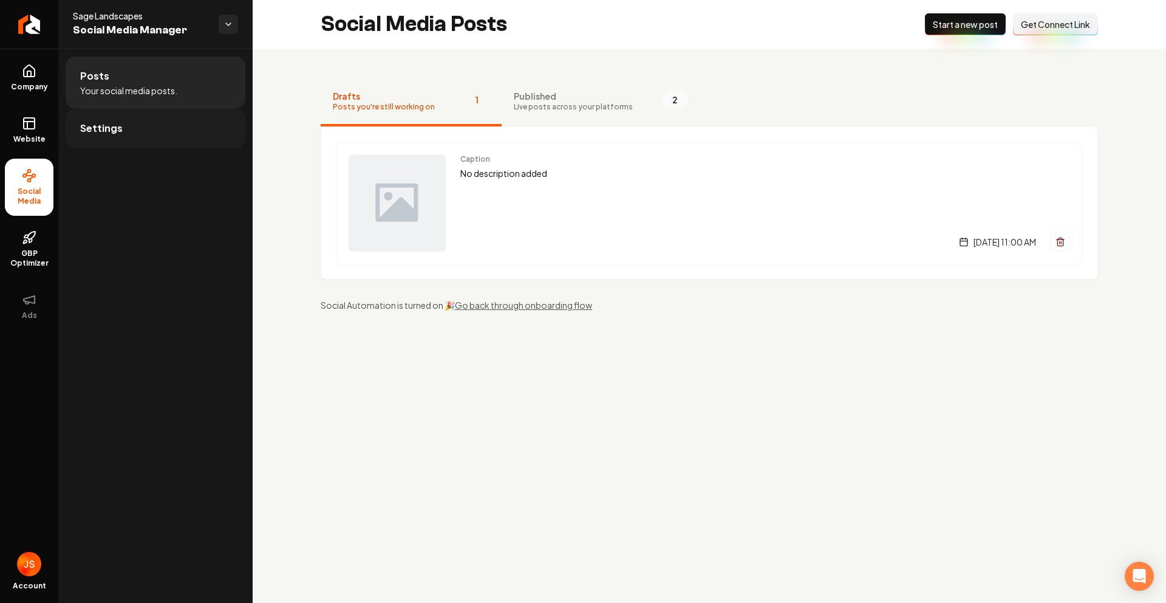
click at [71, 125] on link "Settings" at bounding box center [156, 128] width 180 height 39
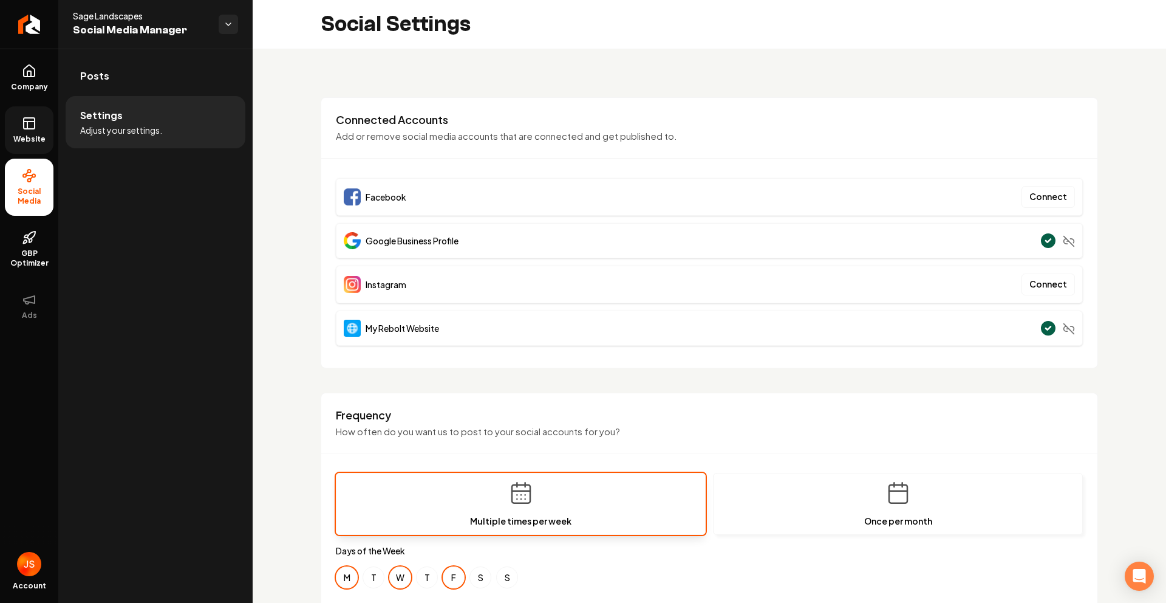
click at [28, 128] on rect at bounding box center [29, 123] width 11 height 11
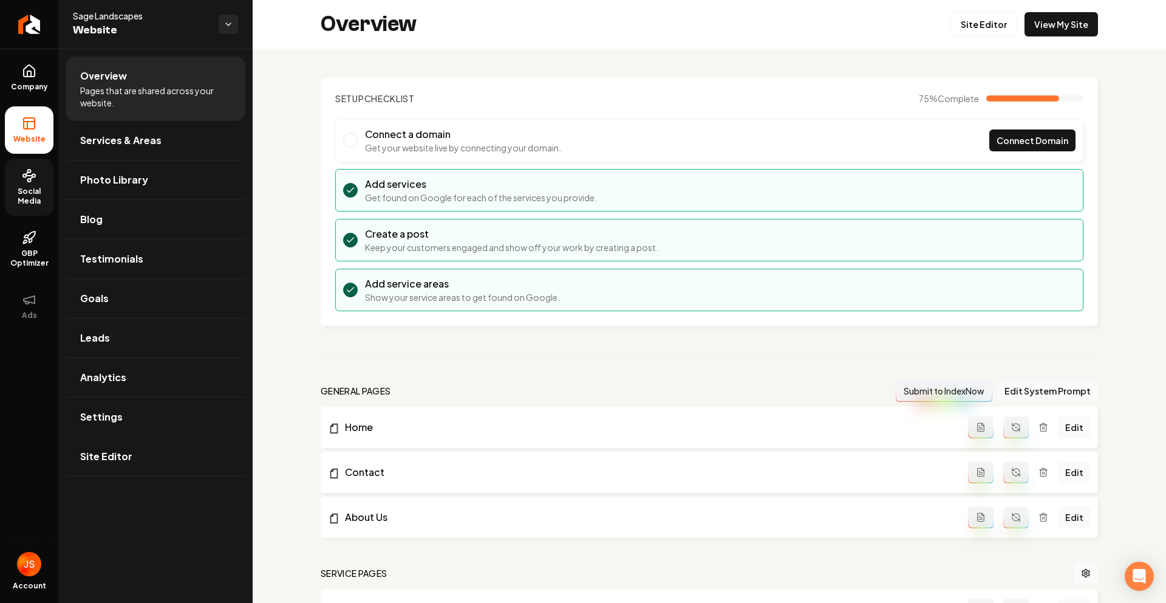
click at [1092, 16] on div "Overview Site Editor View My Site" at bounding box center [710, 24] width 914 height 49
click at [1073, 22] on link "View My Site" at bounding box center [1062, 24] width 74 height 24
click at [25, 78] on link "Company" at bounding box center [29, 77] width 49 height 47
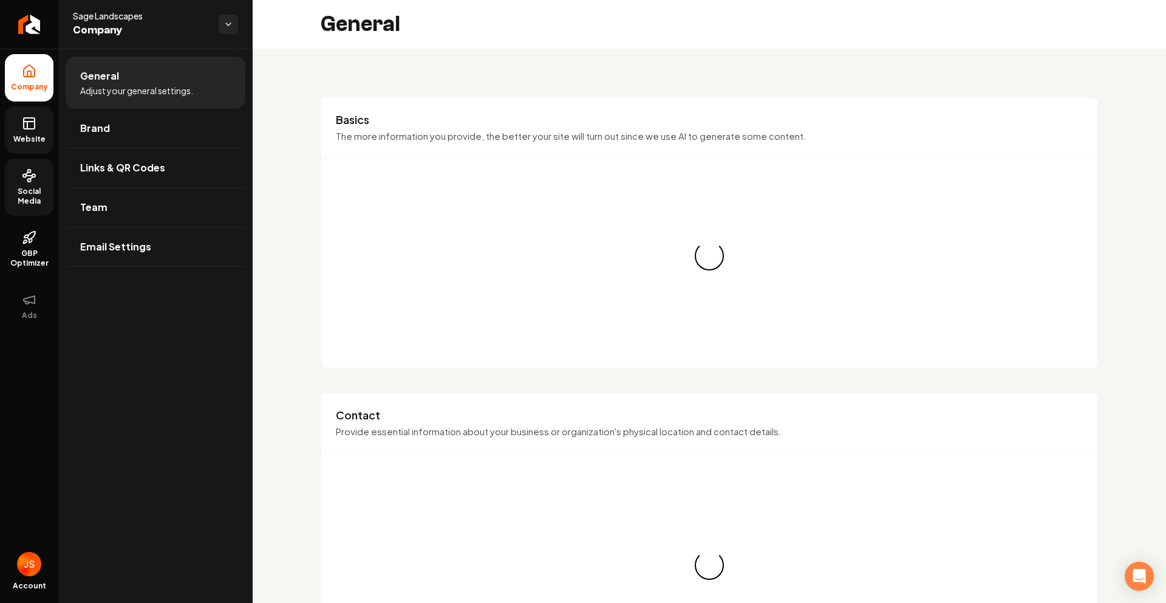
click at [26, 118] on rect at bounding box center [29, 123] width 11 height 11
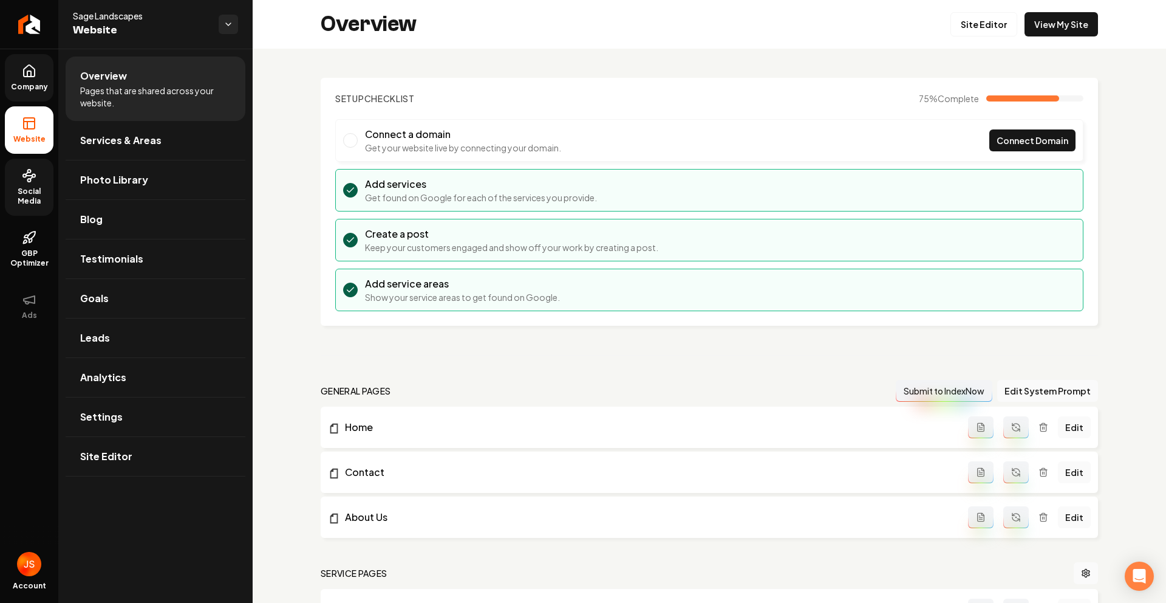
click at [36, 78] on link "Company" at bounding box center [29, 77] width 49 height 47
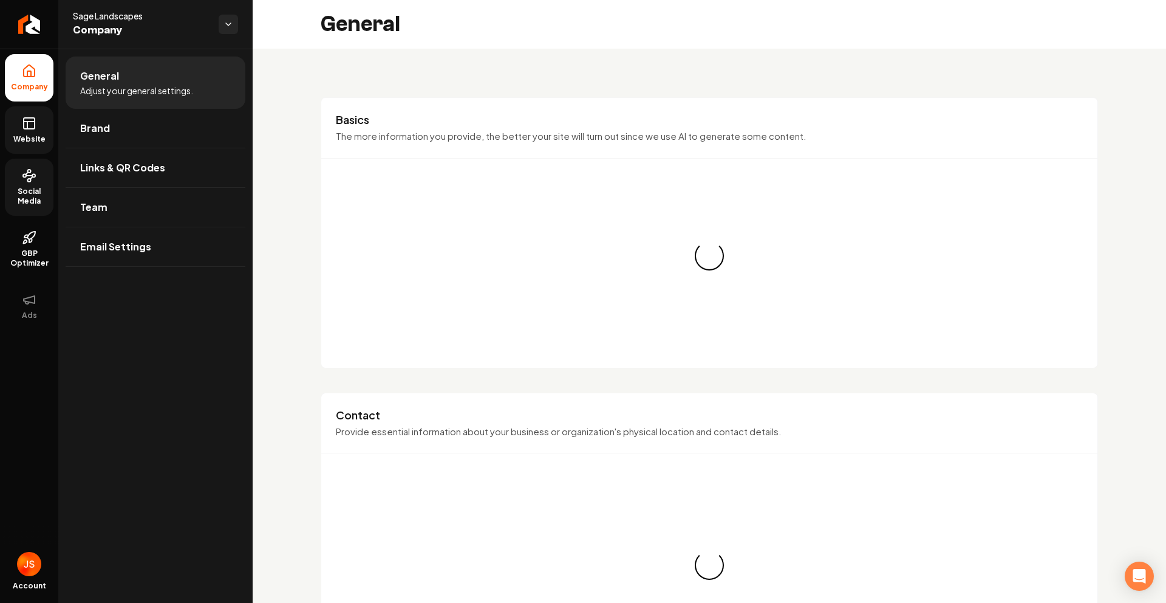
click at [26, 103] on ul "Company Website Social Media GBP Optimizer Ads" at bounding box center [29, 192] width 58 height 286
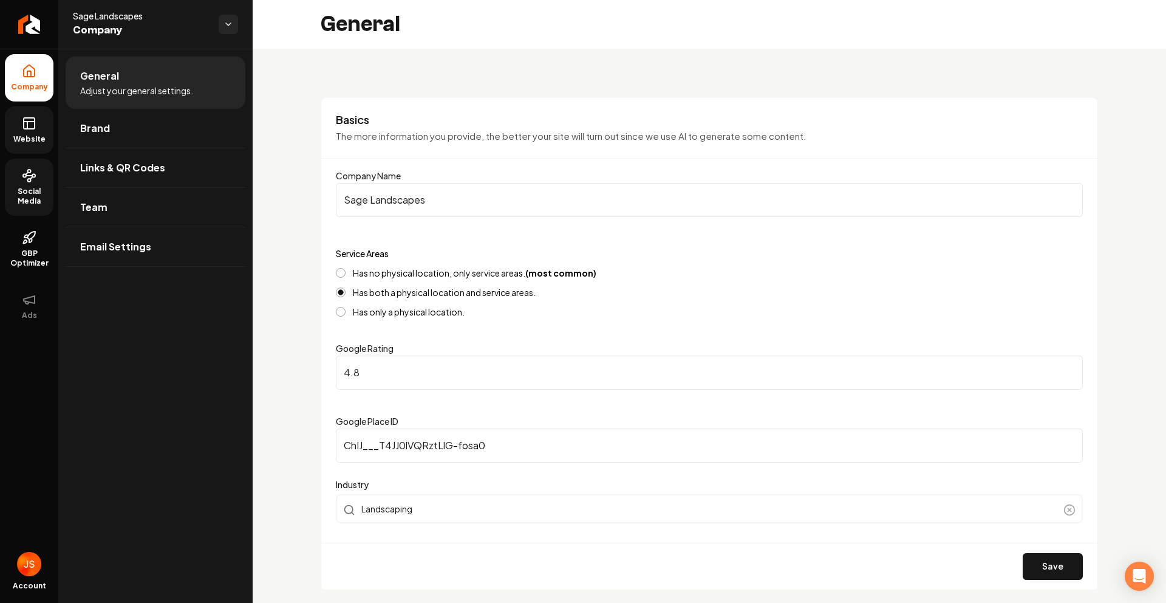
click at [38, 183] on link "Social Media" at bounding box center [29, 187] width 49 height 57
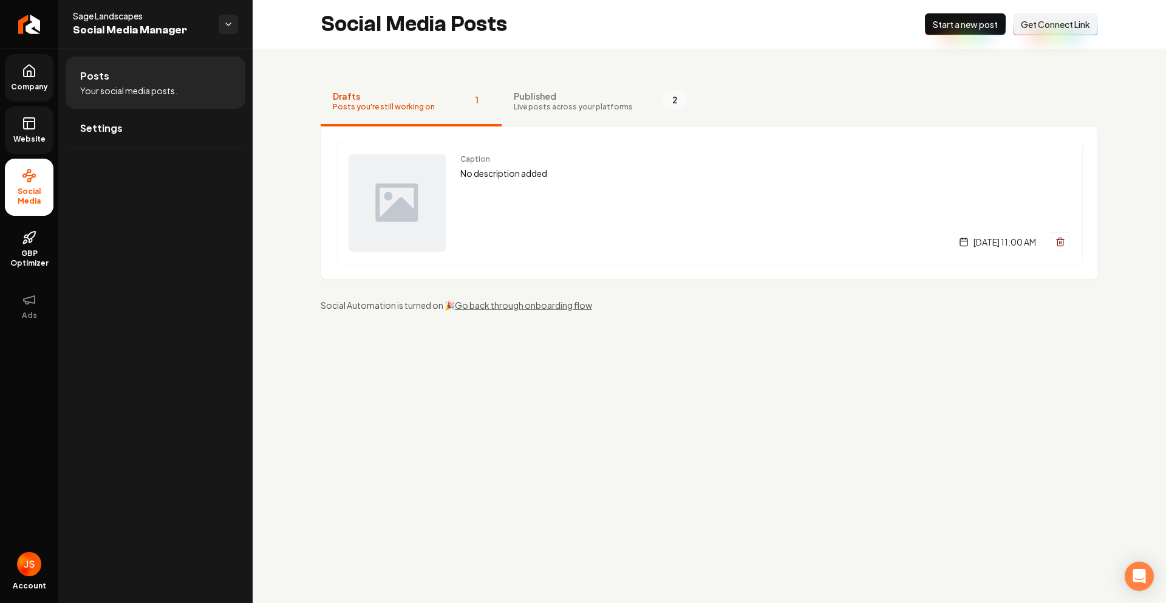
click at [533, 103] on span "Live posts across your platforms" at bounding box center [573, 107] width 119 height 10
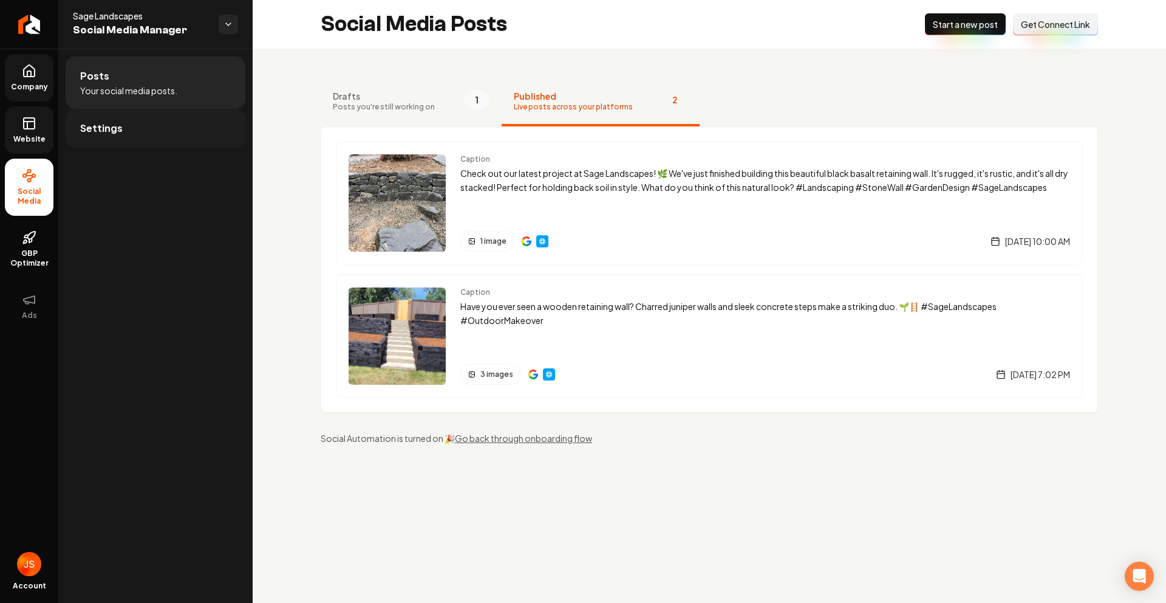
click at [164, 101] on li "Posts Your social media posts." at bounding box center [156, 82] width 180 height 52
click at [100, 123] on span "Settings" at bounding box center [101, 128] width 43 height 15
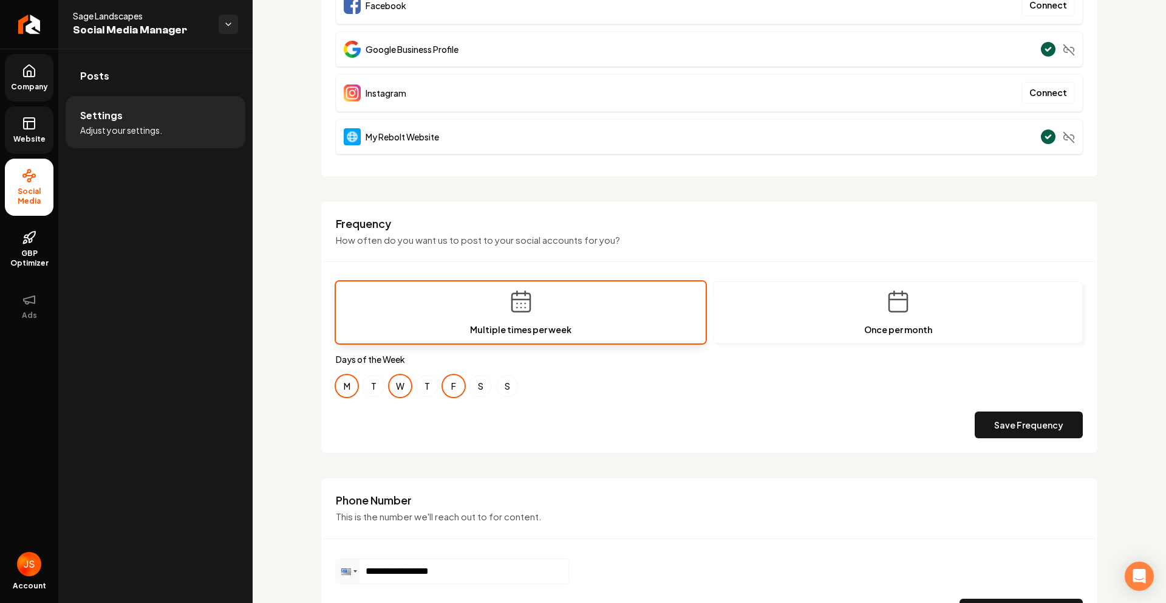
scroll to position [409, 0]
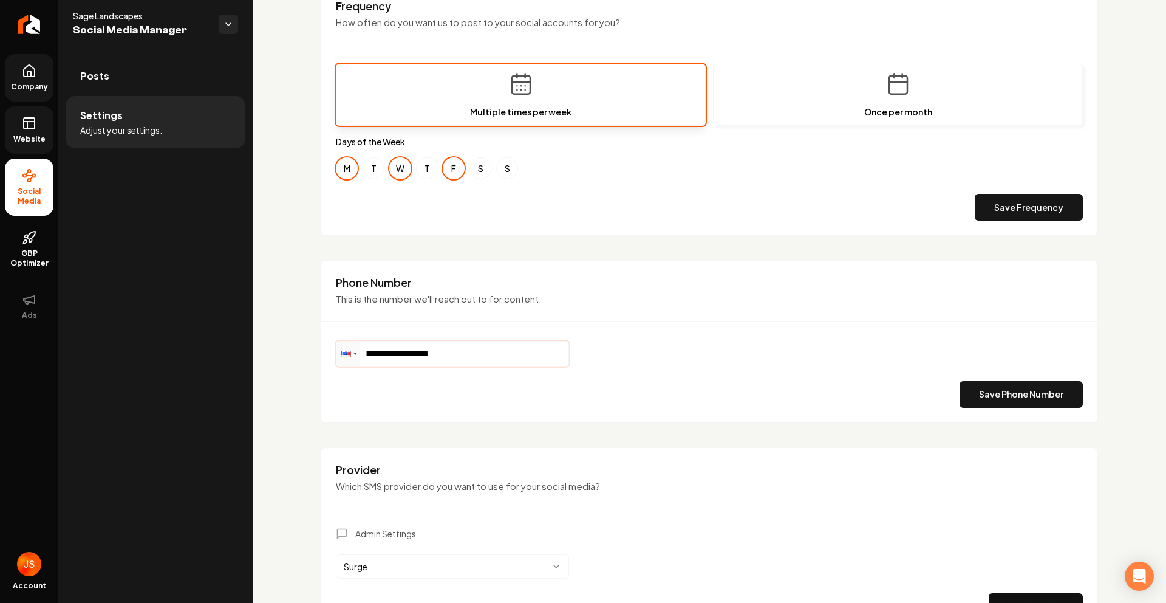
click at [448, 362] on input "**********" at bounding box center [453, 353] width 232 height 24
drag, startPoint x: 377, startPoint y: 358, endPoint x: 333, endPoint y: 356, distance: 44.4
click at [333, 356] on div "**********" at bounding box center [710, 341] width 778 height 163
type input "**"
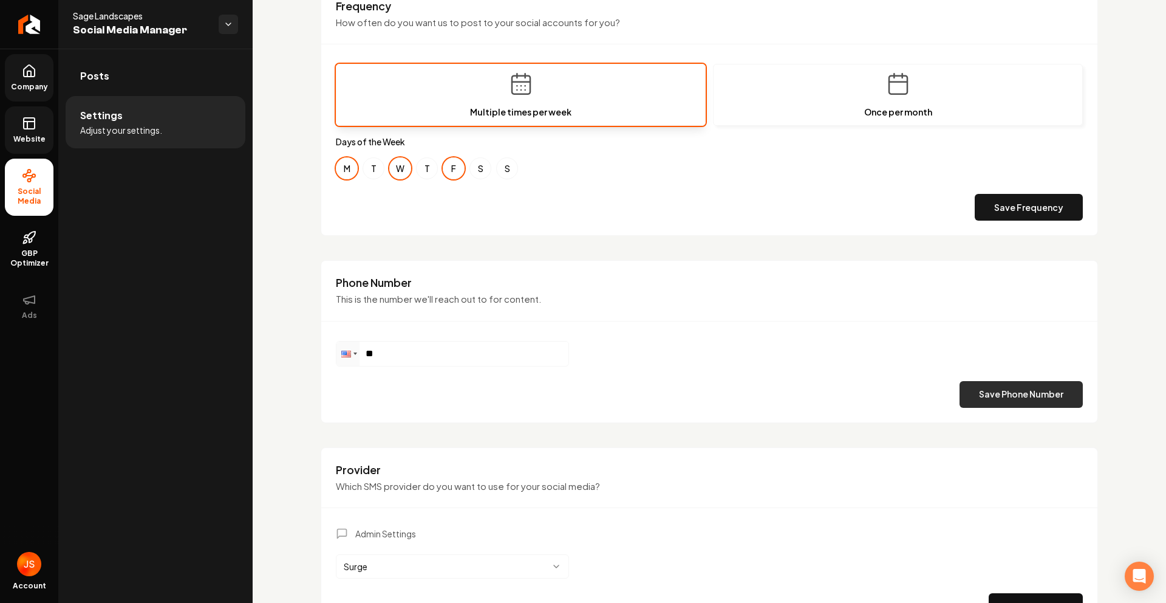
click at [1008, 397] on button "Save Phone Number" at bounding box center [1021, 394] width 123 height 27
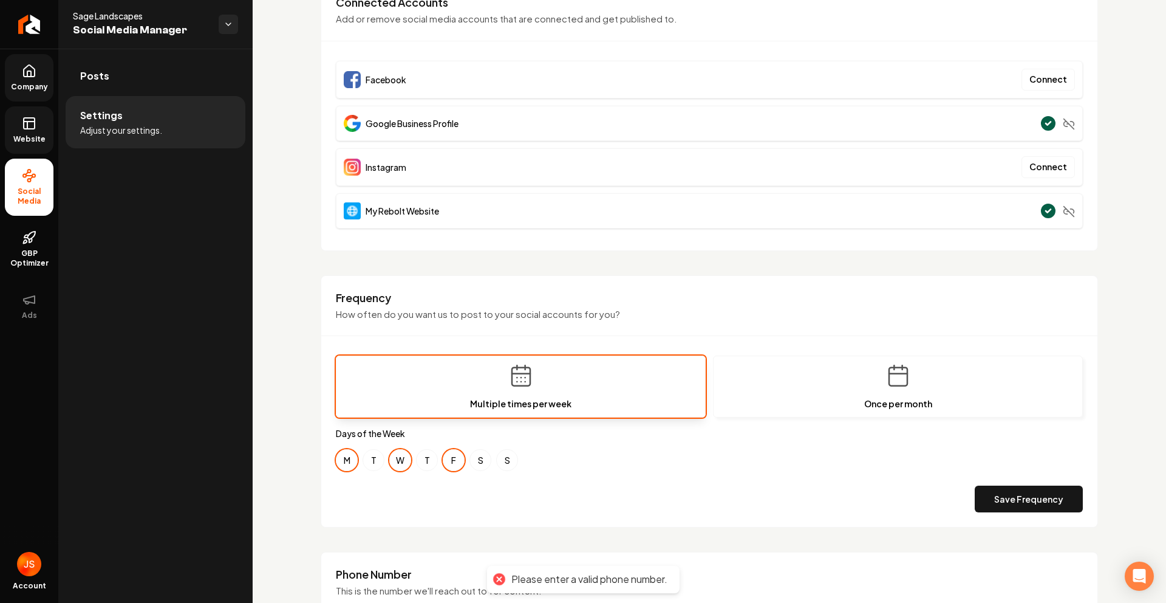
scroll to position [0, 0]
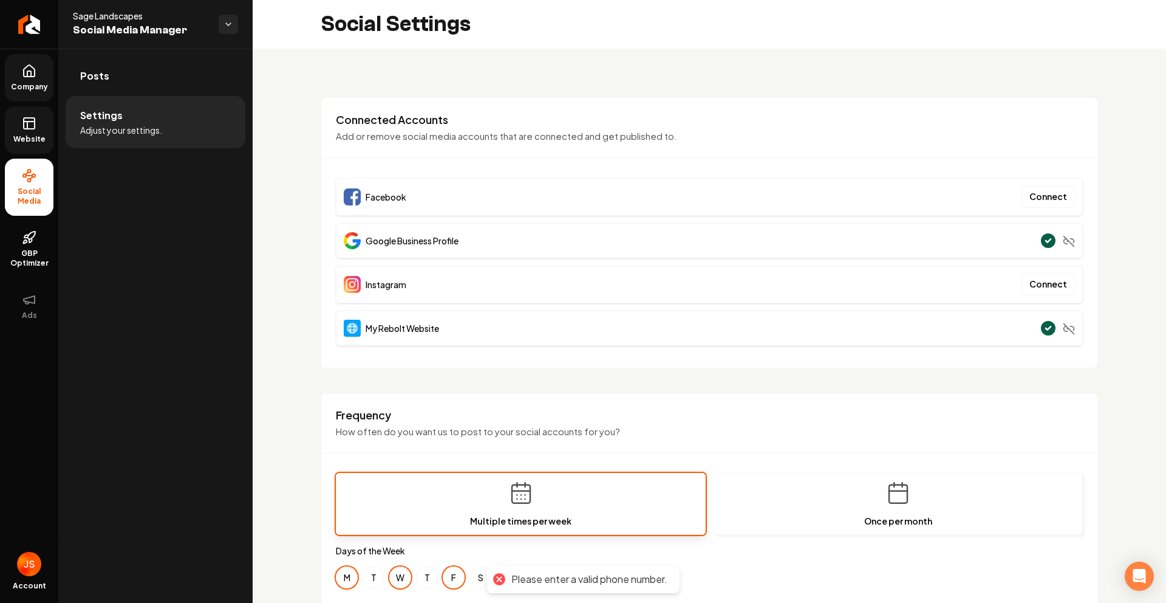
click at [1063, 329] on icon "Main content area" at bounding box center [1069, 329] width 12 height 12
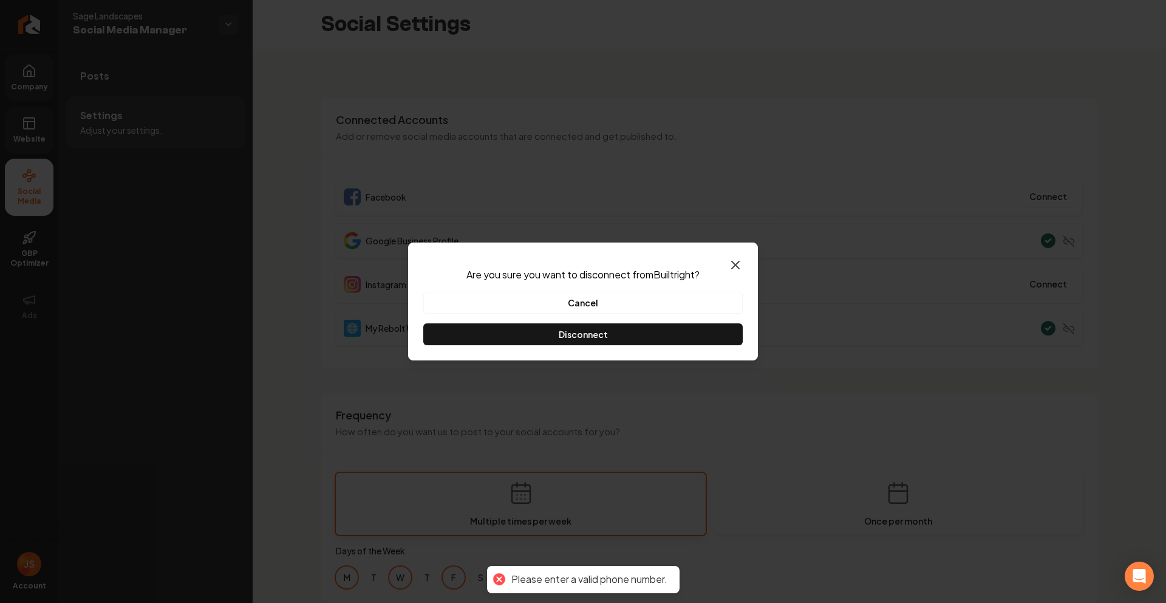
click at [739, 270] on icon "button" at bounding box center [735, 265] width 15 height 15
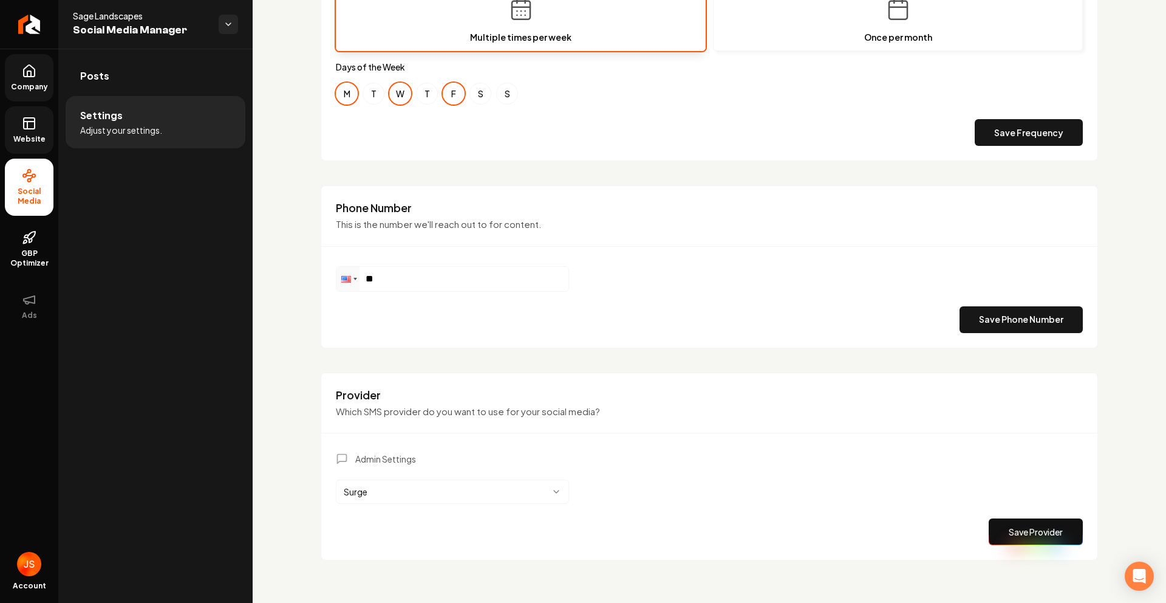
scroll to position [490, 0]
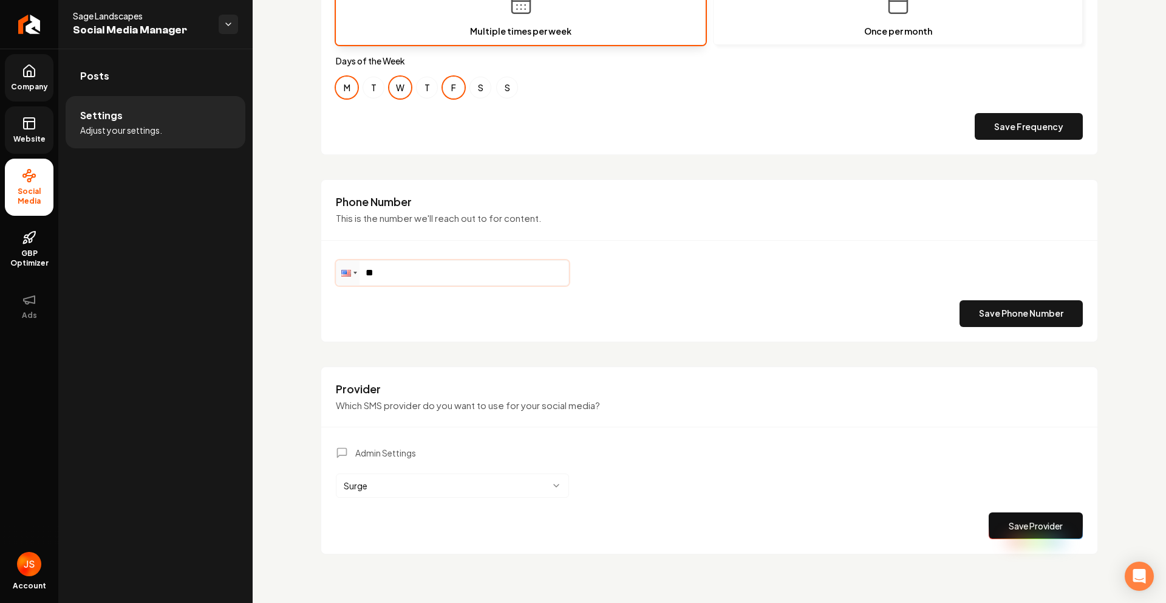
click at [453, 279] on input "**" at bounding box center [453, 273] width 232 height 24
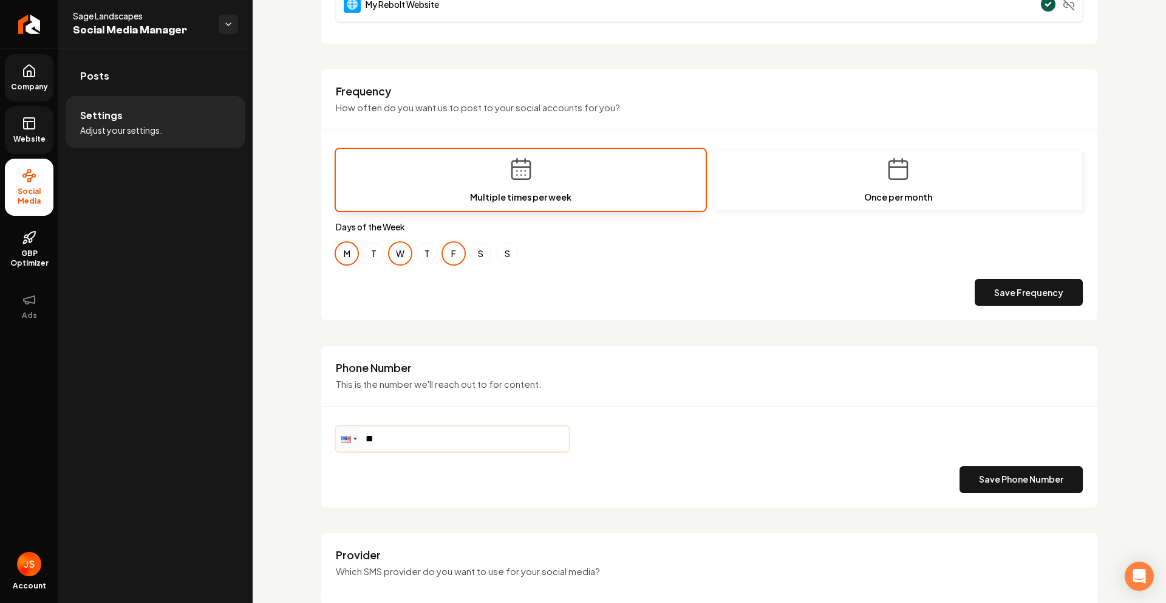
scroll to position [328, 0]
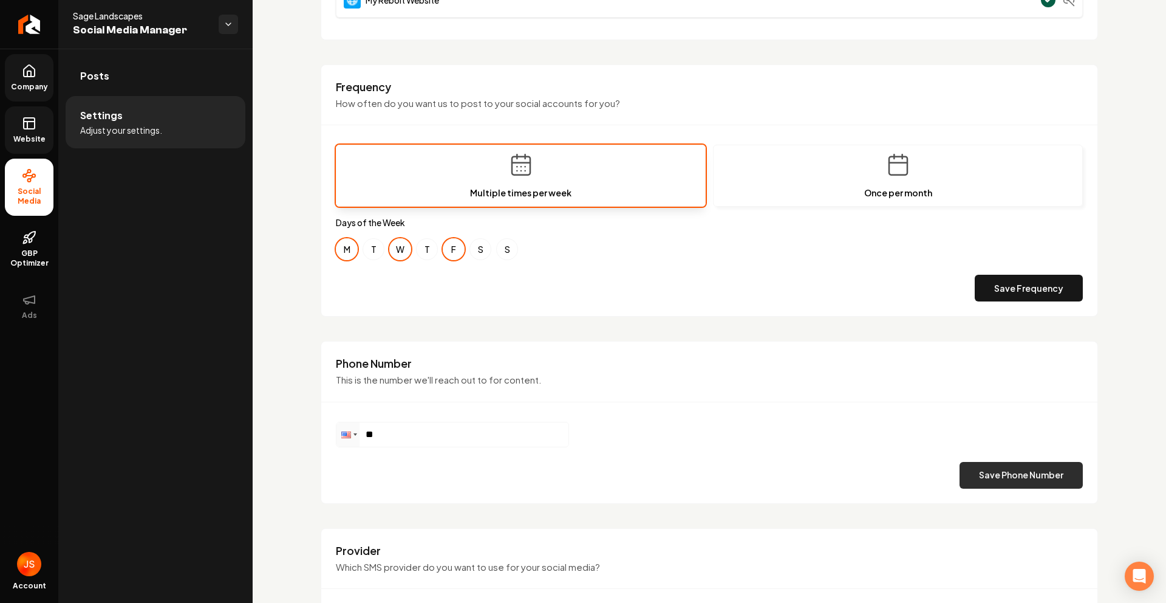
click at [970, 481] on button "Save Phone Number" at bounding box center [1021, 475] width 123 height 27
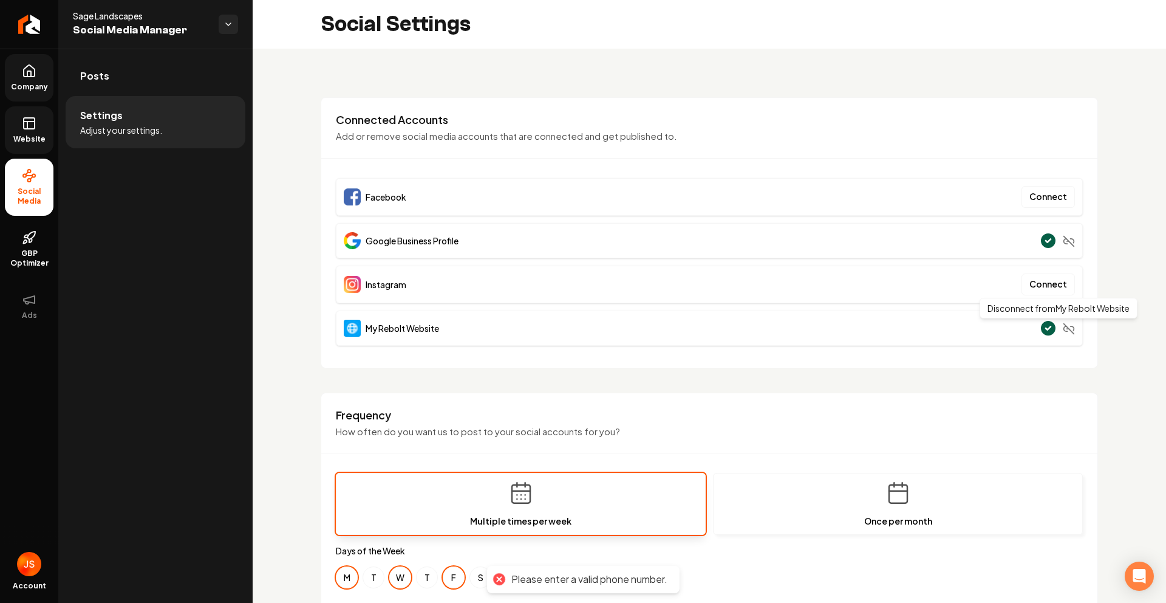
click at [1064, 331] on icon "Main content area" at bounding box center [1066, 328] width 4 height 5
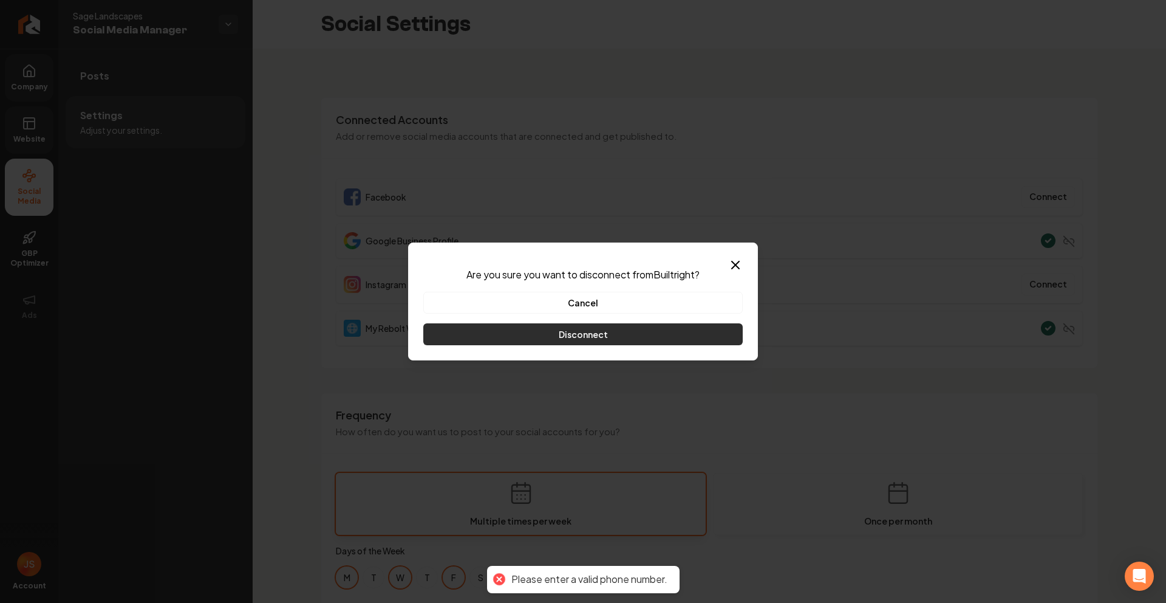
click at [609, 341] on button "Disconnect" at bounding box center [583, 334] width 320 height 22
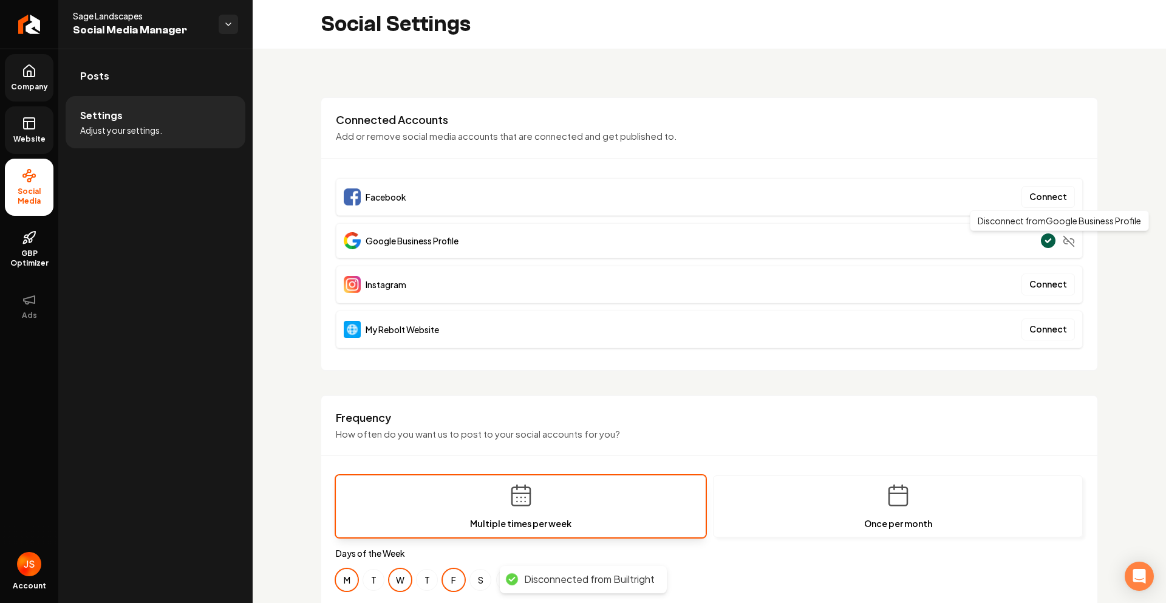
click at [1064, 241] on icon "Main content area" at bounding box center [1069, 241] width 12 height 12
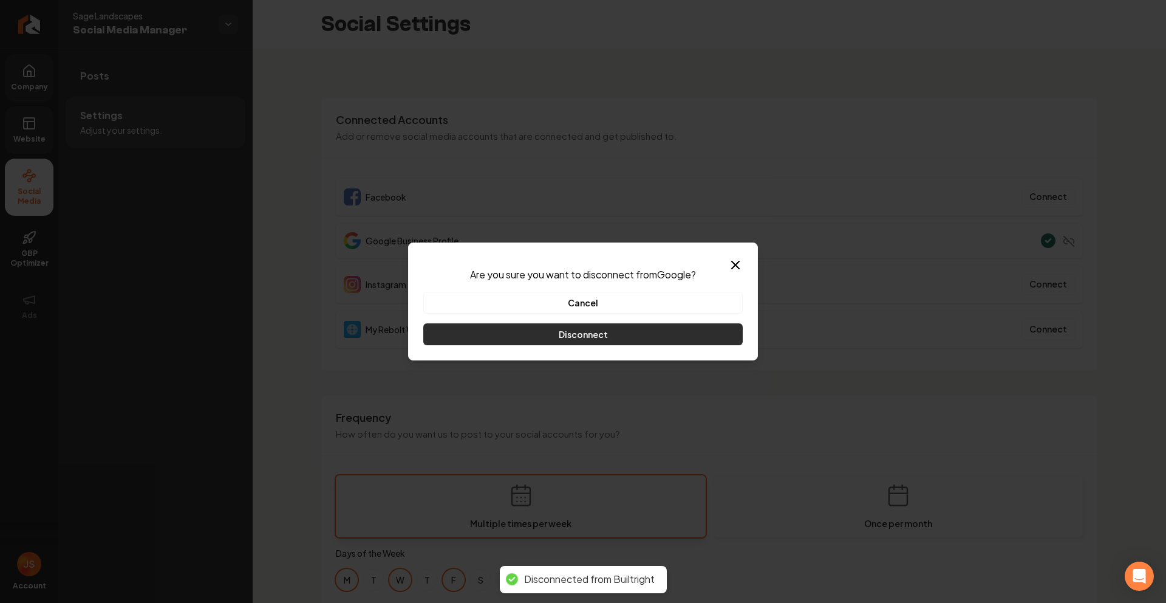
click at [595, 340] on button "Disconnect" at bounding box center [583, 334] width 320 height 22
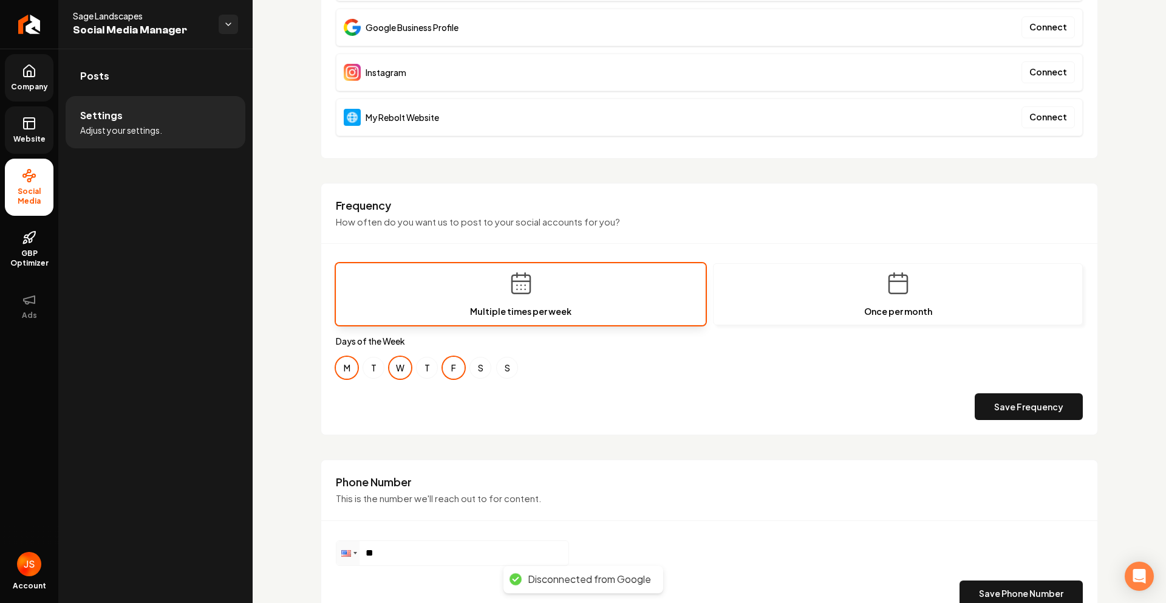
scroll to position [495, 0]
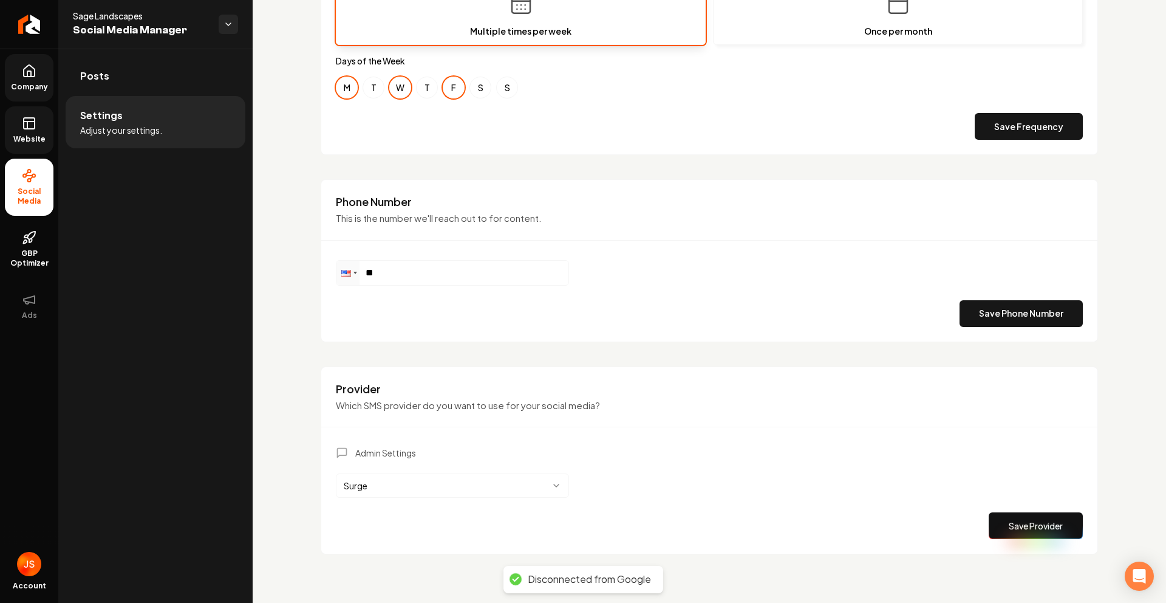
click at [782, 290] on div "Phone ** Save Phone Number" at bounding box center [709, 293] width 747 height 67
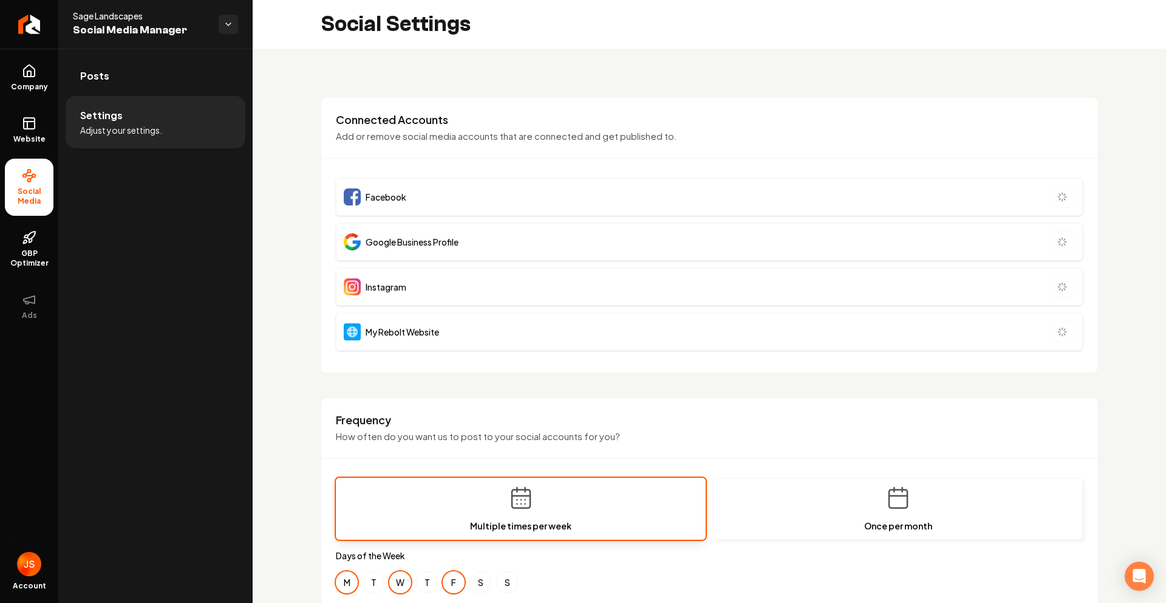
scroll to position [495, 0]
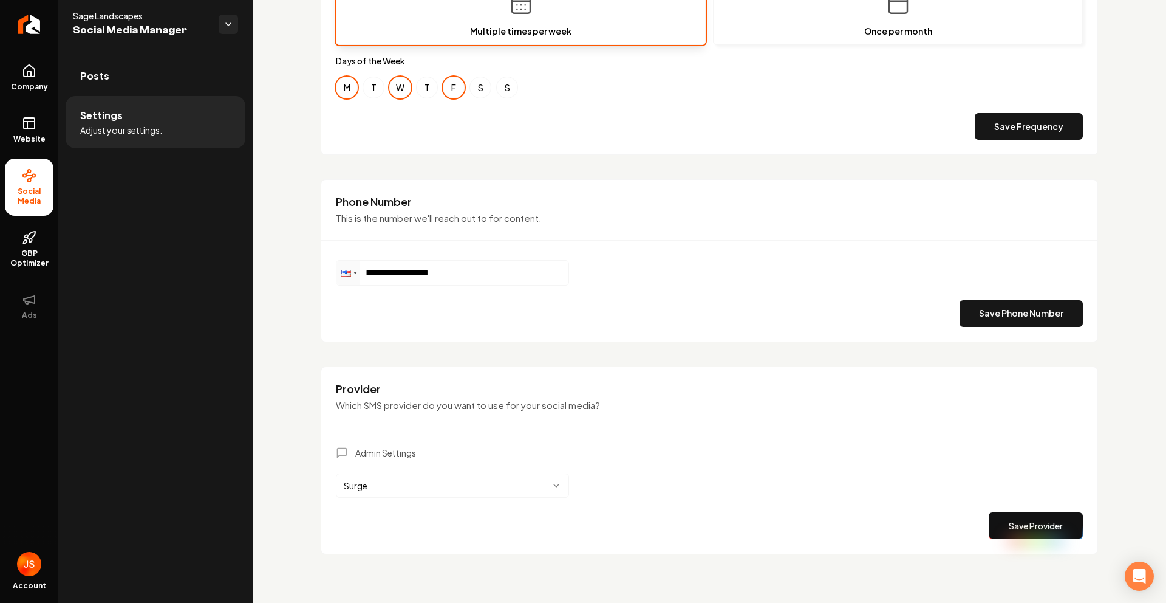
click at [546, 256] on div "**********" at bounding box center [710, 260] width 778 height 163
drag, startPoint x: 517, startPoint y: 270, endPoint x: 241, endPoint y: 259, distance: 276.0
click at [241, 259] on div "**********" at bounding box center [583, 301] width 1166 height 603
click at [1002, 317] on button "Save Phone Number" at bounding box center [1021, 313] width 123 height 27
click at [460, 269] on input "**********" at bounding box center [453, 273] width 232 height 24
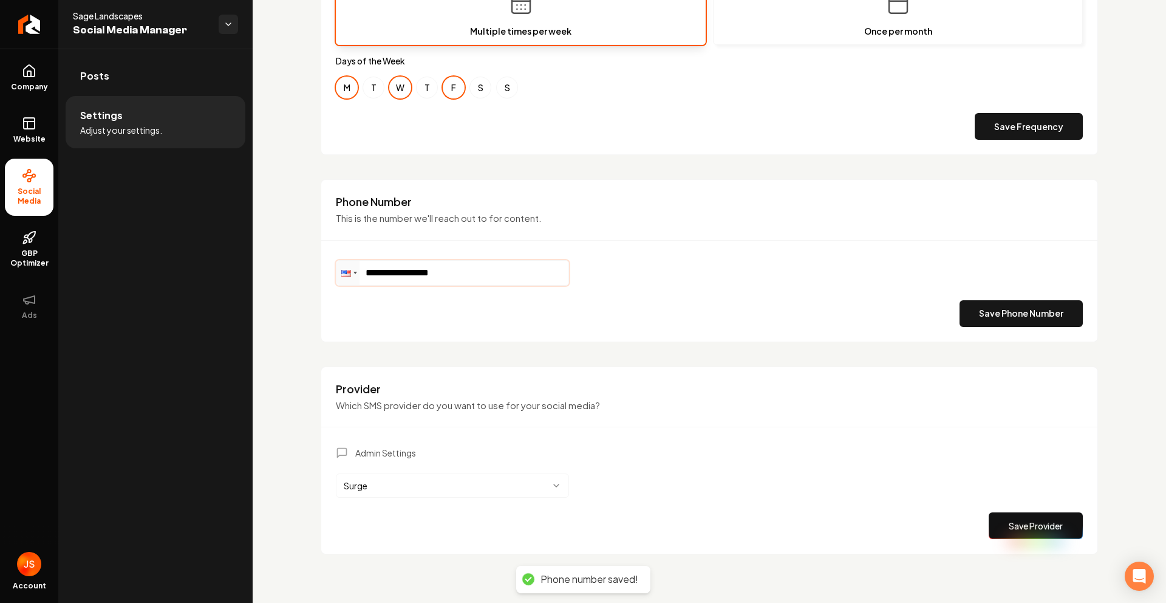
click at [460, 270] on input "**********" at bounding box center [453, 273] width 232 height 24
click at [1013, 314] on button "Save Phone Number" at bounding box center [1021, 313] width 123 height 27
click at [993, 320] on button "Save Phone Number" at bounding box center [1021, 313] width 123 height 27
click at [397, 257] on div "Phone Number This is the number we'll reach out to for content. Phone ** Save P…" at bounding box center [710, 260] width 778 height 163
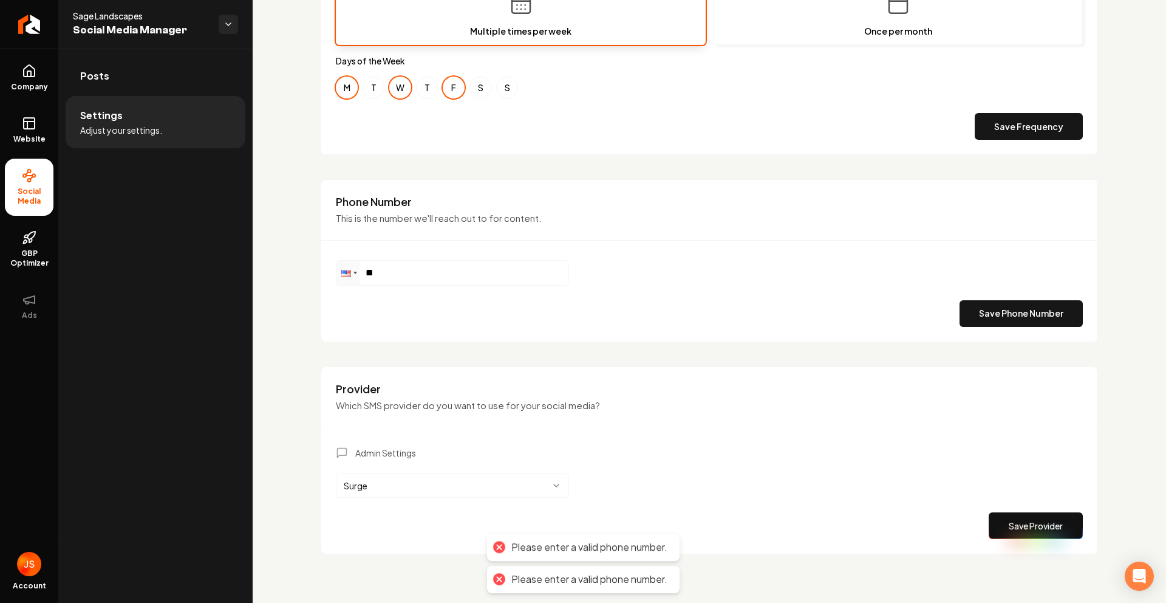
click at [386, 294] on div "Phone ** Save Phone Number" at bounding box center [709, 293] width 747 height 67
click at [405, 279] on input "**" at bounding box center [453, 273] width 232 height 24
paste input "**********"
type input "**********"
click at [1008, 309] on button "Save Phone Number" at bounding box center [1021, 313] width 123 height 27
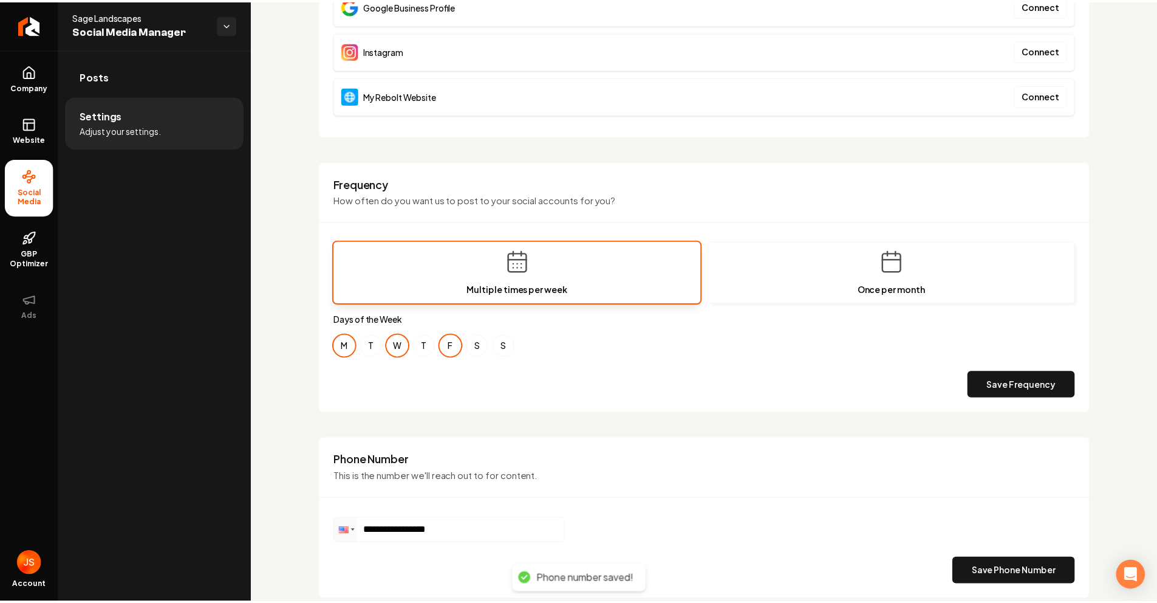
scroll to position [0, 0]
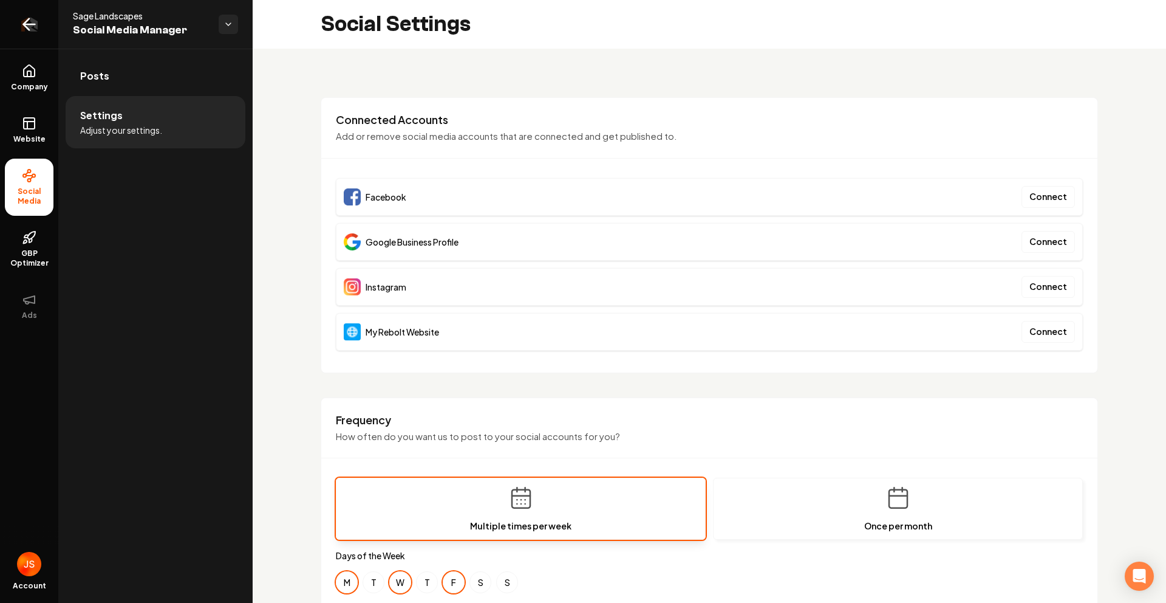
click at [37, 27] on link "Return to dashboard" at bounding box center [29, 24] width 58 height 49
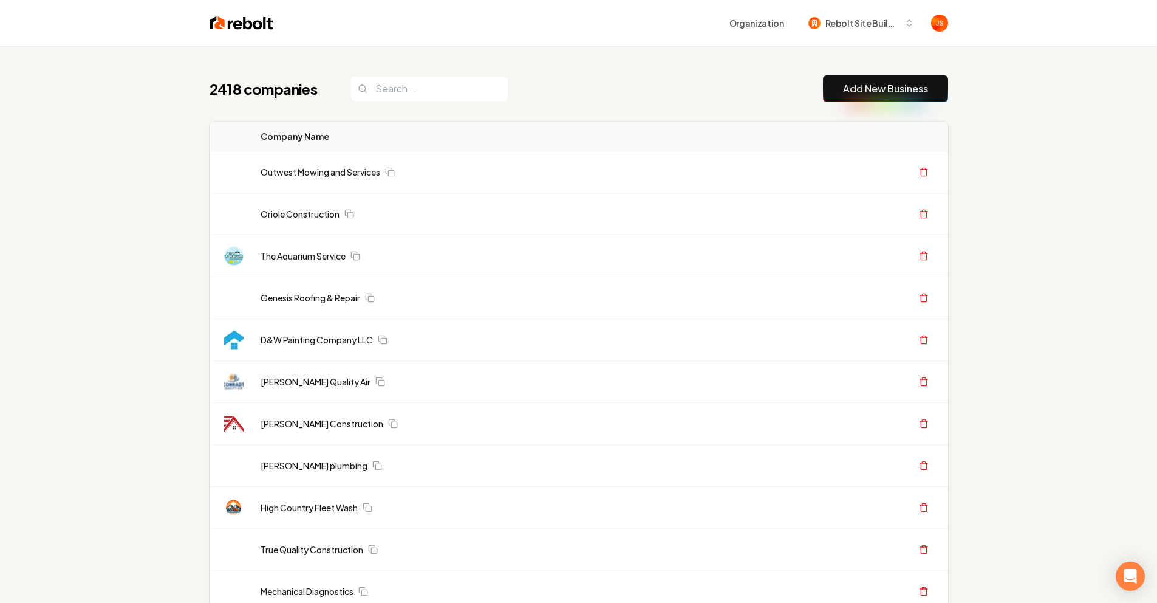
click at [408, 87] on input "search" at bounding box center [430, 89] width 158 height 26
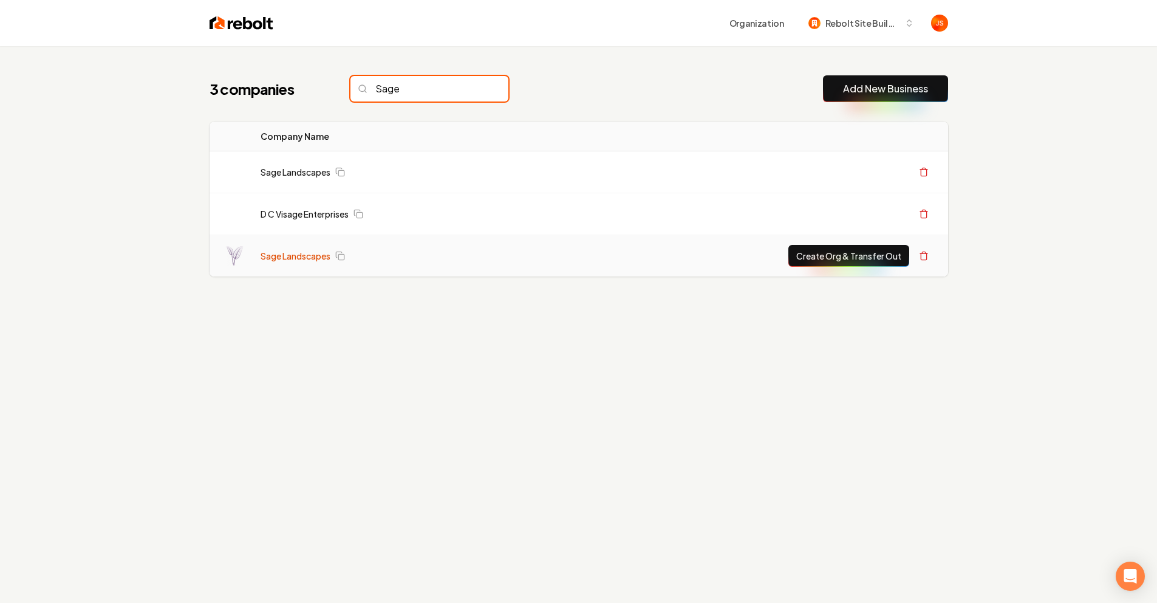
type input "Sage"
click at [308, 256] on link "Sage Landscapes" at bounding box center [296, 256] width 70 height 12
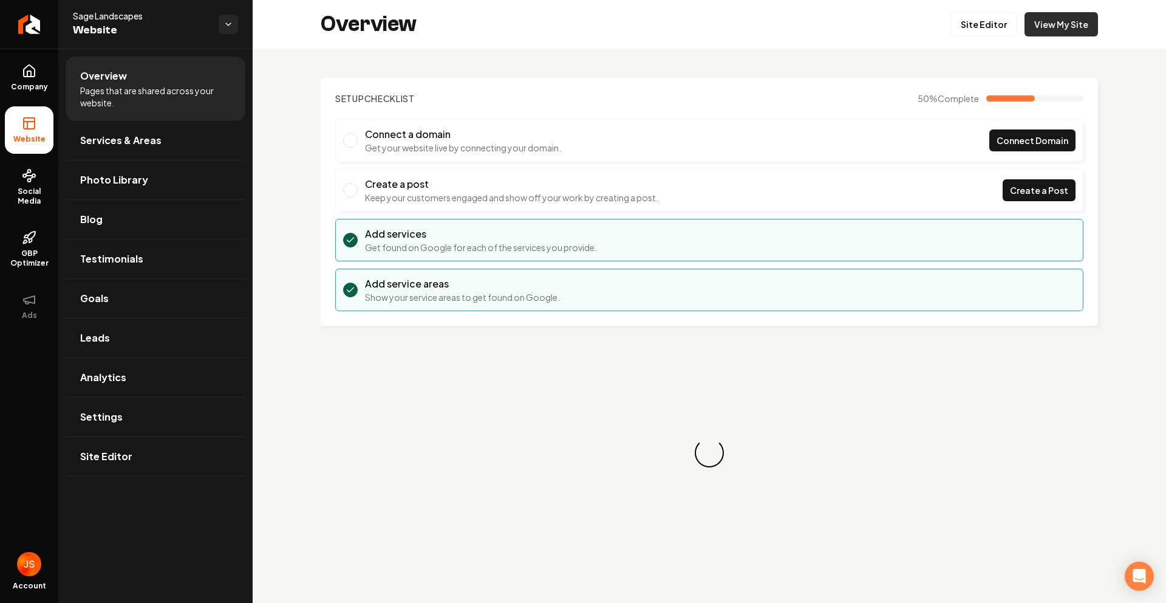
click at [1044, 27] on link "View My Site" at bounding box center [1062, 24] width 74 height 24
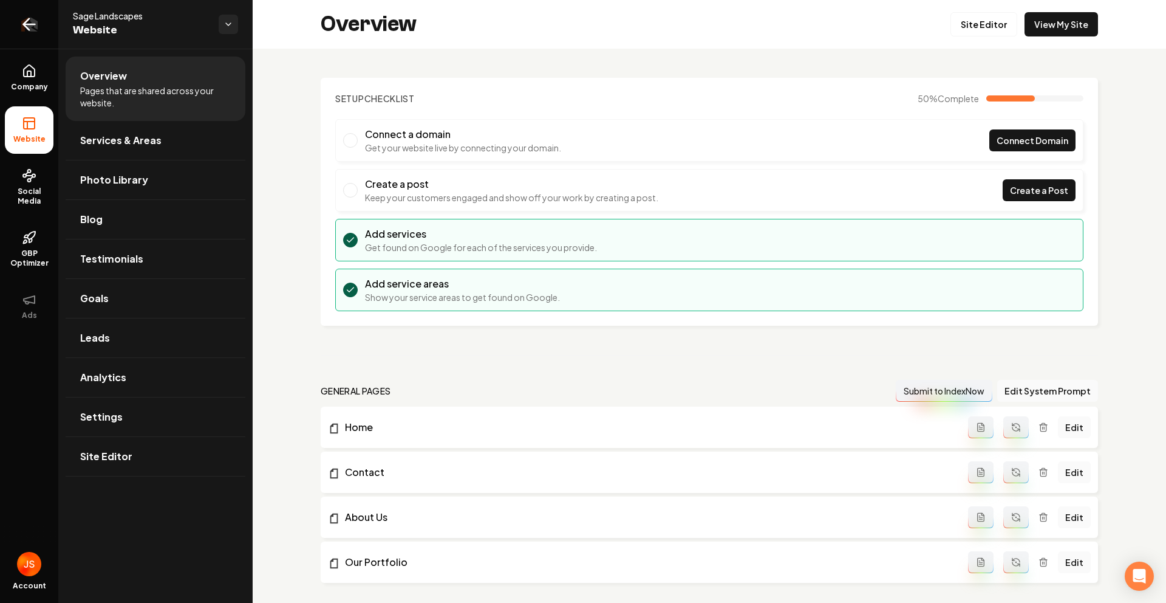
click at [22, 30] on icon "Return to dashboard" at bounding box center [28, 24] width 19 height 19
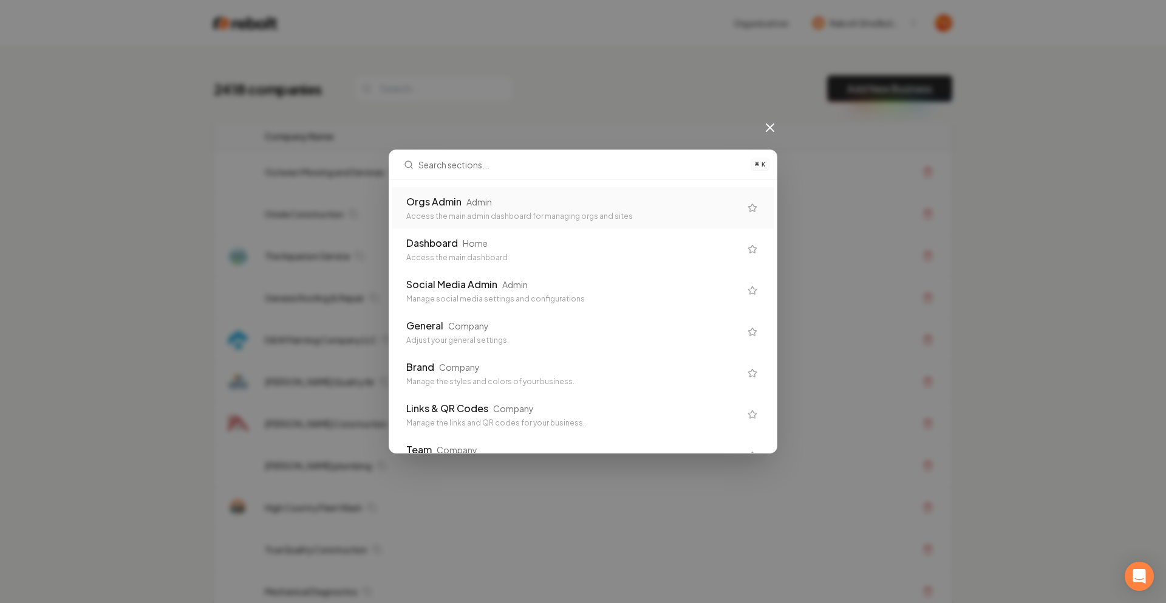
click at [647, 193] on div "Orgs Admin Admin Access the main admin dashboard for managing orgs and sites" at bounding box center [583, 207] width 383 height 41
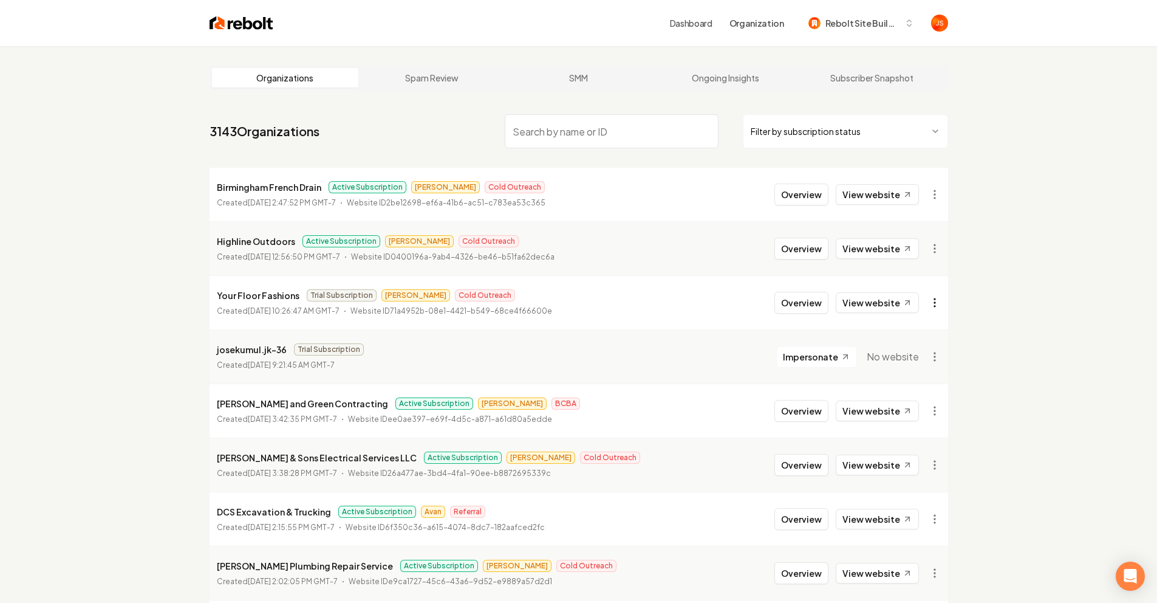
click at [929, 299] on html "Dashboard Organization Rebolt Site Builder Organizations Spam Review SMM Ongoin…" at bounding box center [578, 301] width 1157 height 603
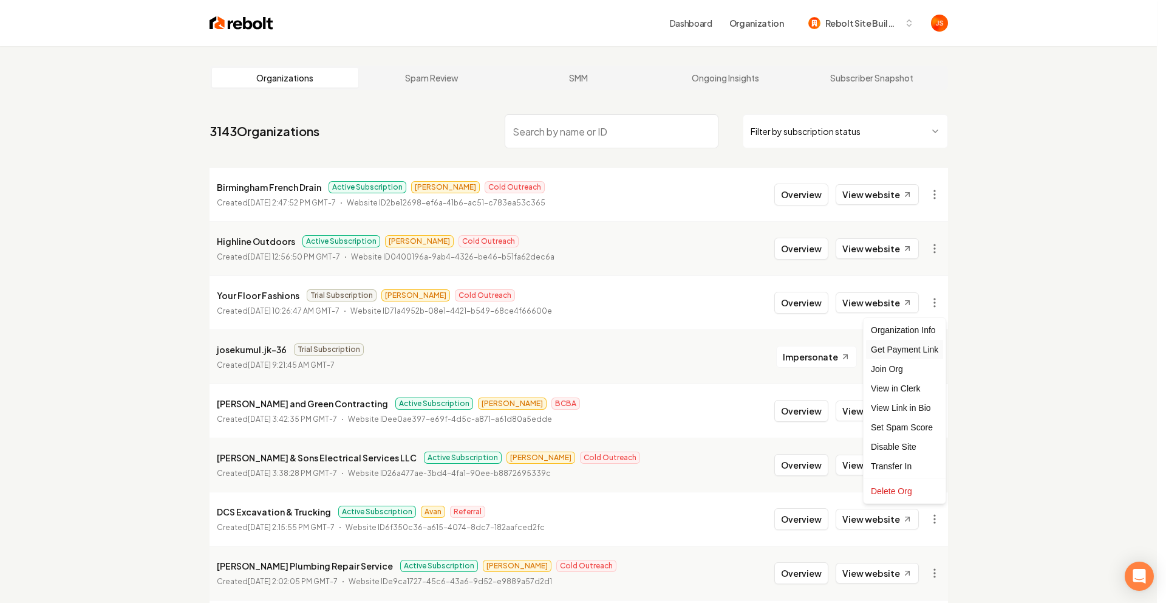
click at [895, 343] on div "Get Payment Link" at bounding box center [904, 349] width 77 height 19
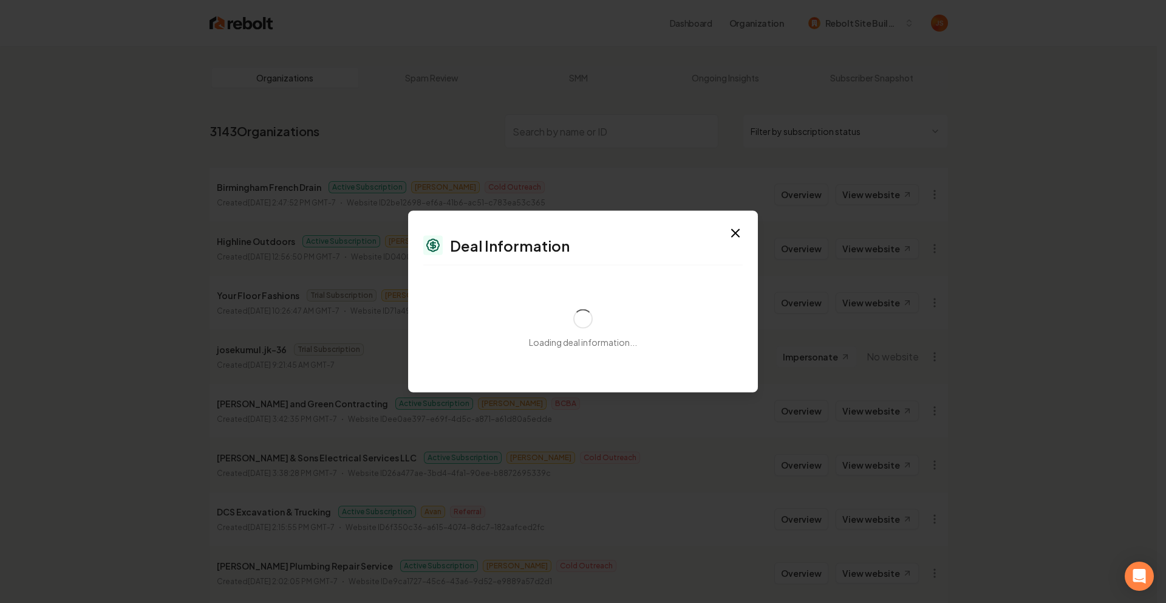
select select "**********"
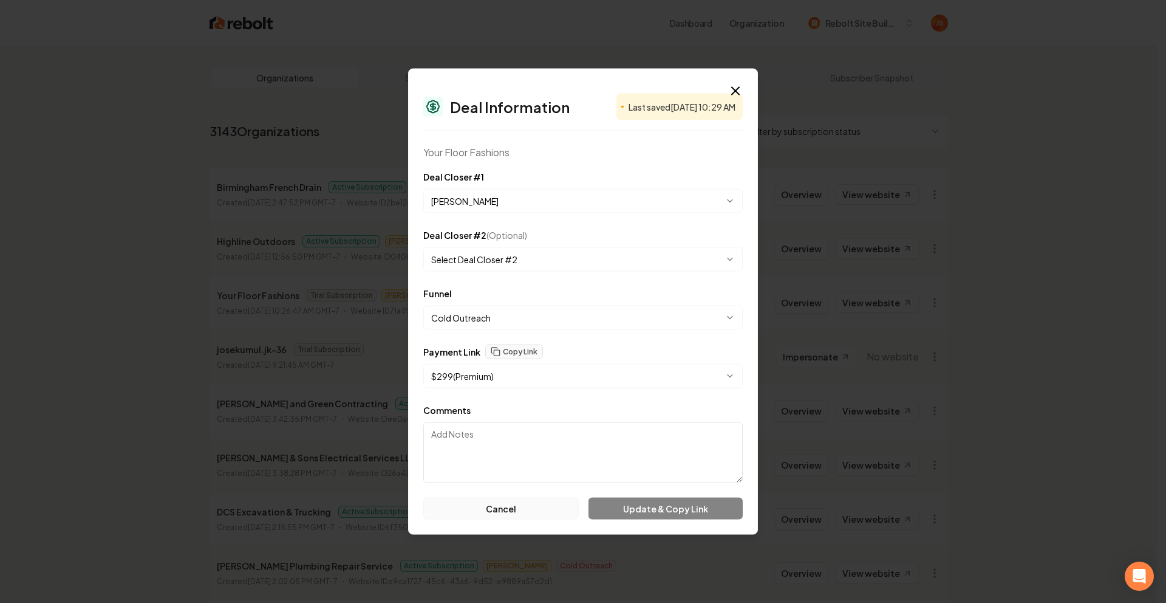
click at [514, 501] on button "Cancel" at bounding box center [501, 509] width 156 height 22
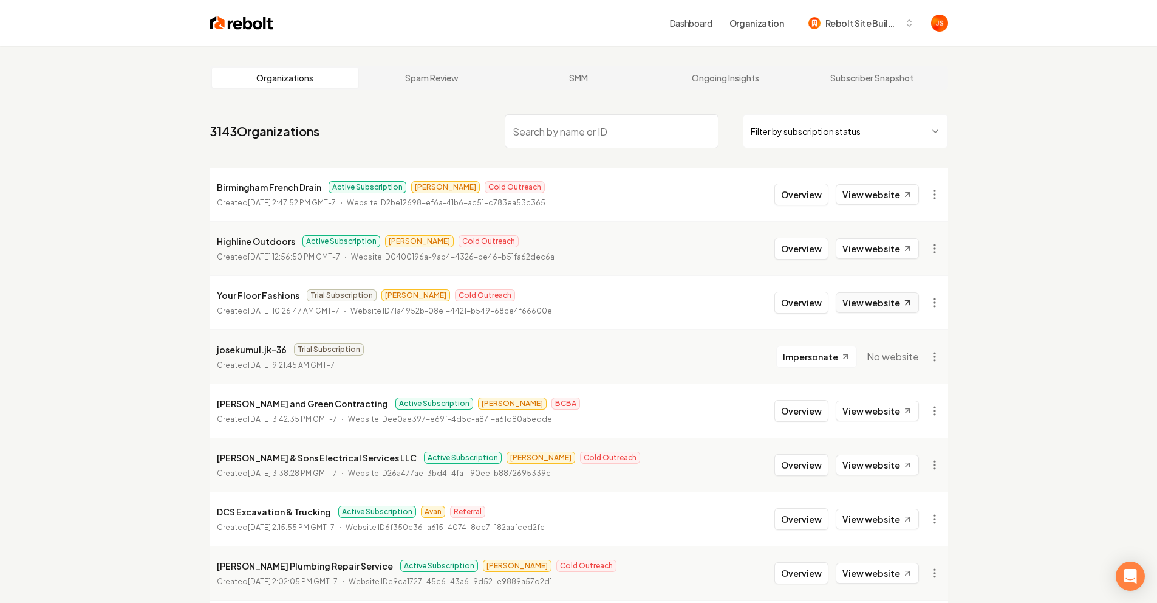
click at [889, 303] on link "View website" at bounding box center [877, 302] width 83 height 21
click at [932, 302] on html "Dashboard Organization Rebolt Site Builder Organizations Spam Review SMM Ongoin…" at bounding box center [578, 301] width 1157 height 603
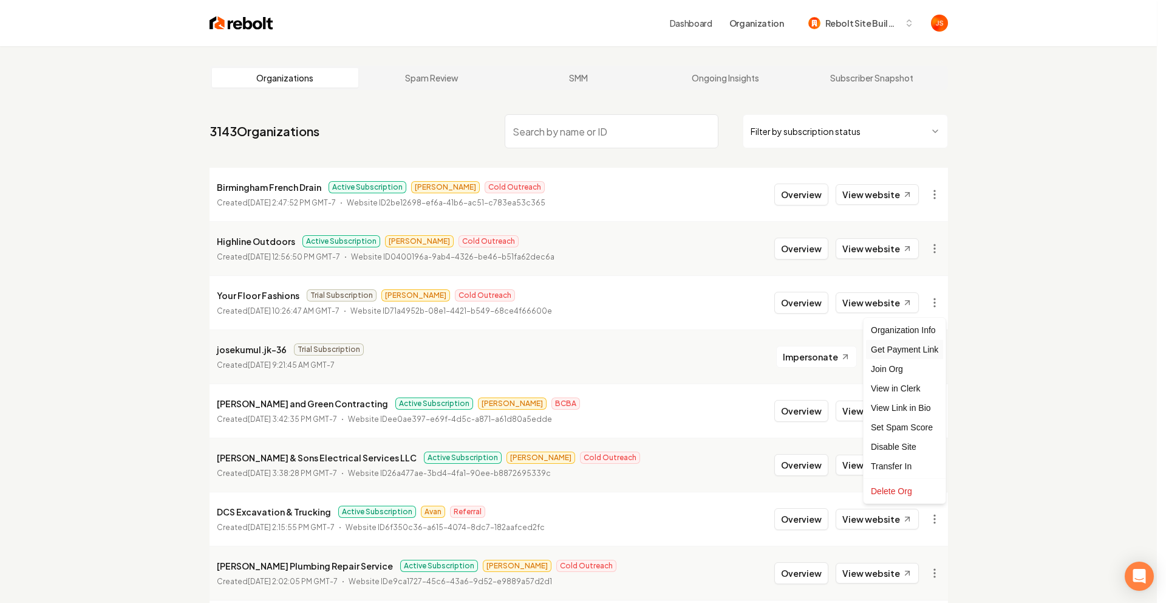
click at [892, 341] on div "Get Payment Link" at bounding box center [904, 349] width 77 height 19
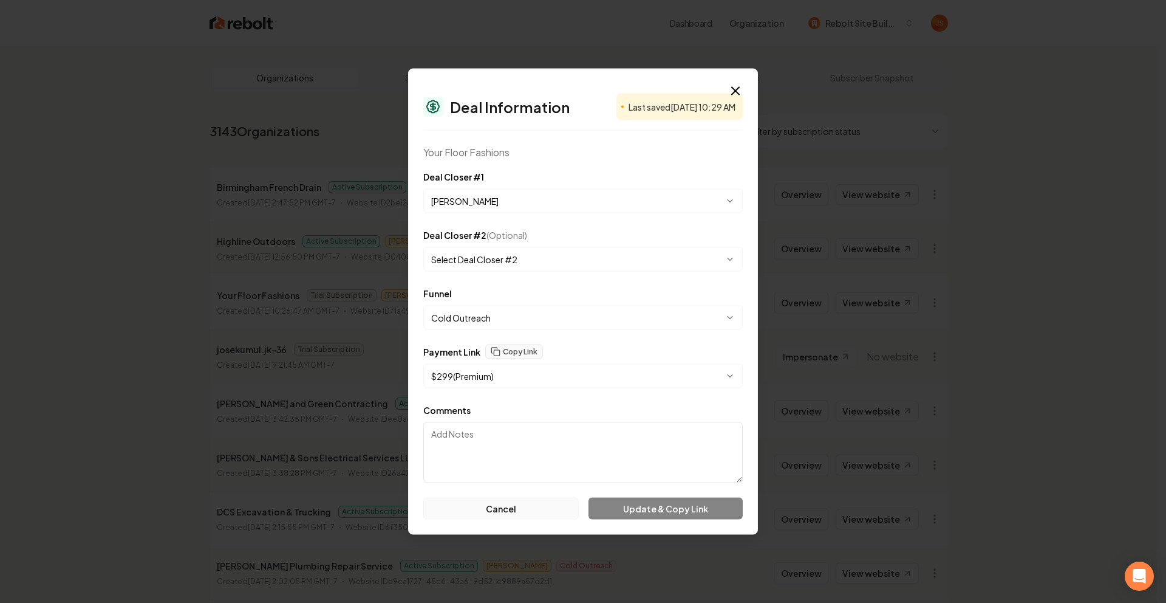
click at [493, 500] on button "Cancel" at bounding box center [501, 509] width 156 height 22
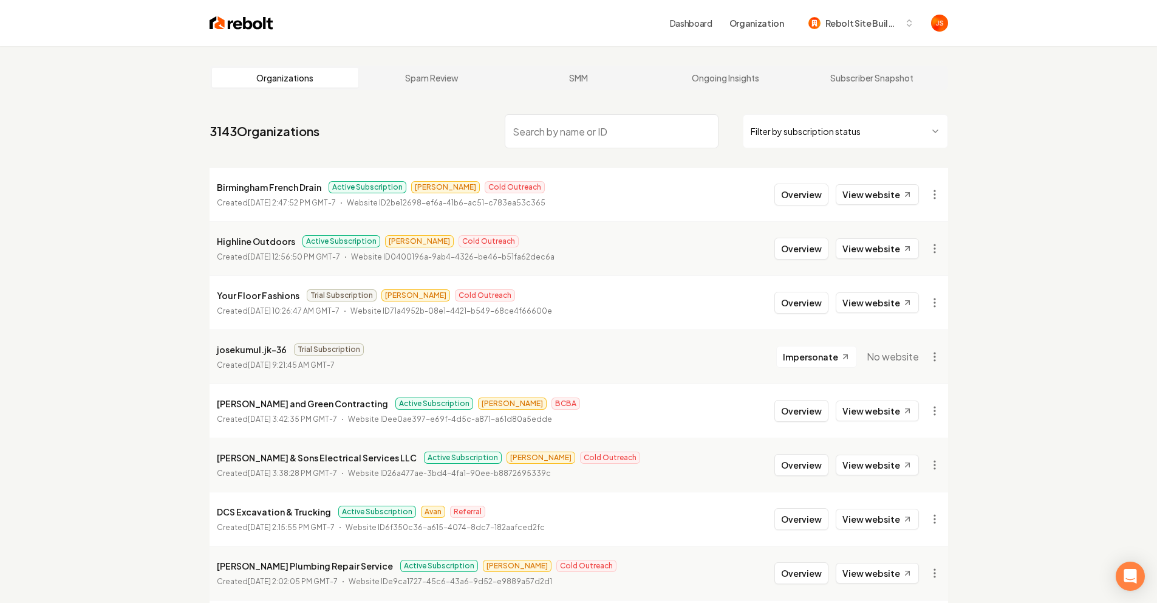
click at [933, 306] on html "Dashboard Organization Rebolt Site Builder Organizations Spam Review SMM Ongoin…" at bounding box center [583, 301] width 1166 height 603
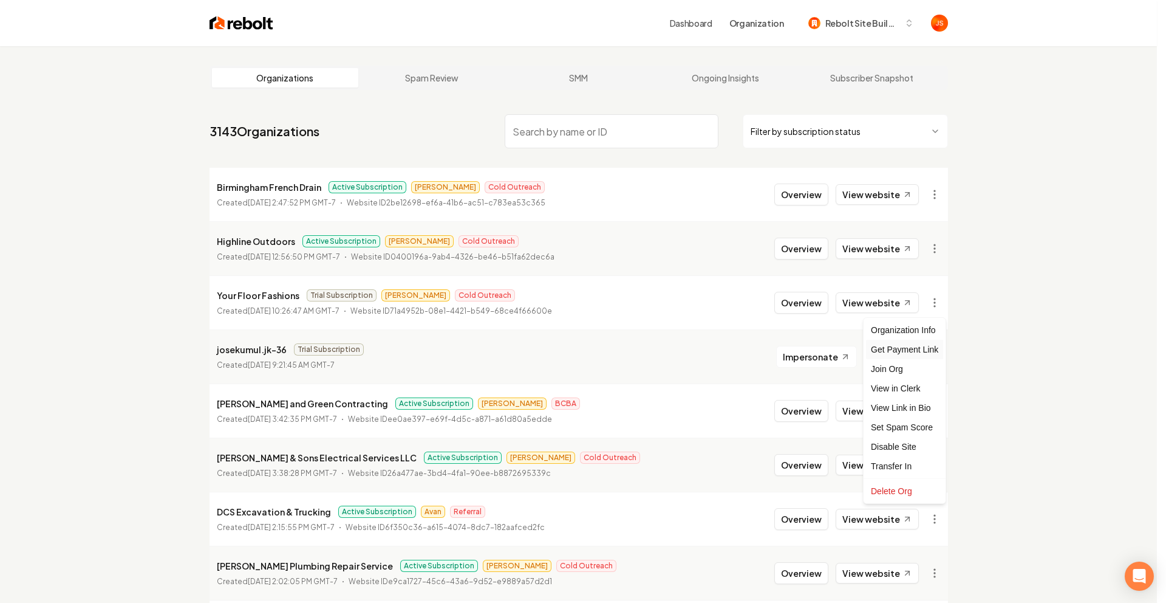
click at [904, 346] on div "Get Payment Link" at bounding box center [904, 349] width 77 height 19
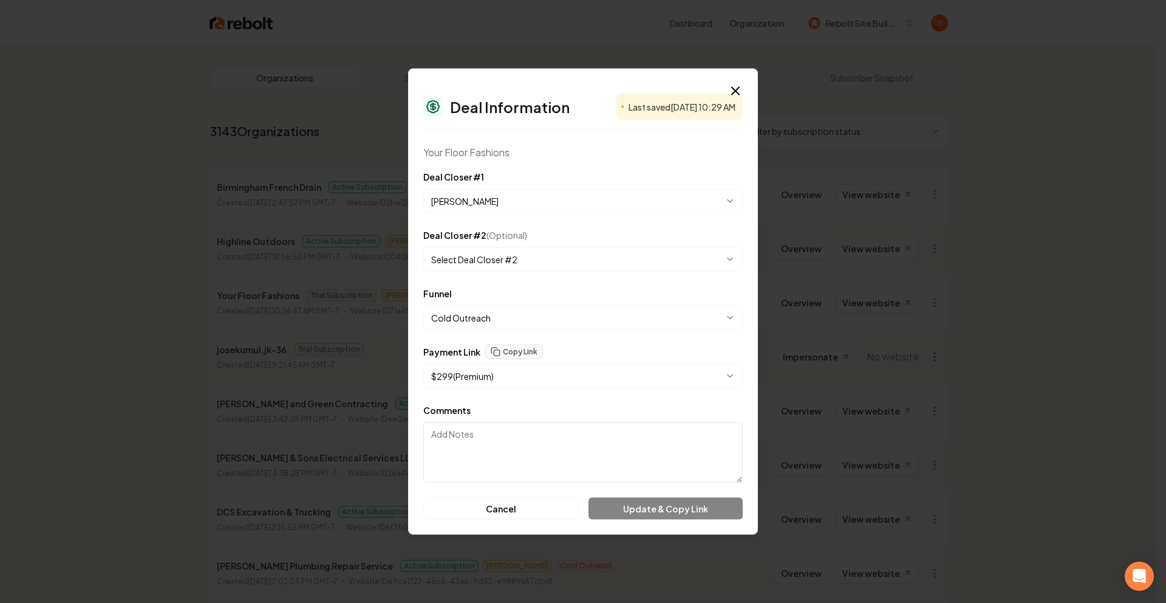
click at [553, 460] on textarea "Comments" at bounding box center [583, 452] width 320 height 61
click at [738, 87] on icon "button" at bounding box center [735, 91] width 15 height 15
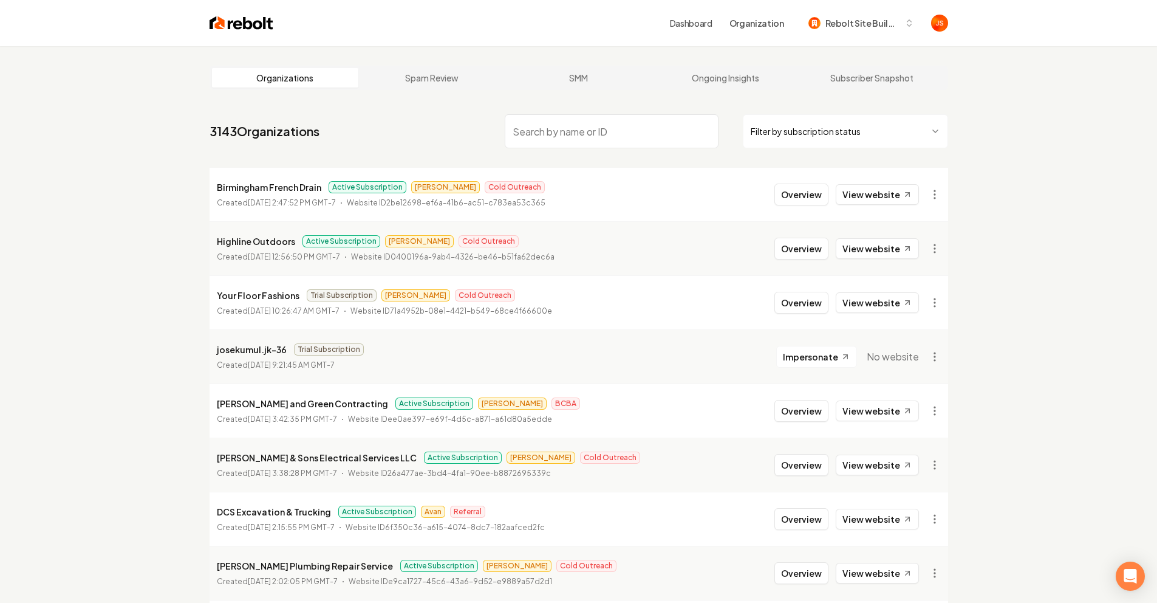
click at [921, 299] on div "Overview View website" at bounding box center [858, 303] width 166 height 22
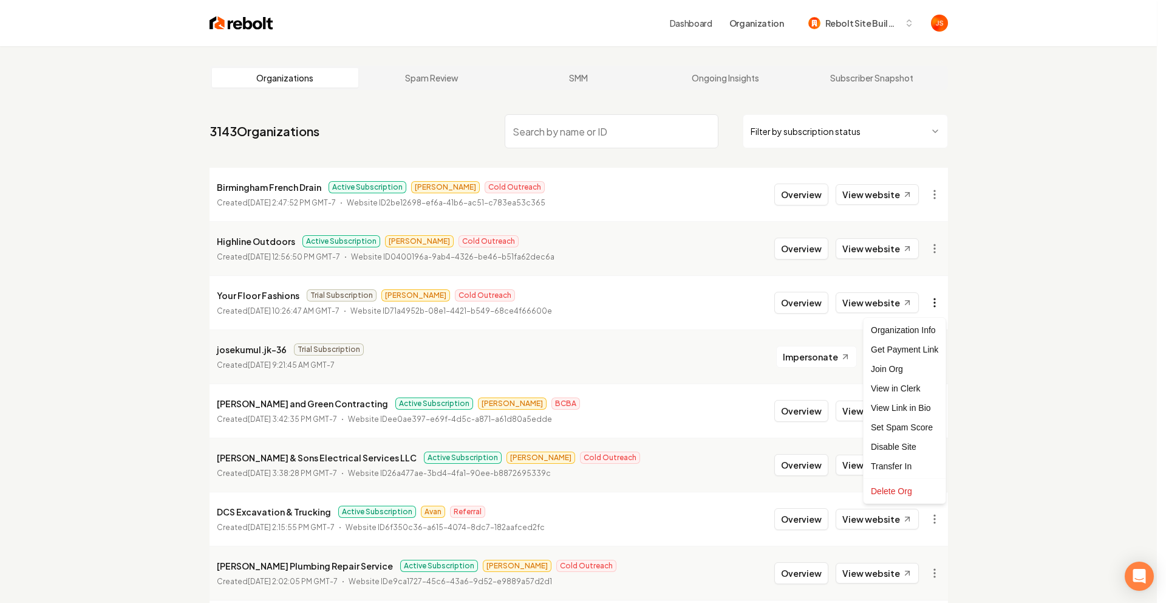
click at [938, 298] on html "Dashboard Organization Rebolt Site Builder Organizations Spam Review SMM Ongoin…" at bounding box center [583, 301] width 1166 height 603
click at [899, 348] on div "Get Payment Link" at bounding box center [904, 349] width 77 height 19
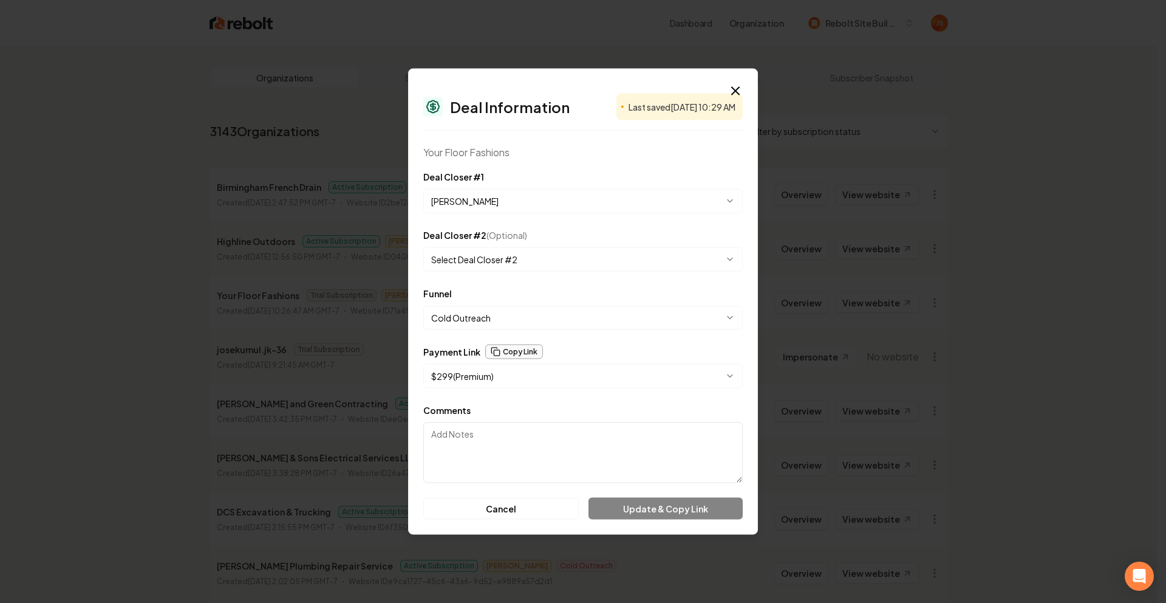
click at [520, 349] on button "Copy Link" at bounding box center [514, 351] width 58 height 15
click at [734, 87] on icon "button" at bounding box center [735, 91] width 15 height 15
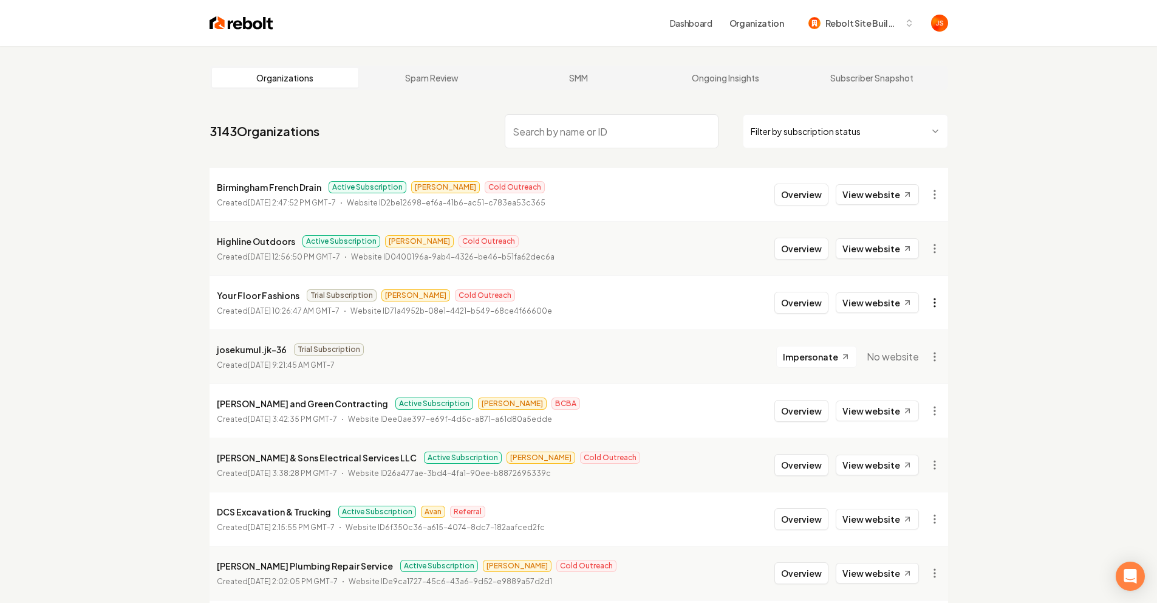
click at [934, 300] on html "Dashboard Organization Rebolt Site Builder Organizations Spam Review SMM Ongoin…" at bounding box center [578, 301] width 1157 height 603
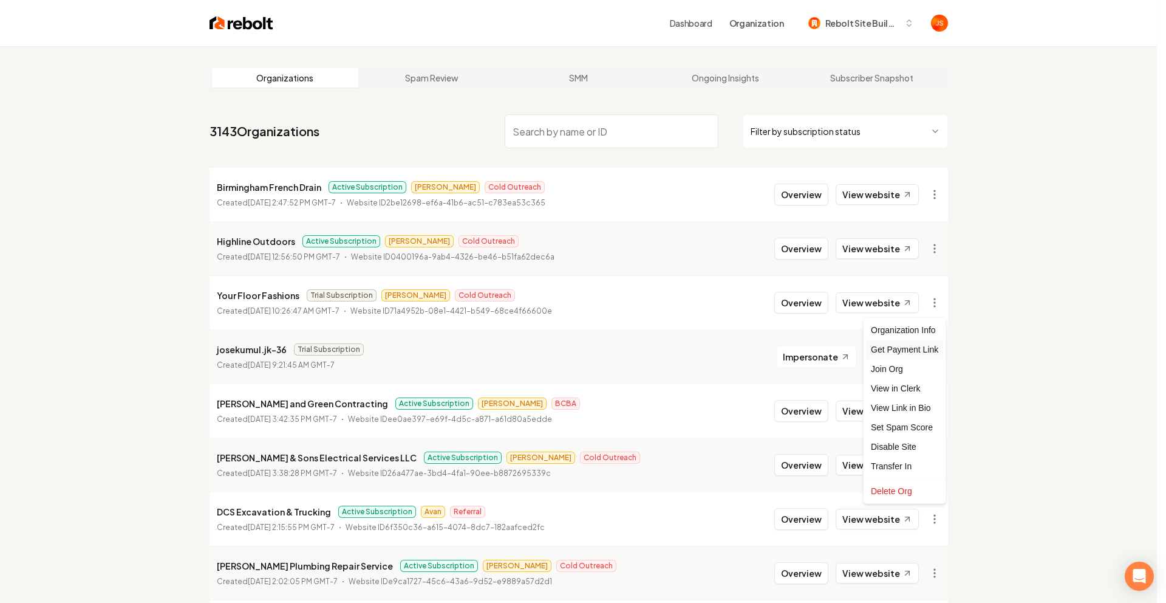
click at [897, 345] on div "Get Payment Link" at bounding box center [904, 349] width 77 height 19
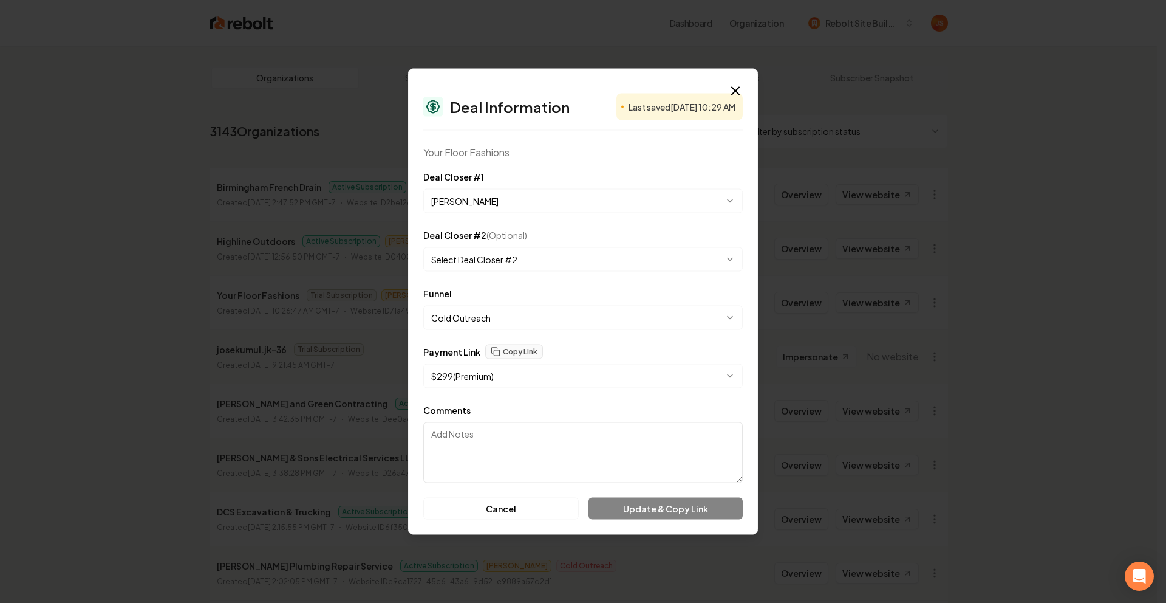
click at [734, 81] on div "**********" at bounding box center [583, 302] width 350 height 466
click at [737, 91] on icon "button" at bounding box center [735, 90] width 7 height 7
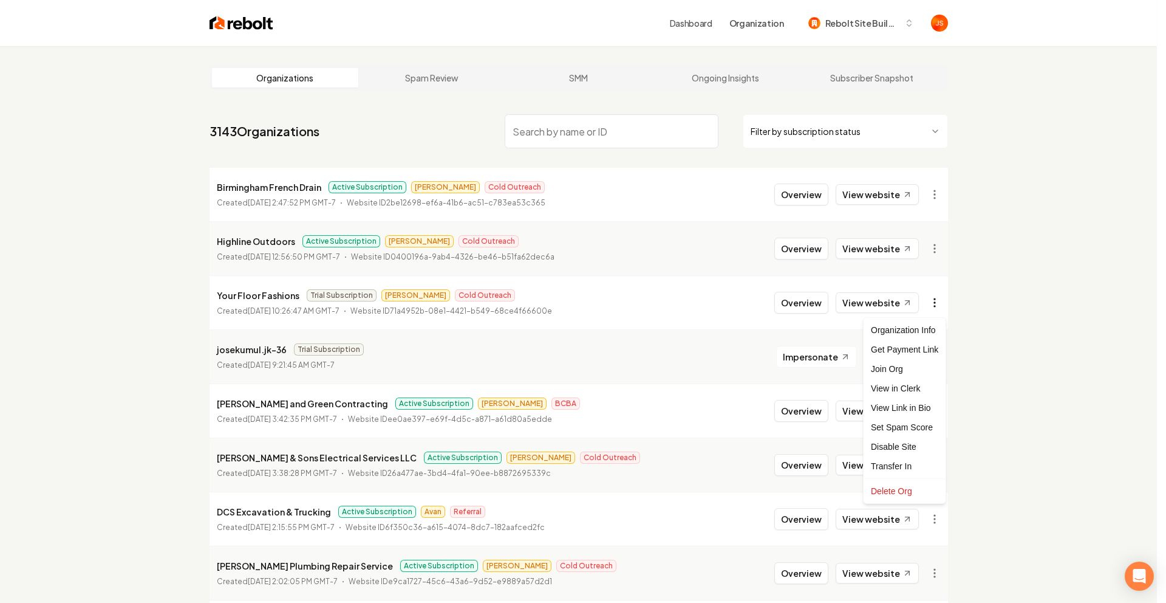
click at [933, 298] on html "Dashboard Organization Rebolt Site Builder Organizations Spam Review SMM Ongoin…" at bounding box center [583, 301] width 1166 height 603
click at [595, 248] on html "Dashboard Organization Rebolt Site Builder Organizations Spam Review SMM Ongoin…" at bounding box center [583, 301] width 1166 height 603
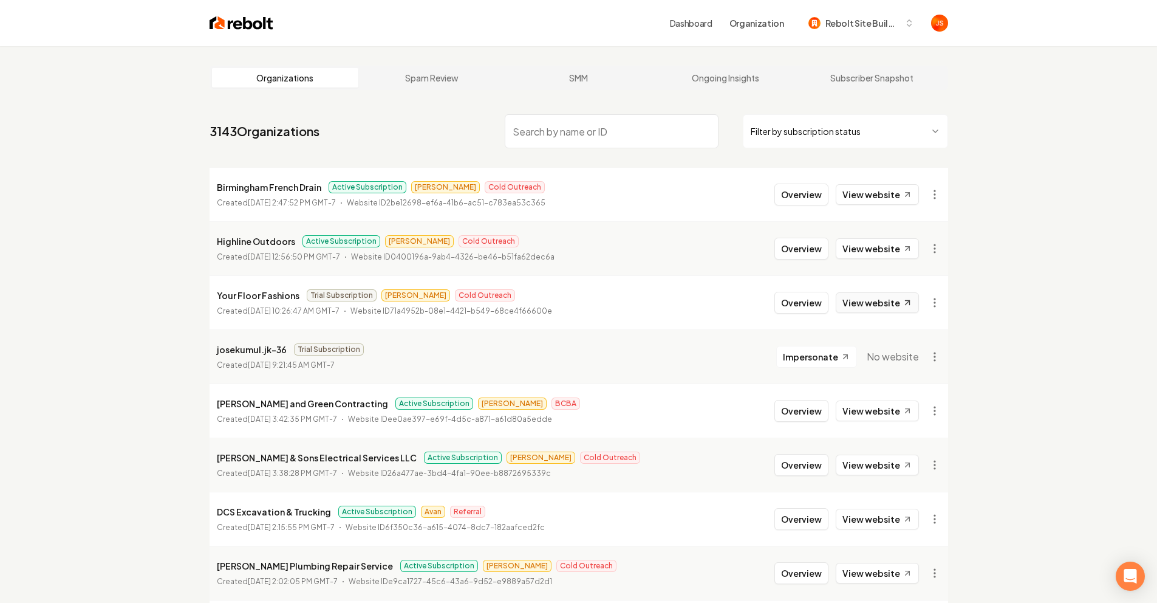
click at [871, 301] on link "View website" at bounding box center [877, 302] width 83 height 21
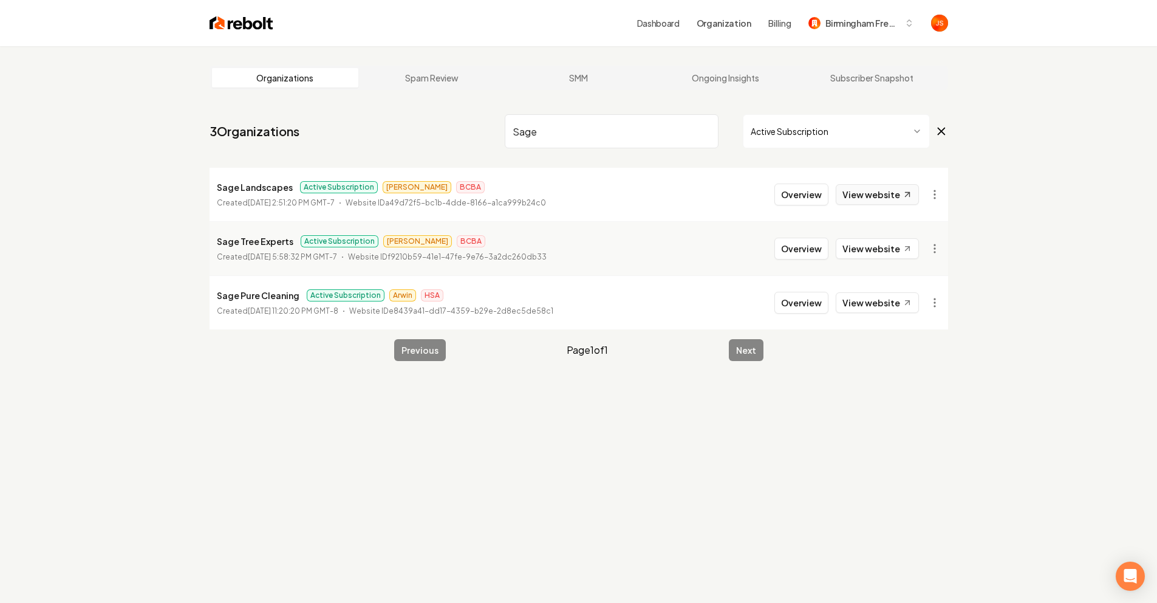
click at [858, 194] on link "View website" at bounding box center [877, 194] width 83 height 21
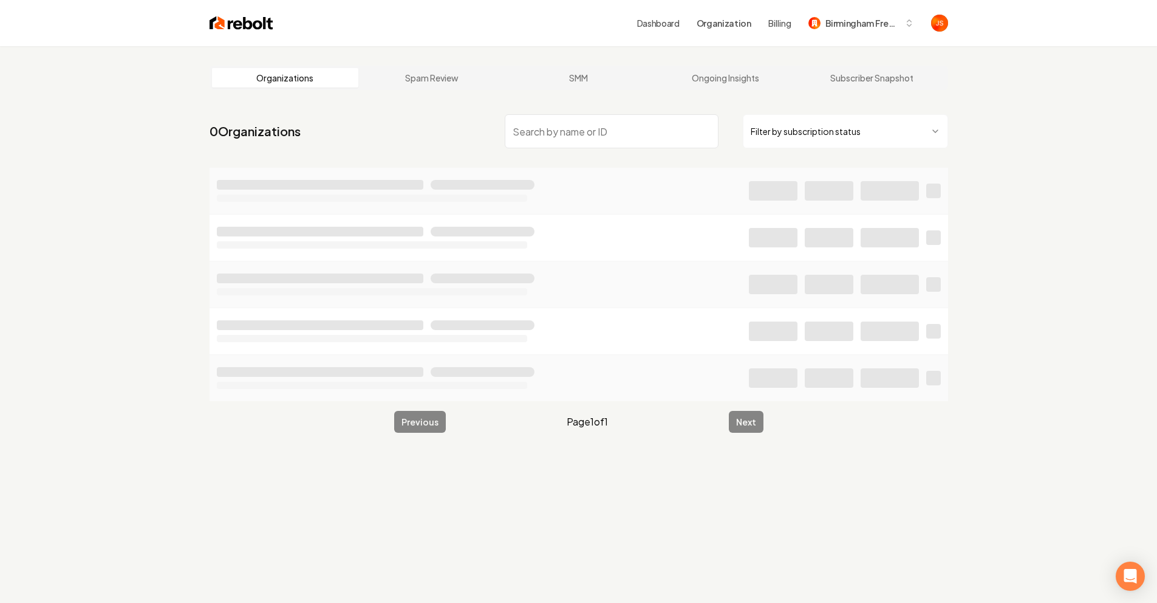
click at [758, 140] on html "Dashboard Organization Billing Birmingham French Drain Organizations Spam Revie…" at bounding box center [578, 301] width 1157 height 603
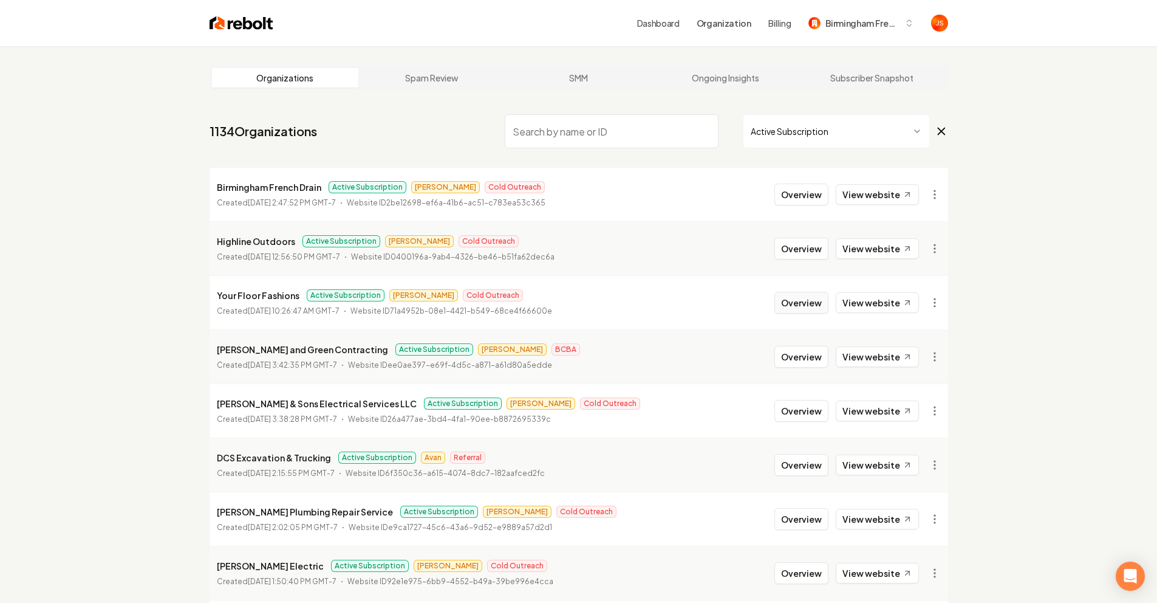
click at [819, 299] on button "Overview" at bounding box center [802, 303] width 54 height 22
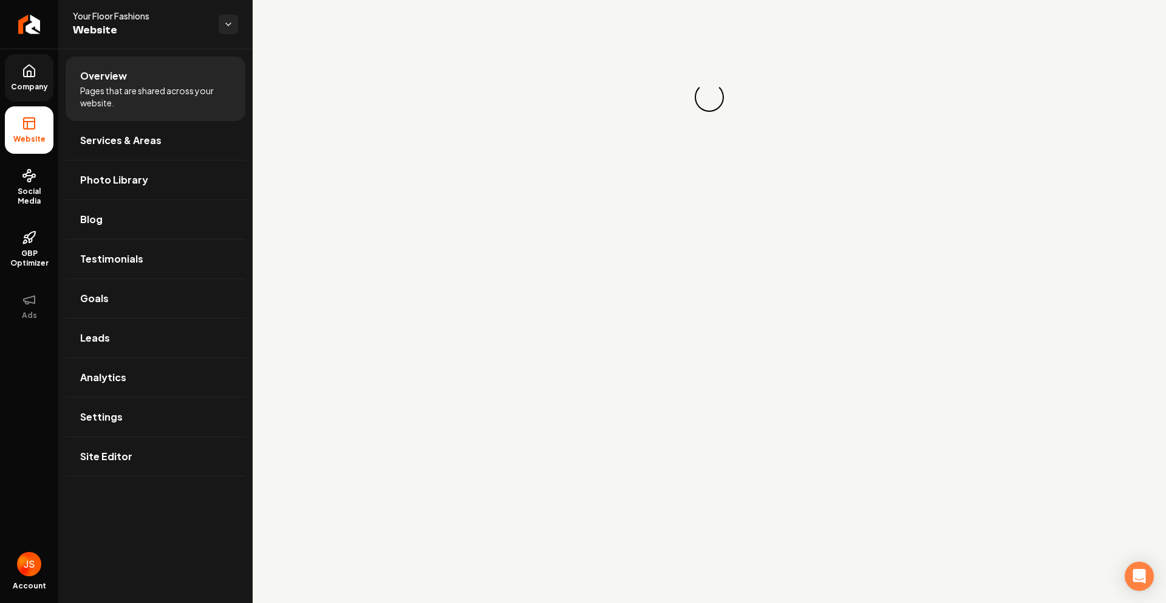
click at [21, 82] on span "Company" at bounding box center [29, 87] width 47 height 10
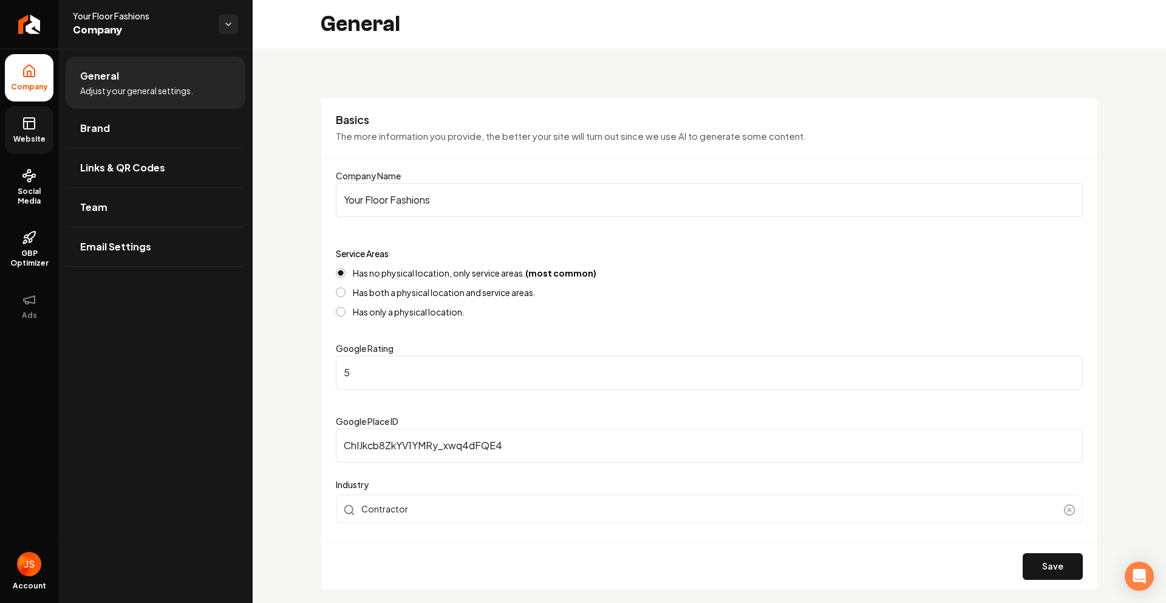
click at [13, 130] on link "Website" at bounding box center [29, 129] width 49 height 47
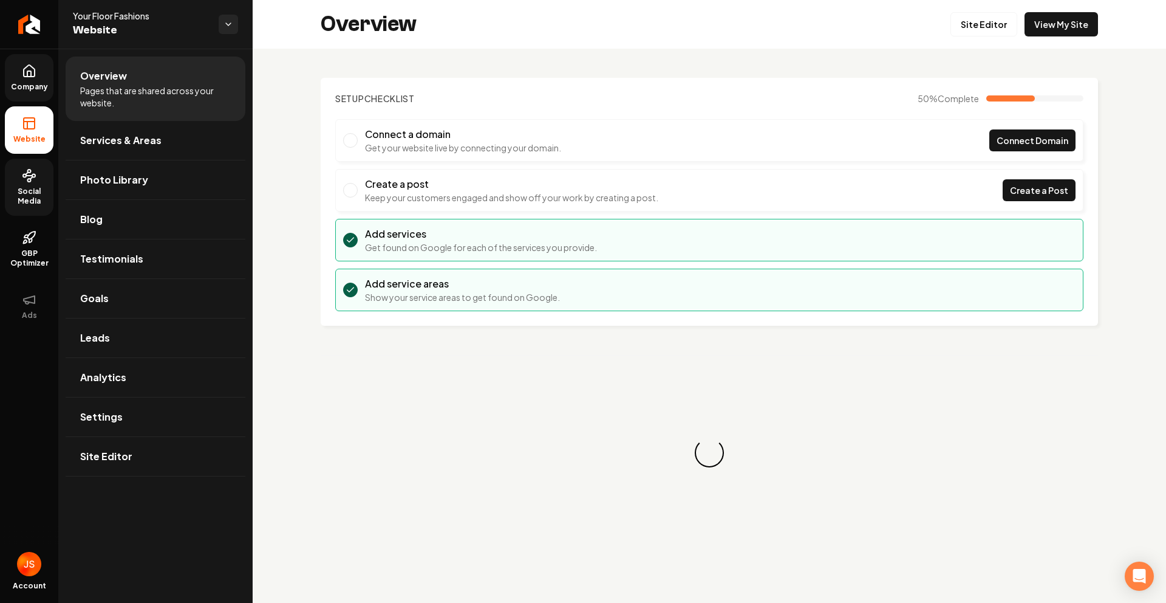
click at [24, 159] on link "Social Media" at bounding box center [29, 187] width 49 height 57
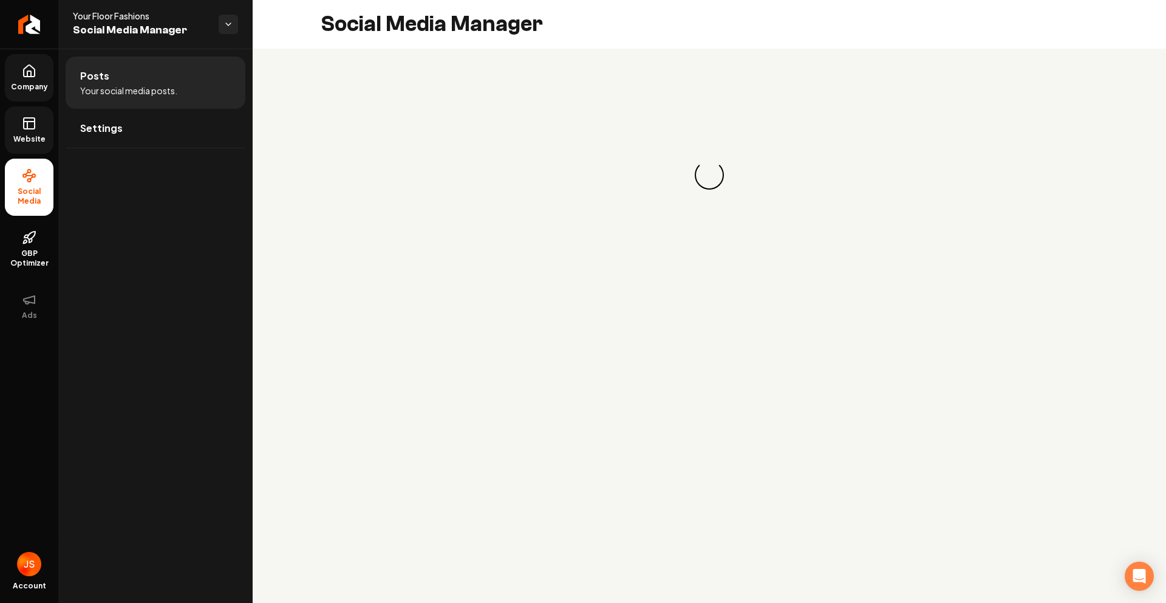
click at [26, 118] on rect at bounding box center [29, 123] width 11 height 11
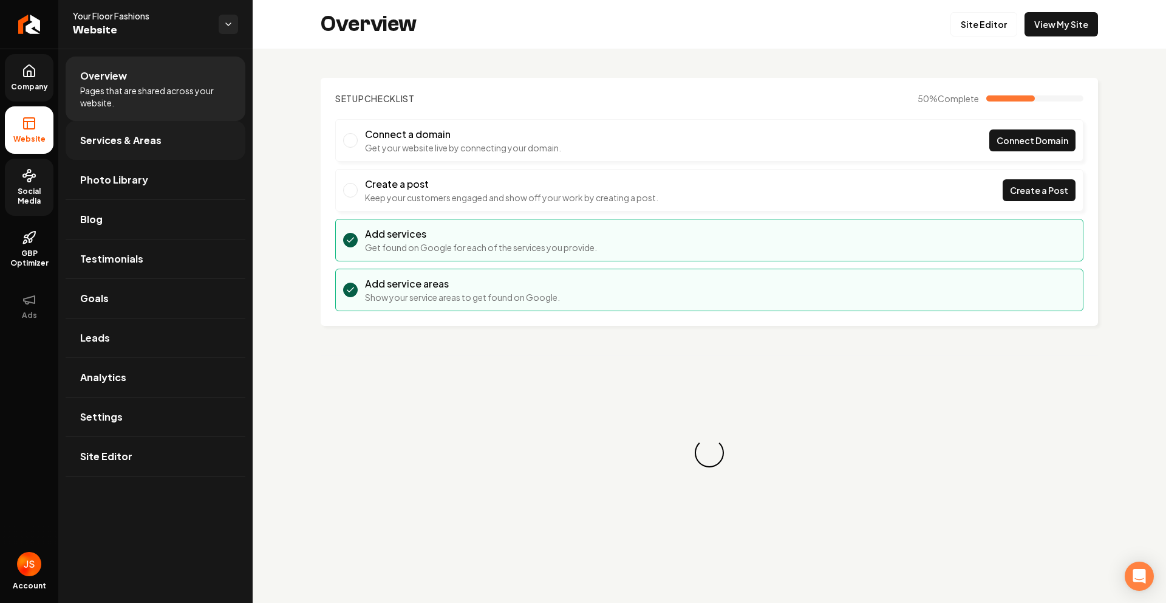
click at [79, 131] on link "Services & Areas" at bounding box center [156, 140] width 180 height 39
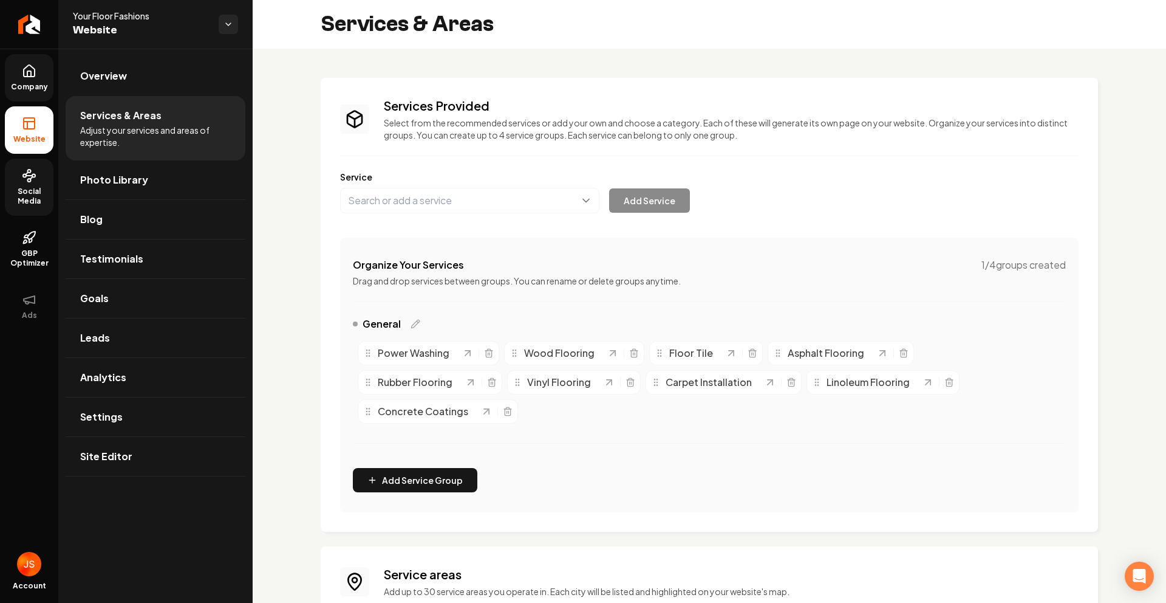
scroll to position [156, 0]
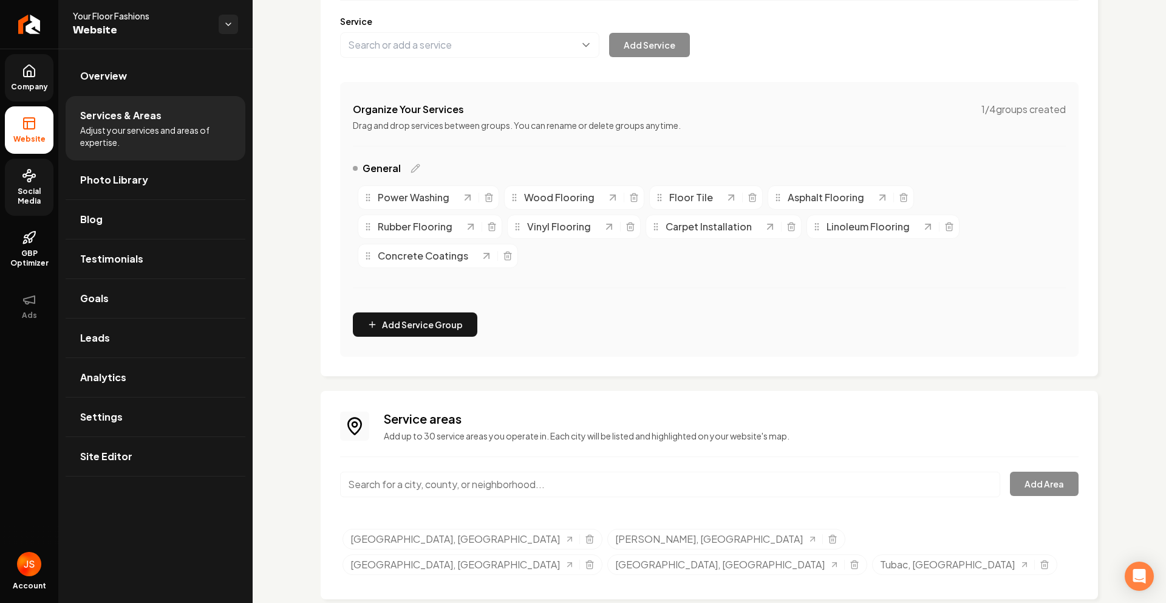
click at [479, 477] on input "Main content area" at bounding box center [670, 484] width 660 height 26
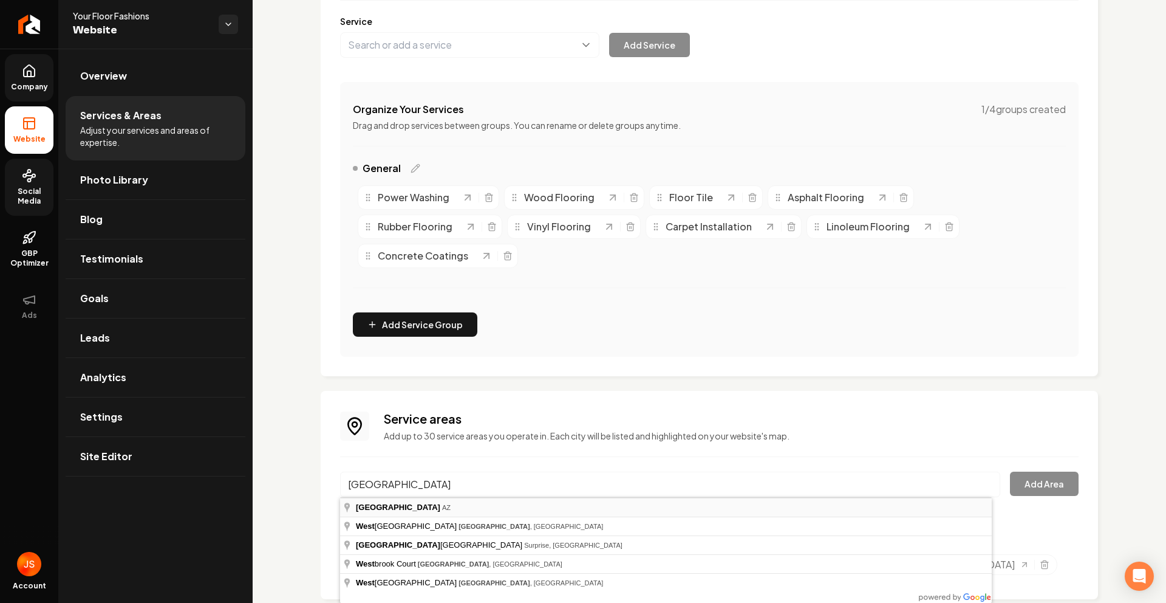
type input "[GEOGRAPHIC_DATA], [GEOGRAPHIC_DATA]"
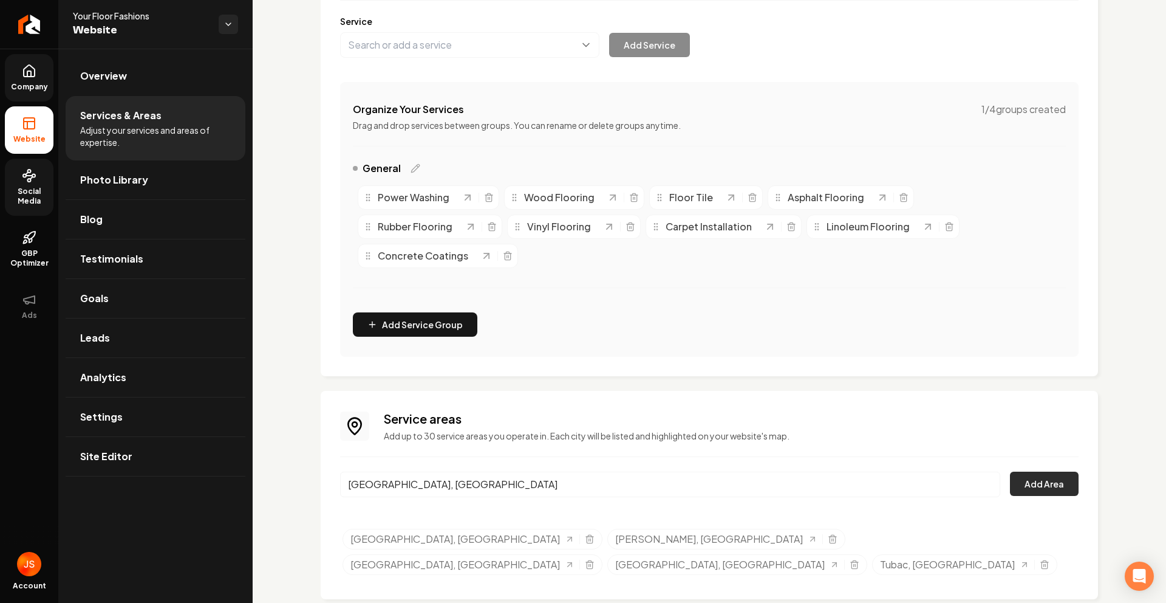
click at [1055, 486] on button "Add Area" at bounding box center [1044, 483] width 69 height 24
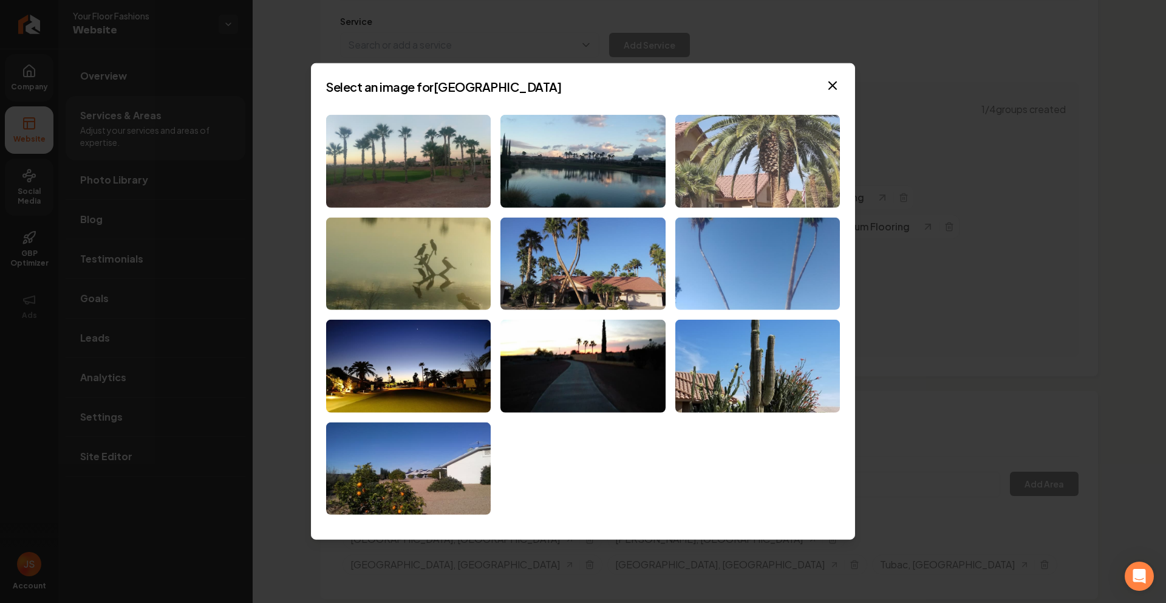
click at [716, 146] on img at bounding box center [758, 161] width 165 height 93
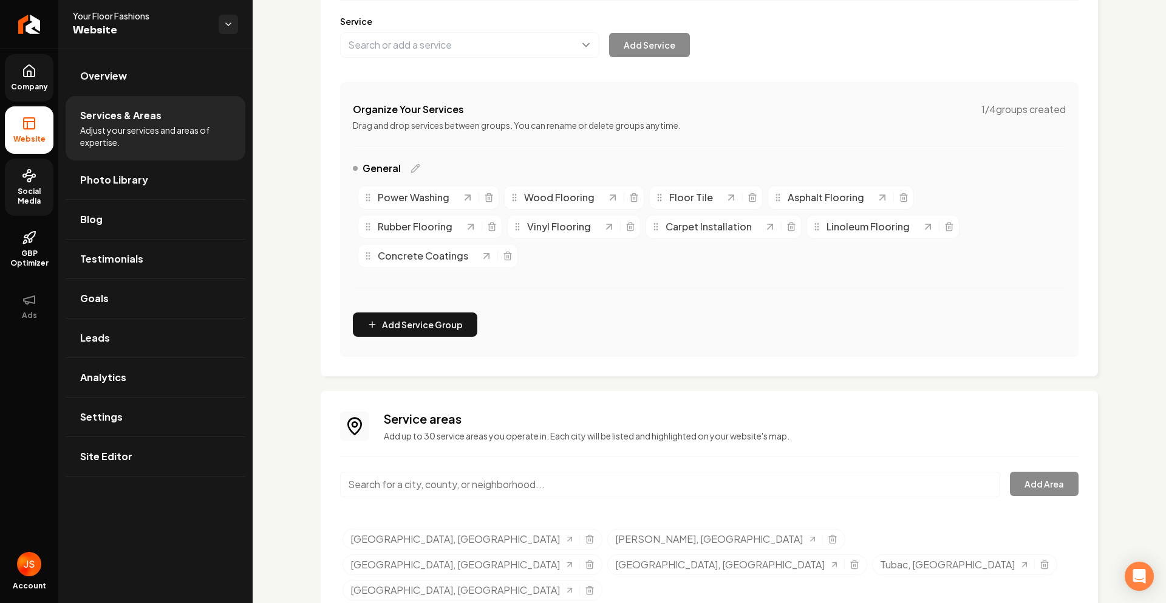
click at [31, 91] on span "Company" at bounding box center [29, 87] width 47 height 10
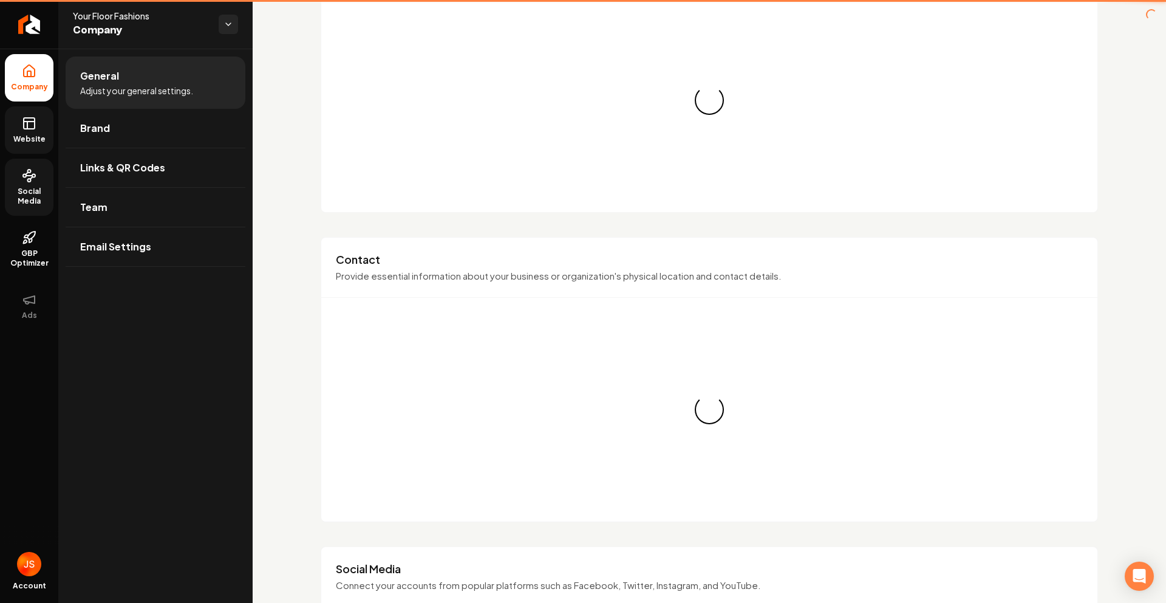
click at [36, 118] on icon at bounding box center [29, 123] width 15 height 15
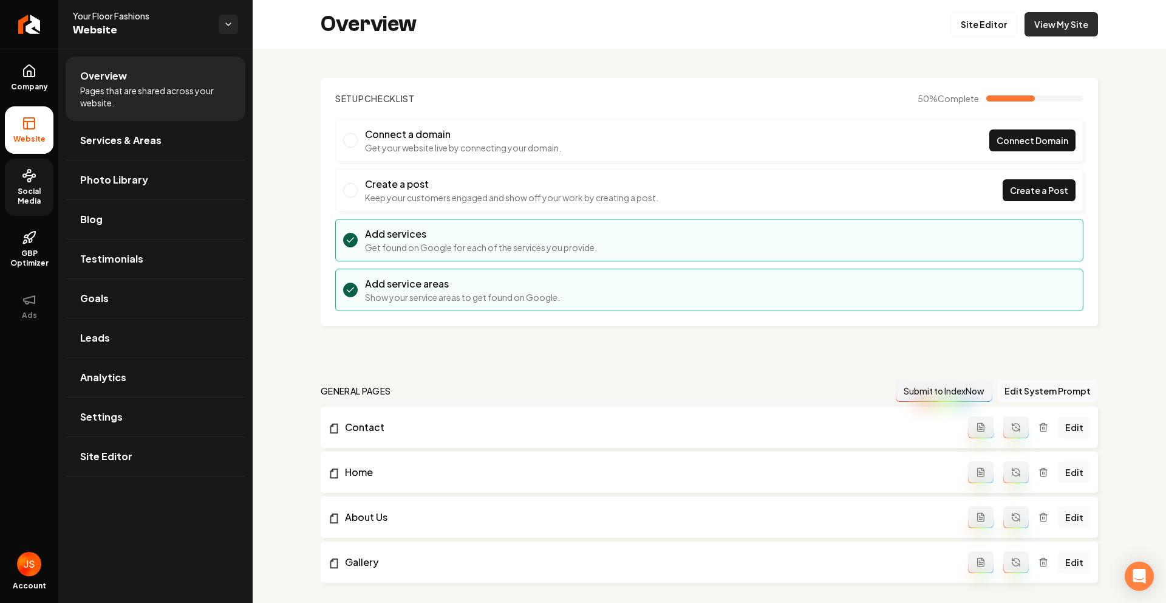
click at [1078, 27] on link "View My Site" at bounding box center [1062, 24] width 74 height 24
click at [21, 84] on span "Company" at bounding box center [29, 87] width 47 height 10
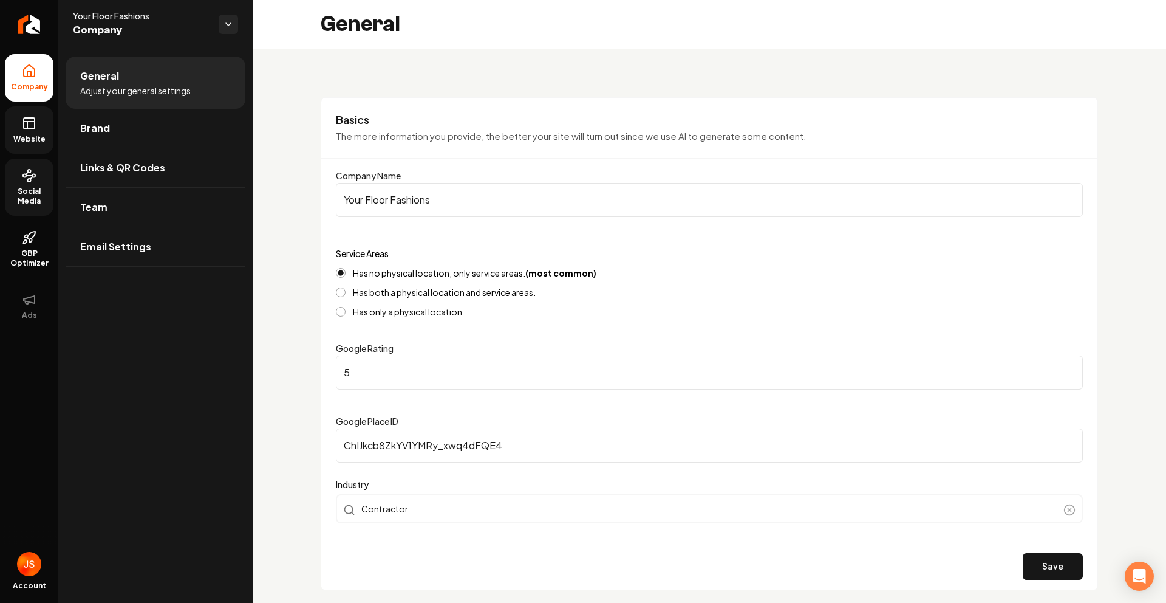
click at [22, 116] on icon at bounding box center [29, 123] width 15 height 15
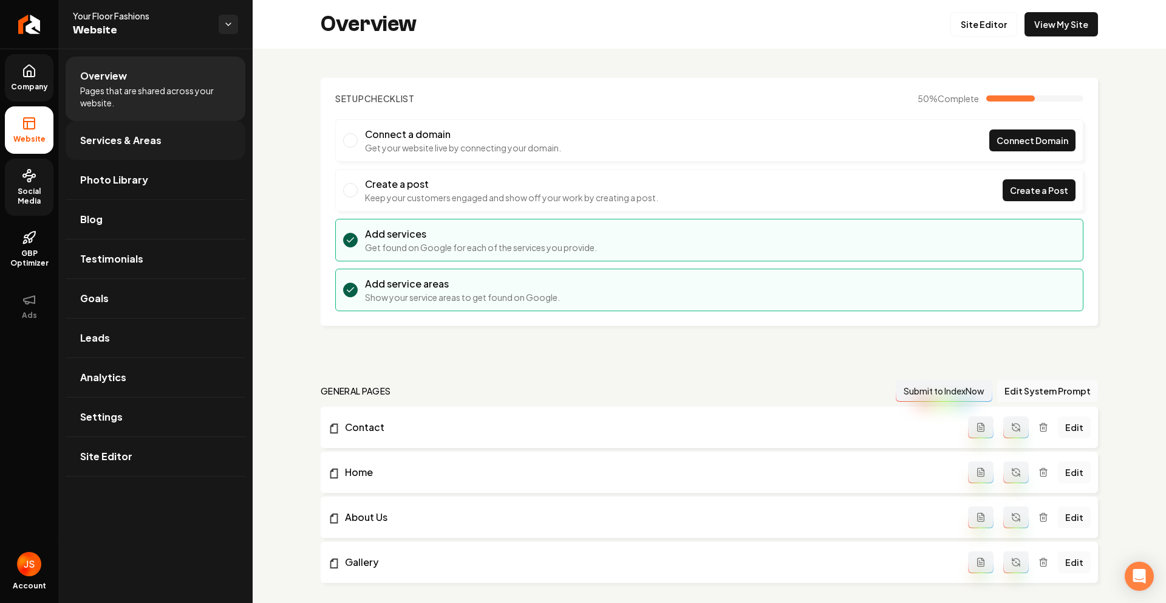
click at [85, 139] on span "Services & Areas" at bounding box center [120, 140] width 81 height 15
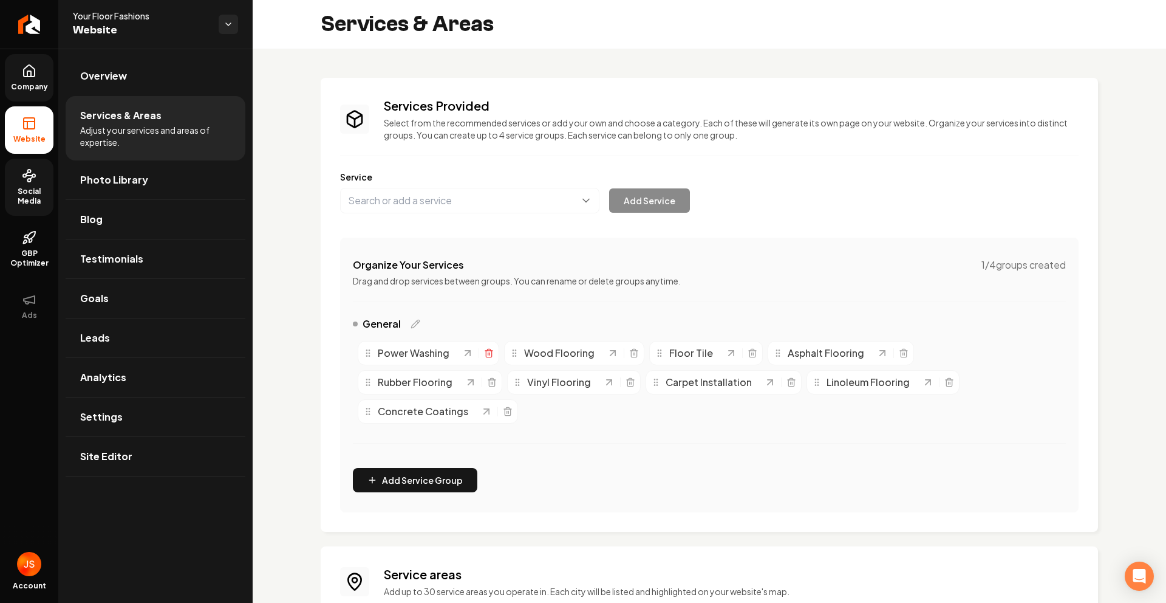
click at [488, 356] on icon "Main content area" at bounding box center [489, 353] width 10 height 10
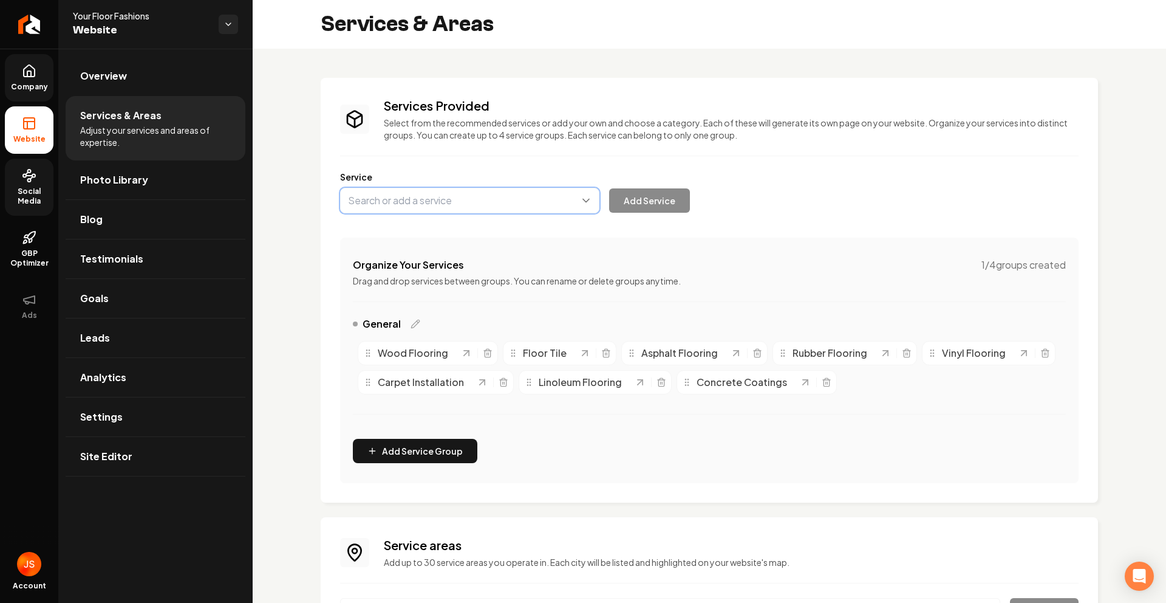
click at [507, 200] on button "Main content area" at bounding box center [469, 201] width 259 height 26
type input "{"
type input "Power Washing"
click at [634, 200] on button "Add Service" at bounding box center [649, 200] width 81 height 24
click at [902, 355] on icon "Main content area" at bounding box center [907, 353] width 10 height 10
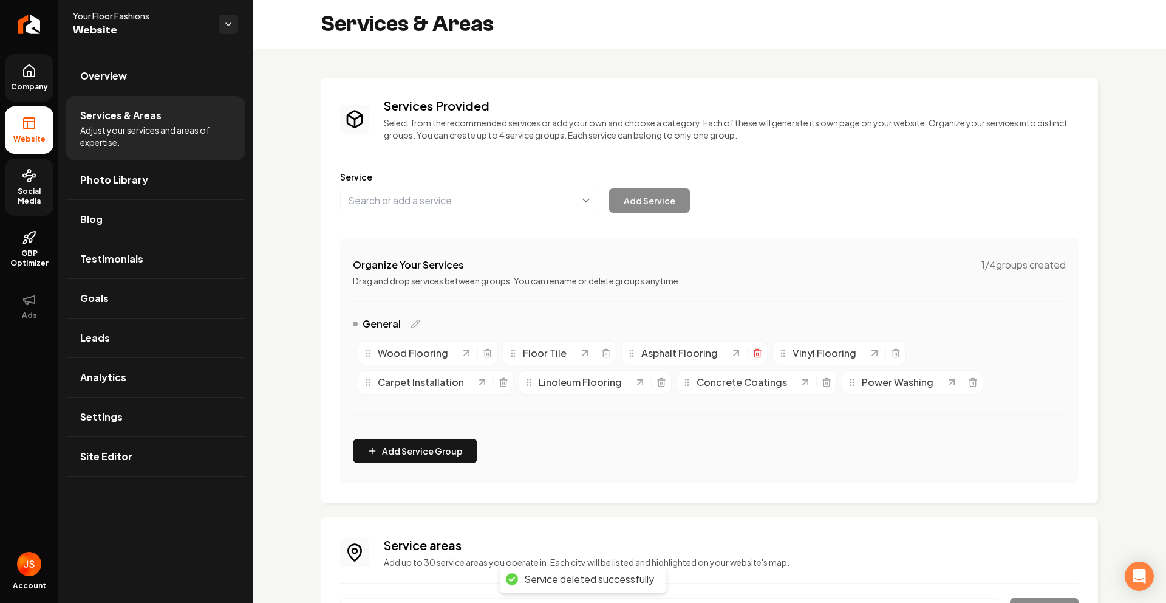
click at [753, 354] on icon "Main content area" at bounding box center [758, 353] width 10 height 10
click at [665, 380] on icon "Main content area" at bounding box center [665, 383] width 5 height 7
drag, startPoint x: 450, startPoint y: 257, endPoint x: 439, endPoint y: 249, distance: 13.5
click at [450, 258] on h4 "Organize Your Services" at bounding box center [408, 265] width 111 height 15
click at [431, 180] on label "Service" at bounding box center [709, 177] width 739 height 12
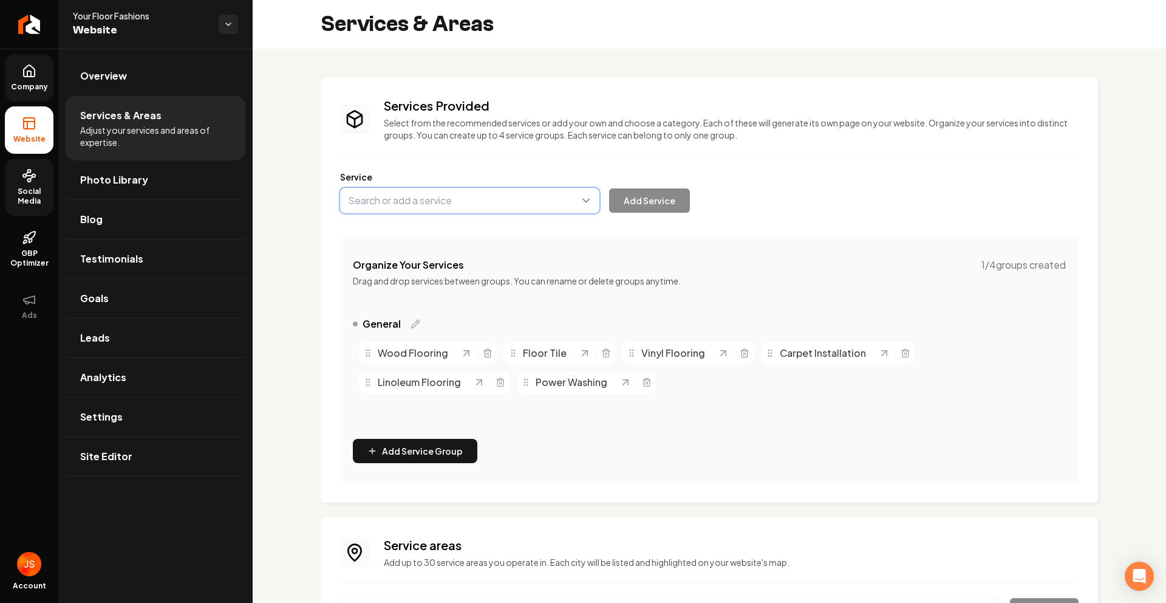
click at [428, 194] on button "Main content area" at bounding box center [469, 201] width 259 height 26
type input "Hardwood Flooring"
click at [529, 244] on div "Organize Your Services 1 / 4 groups created Drag and drop services between grou…" at bounding box center [709, 360] width 739 height 245
click at [551, 231] on div "Services Provided Select from the recommended services or add your own and choo…" at bounding box center [709, 290] width 739 height 386
click at [651, 207] on button "Add Service" at bounding box center [649, 200] width 81 height 24
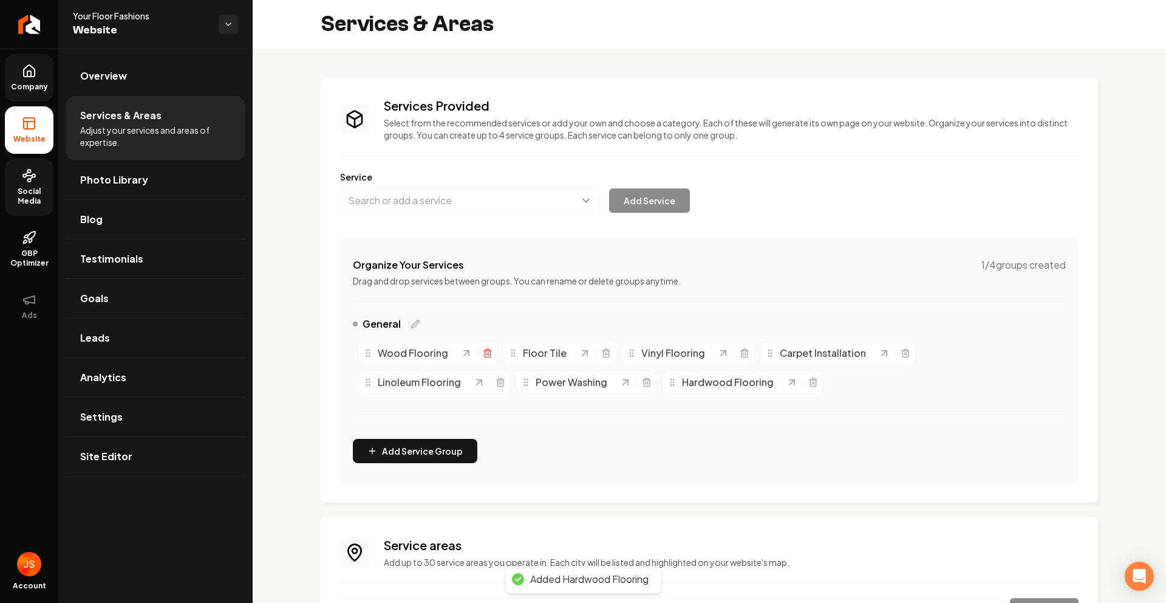
click at [485, 357] on icon "Main content area" at bounding box center [487, 354] width 5 height 7
click at [420, 206] on button "Main content area" at bounding box center [469, 201] width 259 height 26
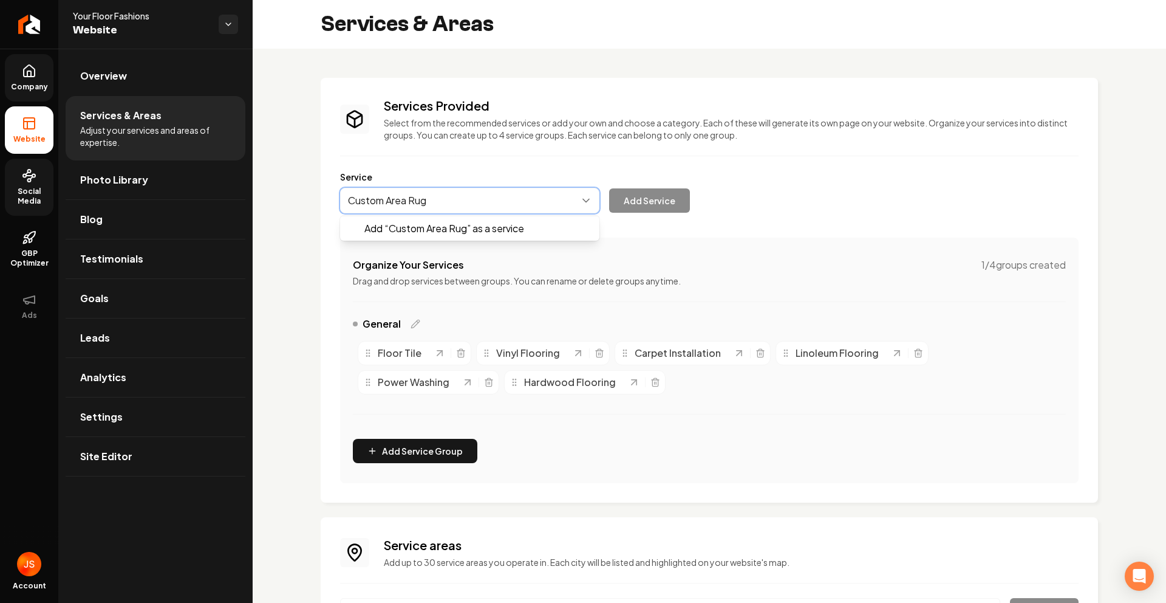
type input "Custom Area Rugs"
click at [414, 208] on button "Main content area" at bounding box center [469, 201] width 259 height 26
click at [515, 200] on button "Main content area" at bounding box center [469, 201] width 259 height 26
type input "Custom Area Rugs"
click at [643, 203] on button "Add Service" at bounding box center [649, 200] width 81 height 24
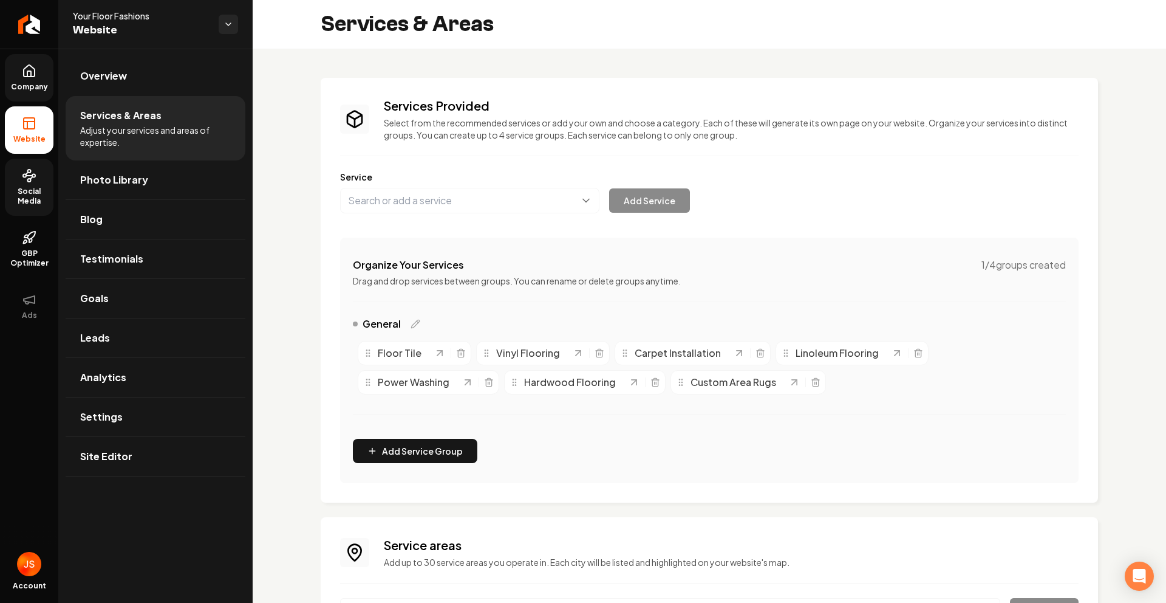
click at [7, 88] on span "Company" at bounding box center [29, 87] width 47 height 10
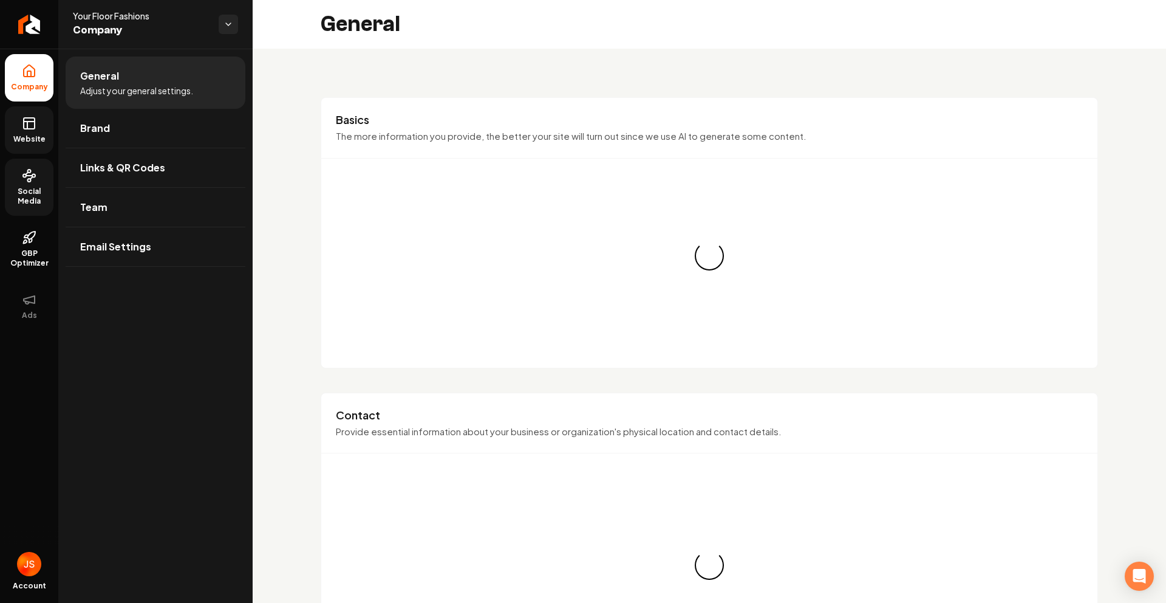
click at [18, 114] on link "Website" at bounding box center [29, 129] width 49 height 47
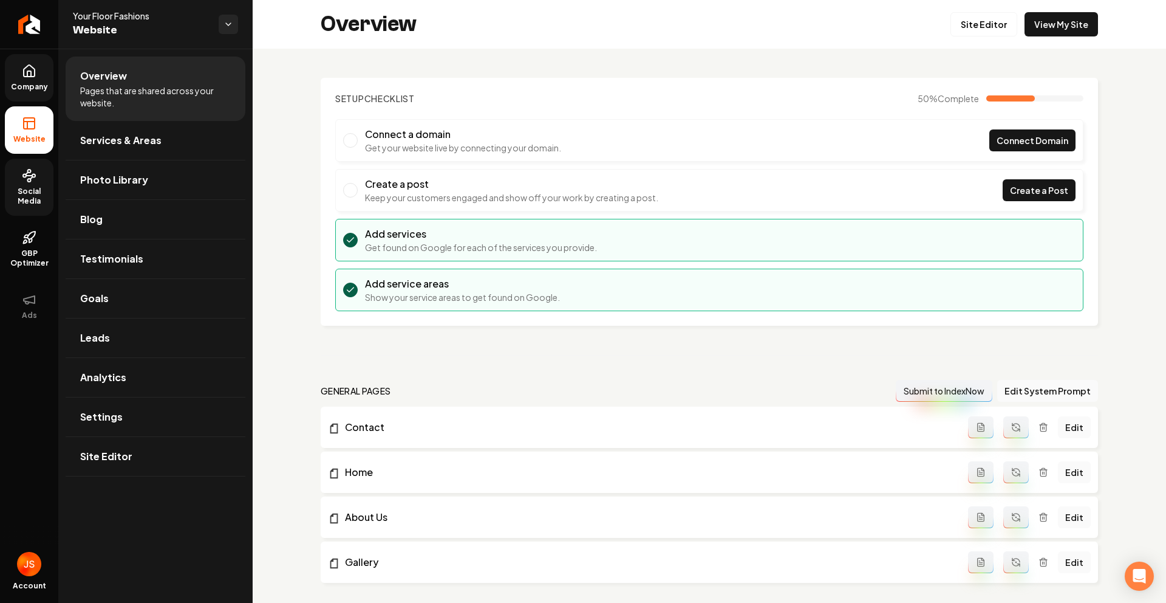
click at [29, 82] on span "Company" at bounding box center [29, 87] width 47 height 10
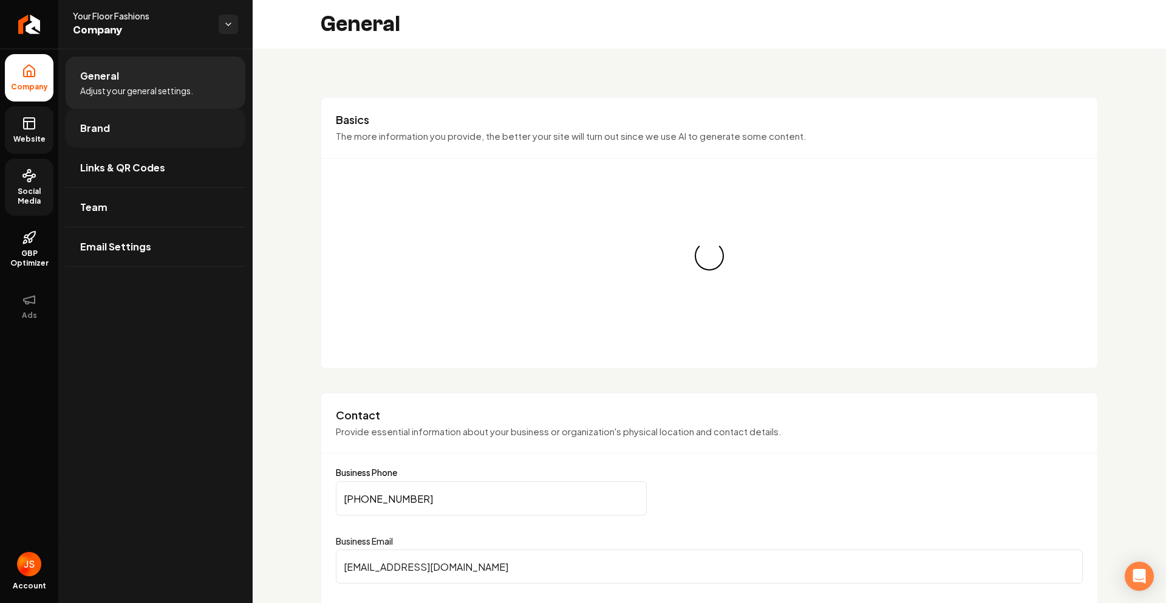
click at [84, 123] on span "Brand" at bounding box center [95, 128] width 30 height 15
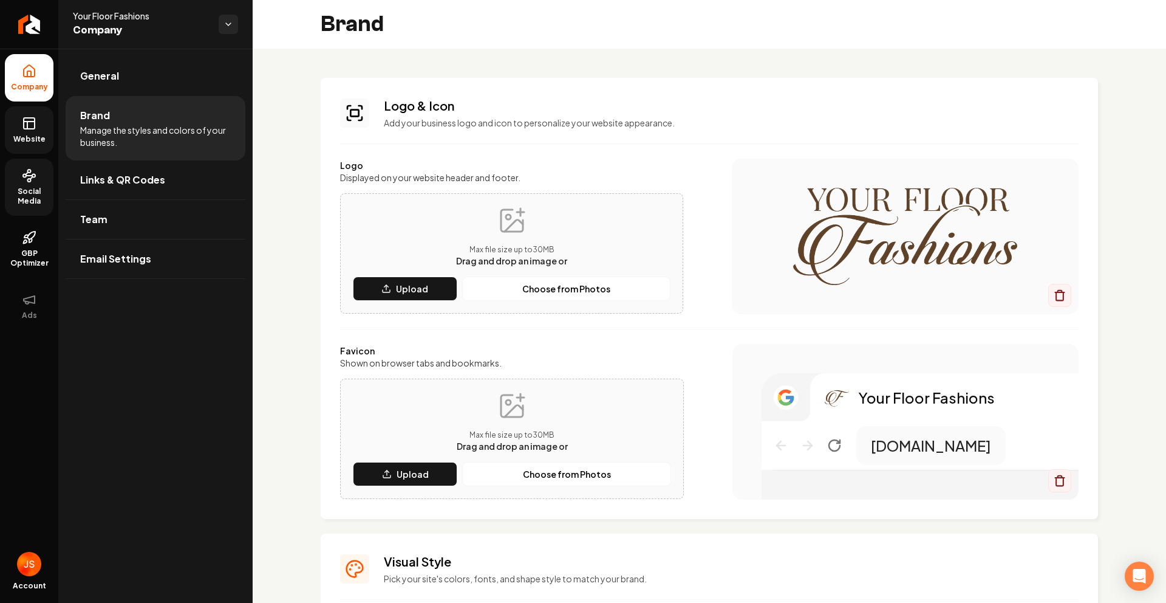
click at [53, 140] on ul "Company Website Social Media GBP Optimizer Ads" at bounding box center [29, 192] width 58 height 286
click at [39, 137] on span "Website" at bounding box center [30, 139] width 42 height 10
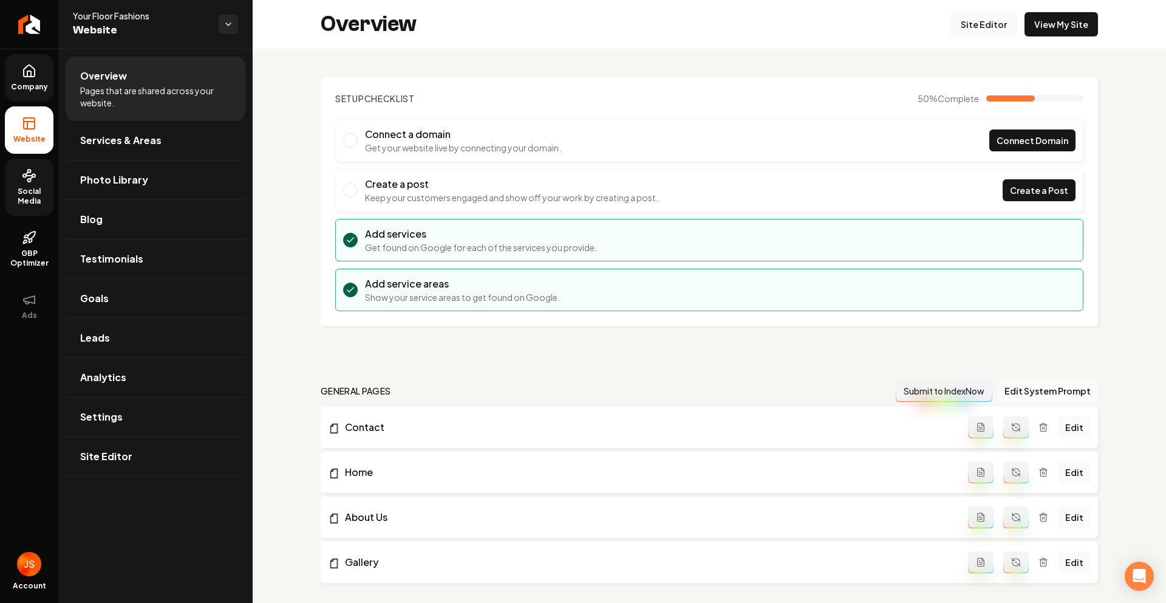
click at [971, 24] on link "Site Editor" at bounding box center [984, 24] width 67 height 24
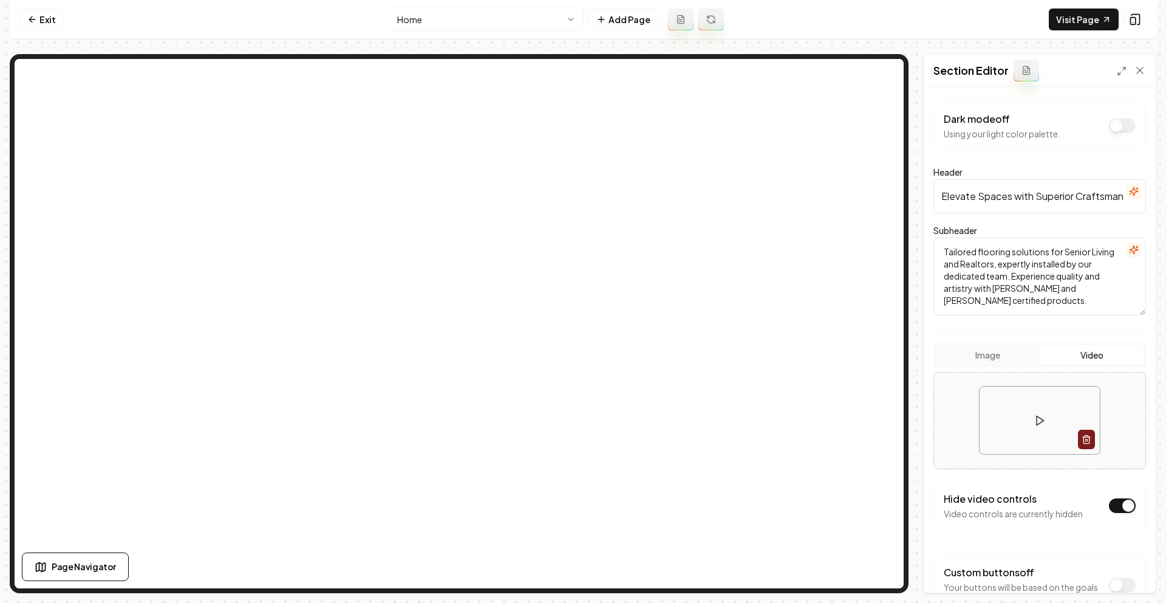
click at [993, 294] on textarea "Tailored flooring solutions for Senior Living and Realtors, expertly installed …" at bounding box center [1040, 277] width 213 height 78
drag, startPoint x: 998, startPoint y: 301, endPoint x: 937, endPoint y: 250, distance: 79.3
click at [937, 250] on textarea "Tailored flooring solutions for Senior Living and Realtors, expertly installed …" at bounding box center [1040, 277] width 213 height 78
click at [974, 284] on textarea "Tailored flooring solutions for Senior Living and Realtors, expertly installed …" at bounding box center [1040, 277] width 213 height 78
drag, startPoint x: 947, startPoint y: 254, endPoint x: 1016, endPoint y: 309, distance: 87.8
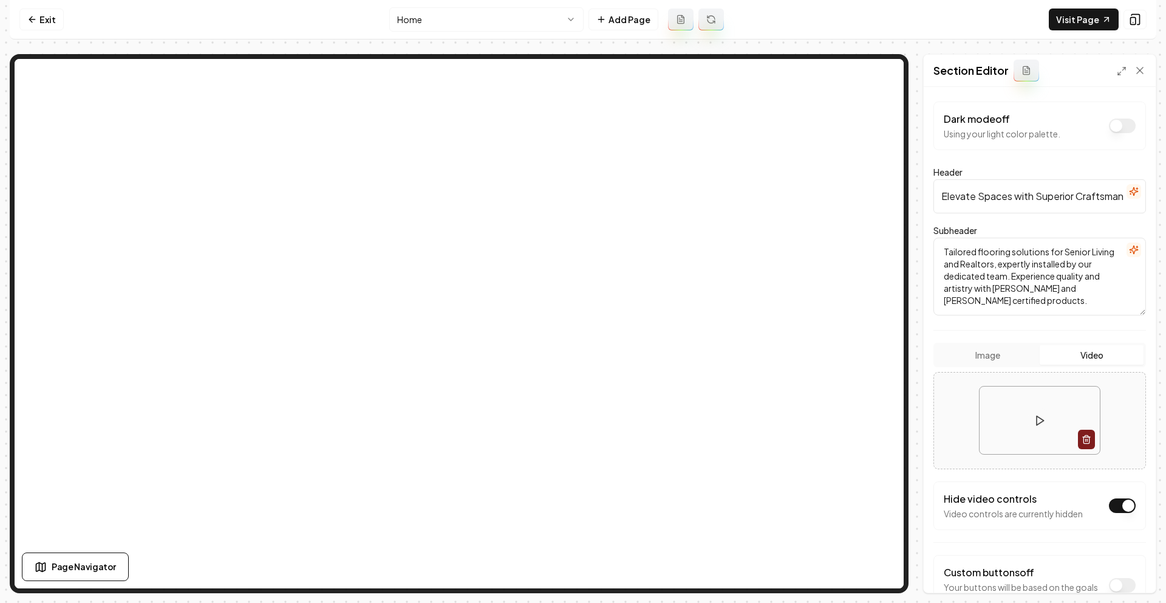
click at [1016, 308] on textarea "Tailored flooring solutions for Senior Living and Realtors, expertly installed …" at bounding box center [1040, 277] width 213 height 78
click at [1015, 310] on textarea "Tailored flooring solutions for Senior Living and Realtors, expertly installed …" at bounding box center [1040, 277] width 213 height 78
drag, startPoint x: 1007, startPoint y: 311, endPoint x: 937, endPoint y: 245, distance: 95.4
click at [937, 245] on textarea "Tailored flooring solutions for Senior Living and Realtors, expertly installed …" at bounding box center [1040, 277] width 213 height 78
click at [1017, 296] on textarea "Tailored flooring solutions for Senior Living and Realtors, expertly installed …" at bounding box center [1040, 277] width 213 height 78
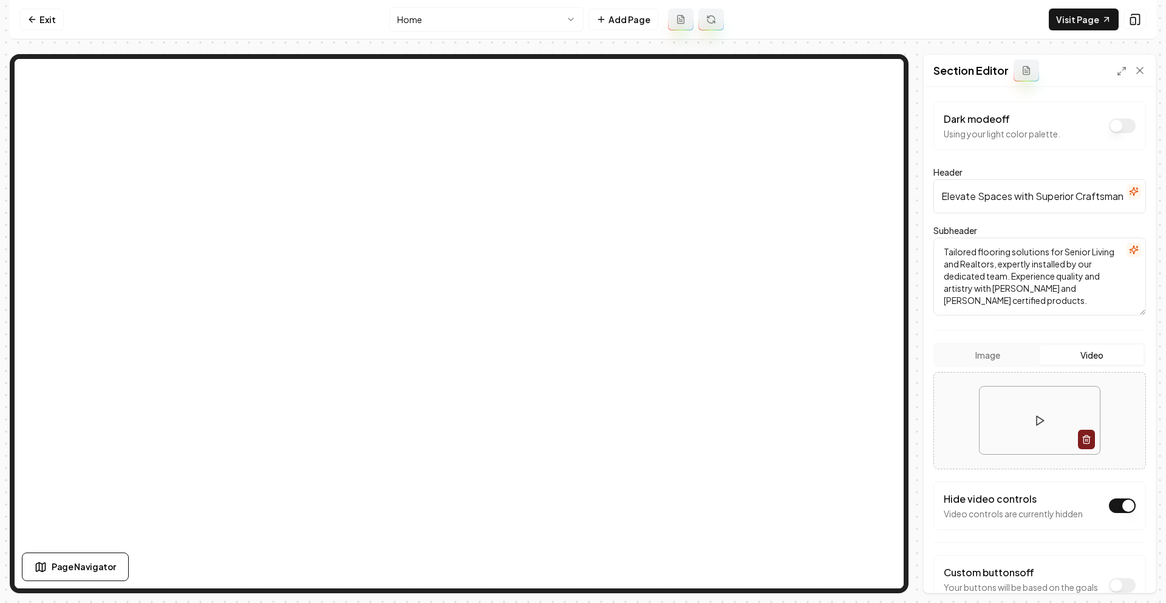
drag, startPoint x: 1007, startPoint y: 301, endPoint x: 1021, endPoint y: 271, distance: 33.2
click at [1021, 271] on textarea "Tailored flooring solutions for Senior Living and Realtors, expertly installed …" at bounding box center [1040, 277] width 213 height 78
click at [1020, 279] on textarea "Tailored flooring solutions for Senior Living and Realtors, expertly installed …" at bounding box center [1040, 277] width 213 height 78
drag, startPoint x: 1017, startPoint y: 275, endPoint x: 1038, endPoint y: 287, distance: 24.8
click at [1038, 287] on textarea "Tailored flooring solutions for Senior Living and Realtors, expertly installed …" at bounding box center [1040, 277] width 213 height 78
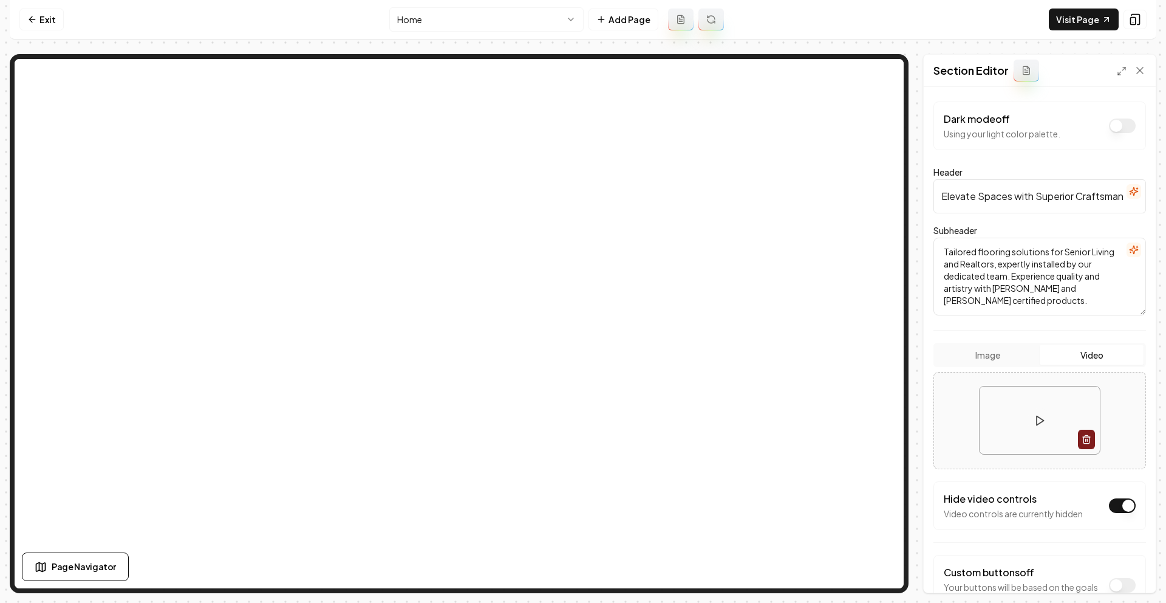
click at [1036, 294] on textarea "Tailored flooring solutions for Senior Living and Realtors, expertly installed …" at bounding box center [1040, 277] width 213 height 78
click at [1024, 296] on textarea "Tailored flooring solutions for Senior Living and Realtors, expertly installed …" at bounding box center [1040, 277] width 213 height 78
click at [992, 286] on textarea "Tailored flooring solutions for Senior Living and Realtors, expertly installed …" at bounding box center [1040, 277] width 213 height 78
drag, startPoint x: 1002, startPoint y: 291, endPoint x: 1032, endPoint y: 295, distance: 30.7
click at [1032, 295] on textarea "Tailored flooring solutions for Senior Living and Realtors, expertly installed …" at bounding box center [1040, 277] width 213 height 78
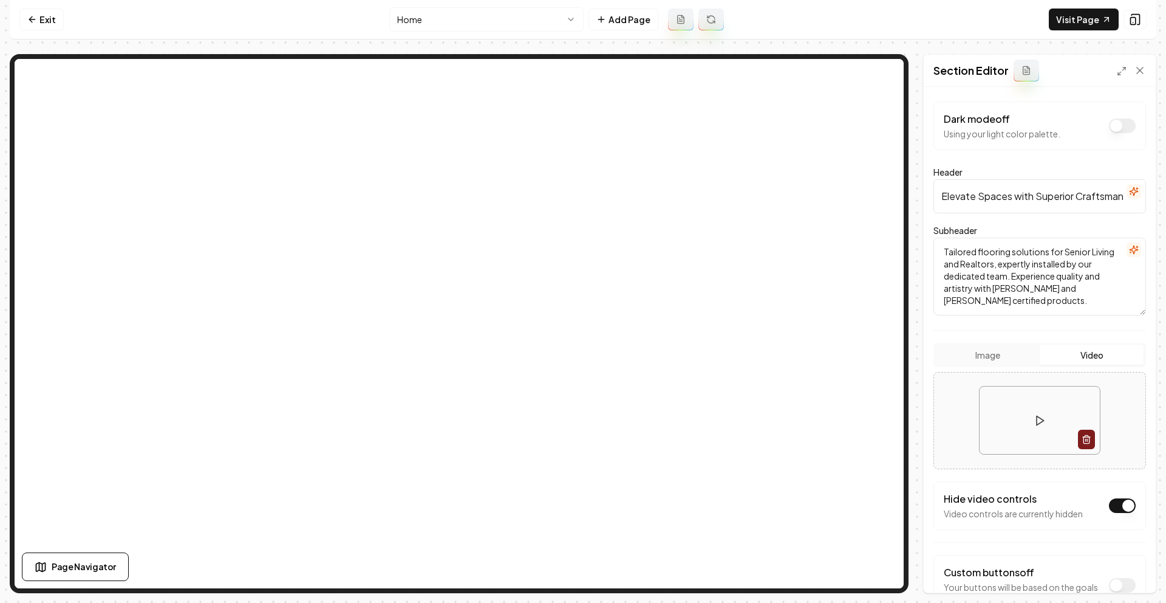
click at [1024, 301] on textarea "Tailored flooring solutions for Senior Living and Realtors, expertly installed …" at bounding box center [1040, 277] width 213 height 78
click at [1007, 303] on textarea "Tailored flooring solutions for Senior Living and Realtors, expertly installed …" at bounding box center [1040, 277] width 213 height 78
drag, startPoint x: 1001, startPoint y: 303, endPoint x: 1012, endPoint y: 278, distance: 27.5
click at [1012, 278] on textarea "Tailored flooring solutions for Senior Living and Realtors, expertly installed …" at bounding box center [1040, 277] width 213 height 78
click at [1013, 296] on textarea "Tailored flooring solutions for Senior Living and Realtors, expertly installed …" at bounding box center [1040, 277] width 213 height 78
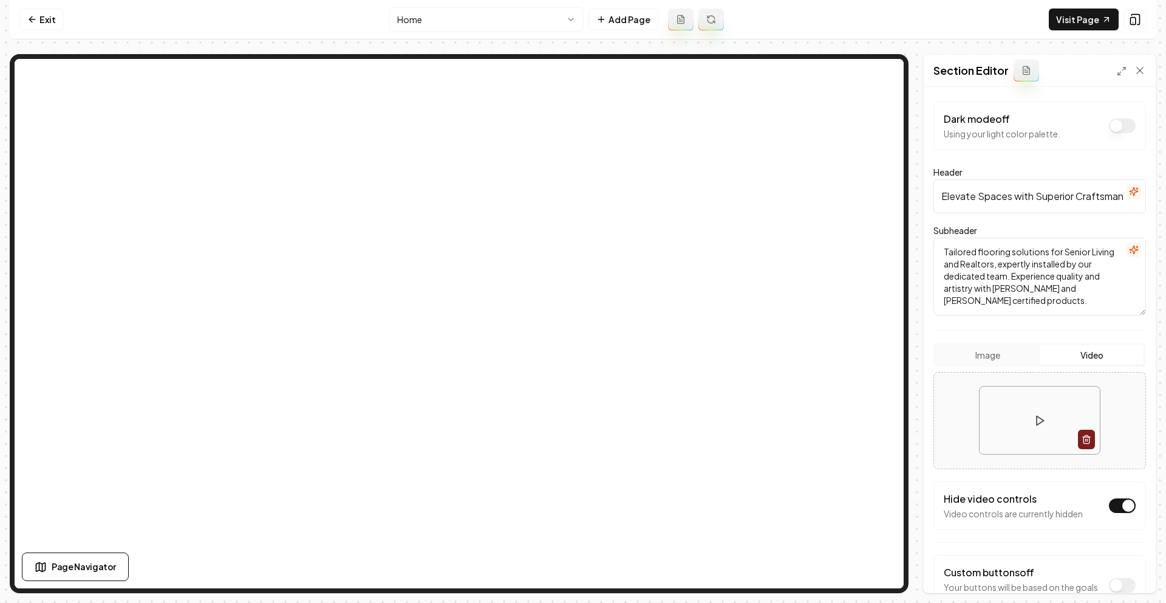
drag, startPoint x: 996, startPoint y: 290, endPoint x: 1015, endPoint y: 293, distance: 19.8
click at [1015, 293] on textarea "Tailored flooring solutions for Senior Living and Realtors, expertly installed …" at bounding box center [1040, 277] width 213 height 78
click at [1010, 295] on textarea "Tailored flooring solutions for Senior Living and Realtors, expertly installed …" at bounding box center [1040, 277] width 213 height 78
drag, startPoint x: 1008, startPoint y: 301, endPoint x: 939, endPoint y: 245, distance: 88.5
click at [939, 245] on textarea "Tailored flooring solutions for Senior Living and Realtors, expertly installed …" at bounding box center [1040, 277] width 213 height 78
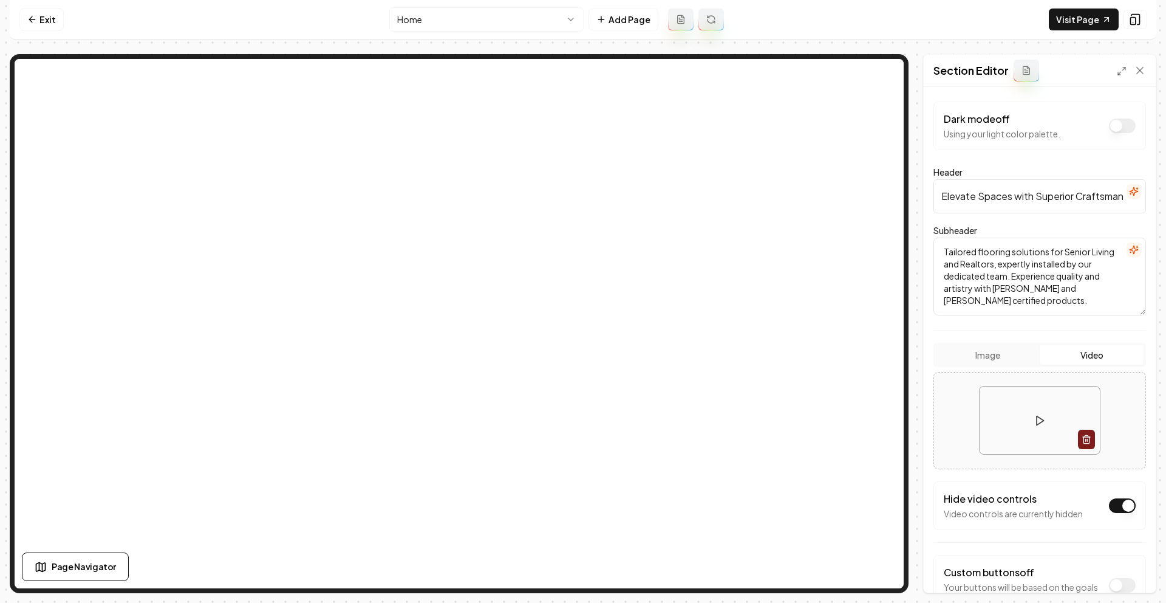
click at [992, 302] on textarea "Tailored flooring solutions for Senior Living and Realtors, expertly installed …" at bounding box center [1040, 277] width 213 height 78
drag, startPoint x: 992, startPoint y: 302, endPoint x: 923, endPoint y: 230, distance: 99.7
click at [923, 230] on div "Page Settings Section Editor Dark mode off Using your light color palette. Head…" at bounding box center [1039, 323] width 233 height 539
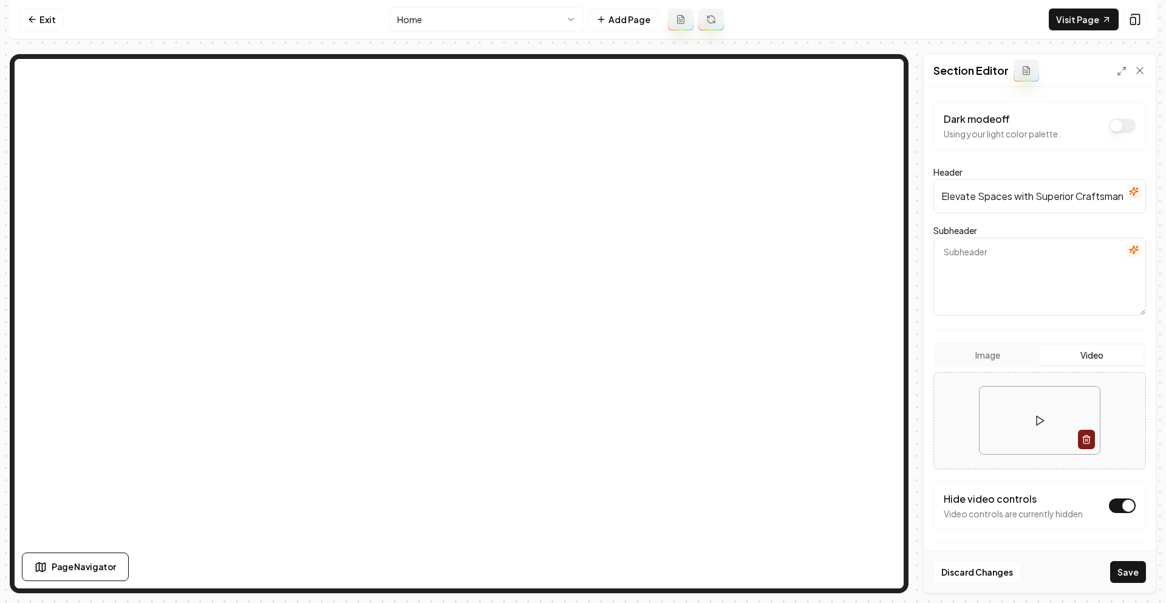
paste textarea "Tailored flooring solutions for Senior Living and Realtors, expertly installed …"
click at [1023, 300] on textarea "Tailored flooring solutions for Senior Living and Realtors, expertly installed …" at bounding box center [1040, 277] width 213 height 78
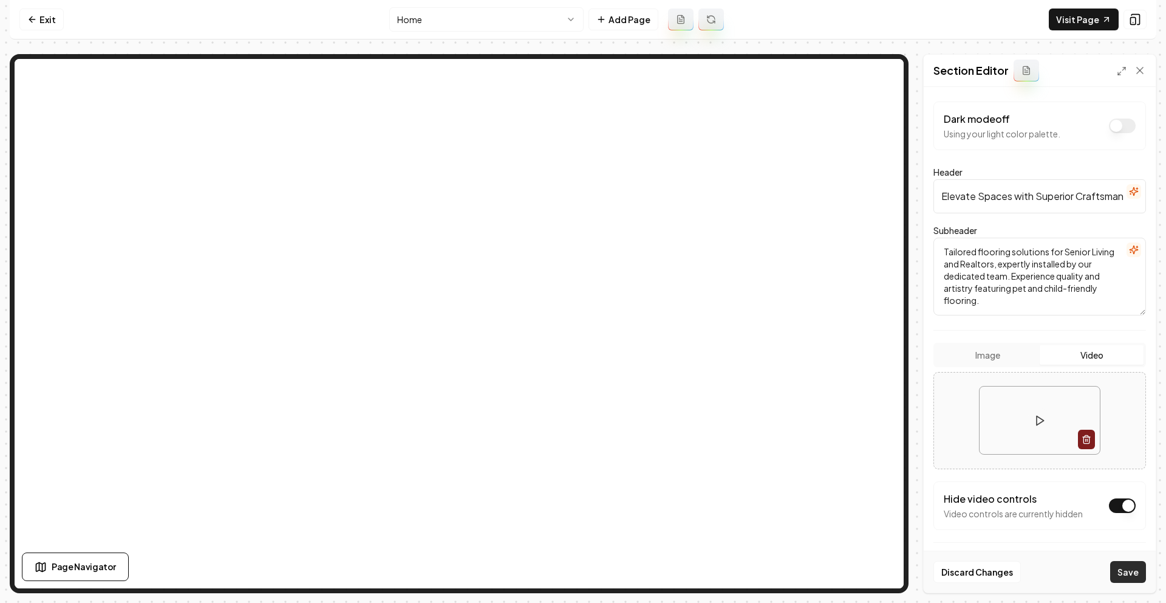
type textarea "Tailored flooring solutions for Senior Living and Realtors, expertly installed …"
click at [1128, 570] on button "Save" at bounding box center [1129, 572] width 36 height 22
click at [34, 17] on icon at bounding box center [32, 20] width 10 height 10
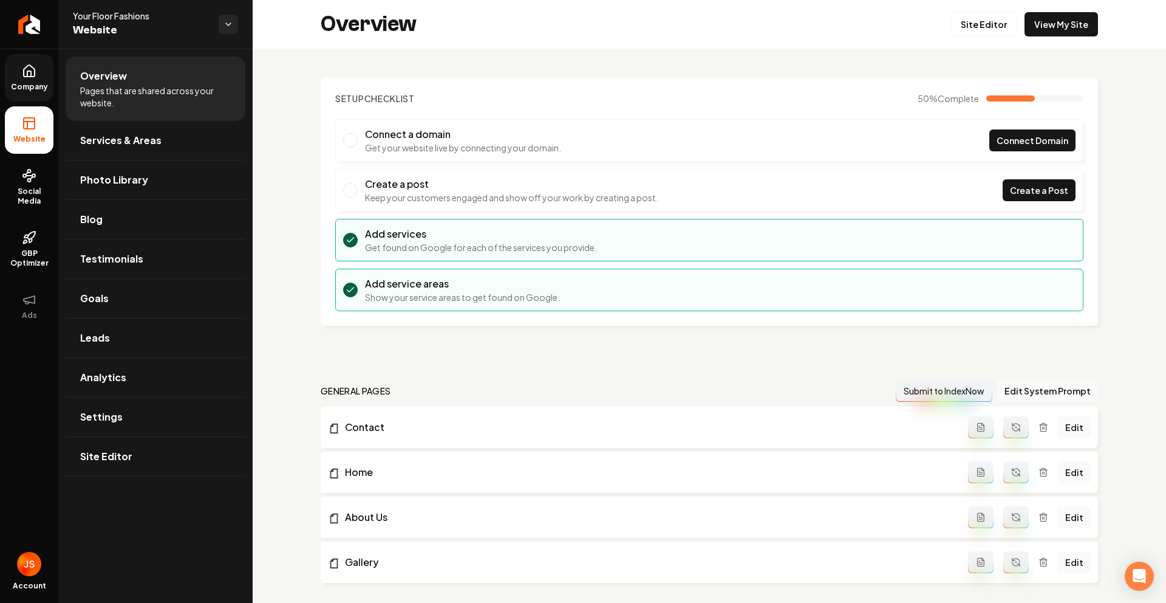
click at [36, 82] on span "Company" at bounding box center [29, 87] width 47 height 10
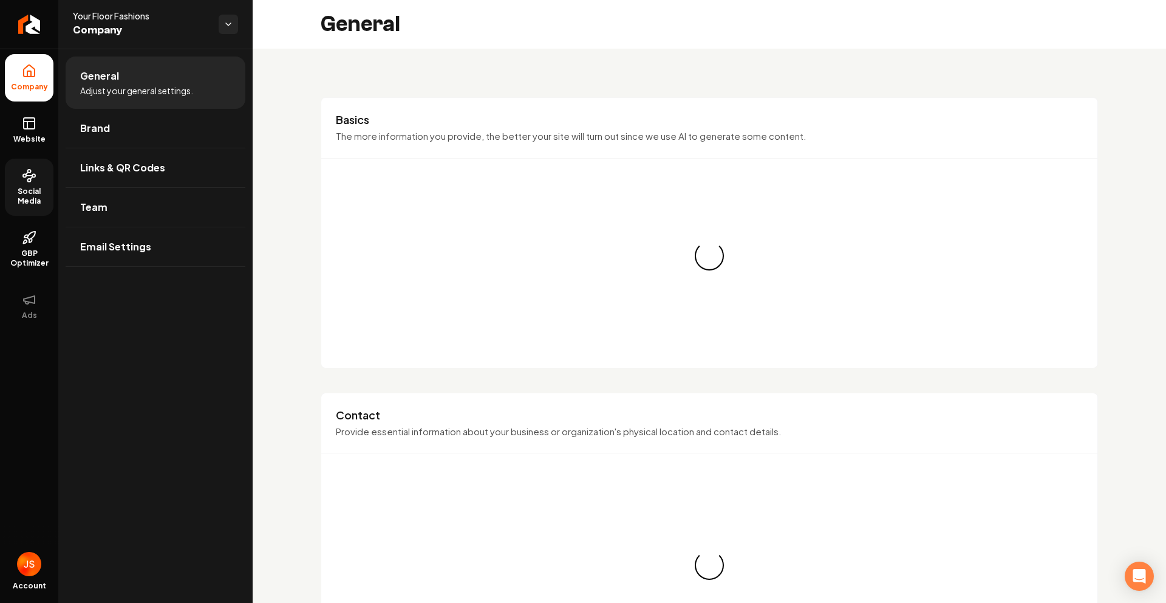
click at [33, 174] on circle at bounding box center [33, 175] width 3 height 3
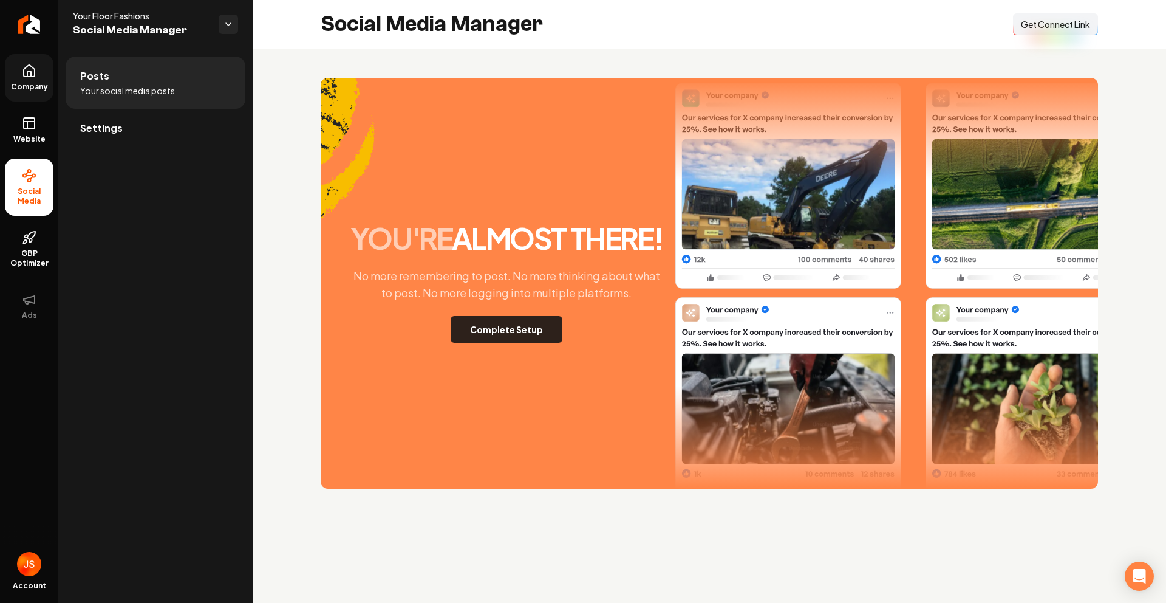
click at [516, 326] on button "Complete Setup" at bounding box center [507, 329] width 112 height 27
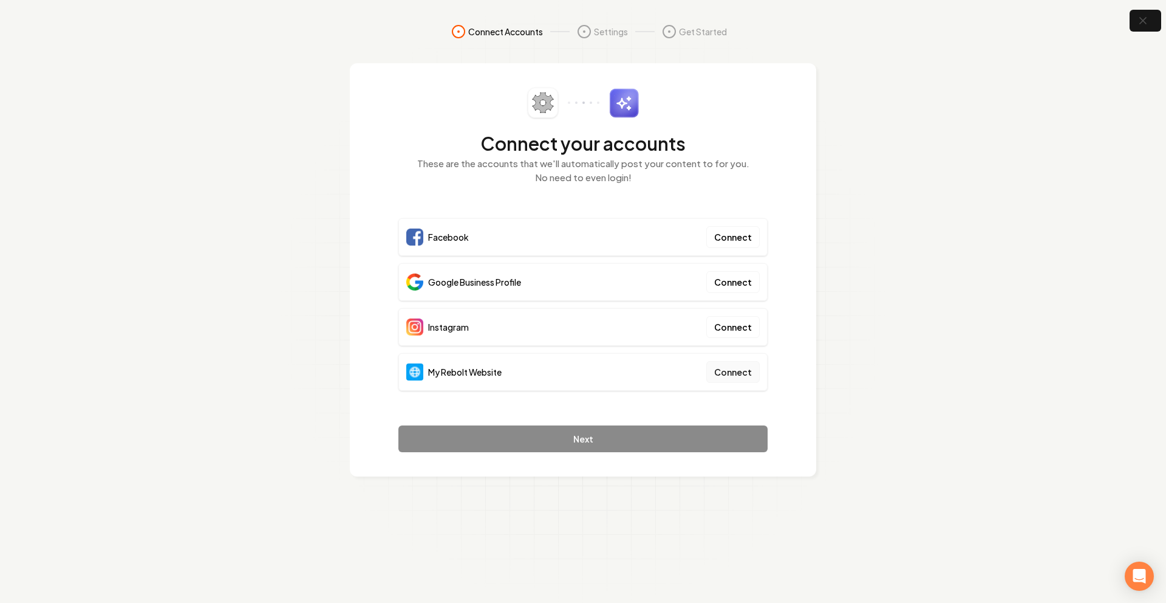
click at [757, 375] on button "Connect" at bounding box center [733, 372] width 53 height 22
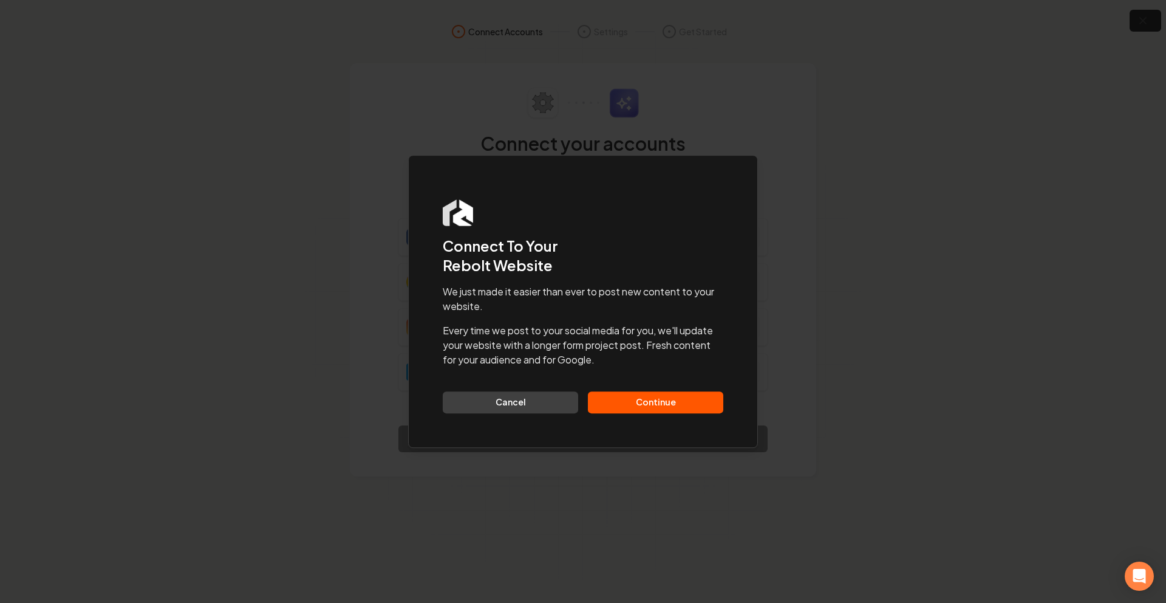
drag, startPoint x: 684, startPoint y: 383, endPoint x: 665, endPoint y: 399, distance: 25.4
click at [683, 384] on div "We just made it easier than ever to post new content to your website. Every tim…" at bounding box center [583, 348] width 281 height 129
click at [664, 400] on button "Continue" at bounding box center [655, 402] width 135 height 22
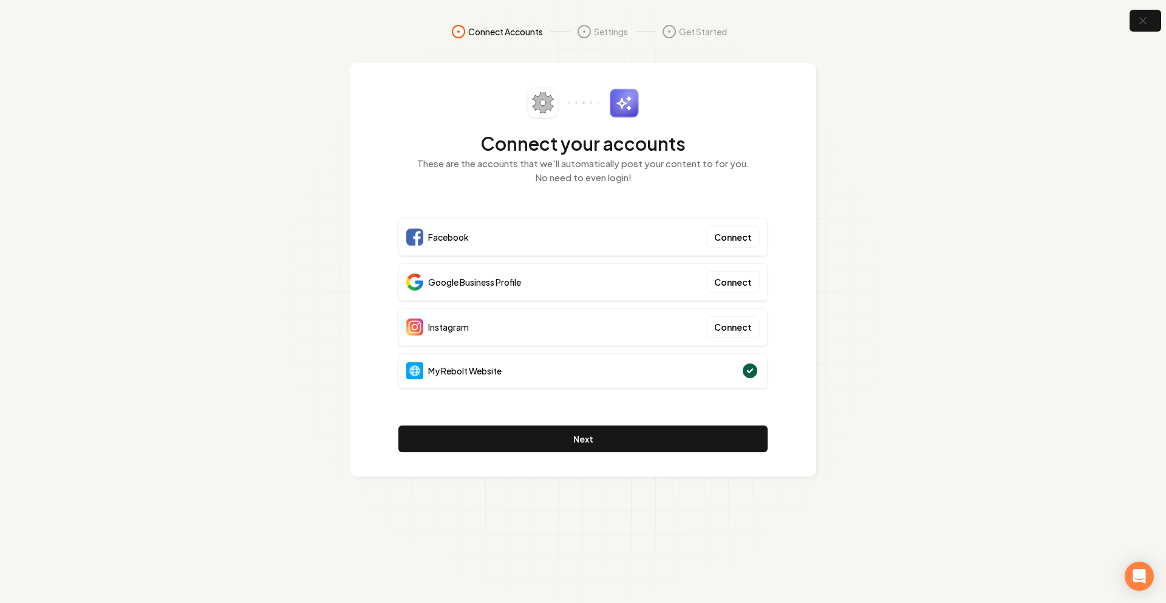
click at [919, 239] on section "Connect Accounts Settings Get Started Connect your accounts These are the accou…" at bounding box center [583, 301] width 1166 height 603
click at [1142, 21] on icon "button" at bounding box center [1143, 21] width 8 height 8
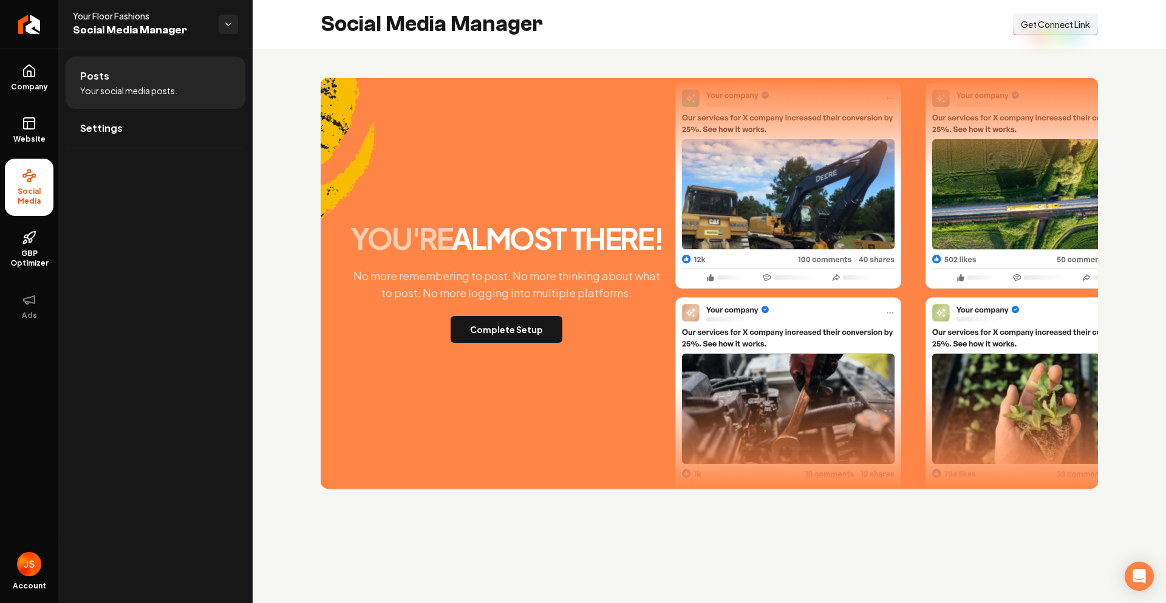
click at [1039, 23] on span "Get Connect Link" at bounding box center [1055, 24] width 69 height 12
click at [525, 327] on button "Complete Setup" at bounding box center [507, 329] width 112 height 27
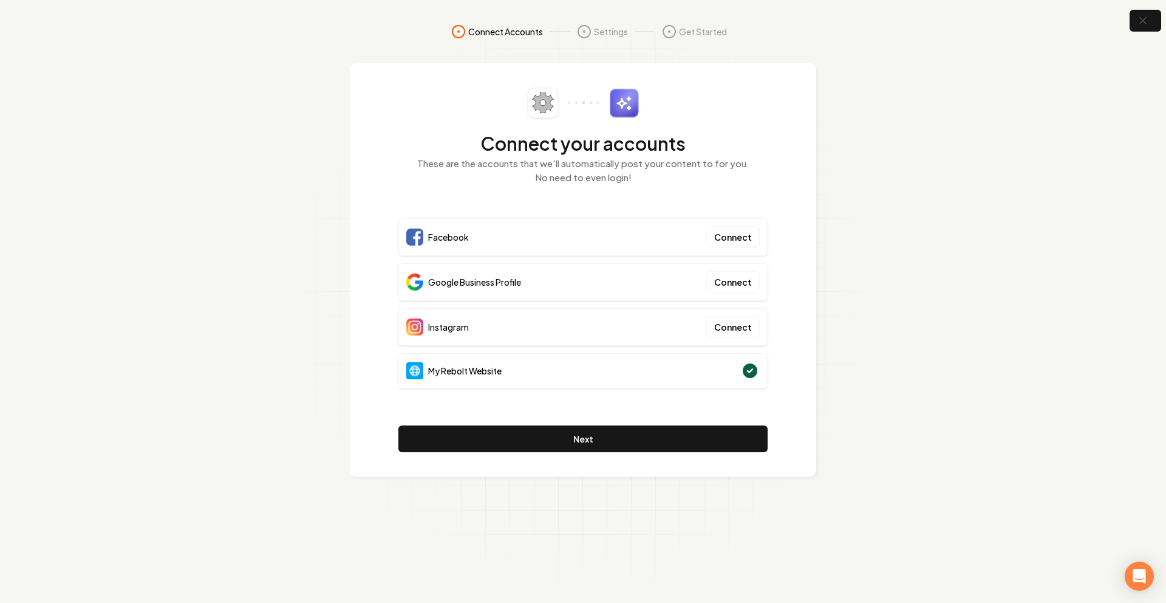
click at [928, 219] on section "Connect Accounts Settings Get Started Connect your accounts These are the accou…" at bounding box center [583, 301] width 1166 height 603
drag, startPoint x: 949, startPoint y: 135, endPoint x: 1106, endPoint y: 4, distance: 204.9
click at [949, 135] on section "Connect Accounts Settings Get Started Connect your accounts These are the accou…" at bounding box center [583, 301] width 1166 height 603
click at [1142, 16] on icon "button" at bounding box center [1142, 20] width 15 height 15
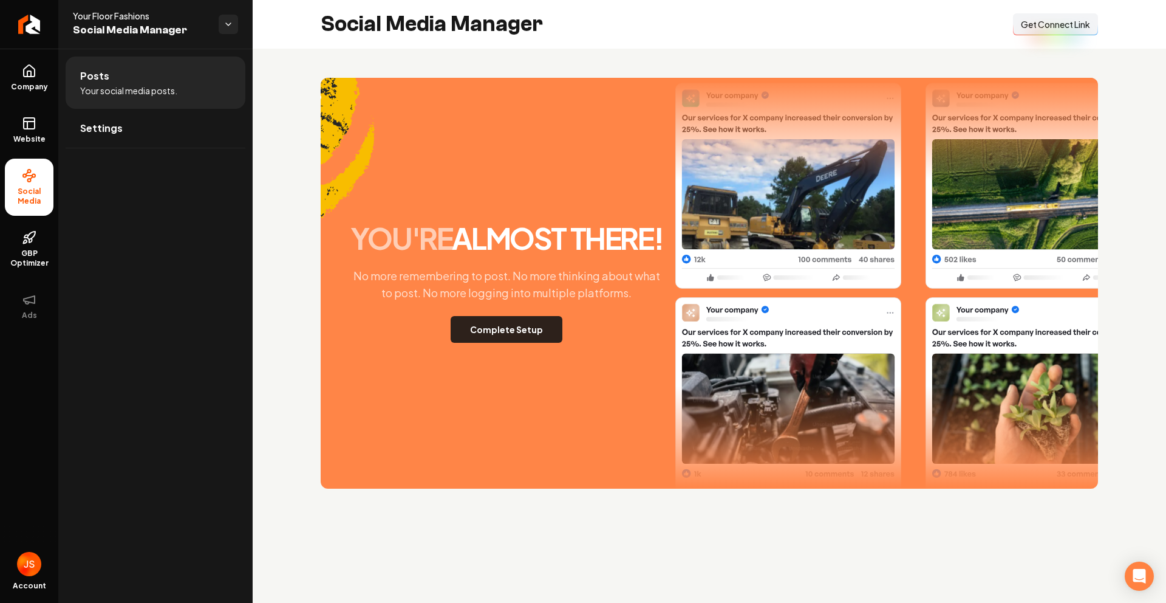
click at [518, 338] on button "Complete Setup" at bounding box center [507, 329] width 112 height 27
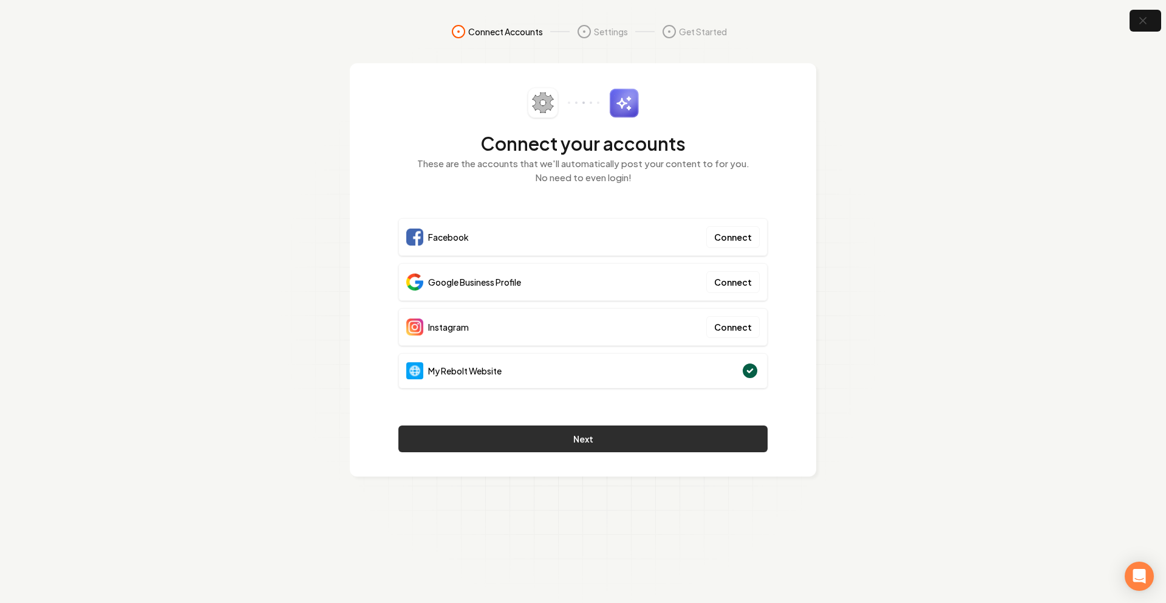
click at [645, 440] on button "Next" at bounding box center [583, 438] width 369 height 27
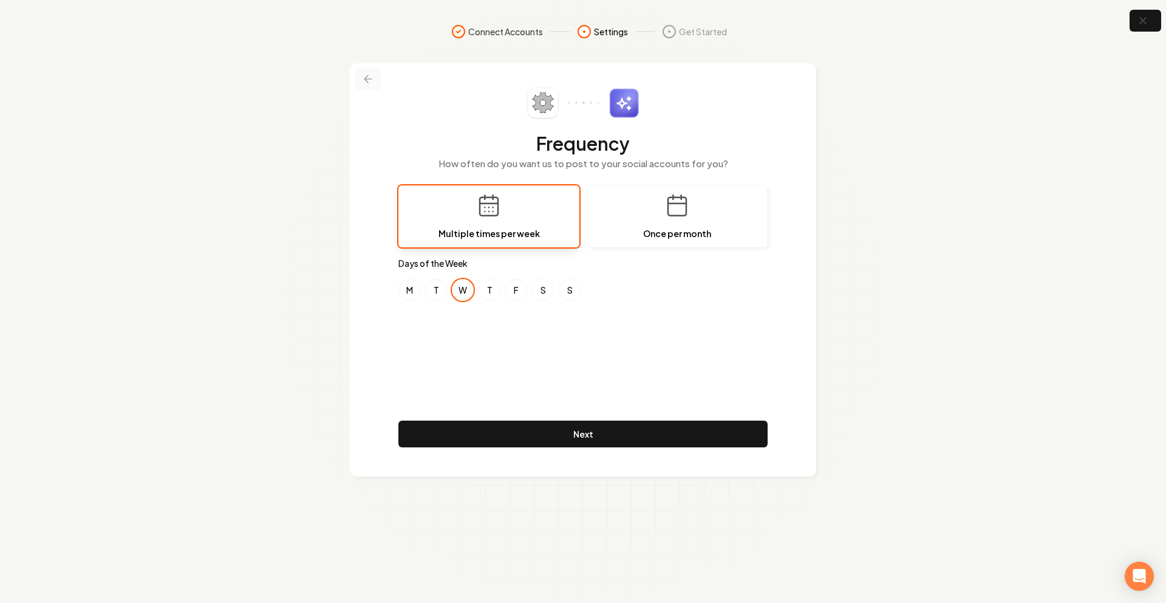
click at [367, 79] on icon at bounding box center [368, 79] width 7 height 0
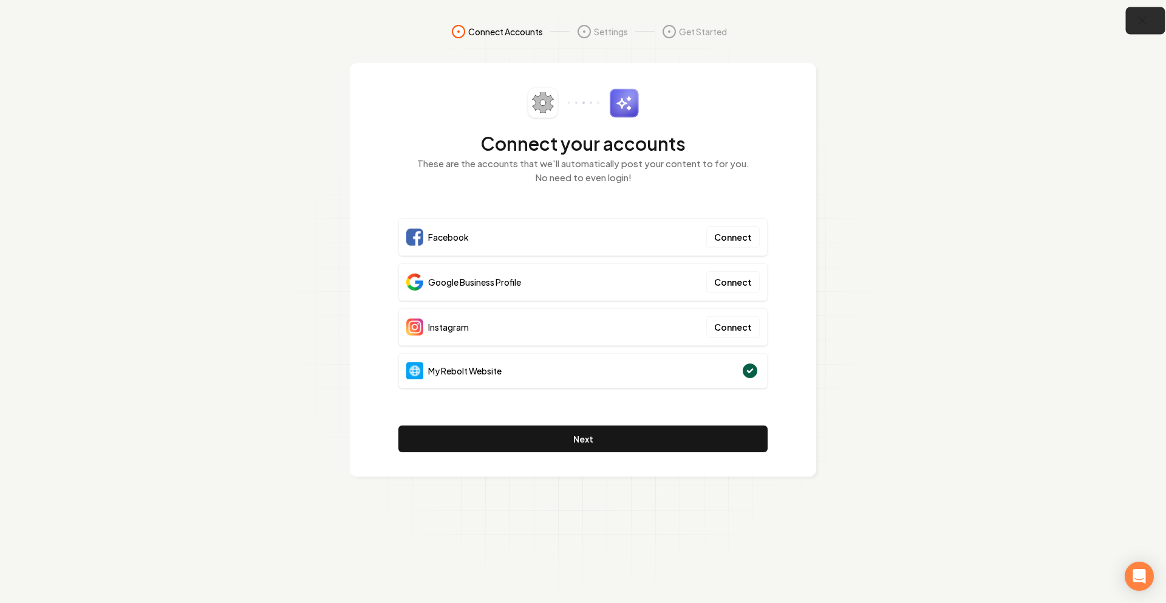
click at [1130, 19] on button "button" at bounding box center [1145, 20] width 39 height 27
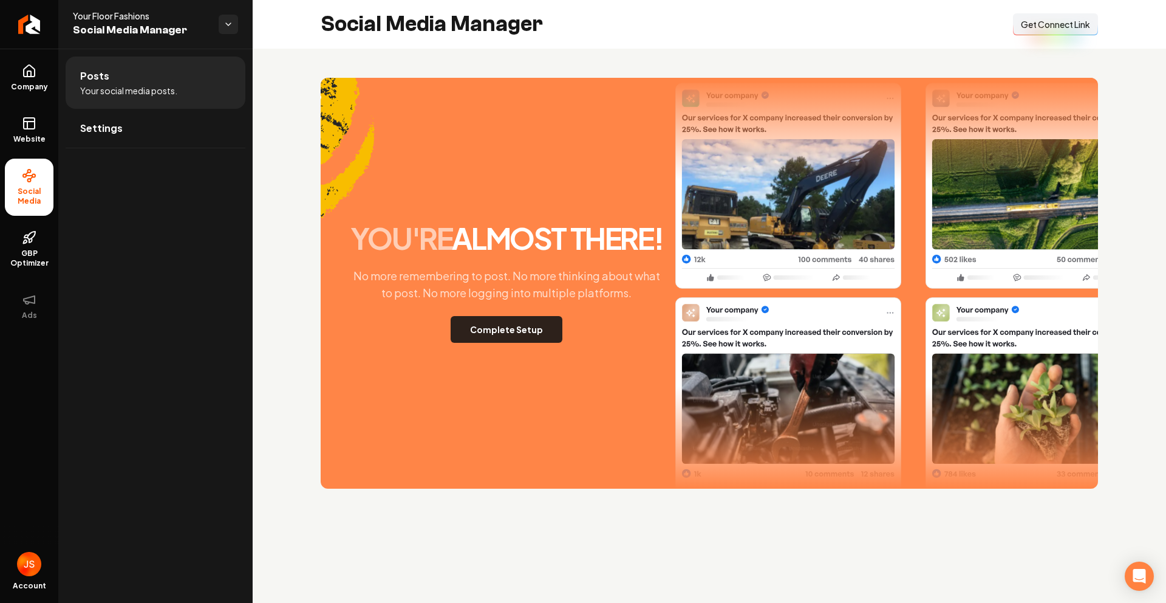
click at [544, 324] on button "Complete Setup" at bounding box center [507, 329] width 112 height 27
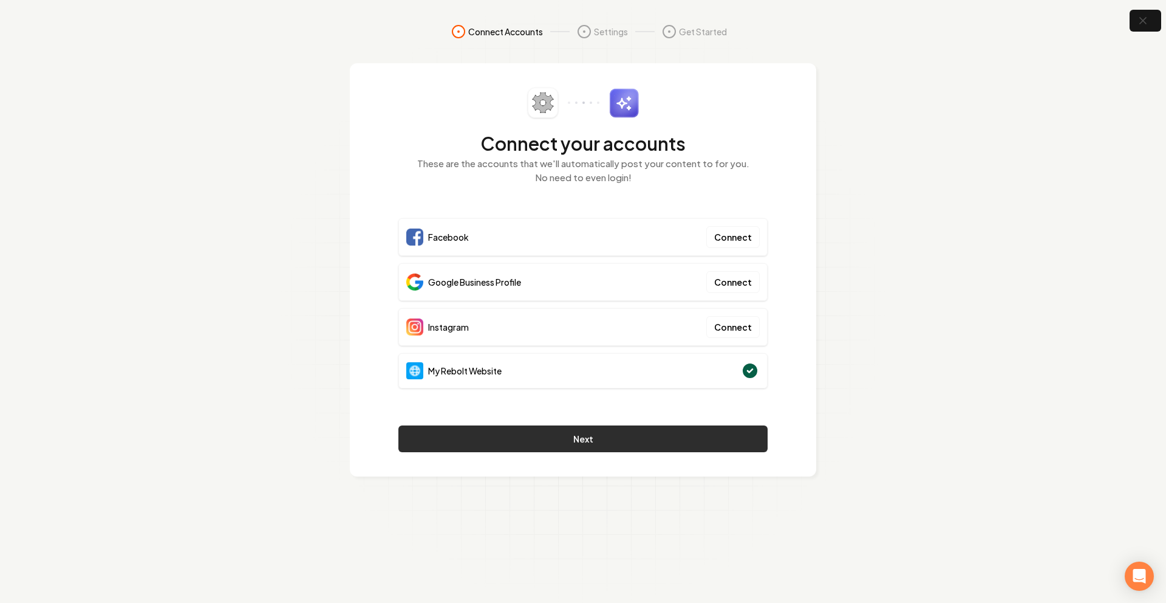
click at [556, 431] on button "Next" at bounding box center [583, 438] width 369 height 27
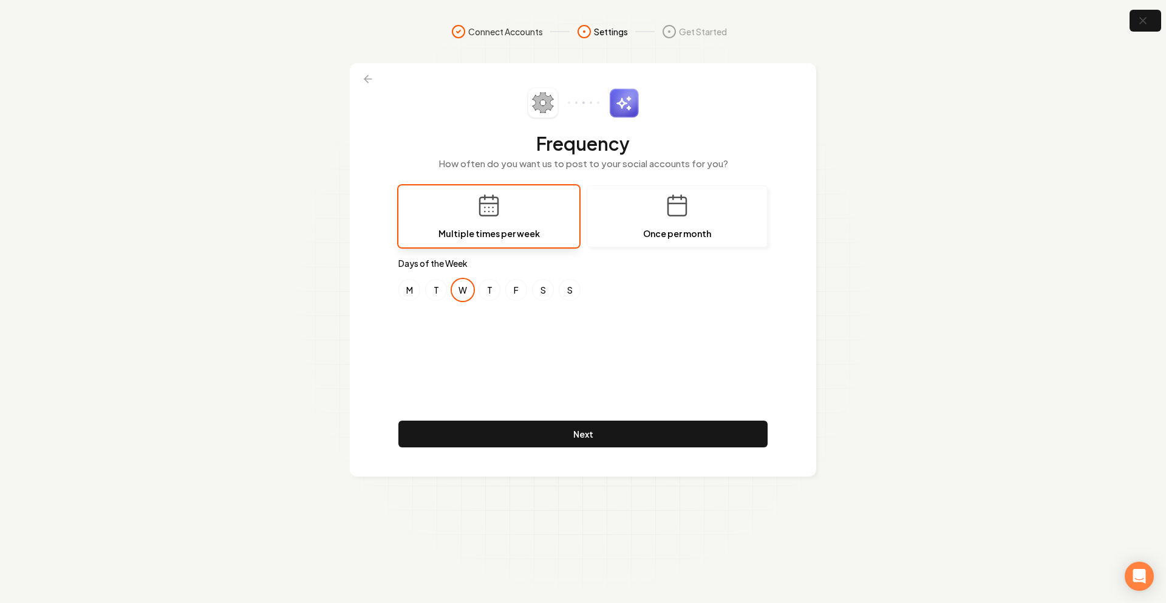
click at [440, 326] on div "Frequency How often do you want us to post to your social accounts for you? Mul…" at bounding box center [583, 269] width 369 height 365
click at [416, 290] on button "M" at bounding box center [410, 290] width 22 height 22
click at [527, 287] on button "F" at bounding box center [516, 290] width 22 height 22
drag, startPoint x: 522, startPoint y: 368, endPoint x: 473, endPoint y: 338, distance: 58.3
click at [522, 368] on div "Frequency How often do you want us to post to your social accounts for you? Mul…" at bounding box center [583, 269] width 369 height 365
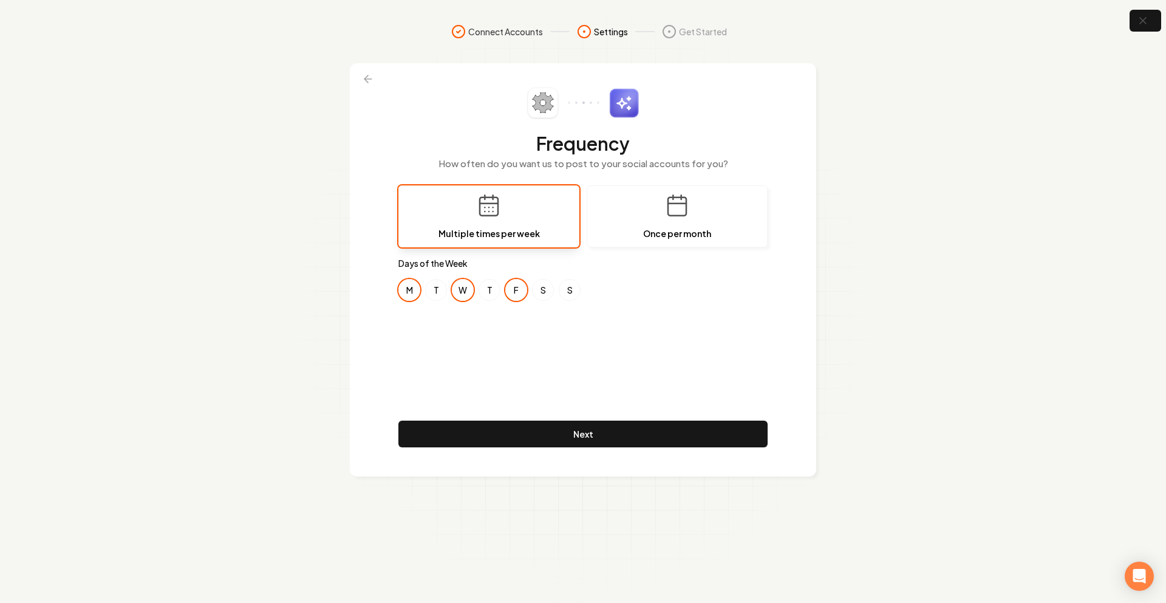
click at [531, 414] on div "Frequency How often do you want us to post to your social accounts for you? Mul…" at bounding box center [583, 269] width 369 height 365
click at [533, 433] on button "Next" at bounding box center [583, 433] width 369 height 27
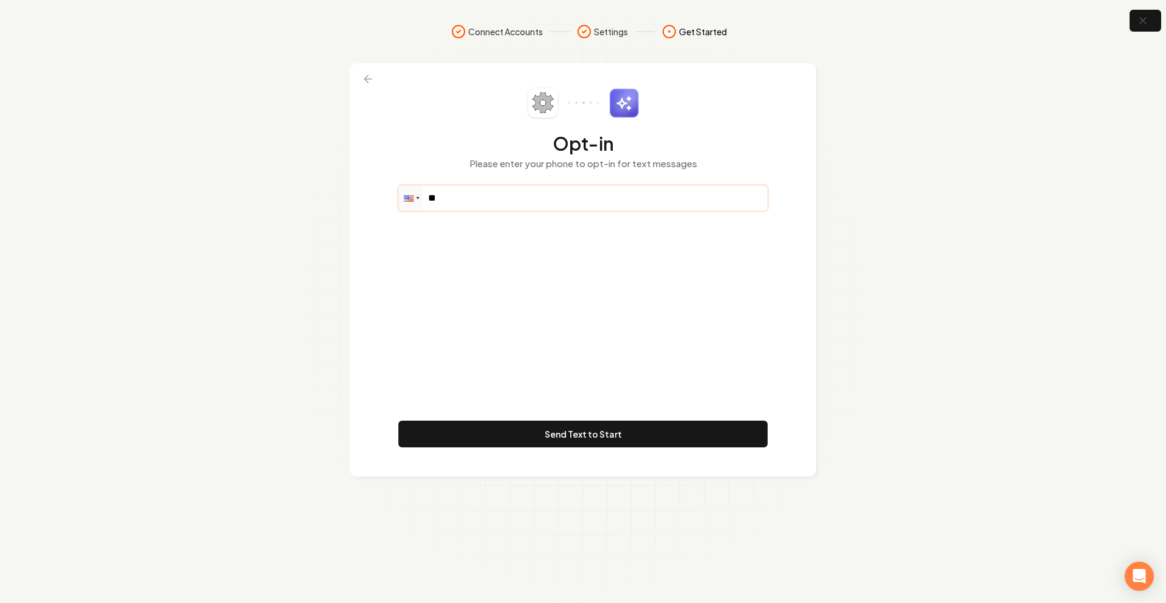
click at [495, 201] on input "**" at bounding box center [583, 198] width 368 height 24
click at [360, 77] on button at bounding box center [368, 79] width 27 height 22
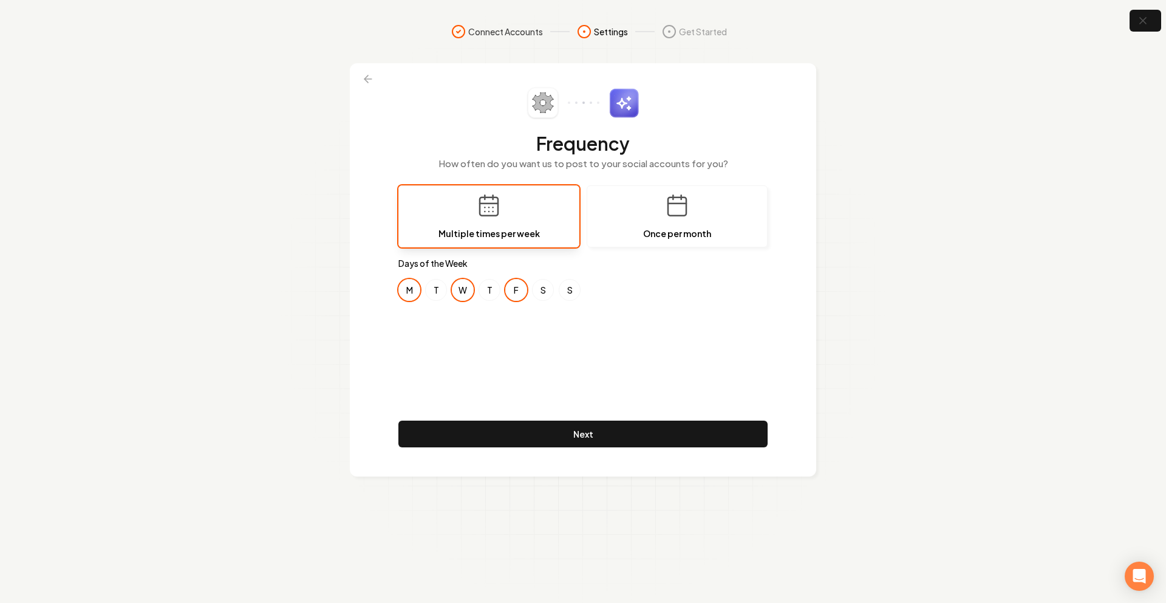
click at [419, 94] on div "Frequency How often do you want us to post to your social accounts for you?" at bounding box center [583, 136] width 369 height 98
click at [409, 293] on button "M" at bounding box center [410, 290] width 22 height 22
click at [427, 292] on button "T" at bounding box center [436, 290] width 22 height 22
click at [516, 292] on button "F" at bounding box center [516, 290] width 22 height 22
click at [469, 284] on button "W" at bounding box center [463, 290] width 22 height 22
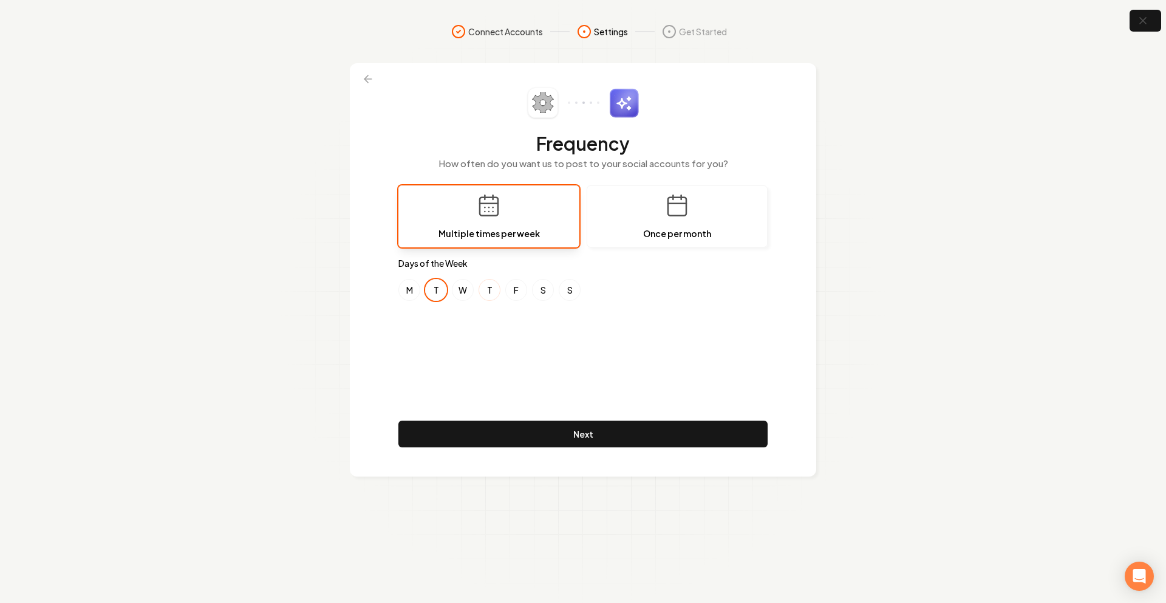
click at [489, 287] on button "T" at bounding box center [490, 290] width 22 height 22
click at [495, 332] on div "Frequency How often do you want us to post to your social accounts for you? Mul…" at bounding box center [583, 269] width 369 height 365
click at [479, 324] on div "Frequency How often do you want us to post to your social accounts for you? Mul…" at bounding box center [583, 269] width 369 height 365
click at [457, 325] on div "Frequency How often do you want us to post to your social accounts for you? Mul…" at bounding box center [583, 269] width 369 height 365
click at [495, 419] on div "Frequency How often do you want us to post to your social accounts for you? Mul…" at bounding box center [583, 269] width 369 height 365
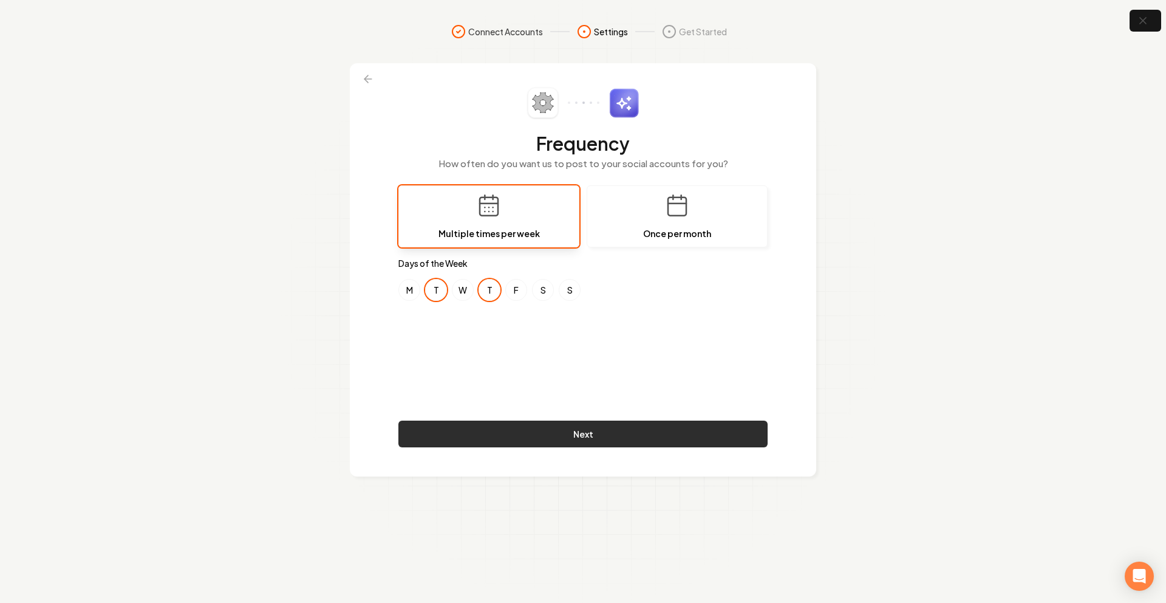
click at [498, 437] on button "Next" at bounding box center [583, 433] width 369 height 27
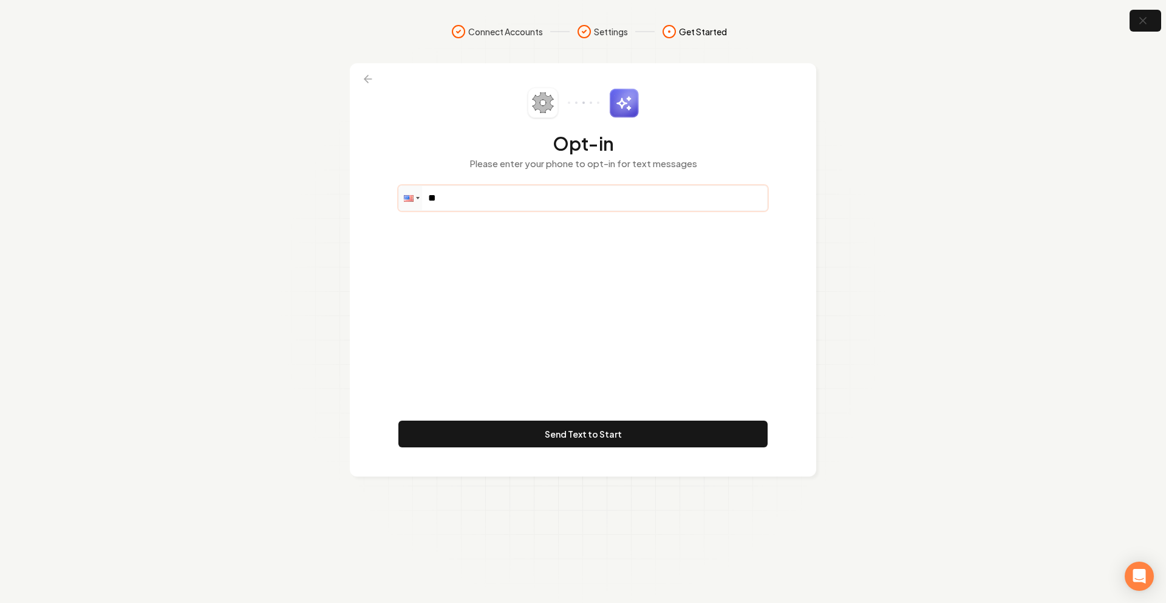
click at [498, 196] on input "**" at bounding box center [583, 198] width 368 height 24
paste input "**********"
type input "**********"
click at [568, 395] on div "**********" at bounding box center [583, 269] width 369 height 365
click at [561, 442] on button "Send Text to Start" at bounding box center [583, 433] width 369 height 27
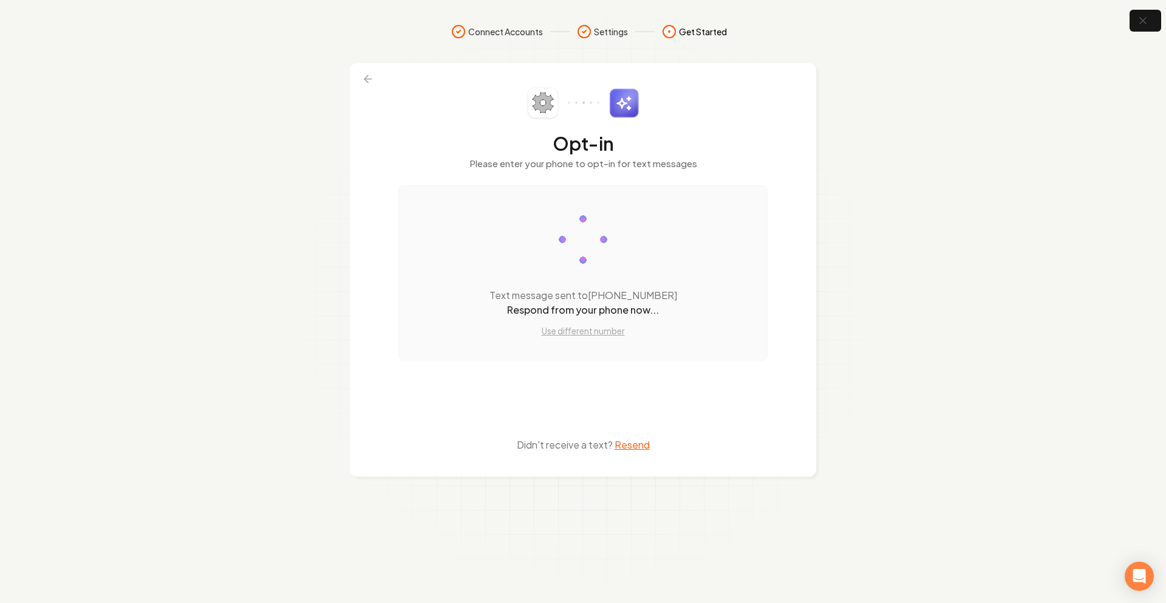
click at [1107, 18] on section "Connect Accounts Settings Get Started Opt-in Please enter your phone to opt-in …" at bounding box center [583, 301] width 1166 height 603
click at [1140, 20] on icon "button" at bounding box center [1142, 20] width 15 height 15
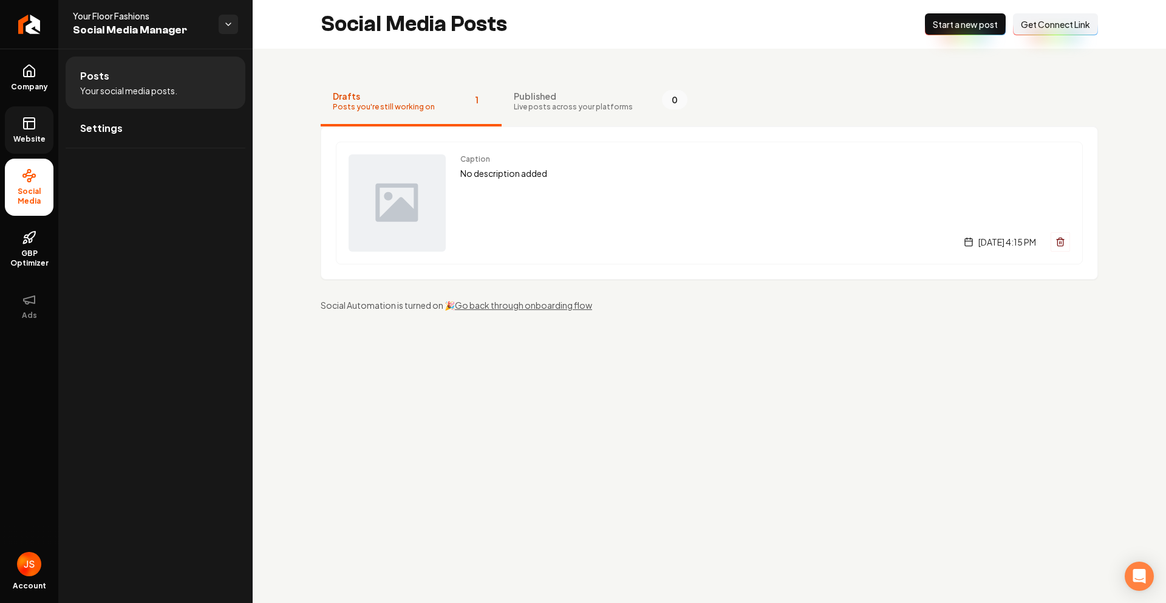
click at [26, 112] on link "Website" at bounding box center [29, 129] width 49 height 47
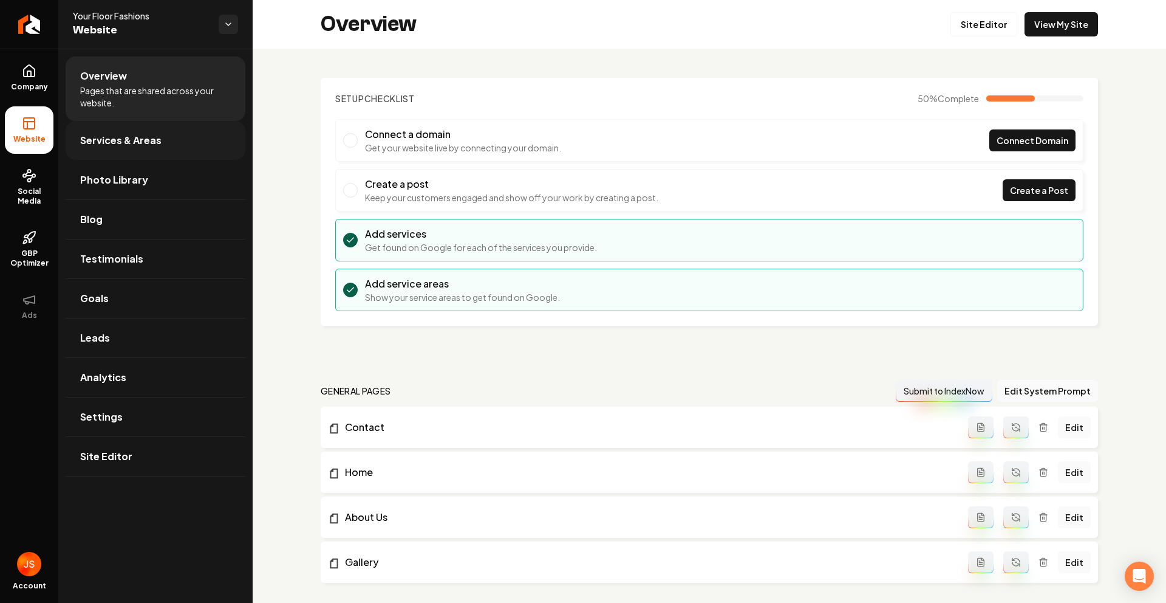
click at [110, 148] on link "Services & Areas" at bounding box center [156, 140] width 180 height 39
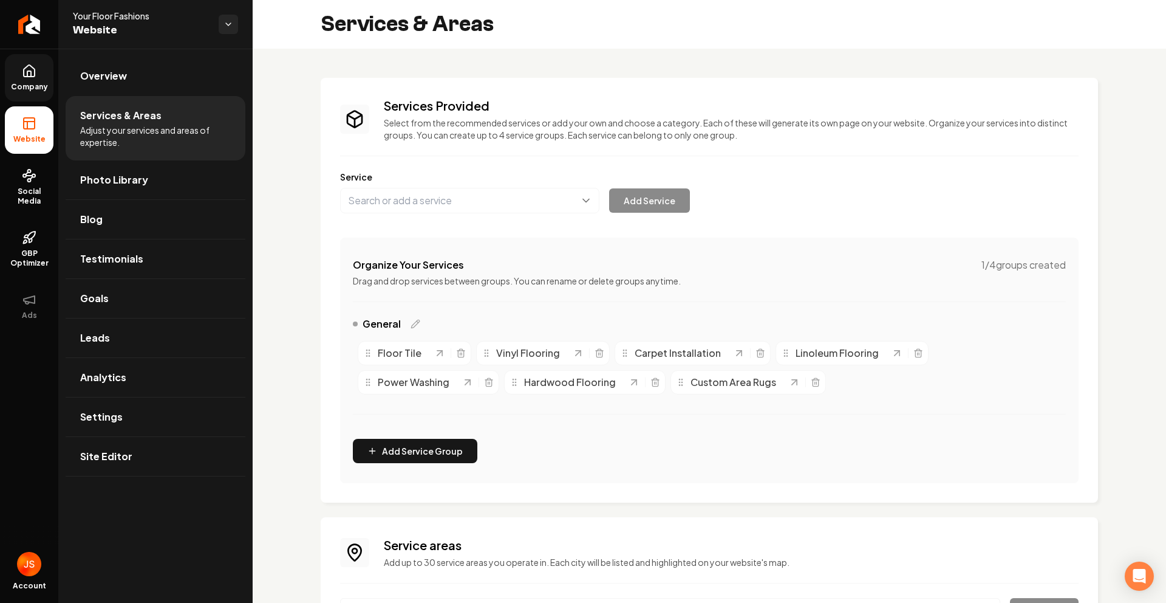
click at [29, 83] on span "Company" at bounding box center [29, 87] width 47 height 10
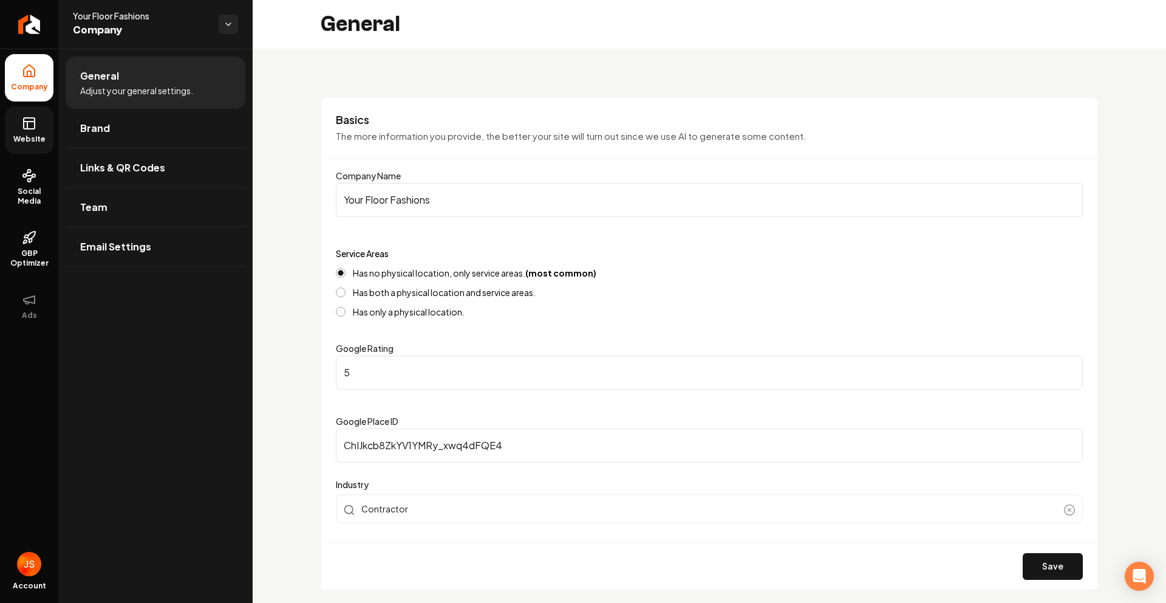
click at [37, 140] on span "Website" at bounding box center [30, 139] width 42 height 10
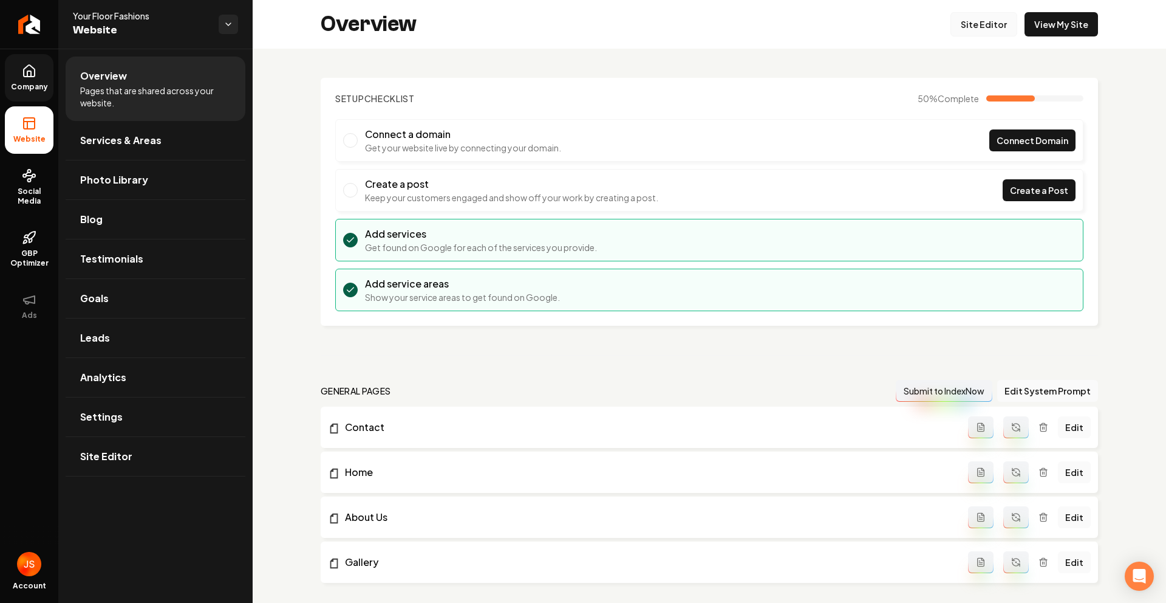
click at [978, 27] on link "Site Editor" at bounding box center [984, 24] width 67 height 24
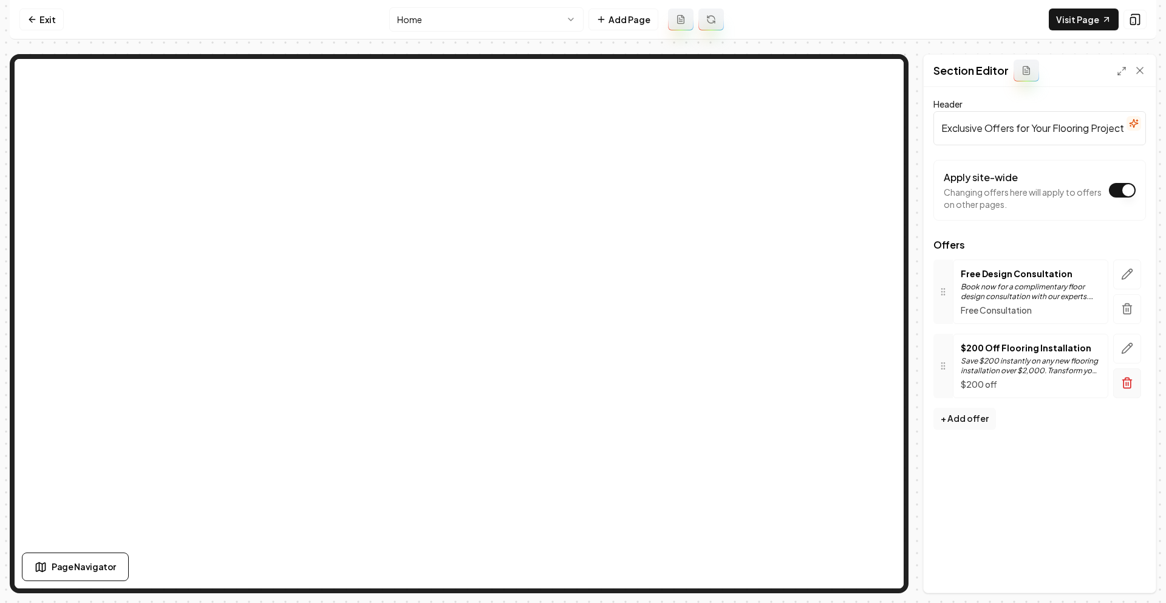
click at [1129, 382] on icon "button" at bounding box center [1127, 383] width 12 height 12
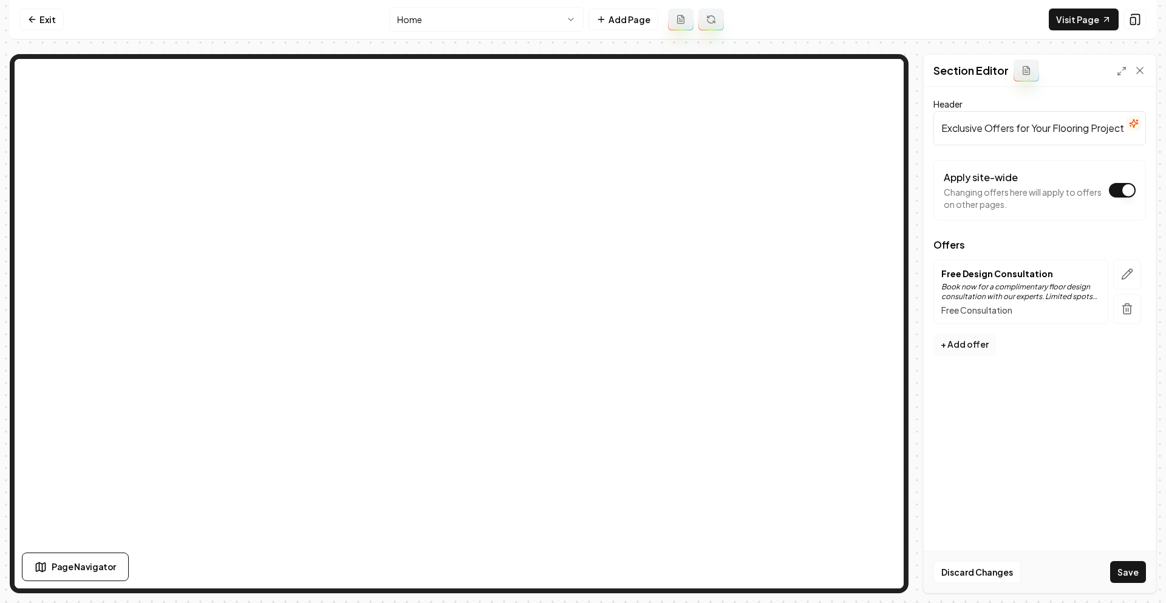
click at [964, 344] on button "+ Add offer" at bounding box center [965, 345] width 63 height 22
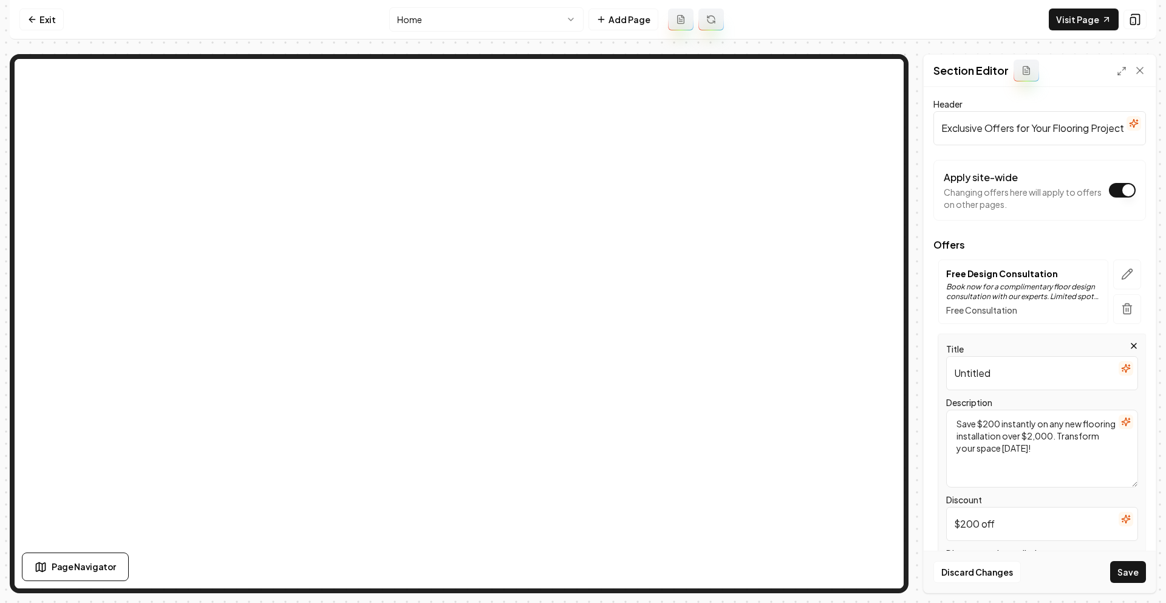
click at [1001, 380] on input "Untitled" at bounding box center [1042, 373] width 192 height 34
type input "ROBSON"
click at [1001, 525] on input "$200 off" at bounding box center [1042, 524] width 192 height 34
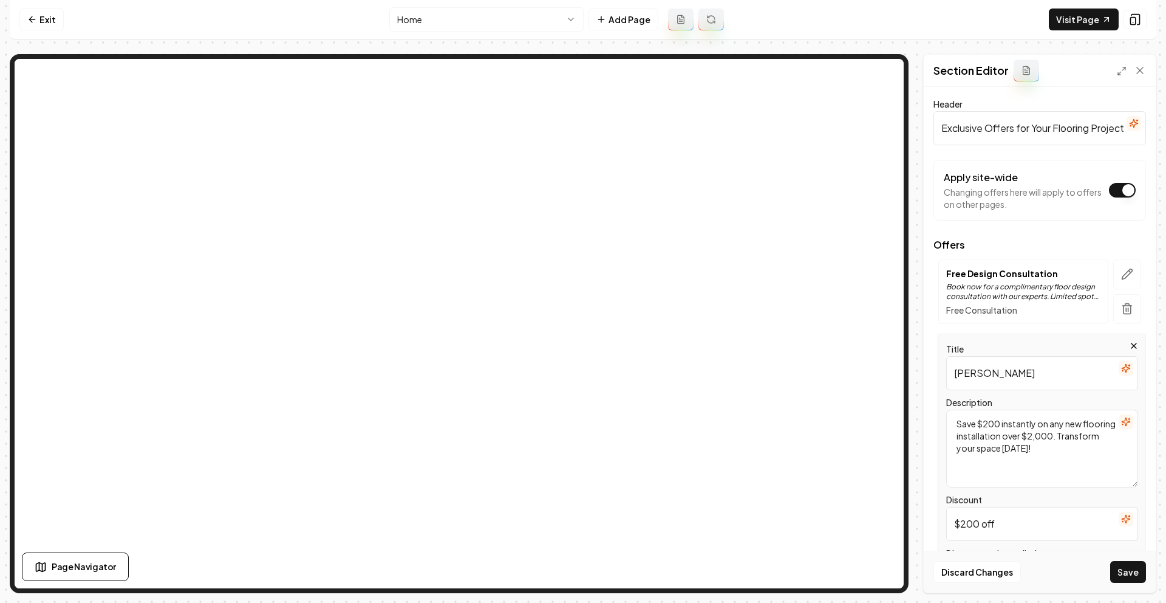
click at [1001, 525] on input "$200 off" at bounding box center [1042, 524] width 192 height 34
paste input "ROBSON"
type input "ROBSON"
click at [1009, 374] on input "ROBSON" at bounding box center [1042, 373] width 192 height 34
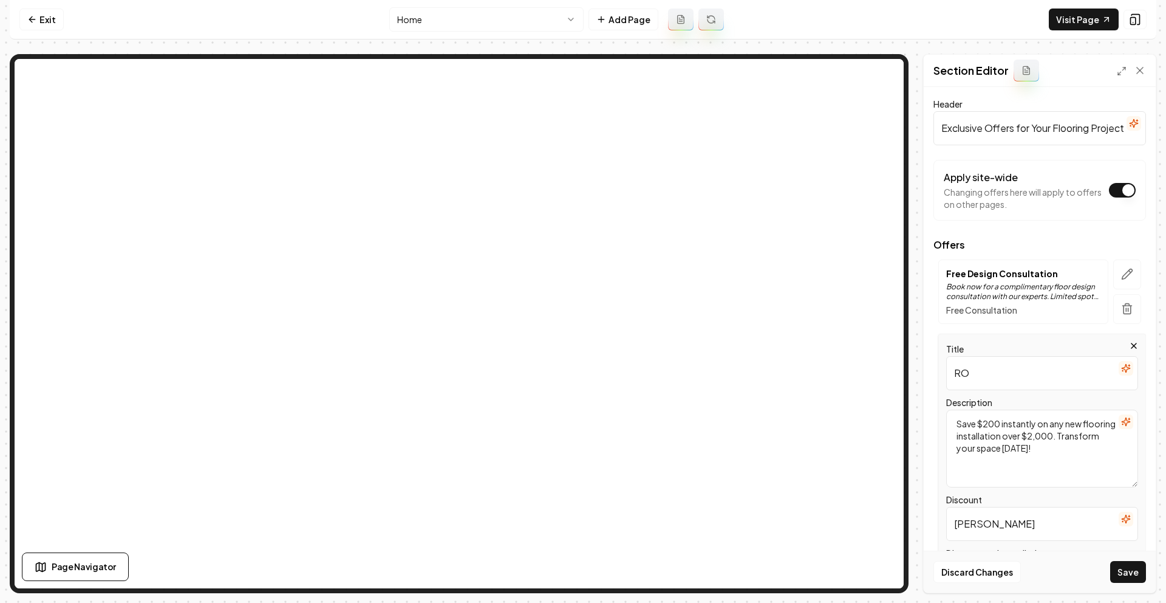
type input "R"
paste input "Purchase Intiative"
click at [956, 379] on input "Purchase Intiative" at bounding box center [1042, 373] width 192 height 34
drag, startPoint x: 961, startPoint y: 370, endPoint x: 955, endPoint y: 367, distance: 6.8
click at [959, 369] on input "Purchase Intiative" at bounding box center [1042, 373] width 192 height 34
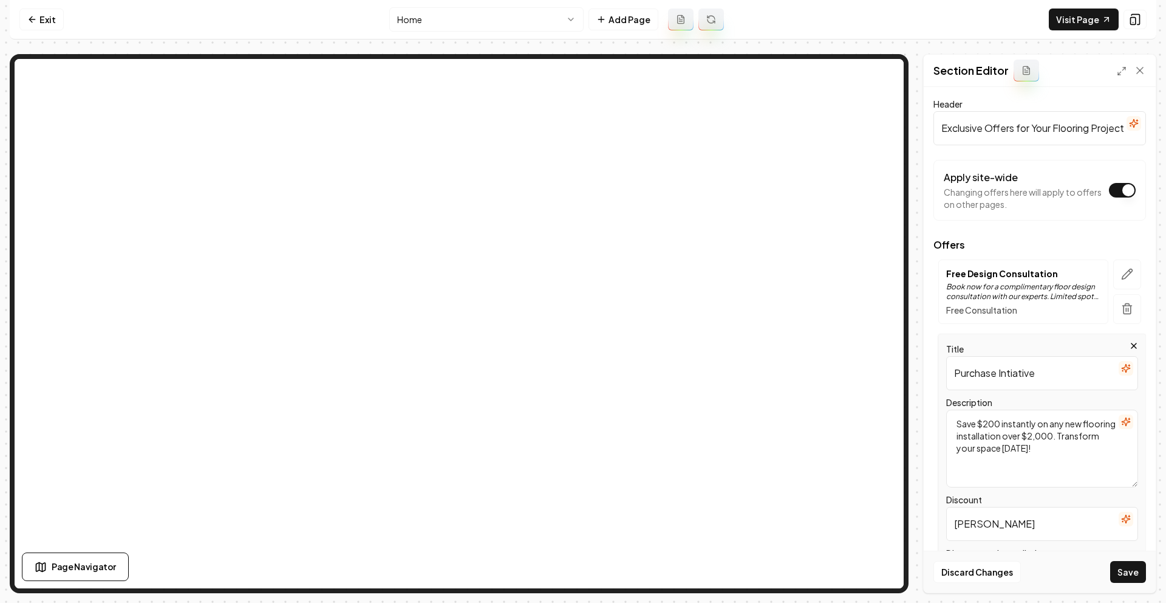
click at [955, 367] on input "Purchase Intiative" at bounding box center [1042, 373] width 192 height 34
type input "Robson Purchase Initiative"
click at [1006, 448] on textarea "Save $200 instantly on any new flooring installation over $2,000. Transform you…" at bounding box center [1042, 448] width 192 height 78
drag, startPoint x: 1078, startPoint y: 454, endPoint x: 926, endPoint y: 411, distance: 157.5
click at [926, 411] on div "Header Exclusive Offers for Your Flooring Projects Apply site-wide Changing off…" at bounding box center [1040, 339] width 232 height 505
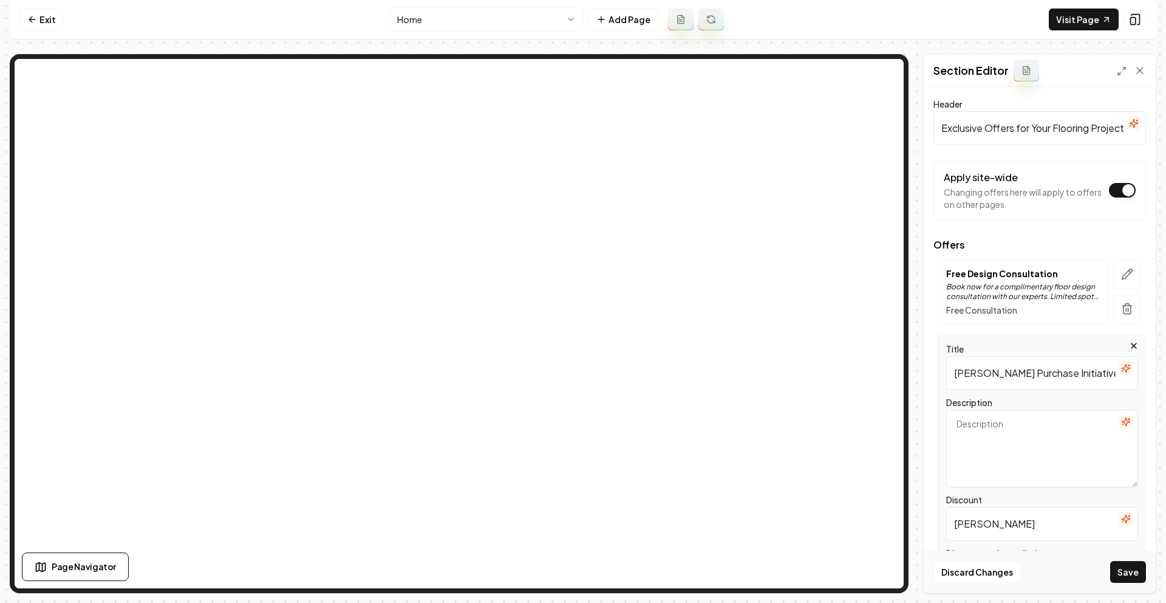
paste textarea "“Residents of Robson Senior Communities across Arizona qualify for an exclusive…"
click at [960, 419] on textarea "“Residents of Robson Senior Communities across Arizona qualify for an exclusive…" at bounding box center [1042, 448] width 192 height 78
type textarea "Residents of Robson Senior Communities across Arizona qualify for an exclusive …"
click at [1124, 569] on button "Save" at bounding box center [1129, 572] width 36 height 22
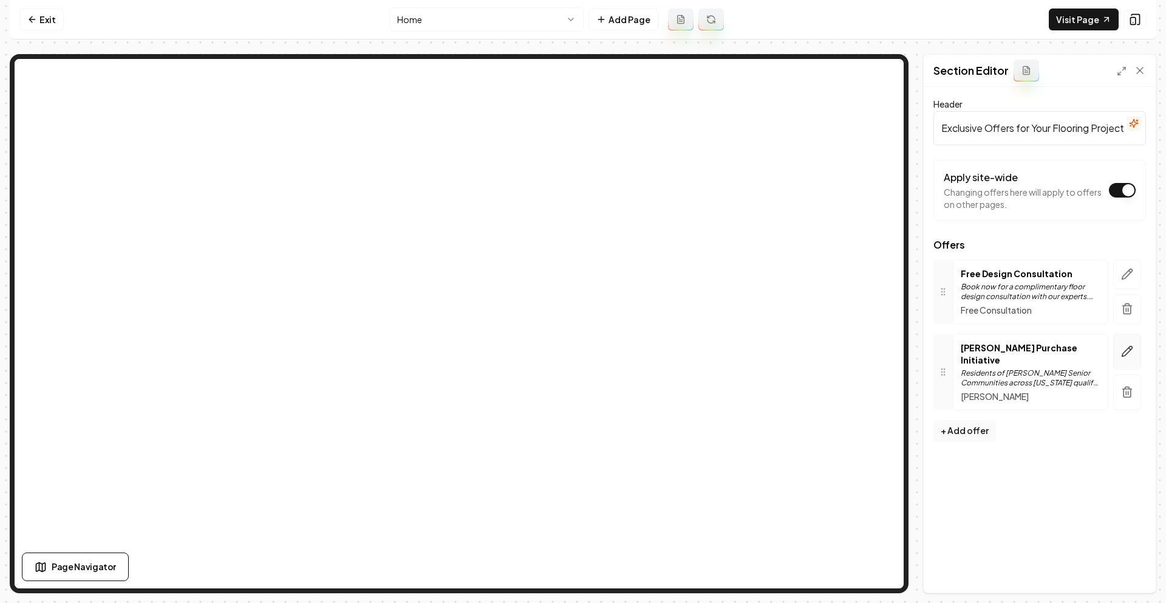
click at [1123, 347] on icon "button" at bounding box center [1127, 351] width 12 height 12
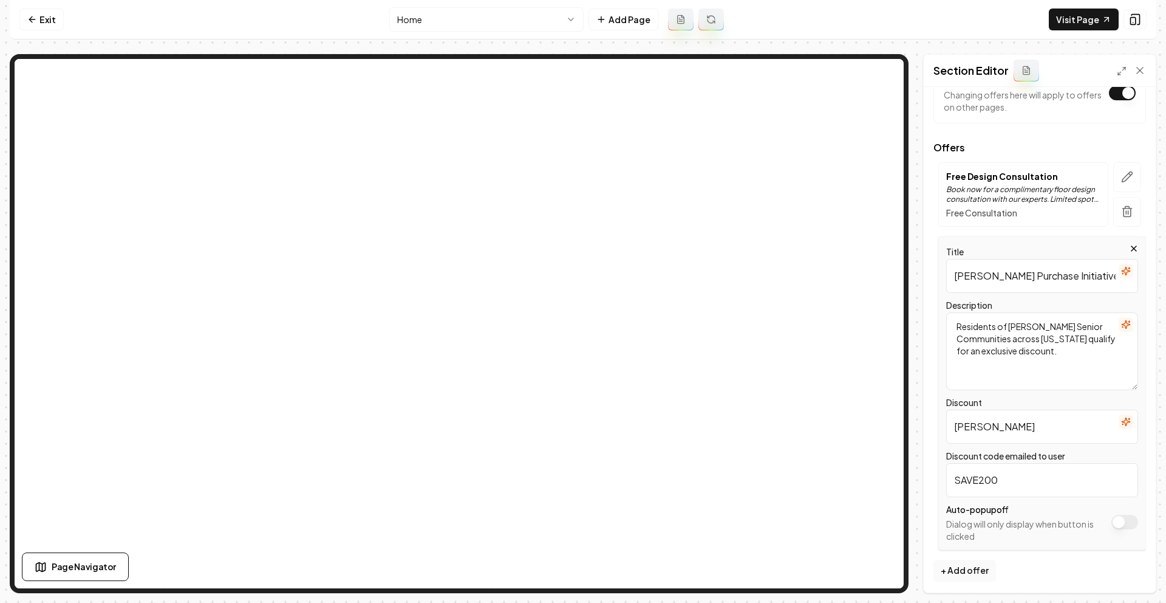
scroll to position [101, 0]
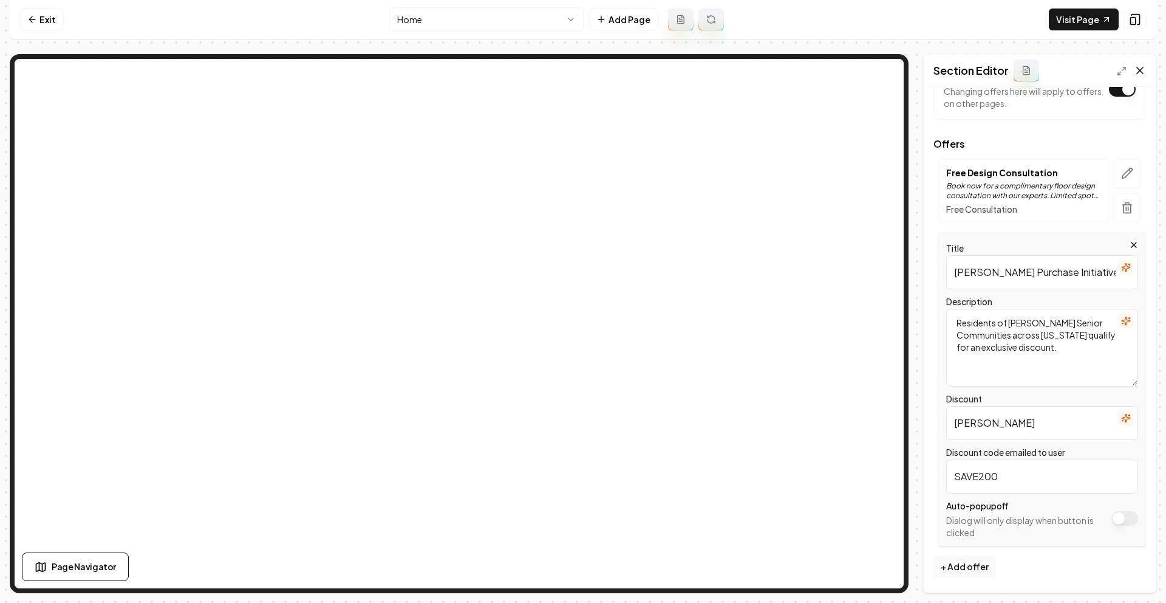
click at [1139, 74] on icon at bounding box center [1140, 70] width 12 height 12
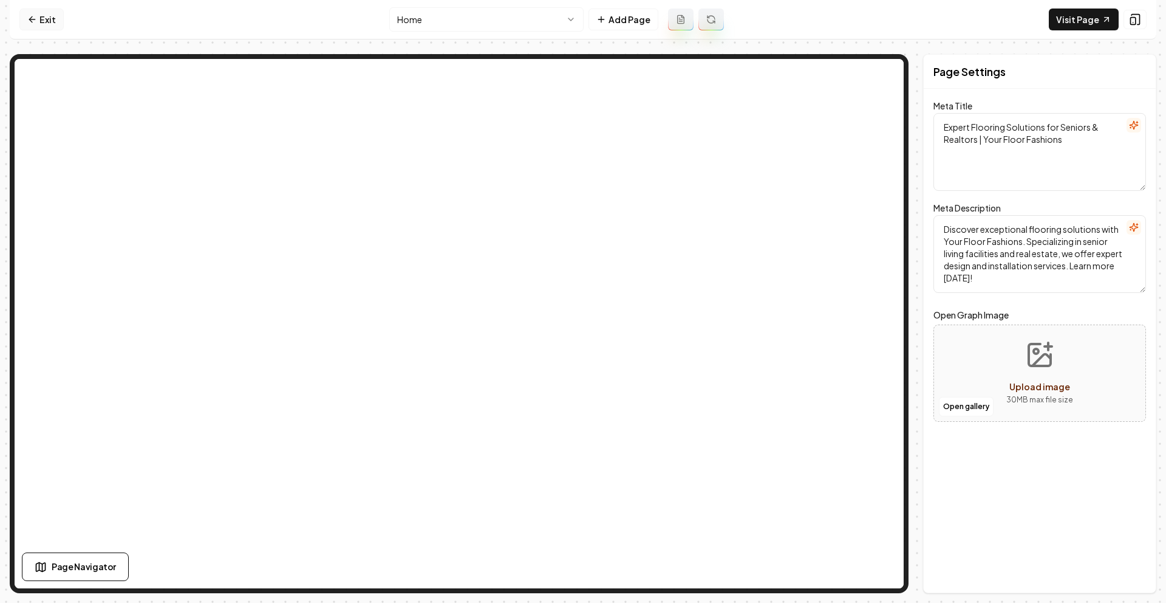
click at [36, 16] on icon at bounding box center [32, 20] width 10 height 10
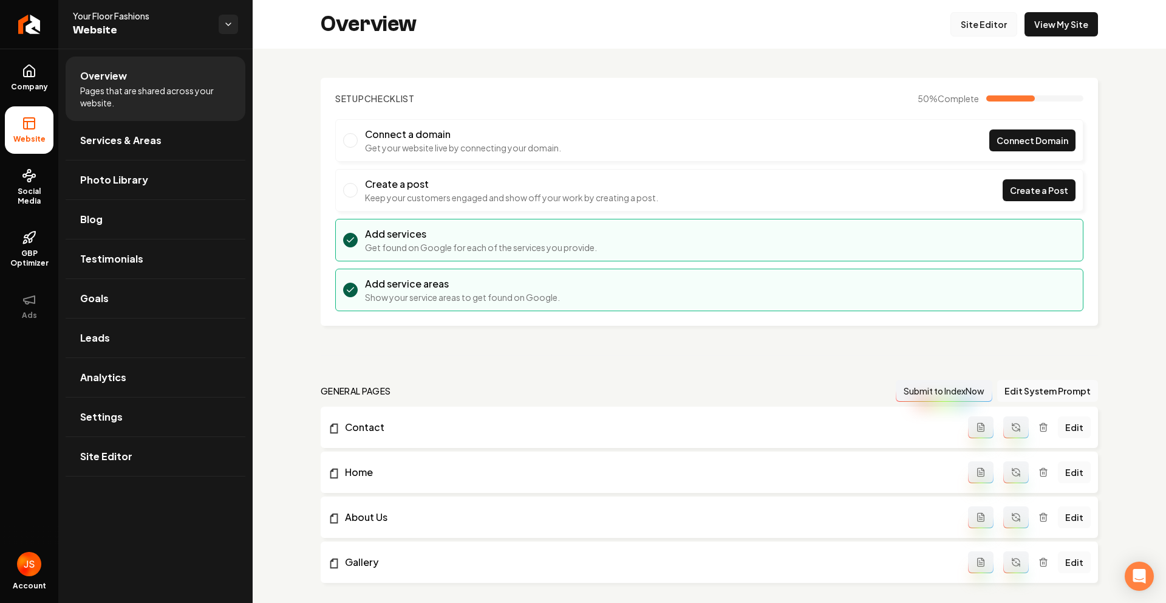
click at [986, 23] on link "Site Editor" at bounding box center [984, 24] width 67 height 24
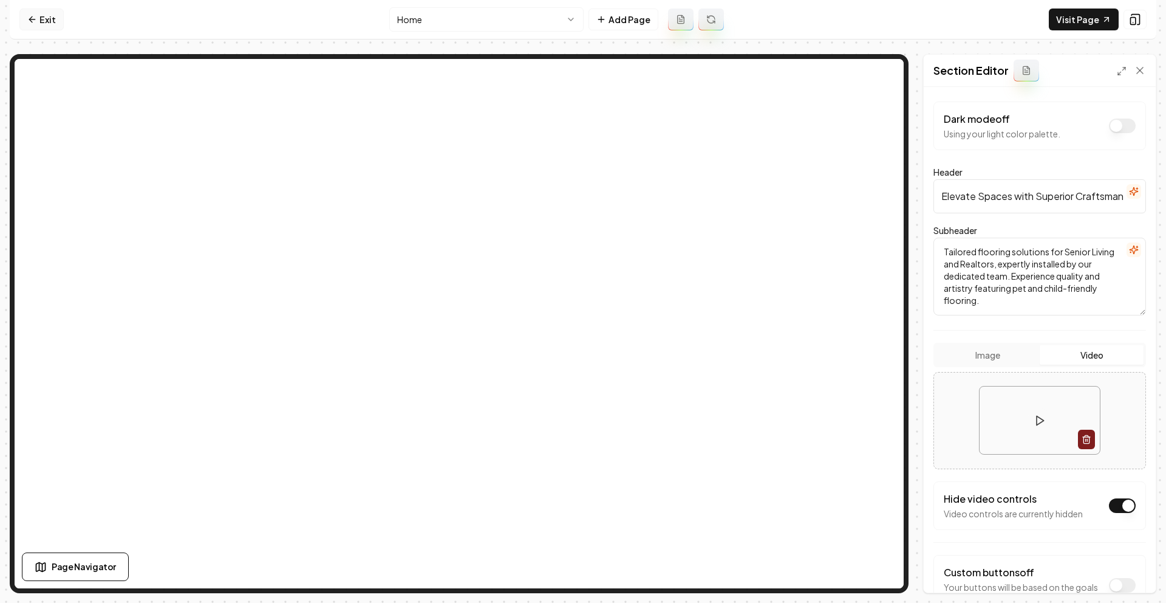
click at [46, 20] on link "Exit" at bounding box center [41, 20] width 44 height 22
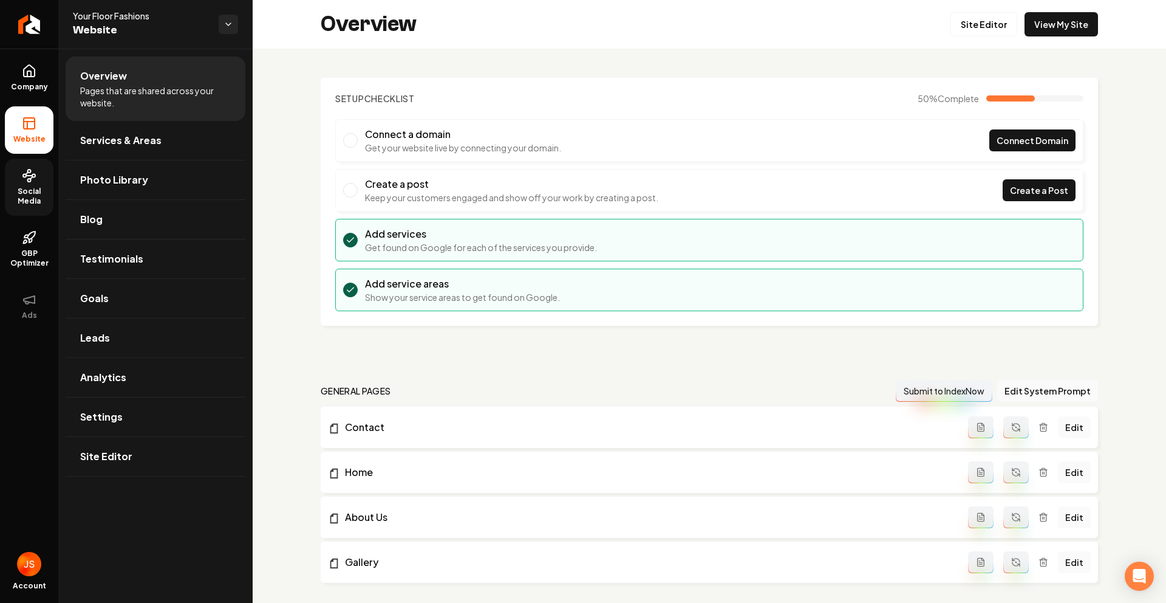
click at [6, 199] on span "Social Media" at bounding box center [29, 196] width 49 height 19
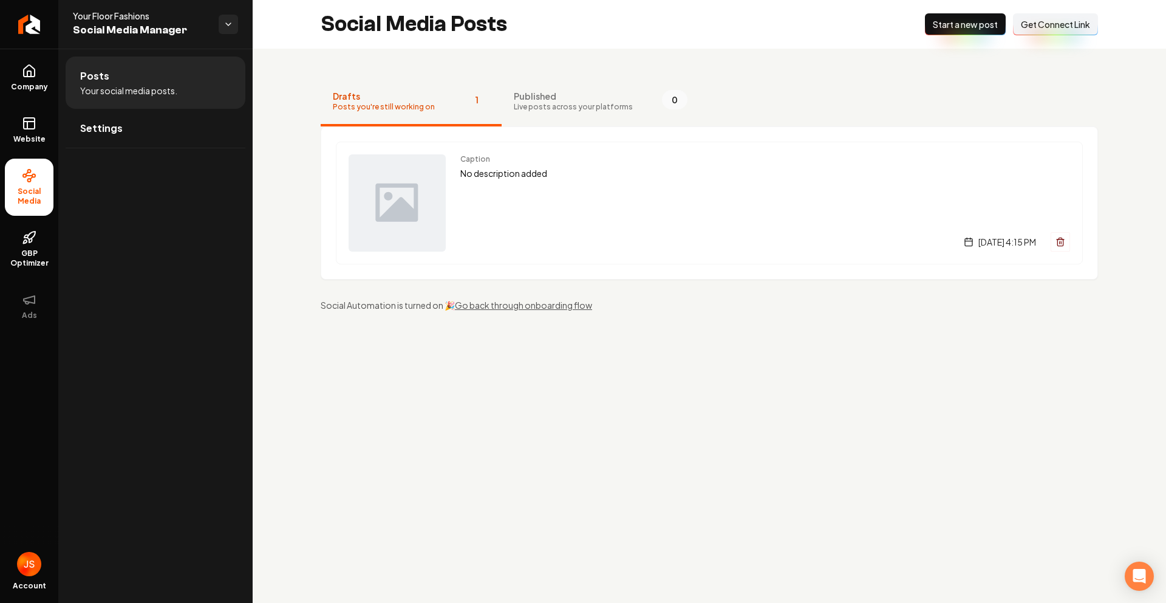
click at [1040, 29] on span "Get Connect Link" at bounding box center [1055, 24] width 69 height 12
click at [19, 108] on link "Website" at bounding box center [29, 129] width 49 height 47
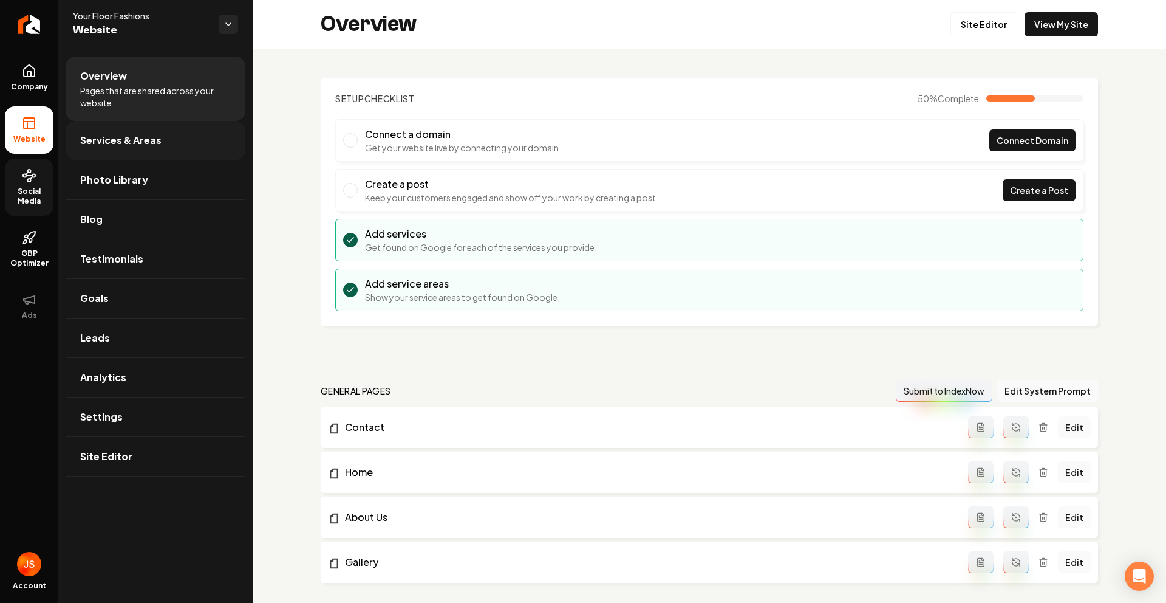
click at [80, 157] on link "Services & Areas" at bounding box center [156, 140] width 180 height 39
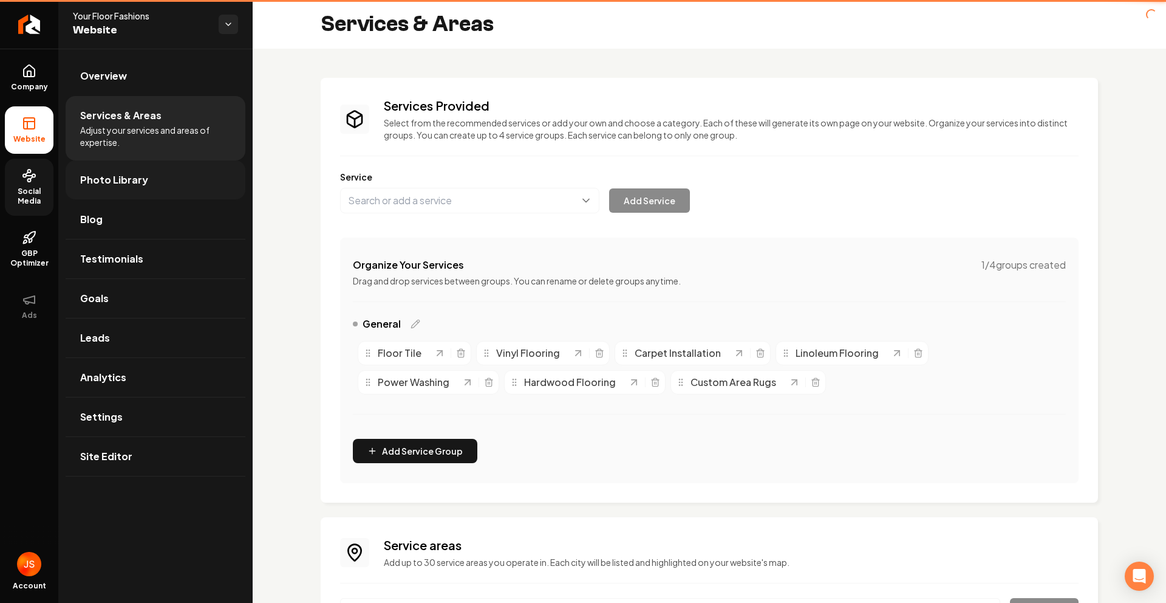
click at [90, 175] on span "Photo Library" at bounding box center [114, 180] width 68 height 15
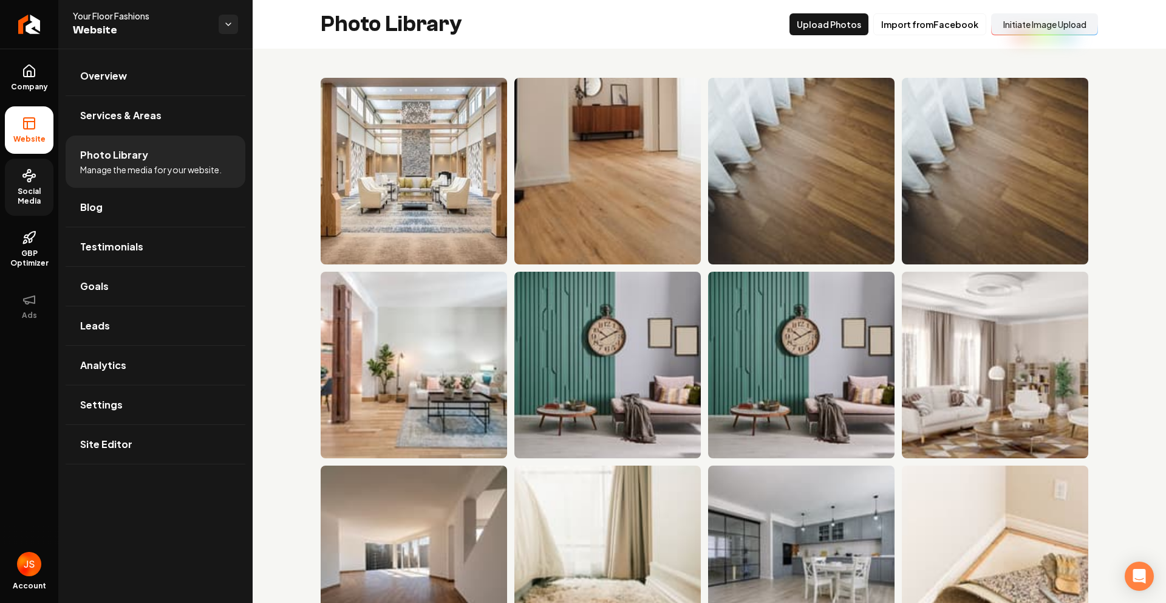
click at [1049, 29] on button "Initiate Image Upload" at bounding box center [1044, 24] width 107 height 22
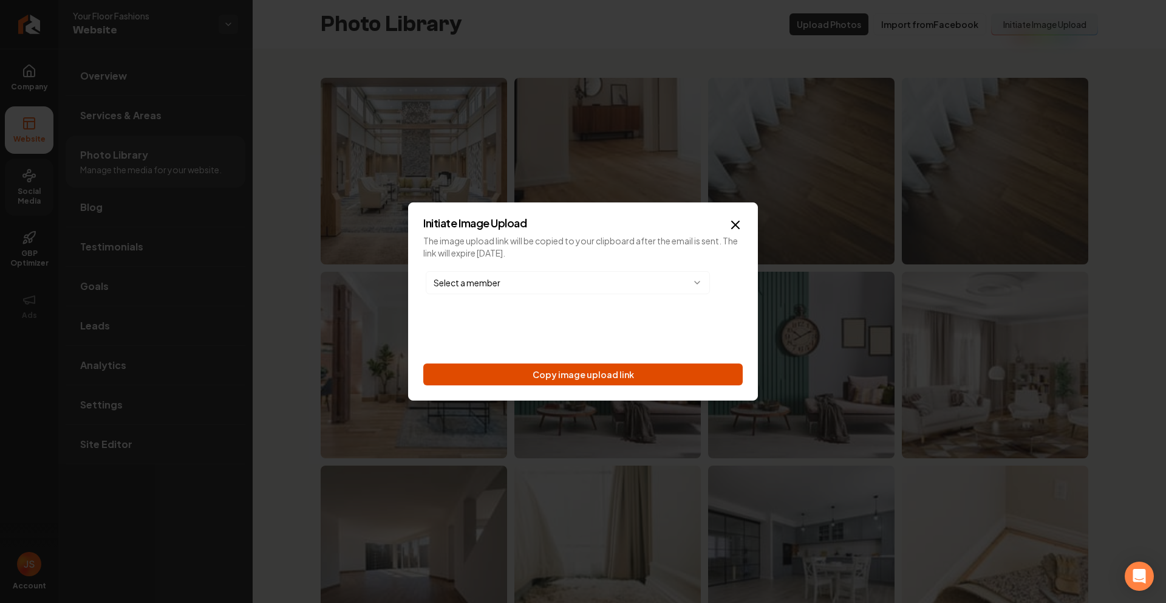
click at [575, 378] on button "Copy image upload link" at bounding box center [583, 374] width 320 height 22
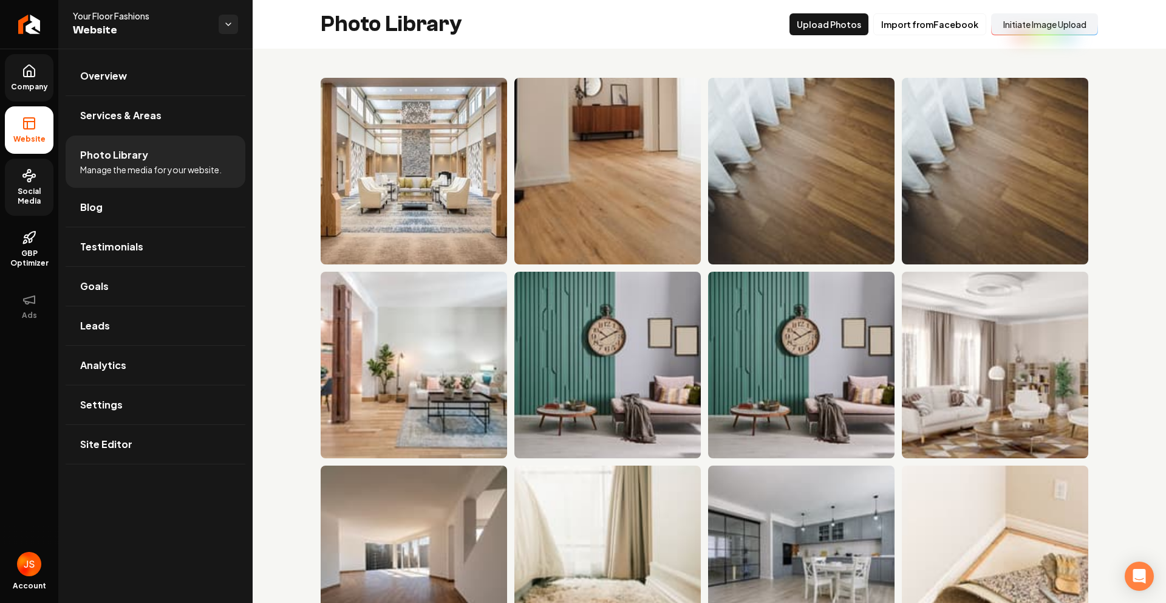
click at [15, 82] on span "Company" at bounding box center [29, 87] width 47 height 10
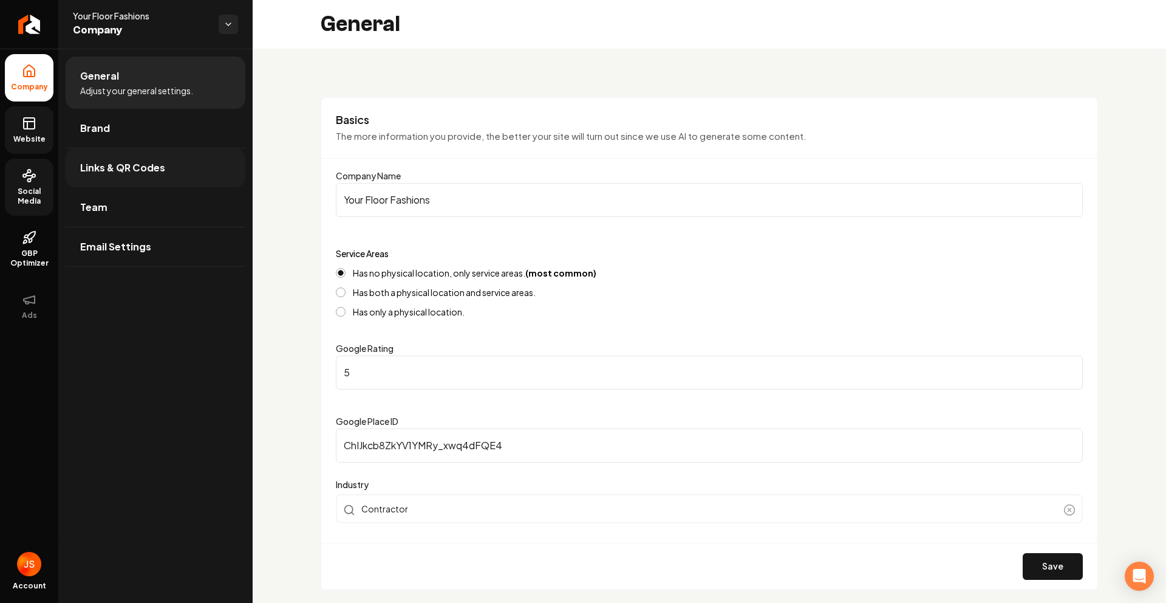
click at [79, 169] on link "Links & QR Codes" at bounding box center [156, 167] width 180 height 39
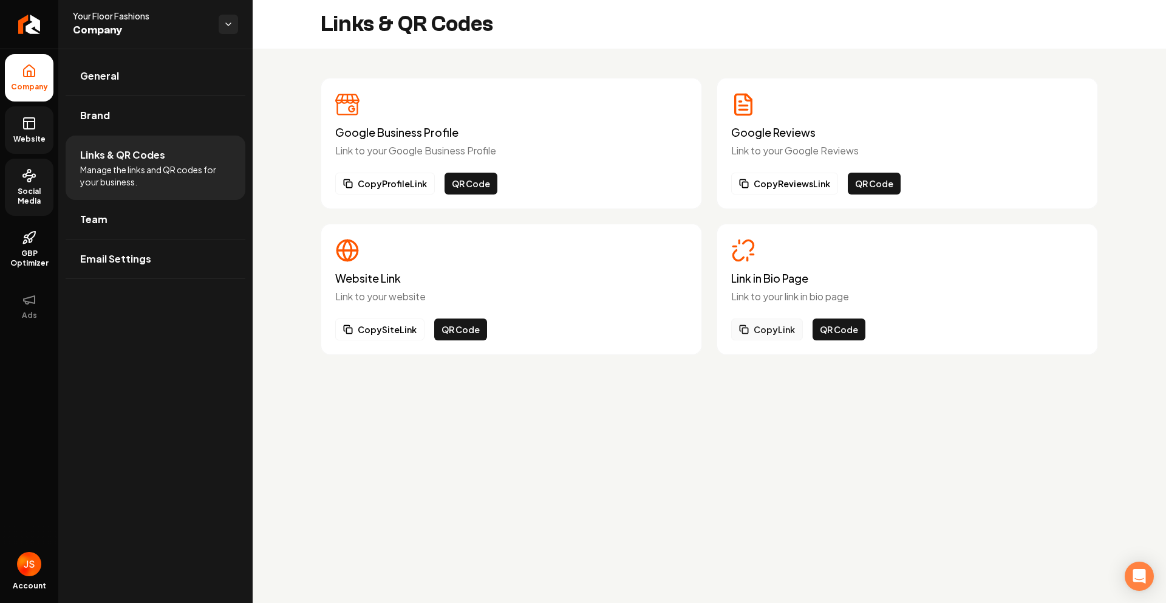
click at [762, 322] on button "Copy Link" at bounding box center [767, 329] width 72 height 22
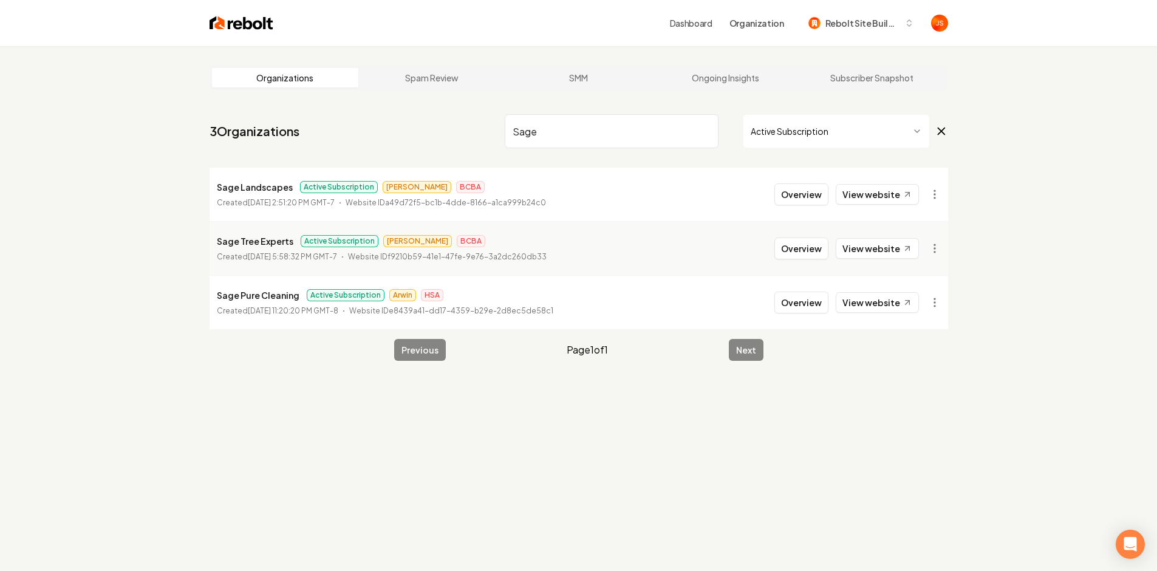
click at [693, 126] on input "Sage" at bounding box center [612, 131] width 214 height 34
drag, startPoint x: 714, startPoint y: 137, endPoint x: 708, endPoint y: 122, distance: 16.9
click at [713, 135] on input "Sage" at bounding box center [612, 131] width 214 height 34
drag, startPoint x: 708, startPoint y: 122, endPoint x: 702, endPoint y: 132, distance: 12.0
click at [704, 126] on input "Sage" at bounding box center [612, 131] width 214 height 34
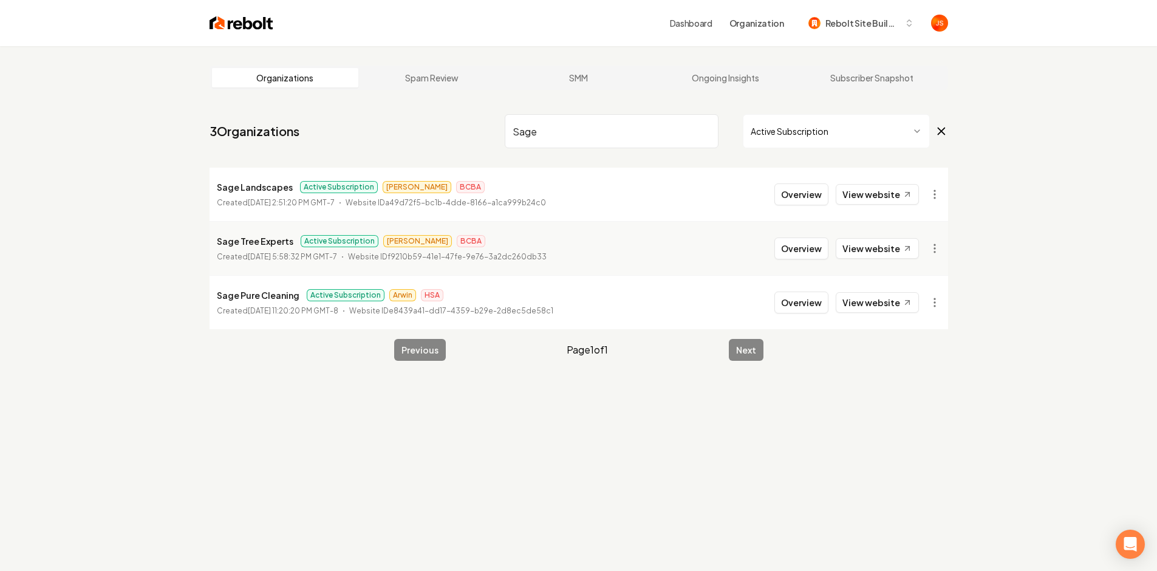
click at [702, 133] on input "Sage" at bounding box center [612, 131] width 214 height 34
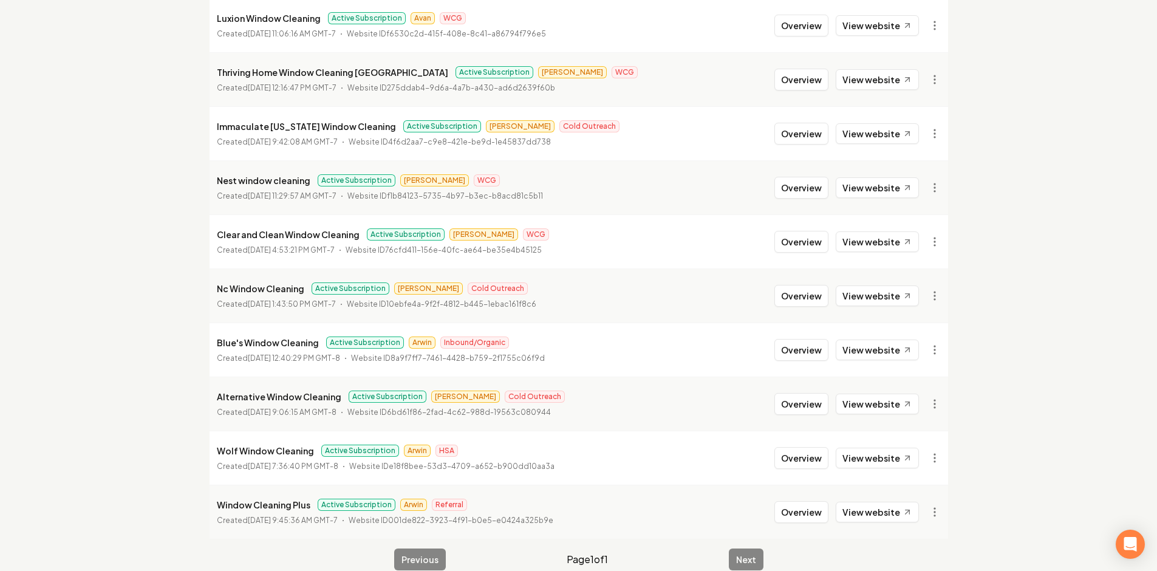
scroll to position [167, 0]
type input "Window cleaning"
click at [863, 131] on link "View website" at bounding box center [877, 135] width 83 height 21
click at [868, 83] on link "View website" at bounding box center [877, 81] width 83 height 21
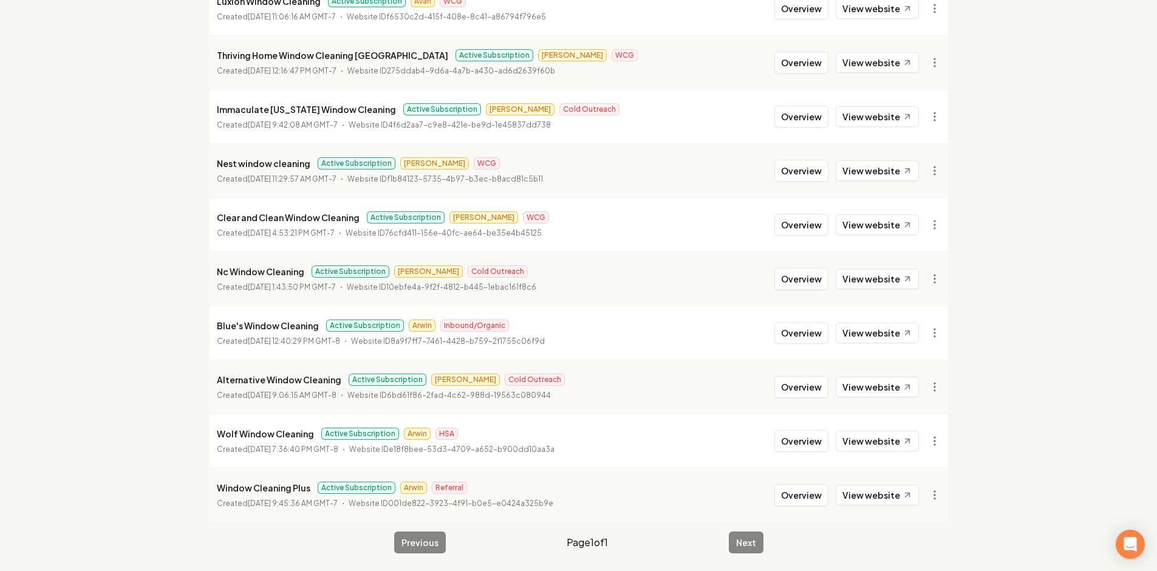
scroll to position [188, 0]
click at [895, 487] on link "View website" at bounding box center [877, 493] width 83 height 21
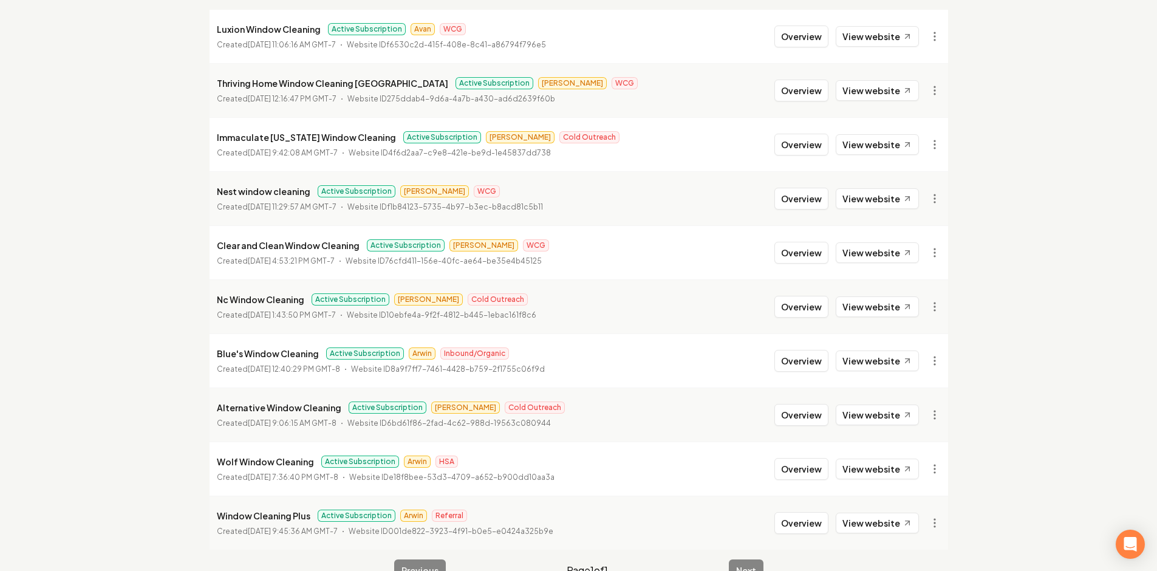
scroll to position [81, 0]
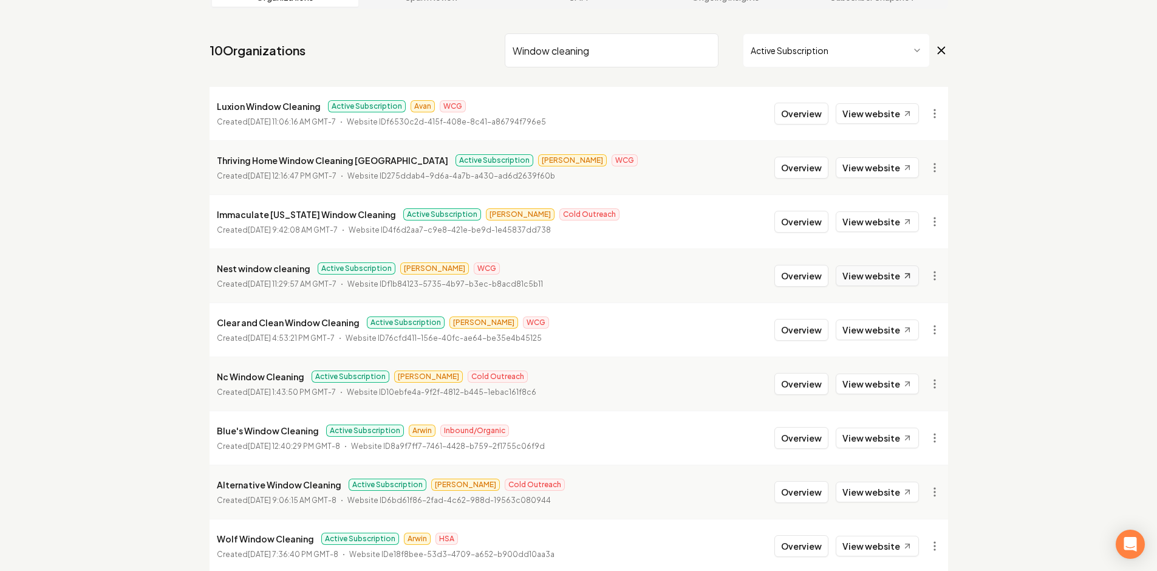
click at [863, 279] on link "View website" at bounding box center [877, 275] width 83 height 21
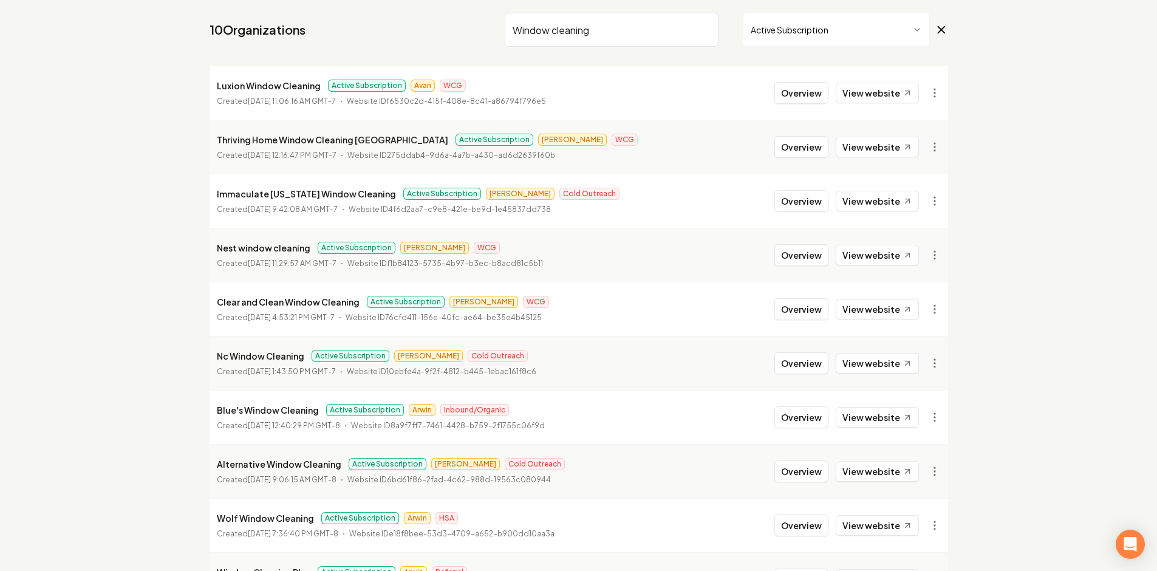
scroll to position [103, 0]
click at [881, 305] on link "View website" at bounding box center [877, 307] width 83 height 21
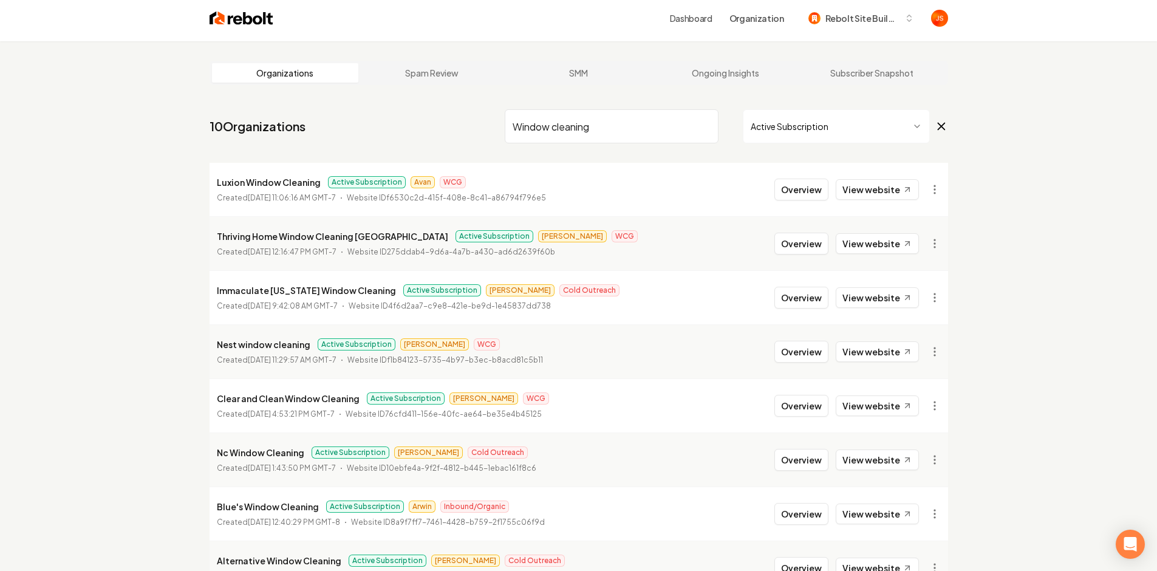
scroll to position [0, 0]
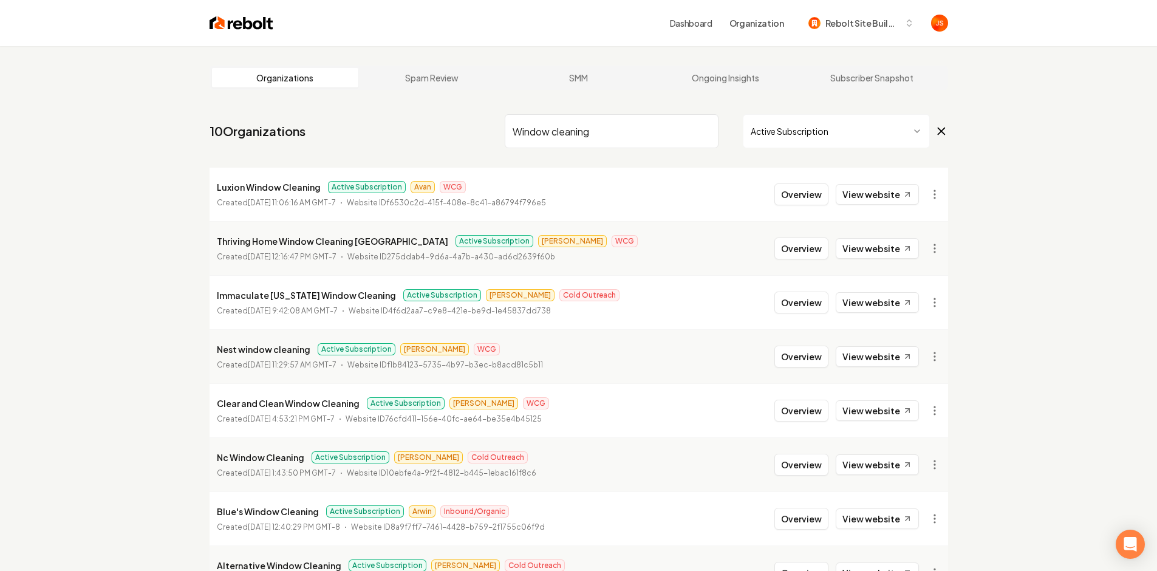
click at [700, 126] on input "Window cleaning" at bounding box center [612, 131] width 214 height 34
click at [708, 126] on input "Window cleaning" at bounding box center [612, 131] width 214 height 34
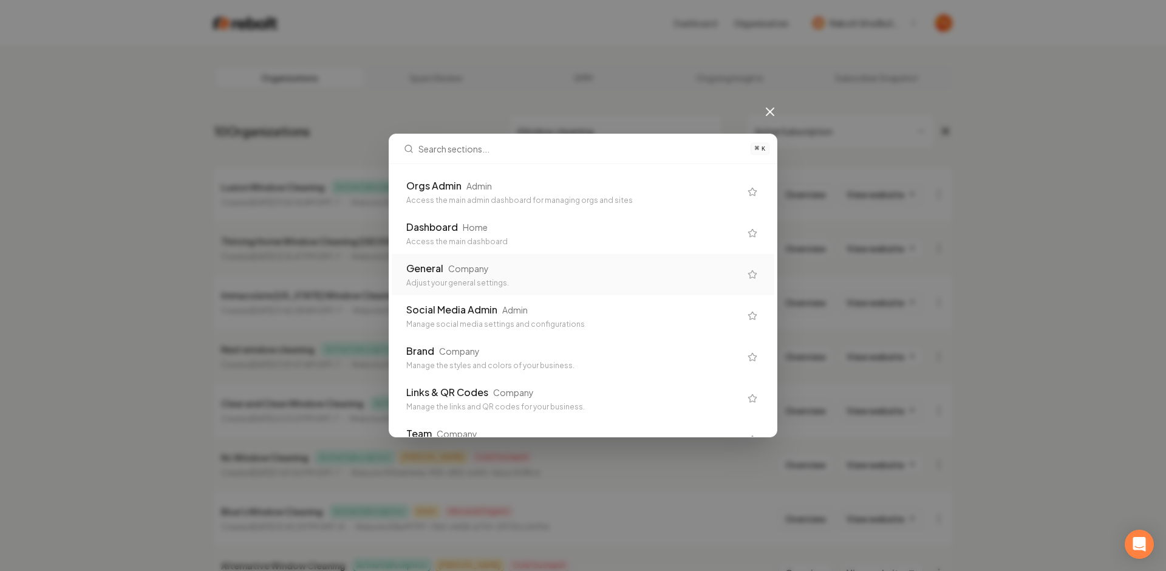
click at [535, 278] on div "Adjust your general settings." at bounding box center [573, 283] width 334 height 10
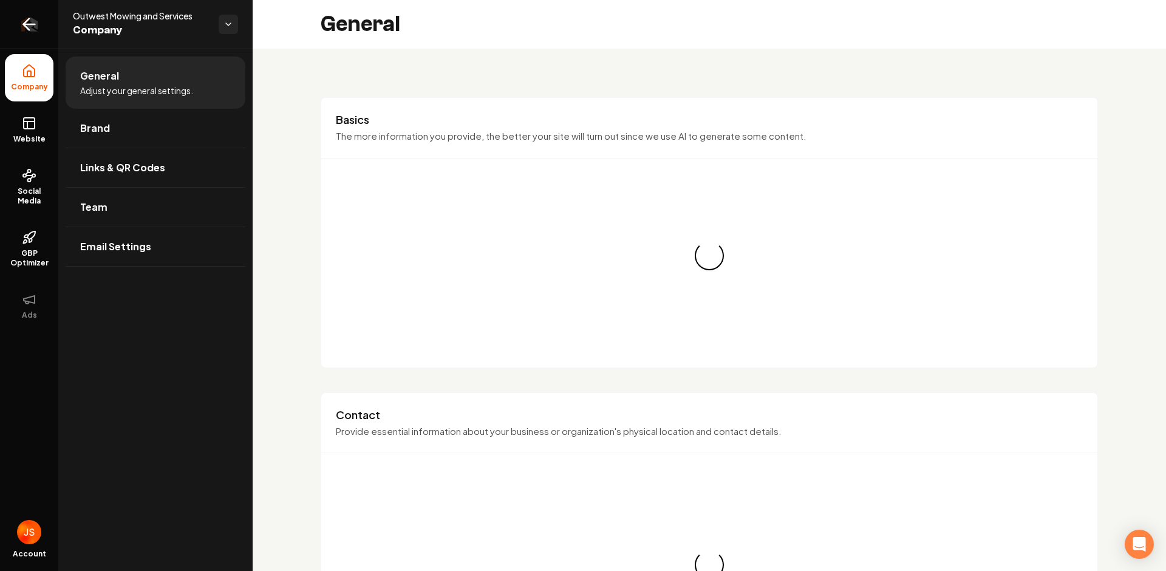
click at [16, 24] on link "Return to dashboard" at bounding box center [29, 24] width 58 height 49
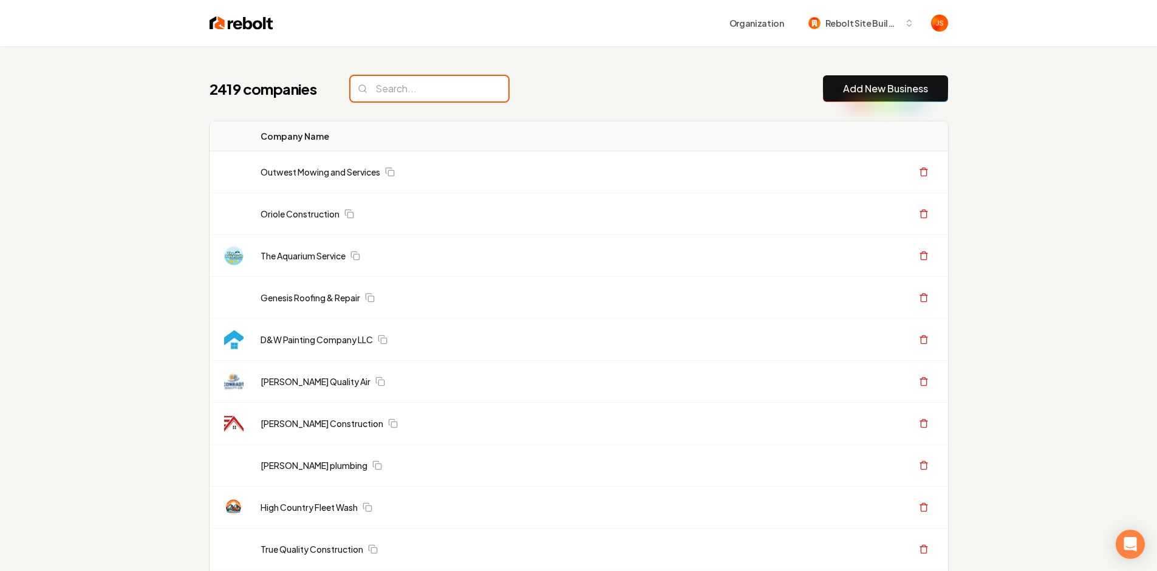
paste input "Dang! Dirty Windows"
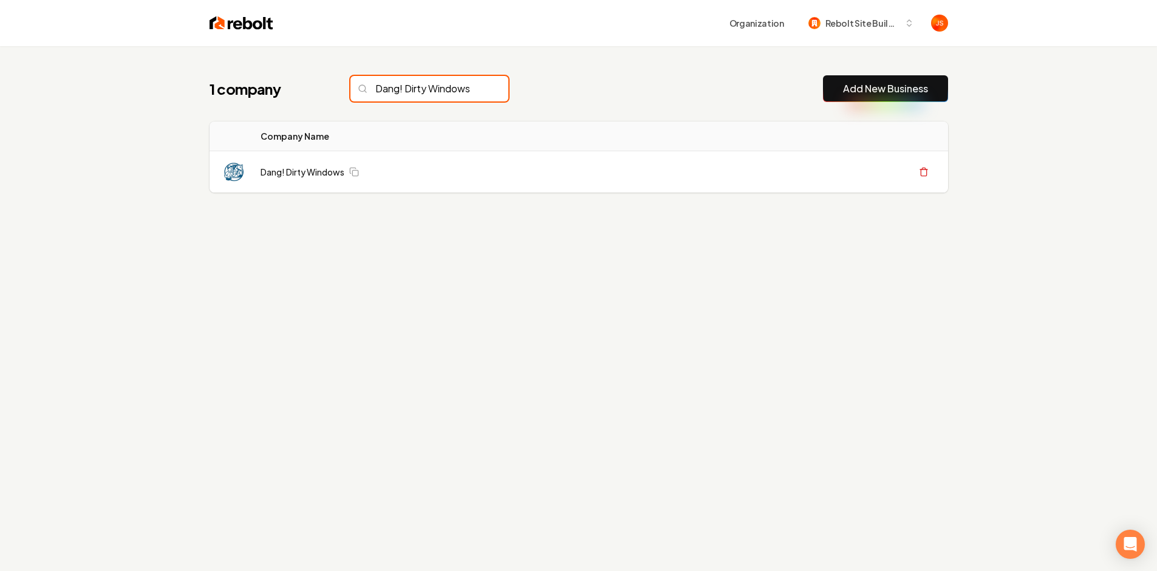
scroll to position [0, 2]
type input "Dang! Dirty Windows"
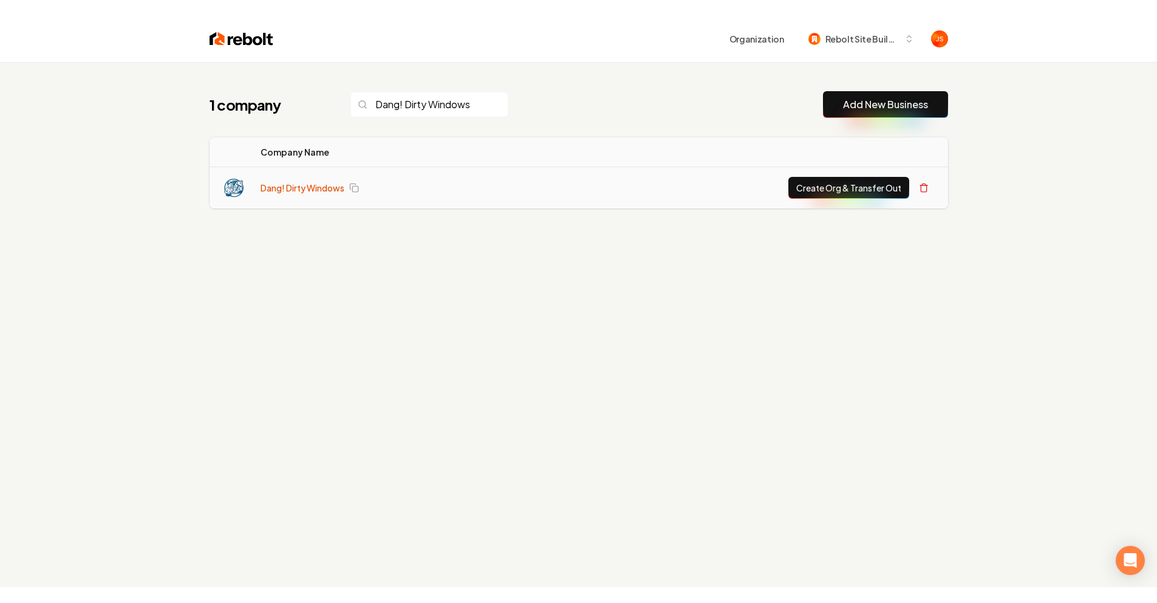
scroll to position [0, 0]
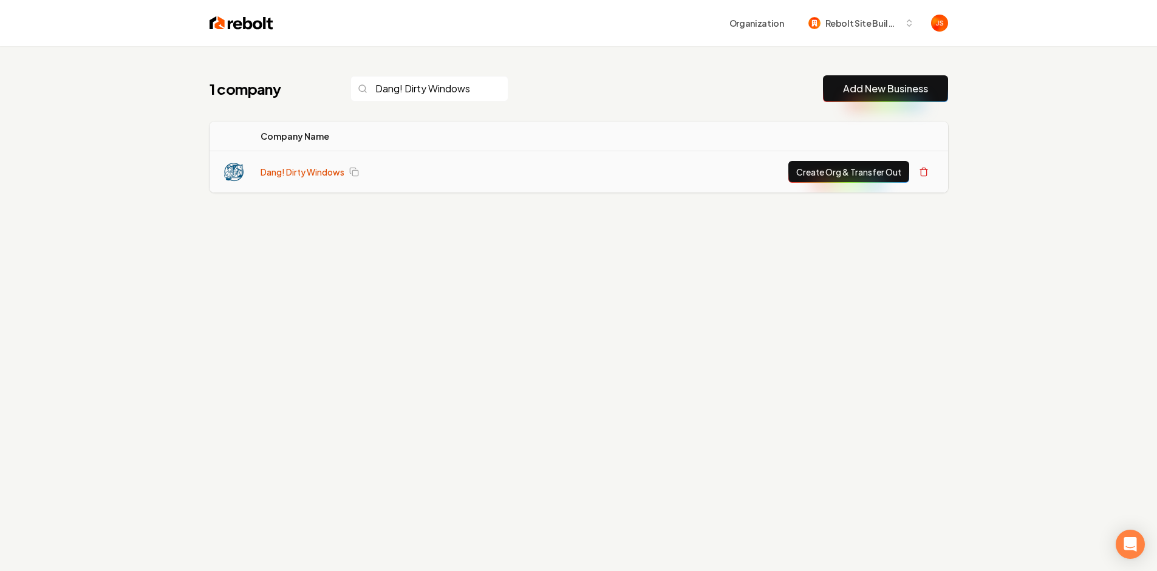
click at [301, 177] on link "Dang! Dirty Windows" at bounding box center [303, 172] width 84 height 12
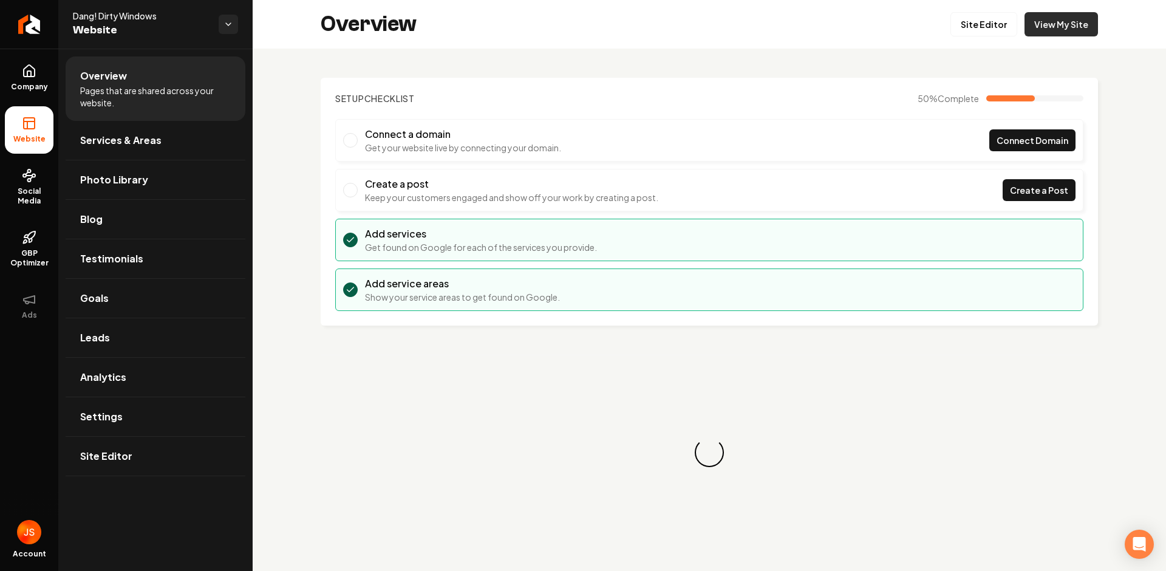
click at [1038, 31] on link "View My Site" at bounding box center [1062, 24] width 74 height 24
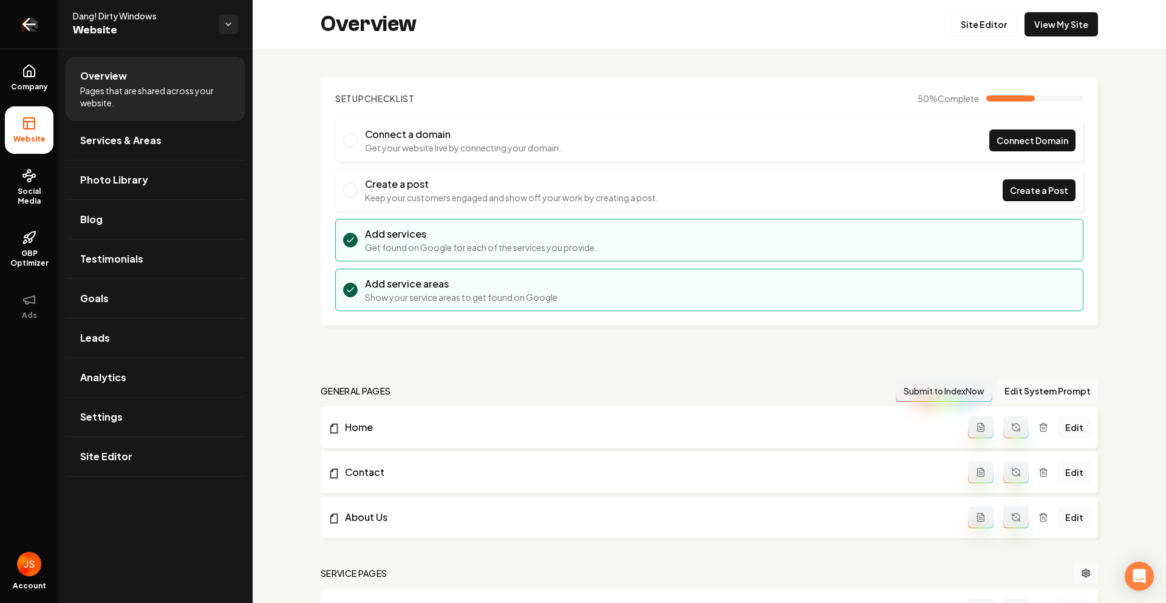
click at [5, 24] on link "Return to dashboard" at bounding box center [29, 24] width 58 height 49
